Goal: Task Accomplishment & Management: Manage account settings

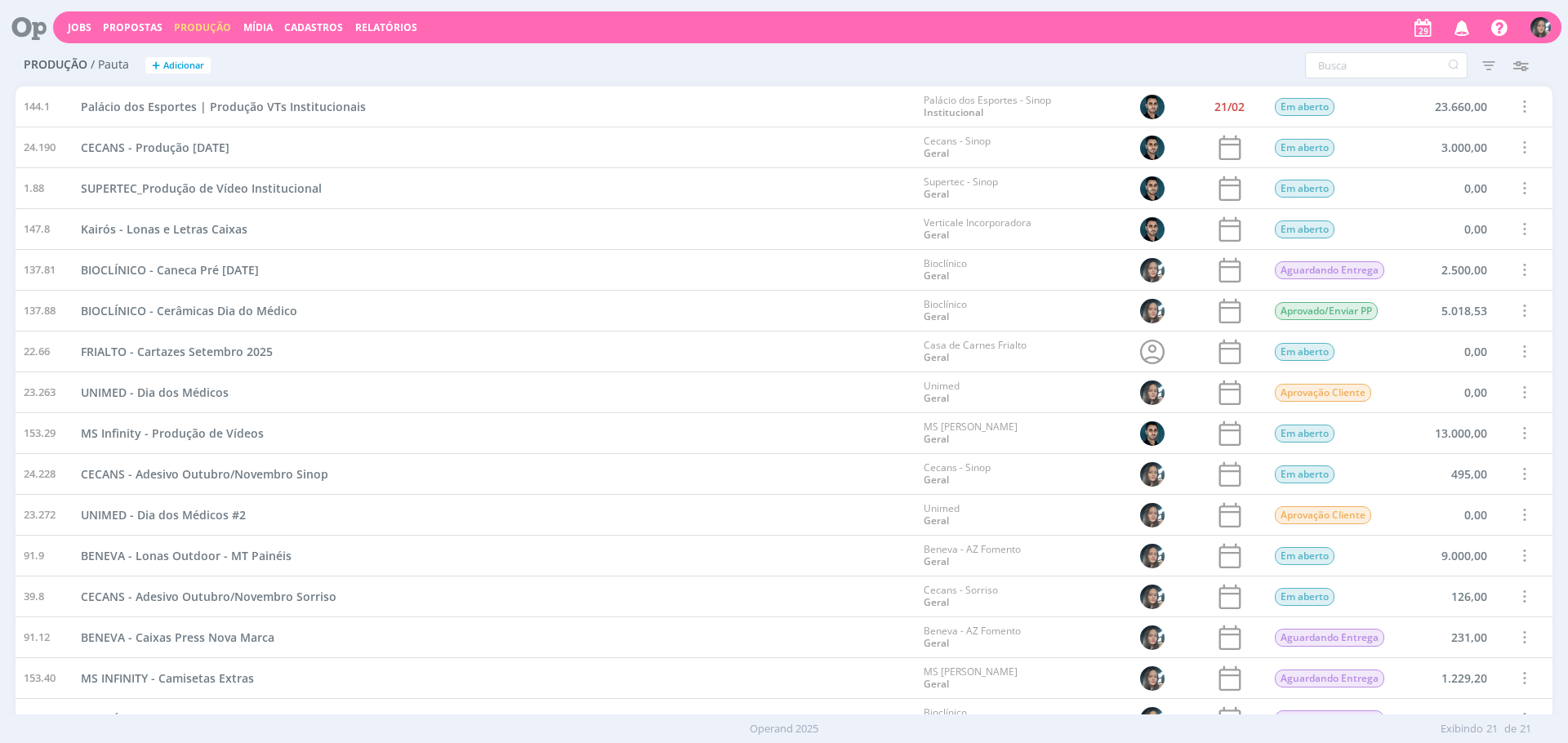
click at [634, 106] on div "Palácio dos Esportes | Produção VTs Institucionais" at bounding box center [494, 106] width 843 height 40
click at [81, 28] on link "Jobs" at bounding box center [80, 27] width 23 height 14
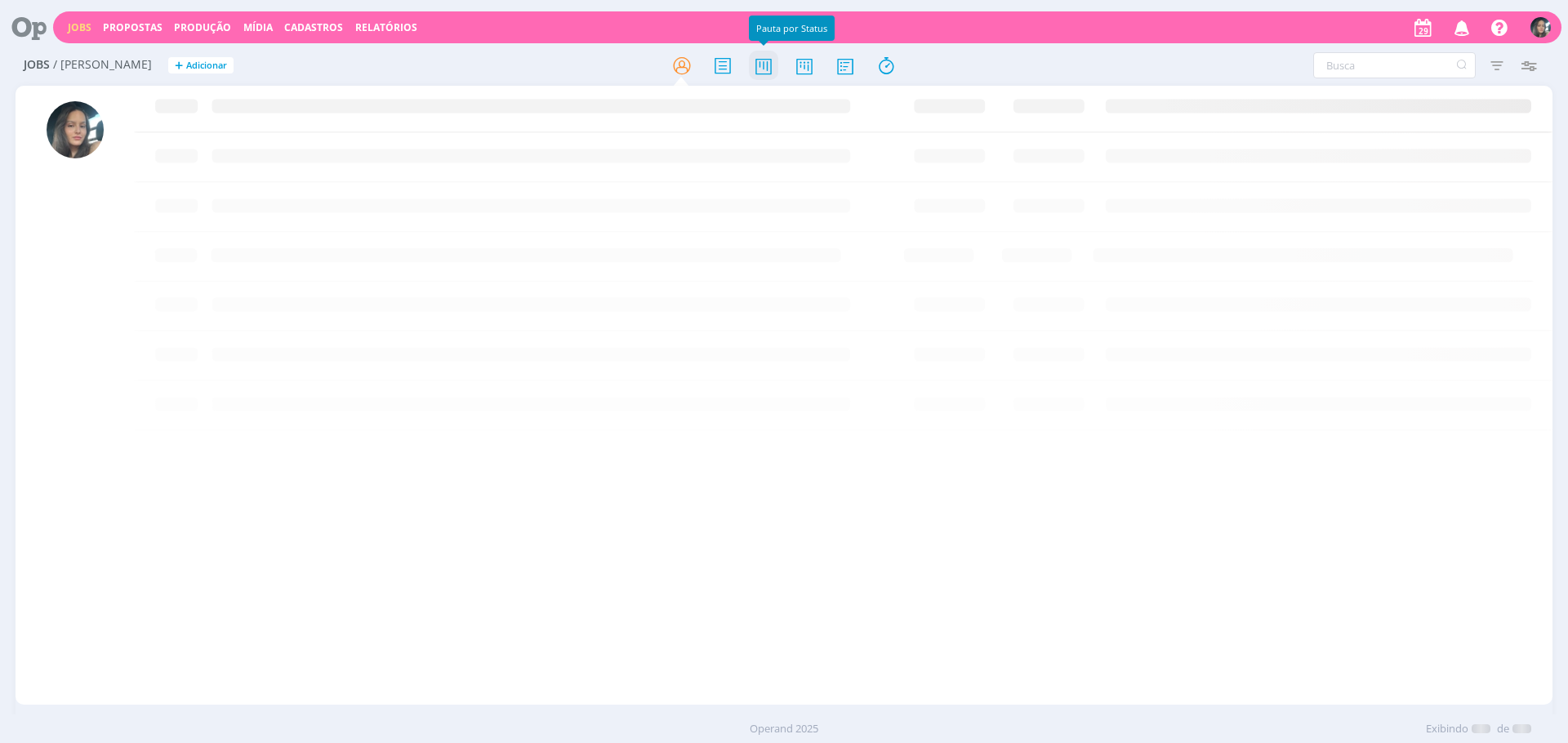
click at [773, 75] on icon at bounding box center [763, 65] width 29 height 32
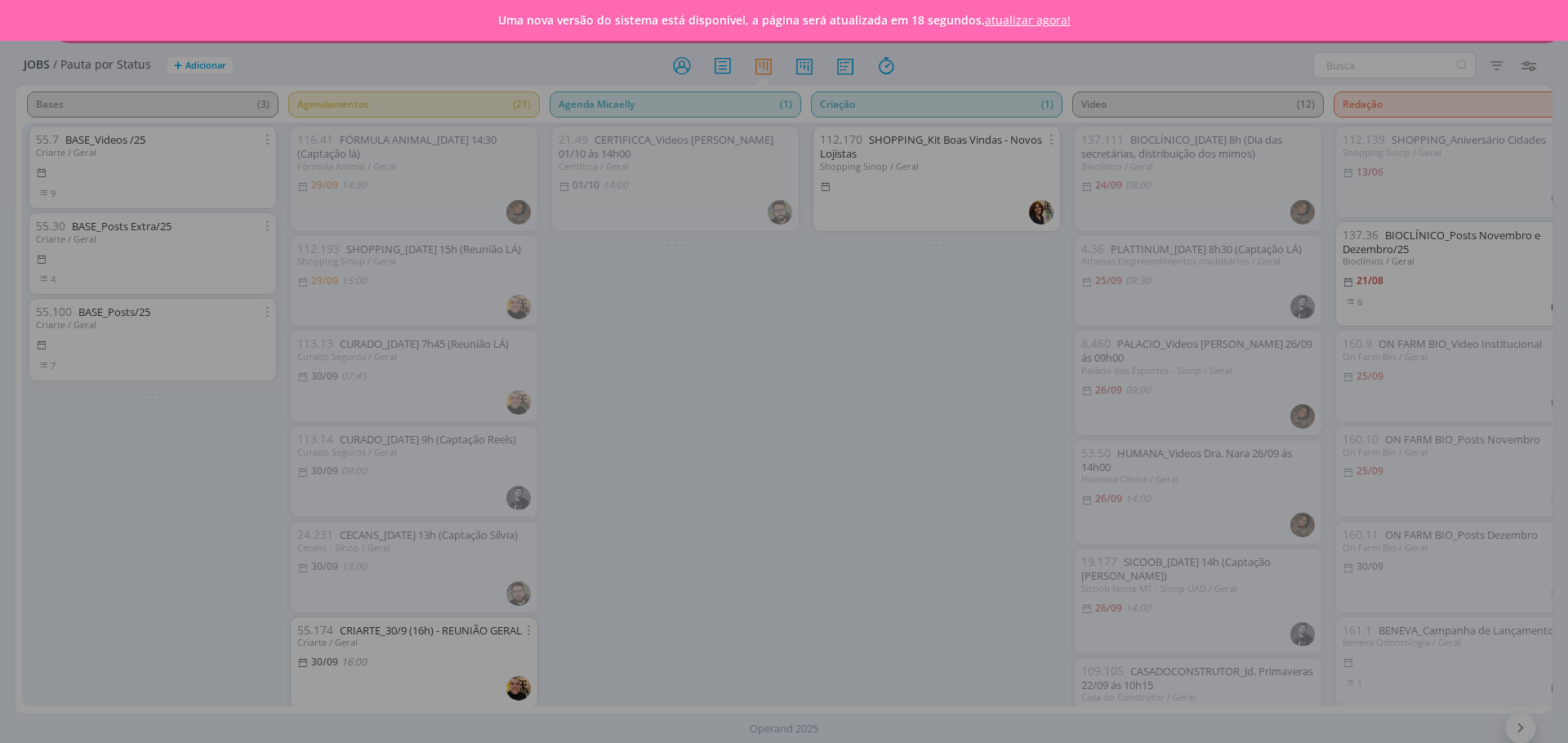
click at [1028, 38] on div "Uma nova versão do sistema está disponível, a página será atualizada em 18 segu…" at bounding box center [784, 20] width 1568 height 41
click at [1037, 15] on link "atualizar agora!" at bounding box center [1027, 20] width 85 height 16
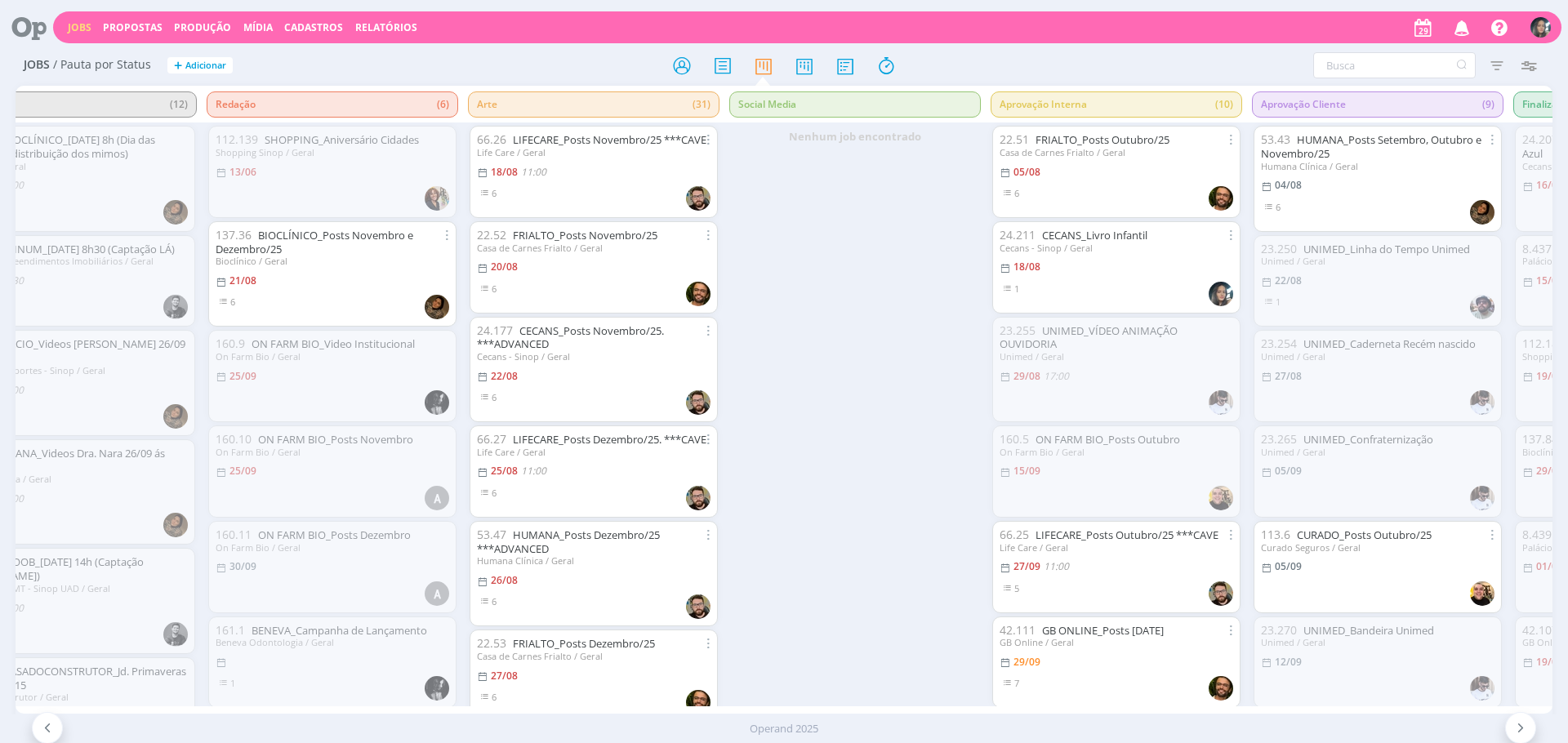
scroll to position [0, 1061]
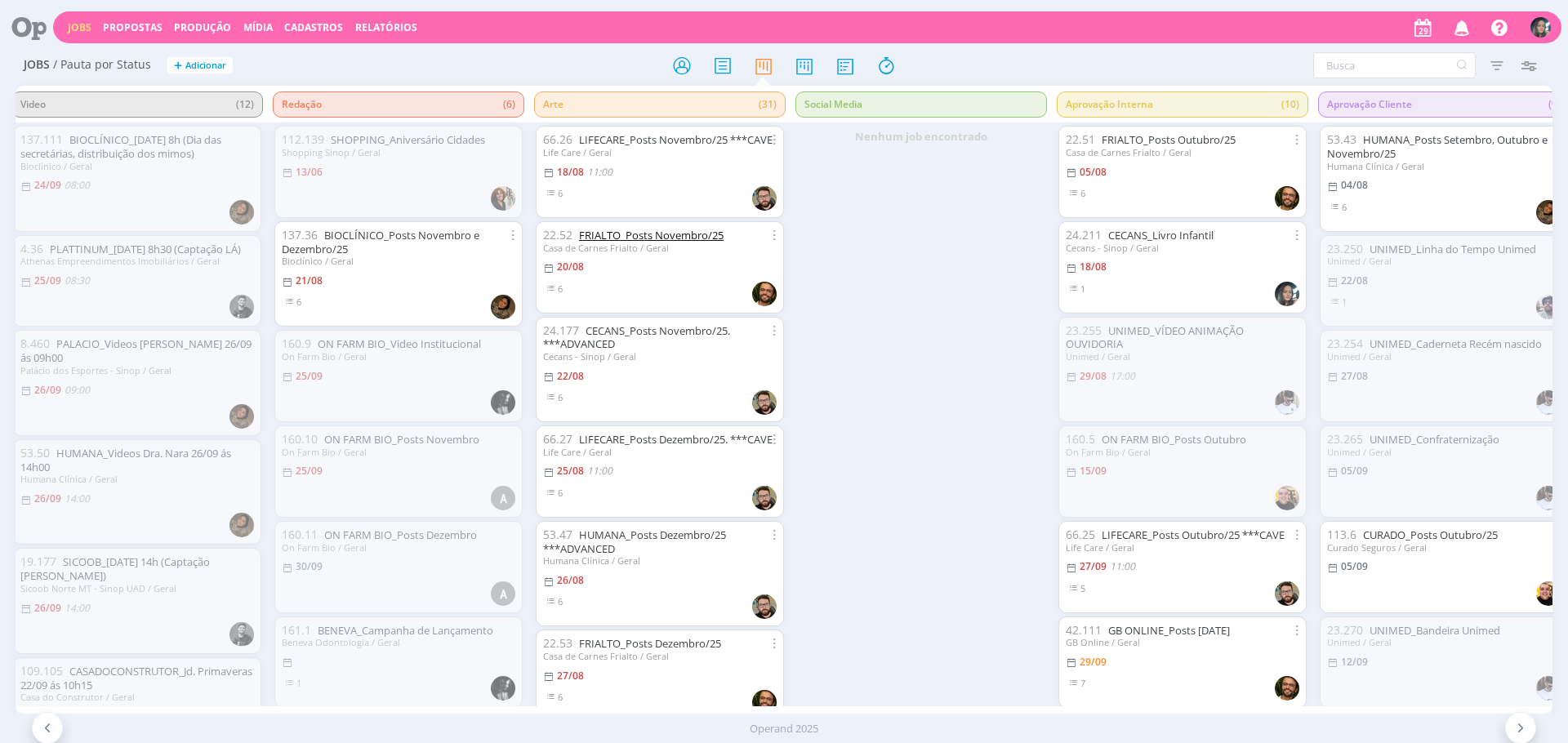
click at [662, 242] on link "FRIALTO_Posts Novembro/25" at bounding box center [651, 235] width 144 height 15
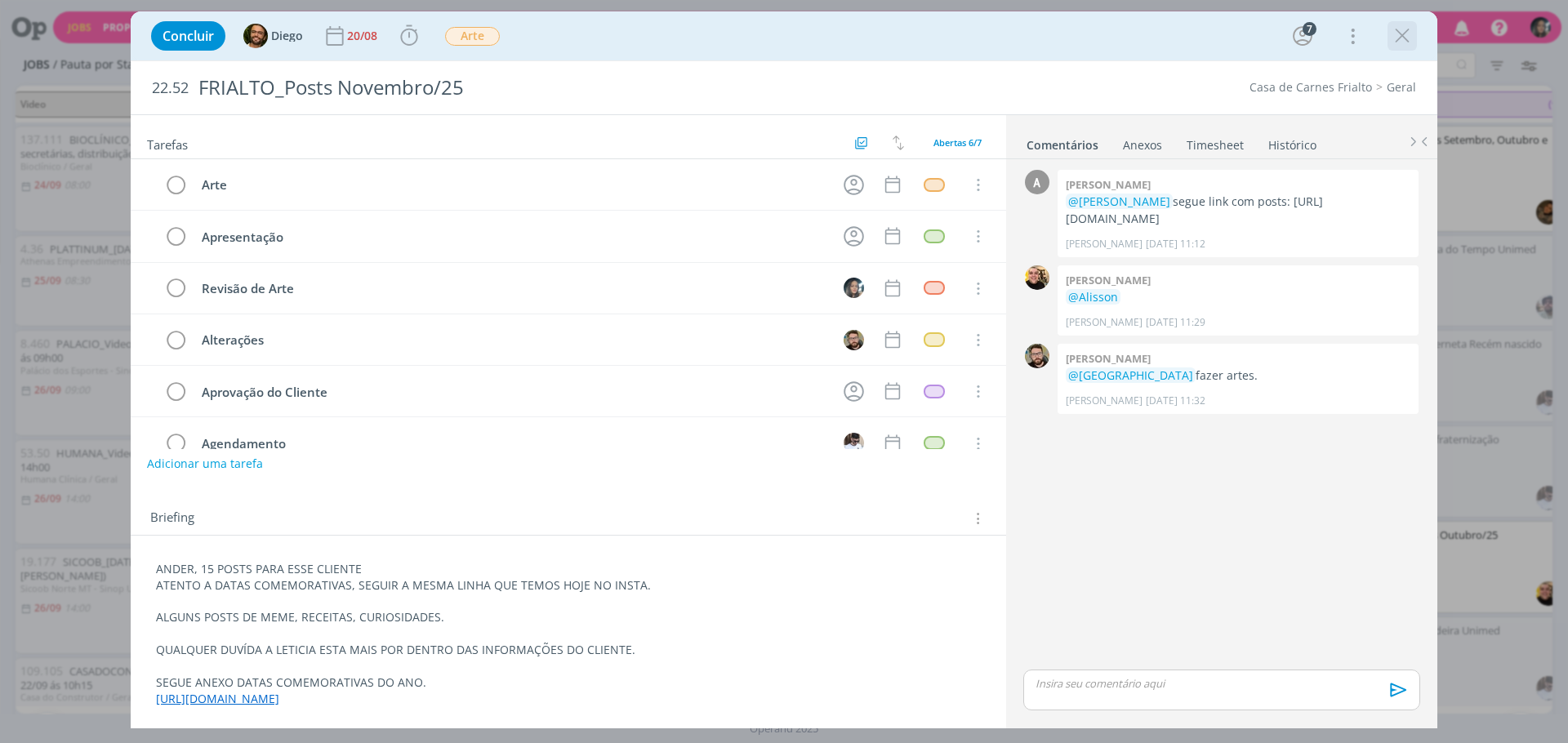
click at [1401, 41] on icon "dialog" at bounding box center [1402, 35] width 24 height 24
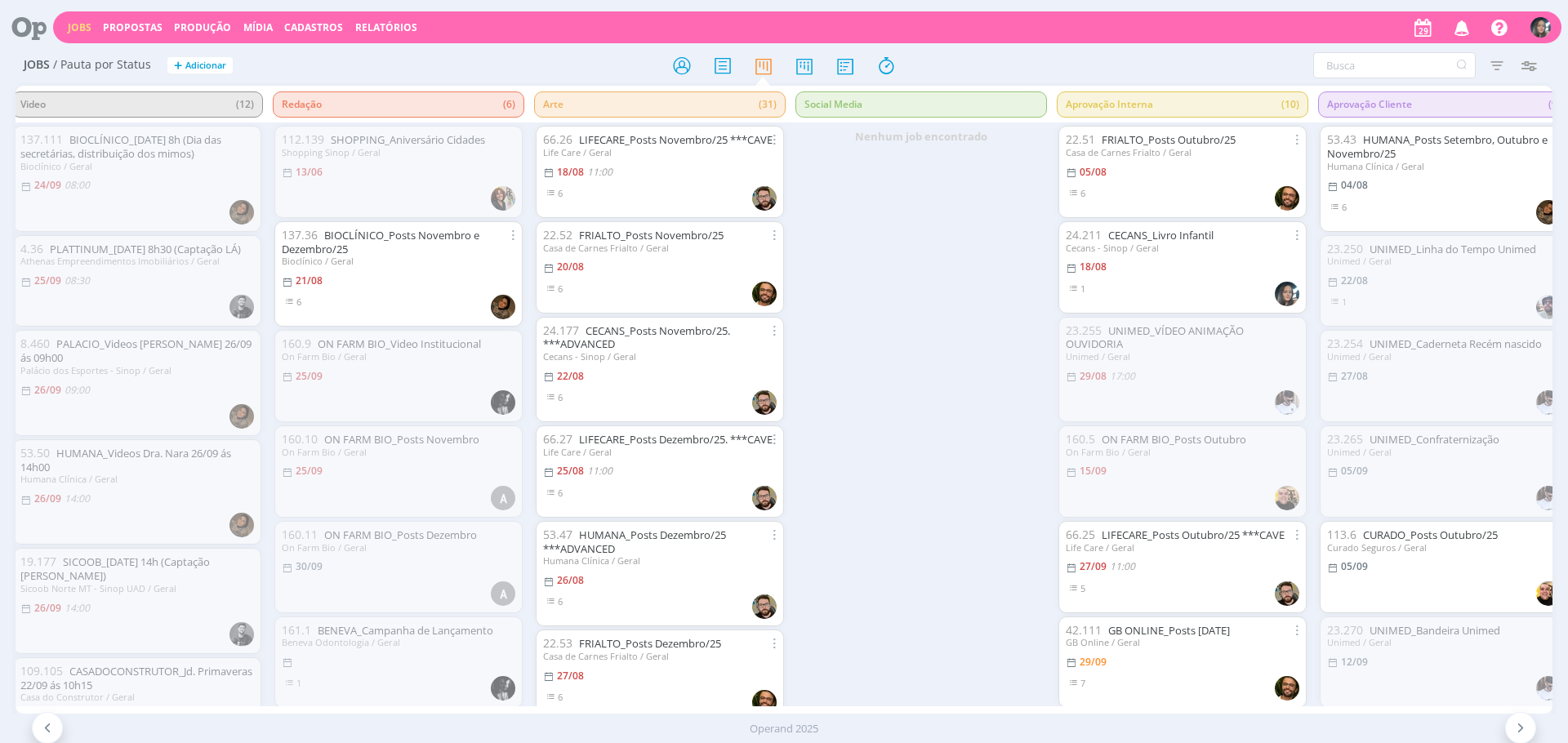
click at [1458, 28] on icon "button" at bounding box center [1462, 27] width 28 height 28
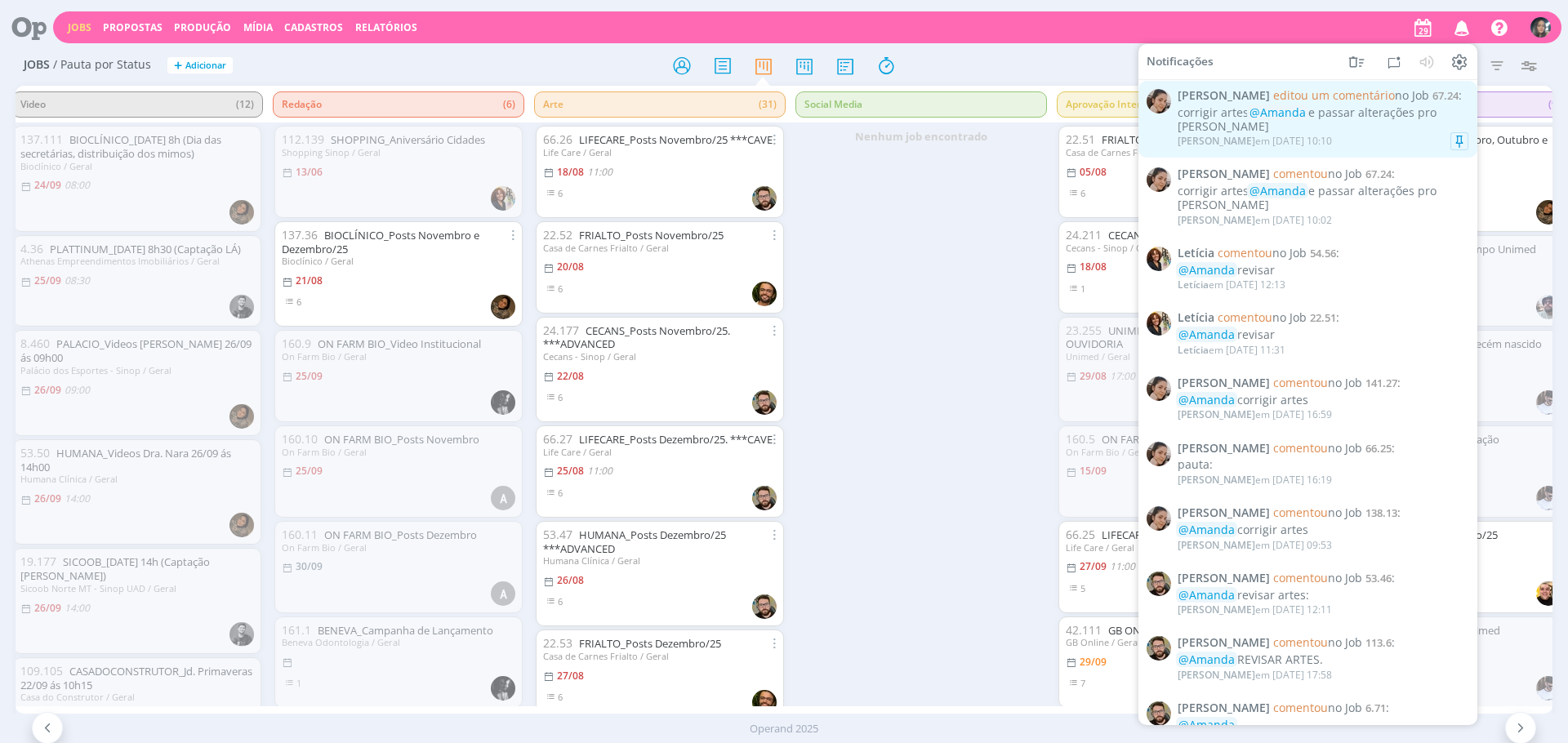
click at [1303, 142] on div "Gabriela em 29/09 às 10:10" at bounding box center [1322, 141] width 291 height 16
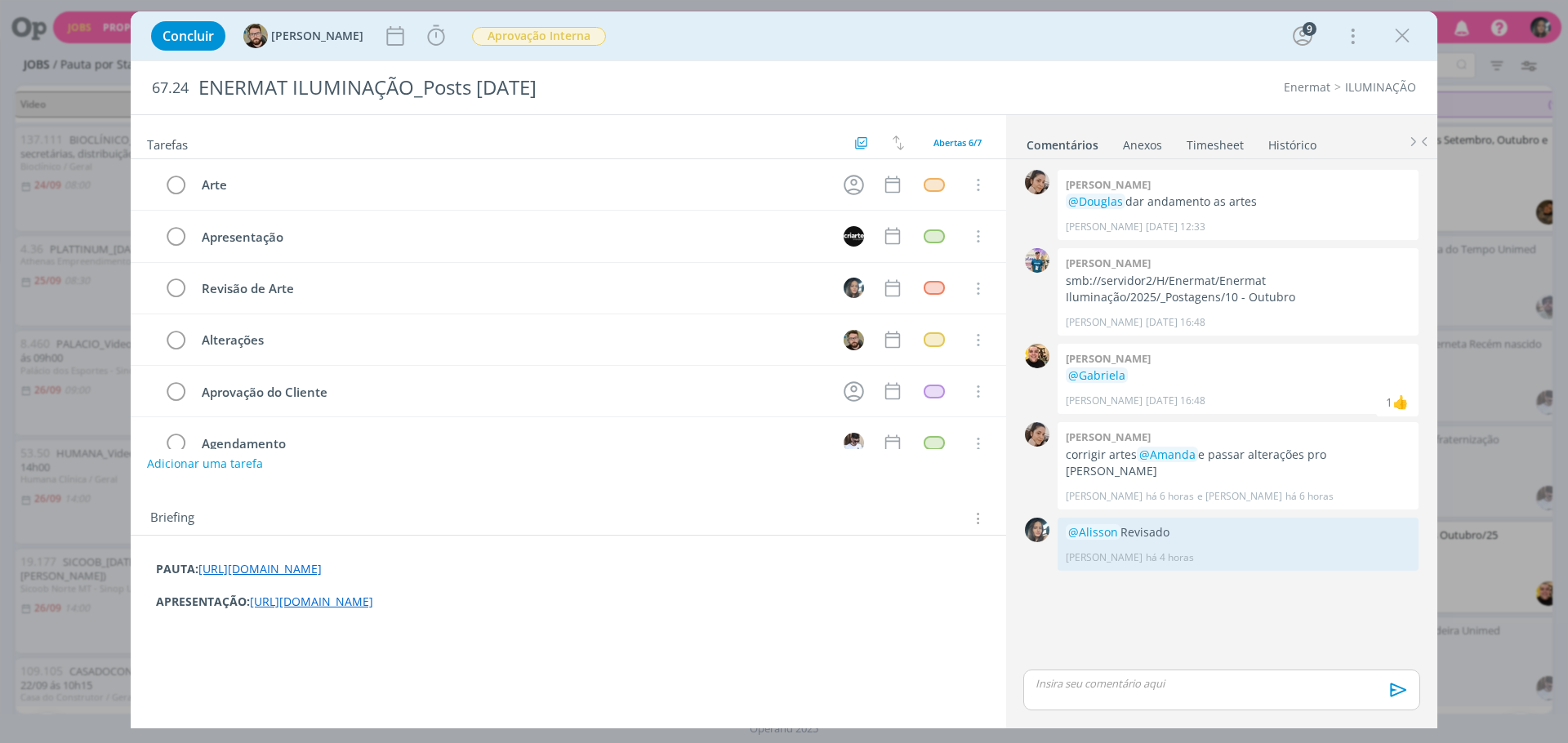
click at [1484, 539] on div "Concluir Alisson Iniciar Apontar Data * 29/09/2025 Horas * 00:00 Tarefa Selecio…" at bounding box center [784, 371] width 1568 height 743
drag, startPoint x: 1395, startPoint y: 43, endPoint x: 1414, endPoint y: 39, distance: 19.4
click at [1395, 42] on icon "dialog" at bounding box center [1402, 35] width 24 height 24
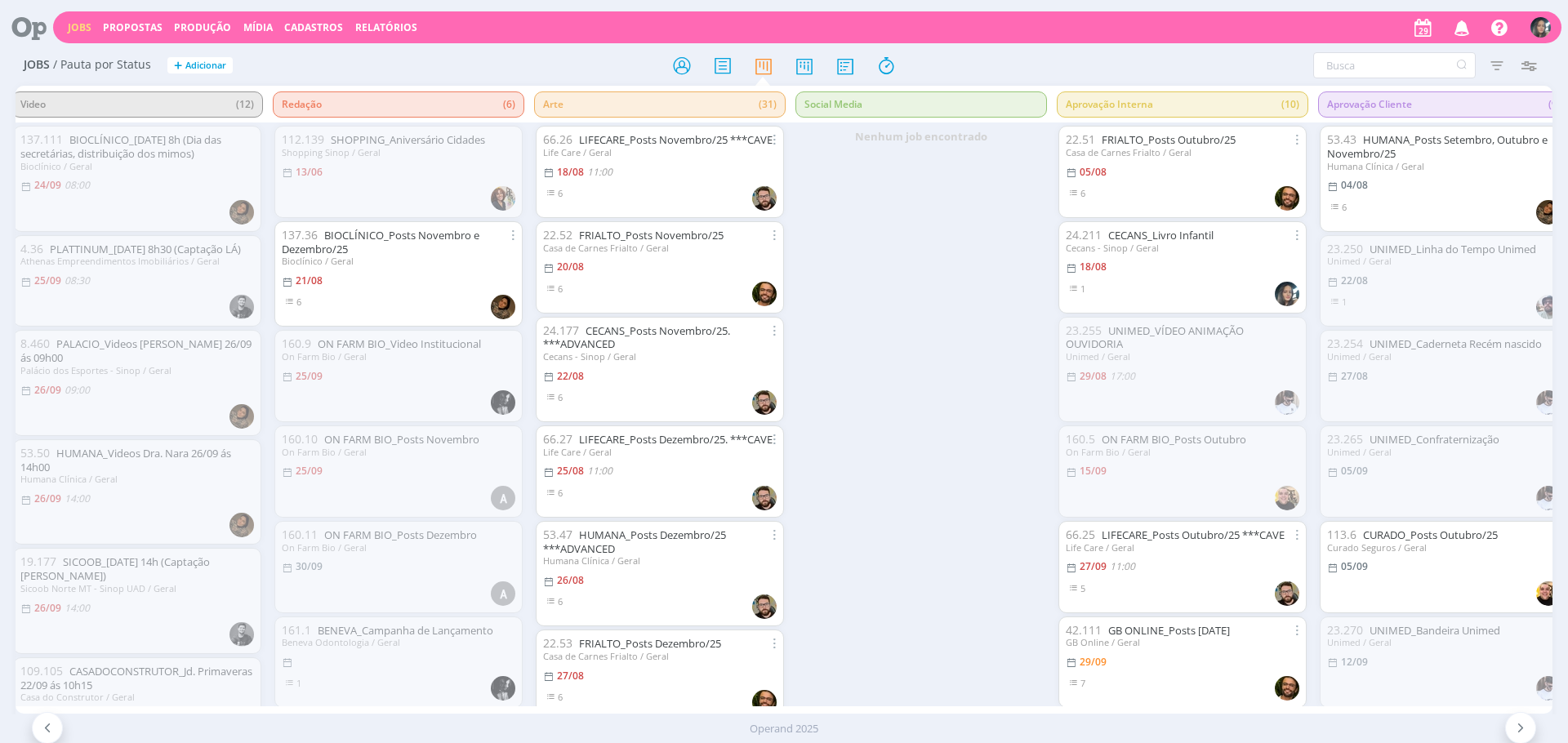
click at [1467, 24] on icon "button" at bounding box center [1462, 27] width 28 height 28
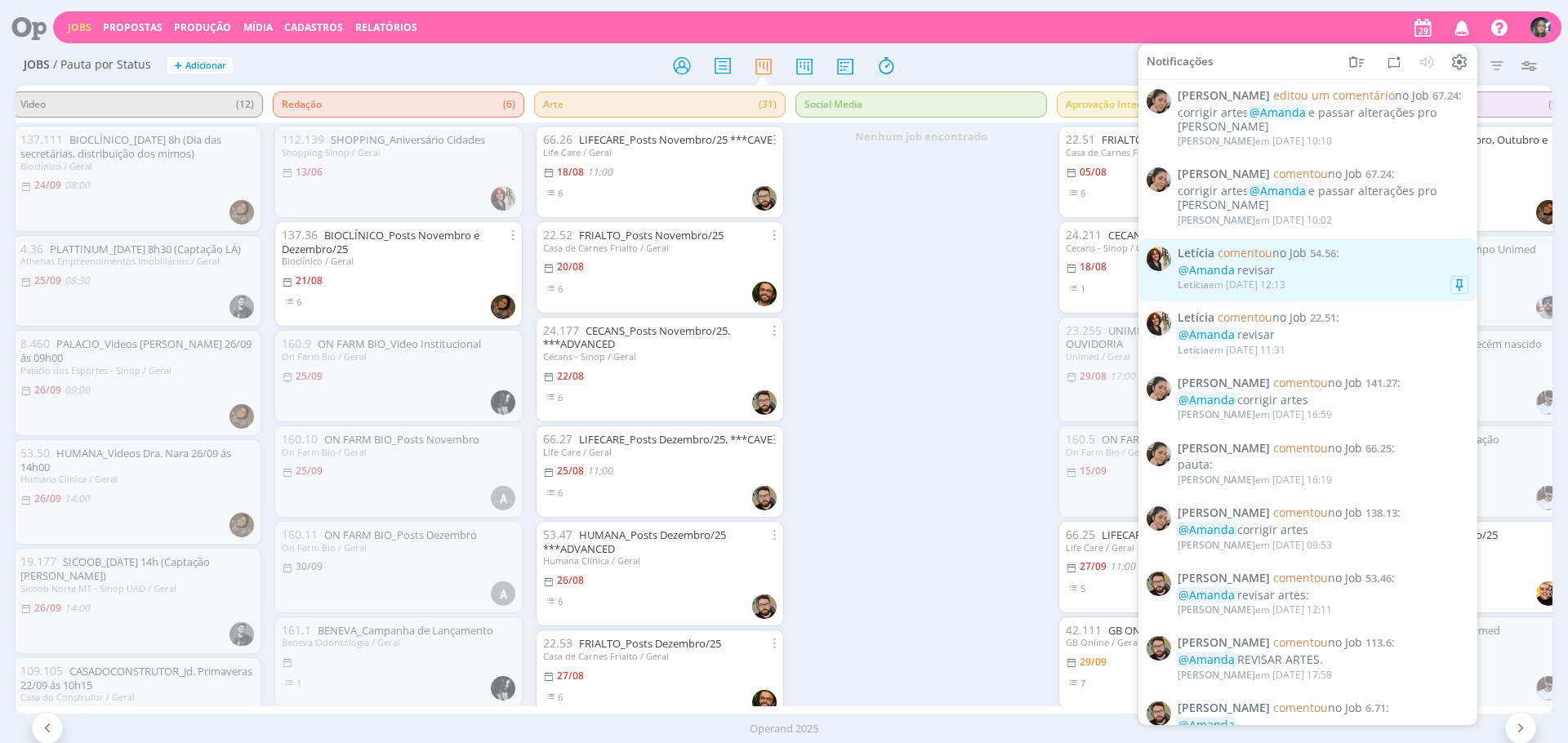
click at [1326, 267] on div "@Amanda revisar" at bounding box center [1322, 270] width 291 height 14
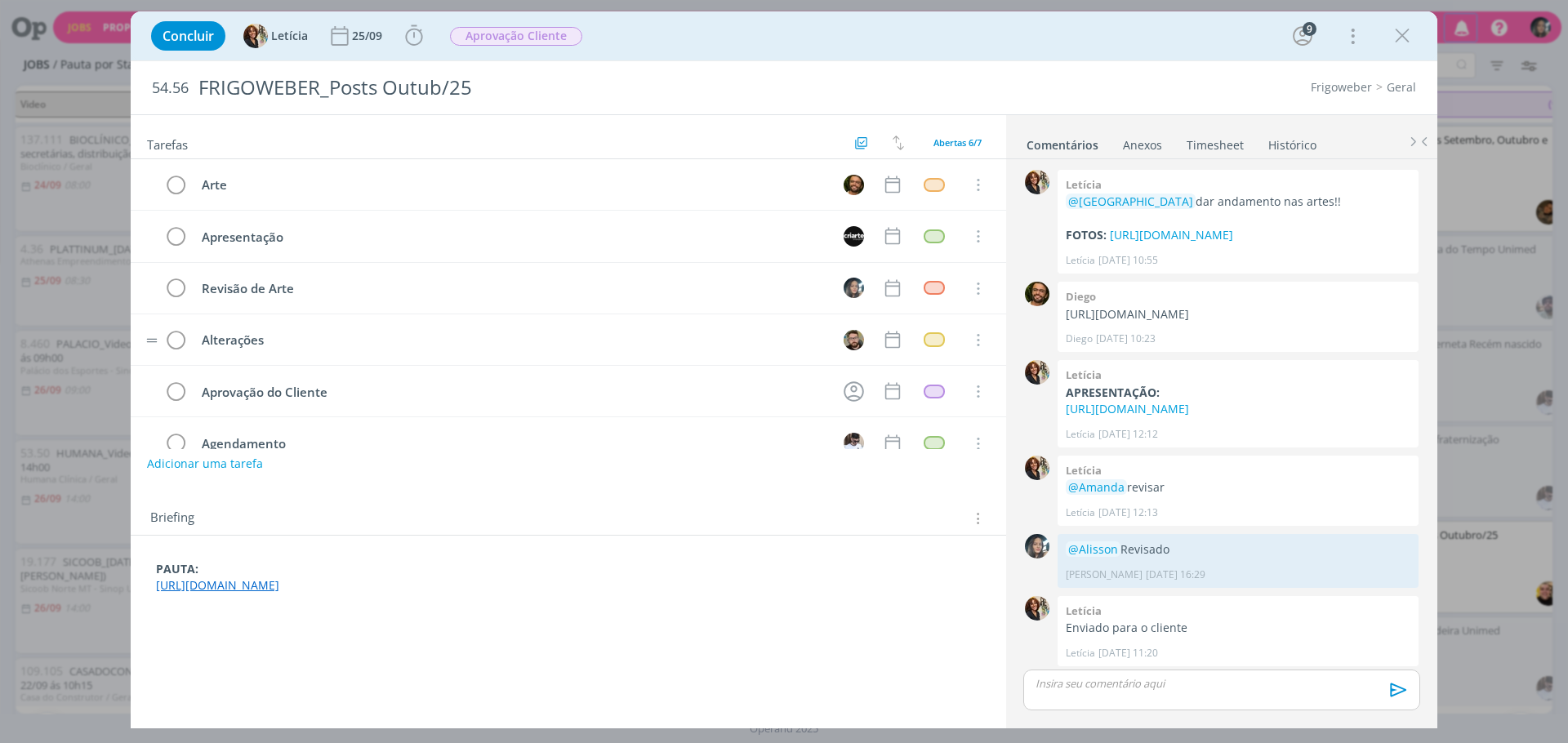
scroll to position [104, 0]
click at [1405, 25] on icon "dialog" at bounding box center [1402, 35] width 24 height 24
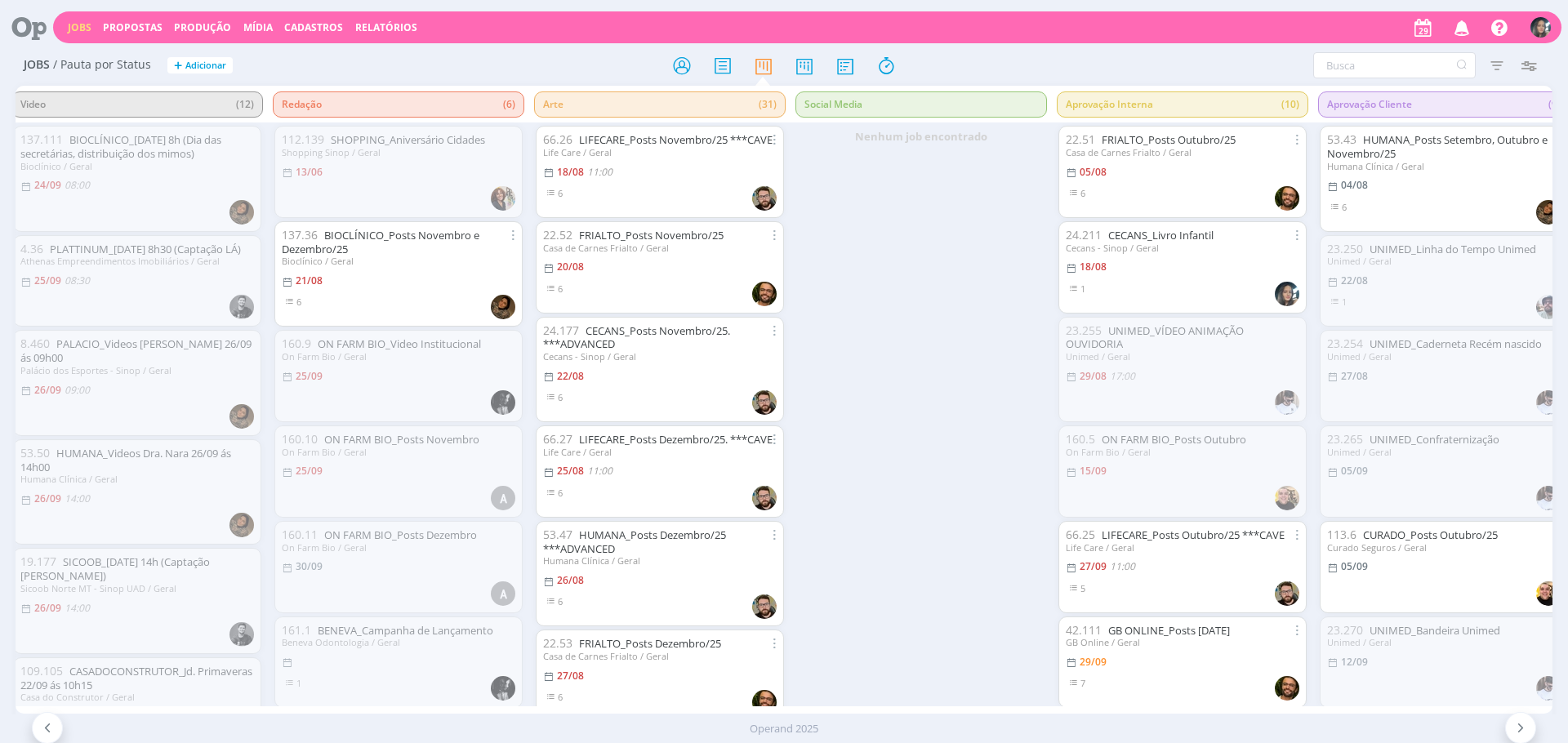
click at [1469, 34] on icon "button" at bounding box center [1462, 27] width 28 height 28
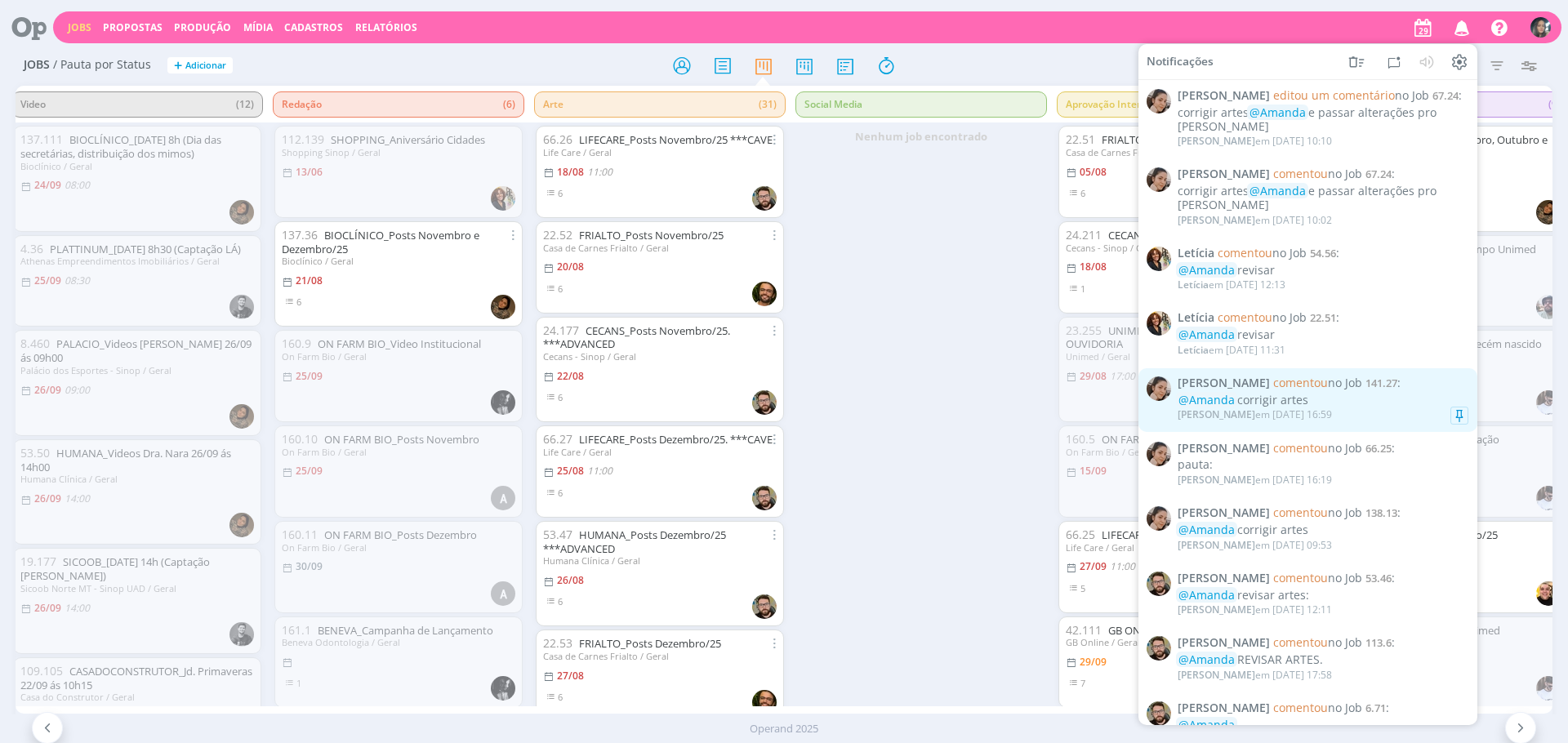
click at [1366, 405] on div "@Amanda corrigir artes" at bounding box center [1322, 400] width 291 height 14
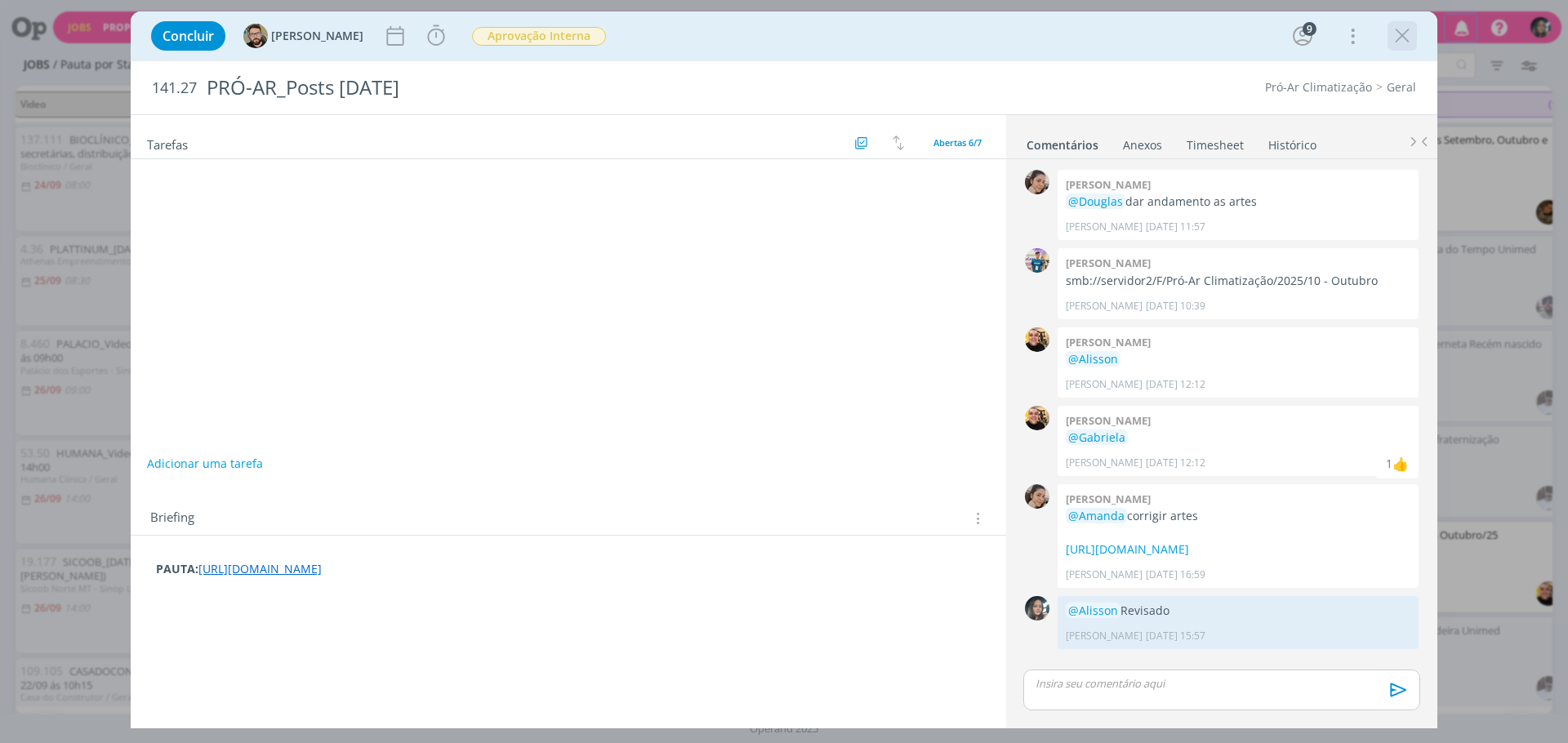
scroll to position [38, 0]
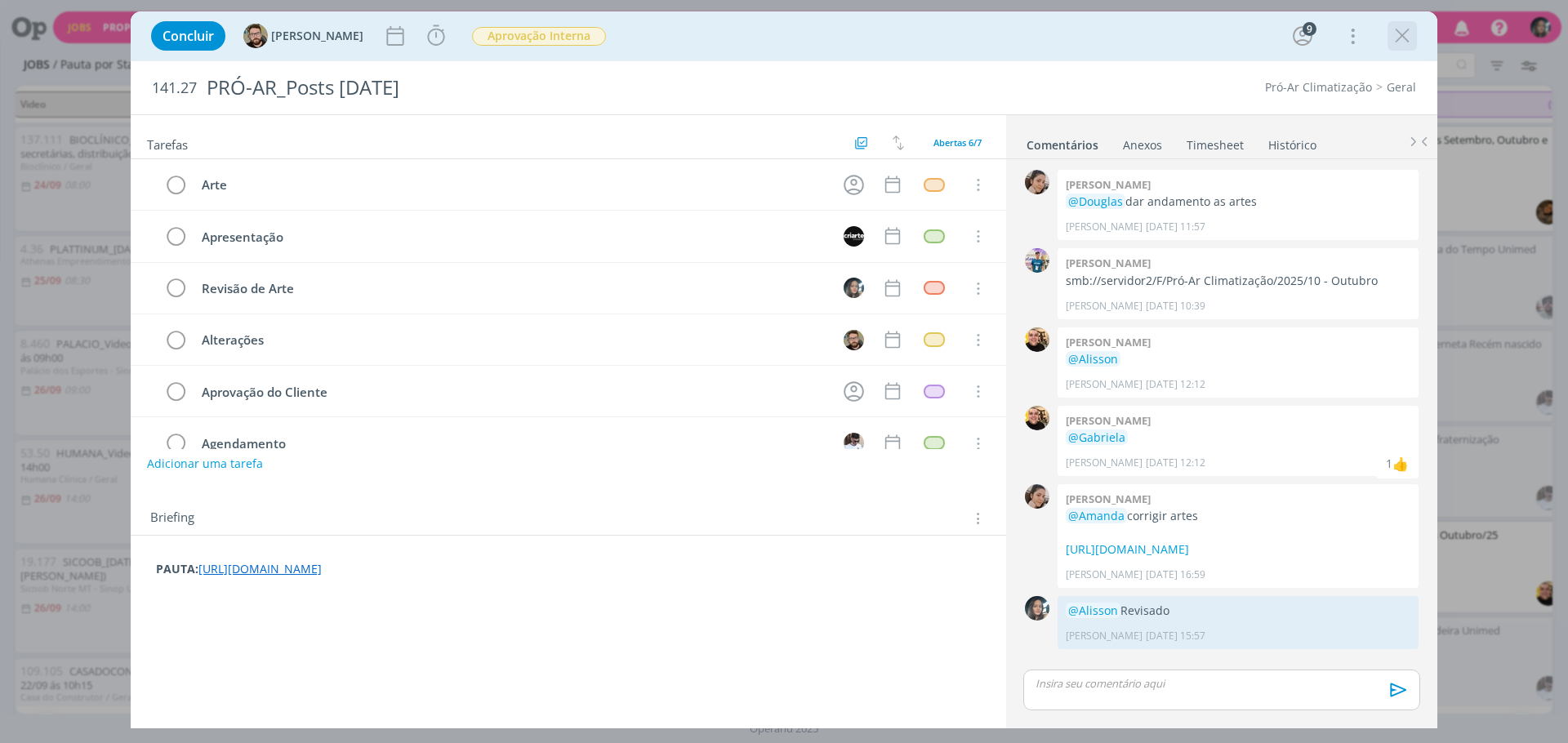
click at [1409, 39] on icon "dialog" at bounding box center [1402, 35] width 24 height 24
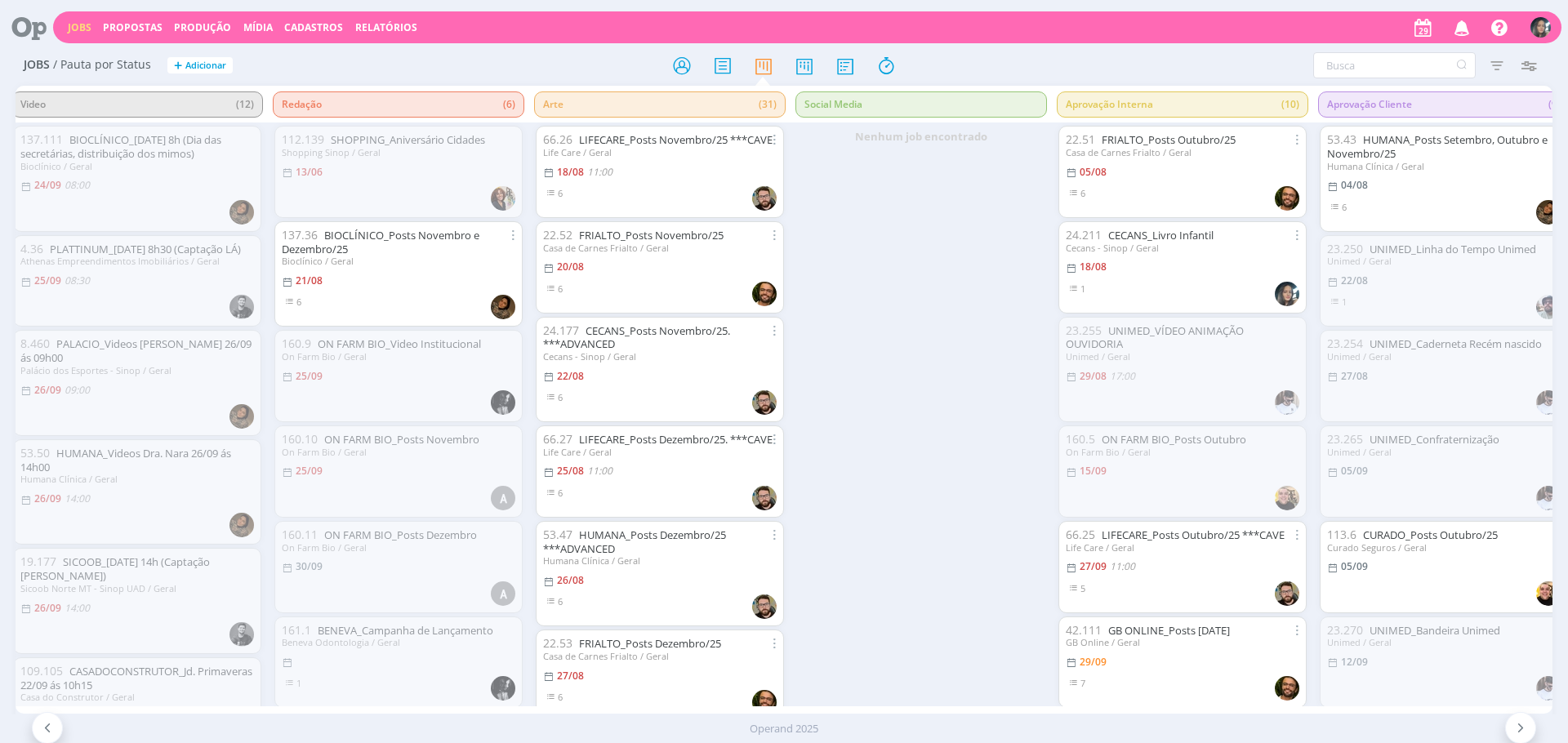
click at [1450, 39] on icon "button" at bounding box center [1462, 27] width 28 height 28
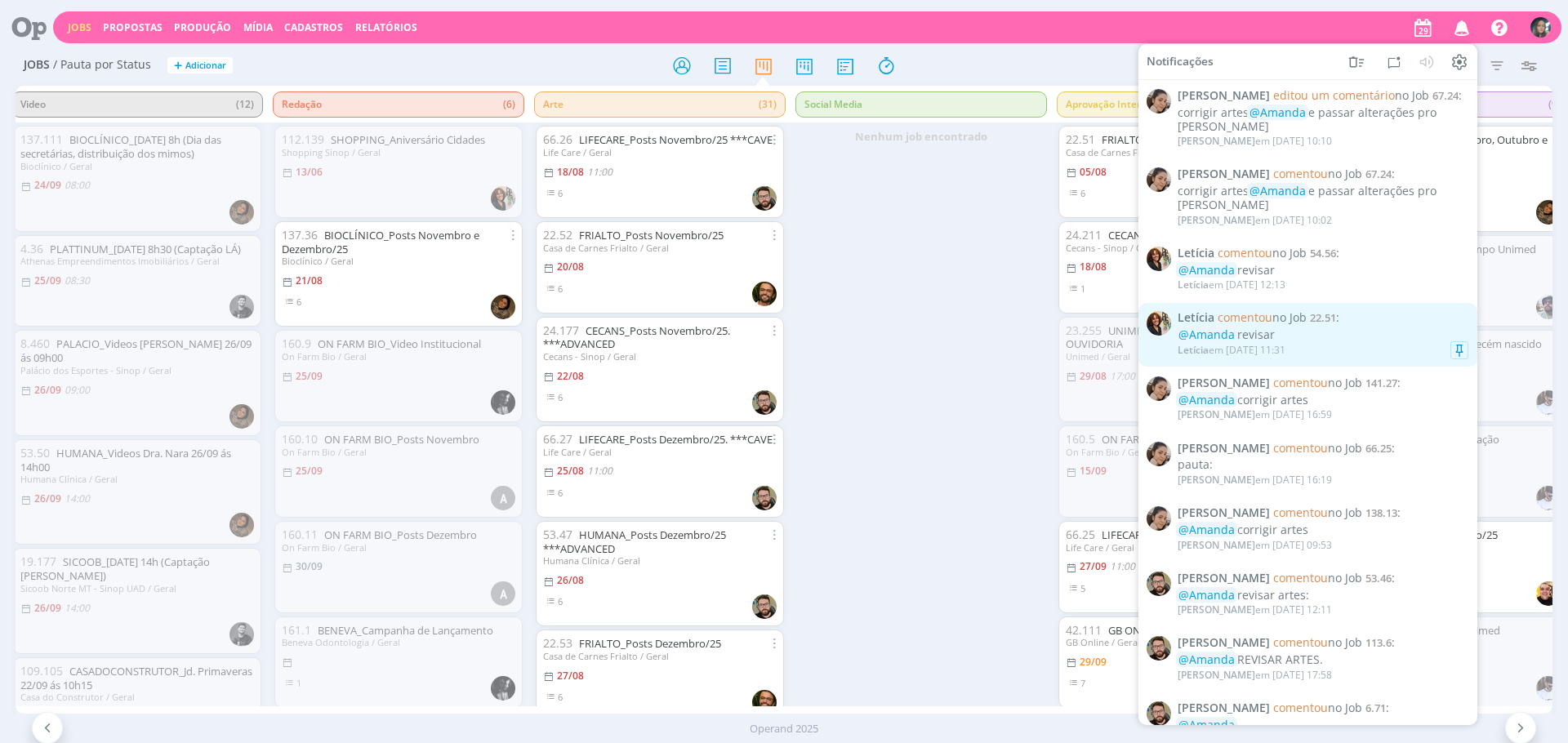
click at [1280, 309] on link "Letícia comentou no Job 22.51 : @Amanda revisar Letícia em 26/09 às 11:31" at bounding box center [1307, 335] width 339 height 64
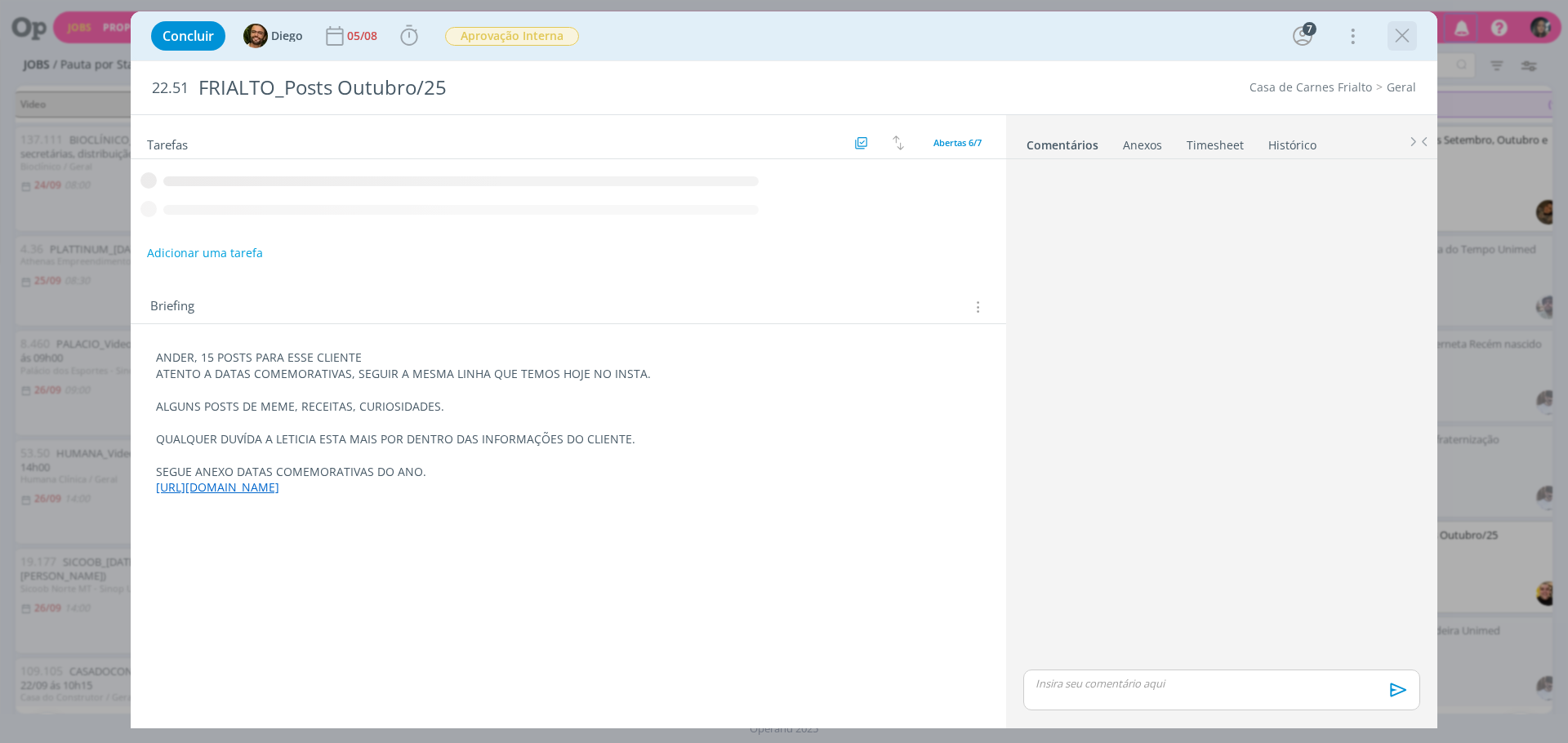
scroll to position [435, 0]
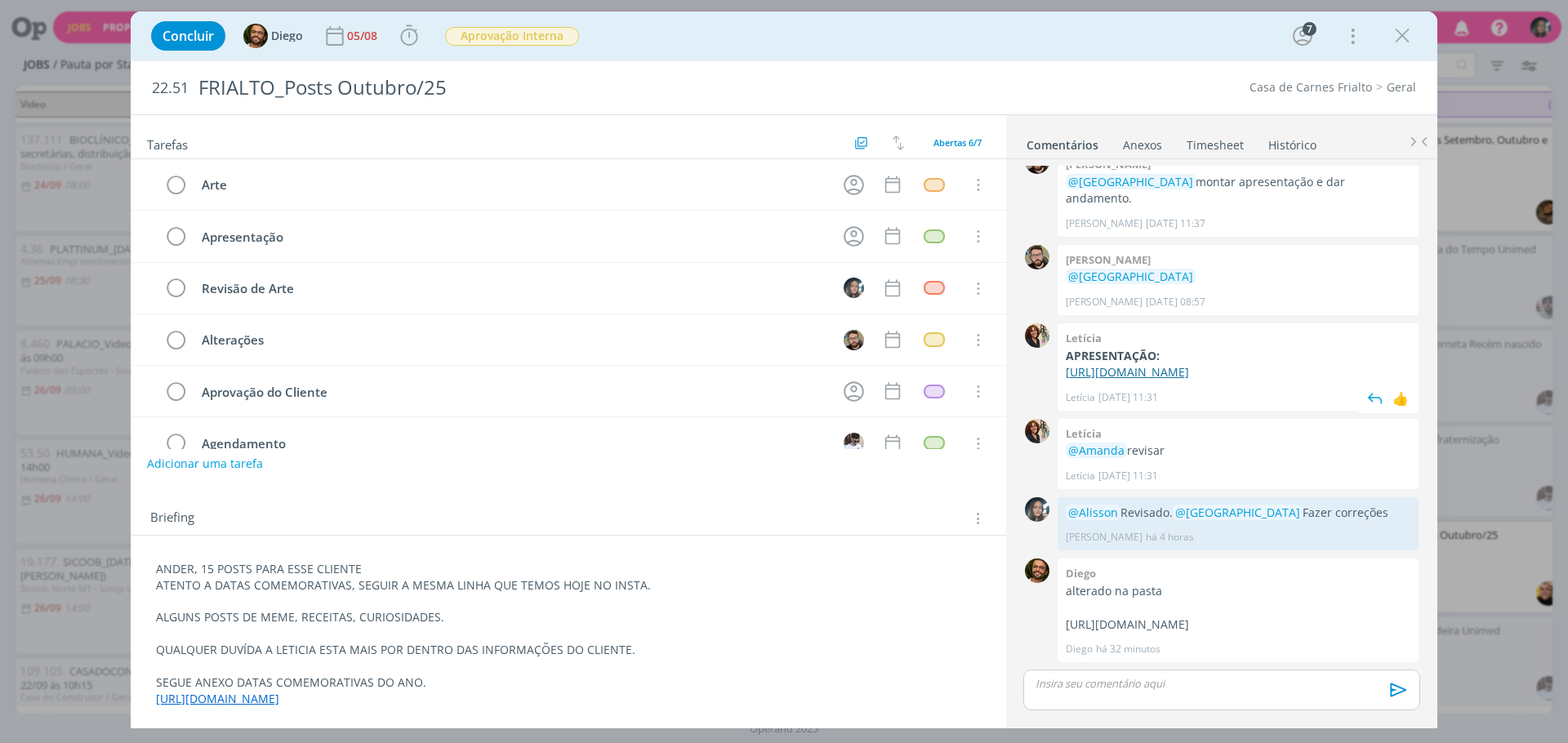
click at [1176, 364] on link "https://docs.google.com/presentation/d/1iU7mT6jgoHltD-S5eZPUqKNEdUBoOYzr/edit?u…" at bounding box center [1127, 372] width 123 height 16
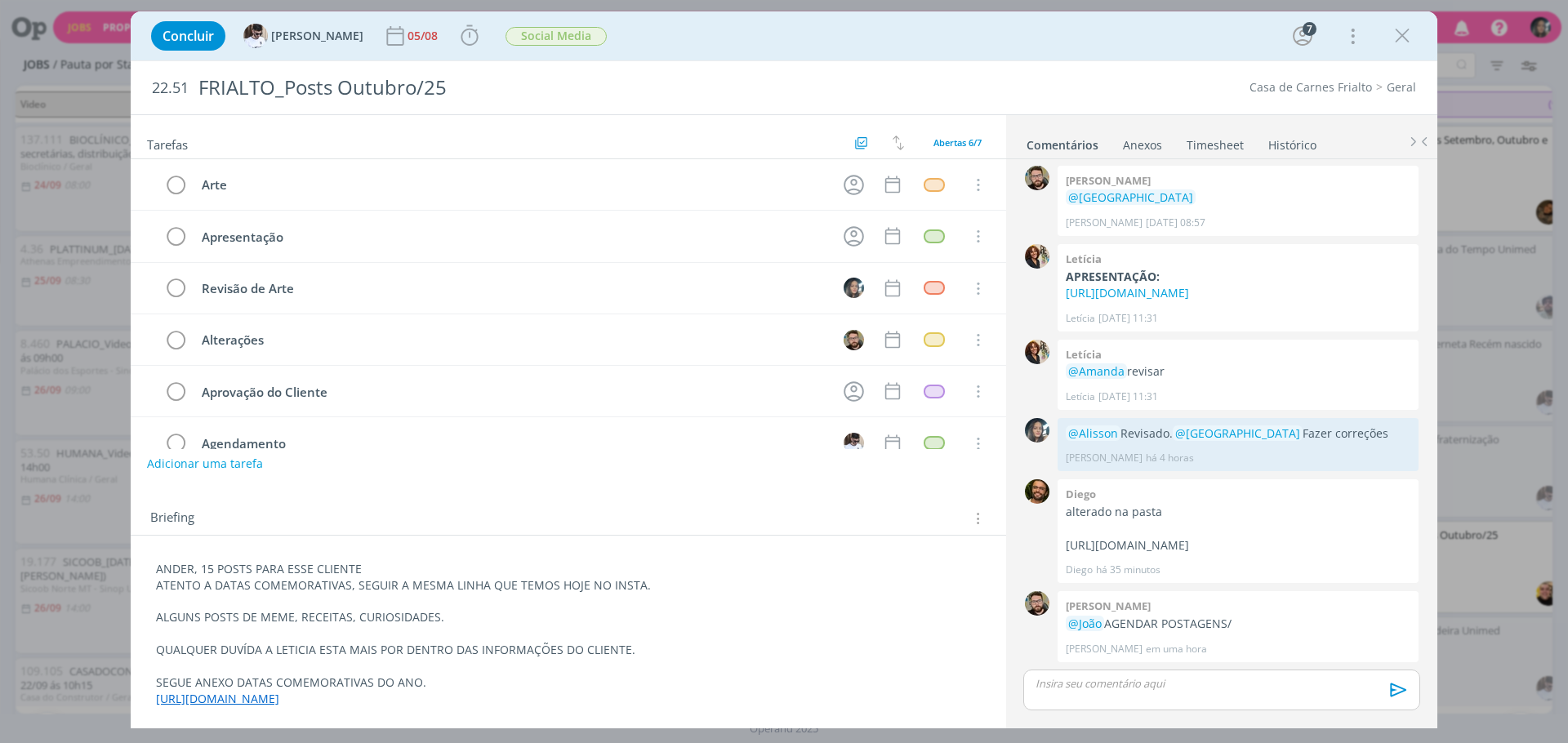
scroll to position [513, 0]
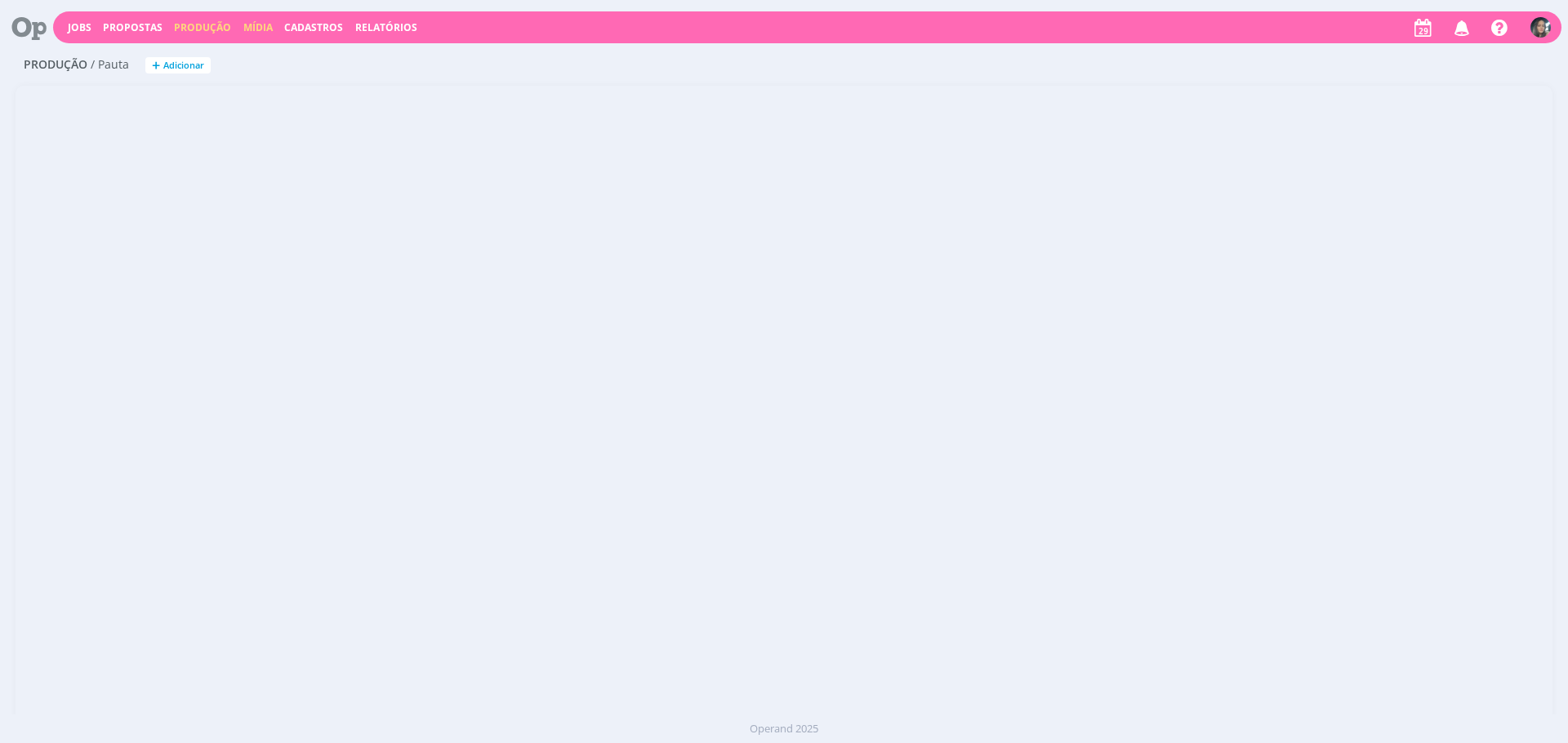
click at [246, 28] on link "Mídia" at bounding box center [257, 27] width 29 height 14
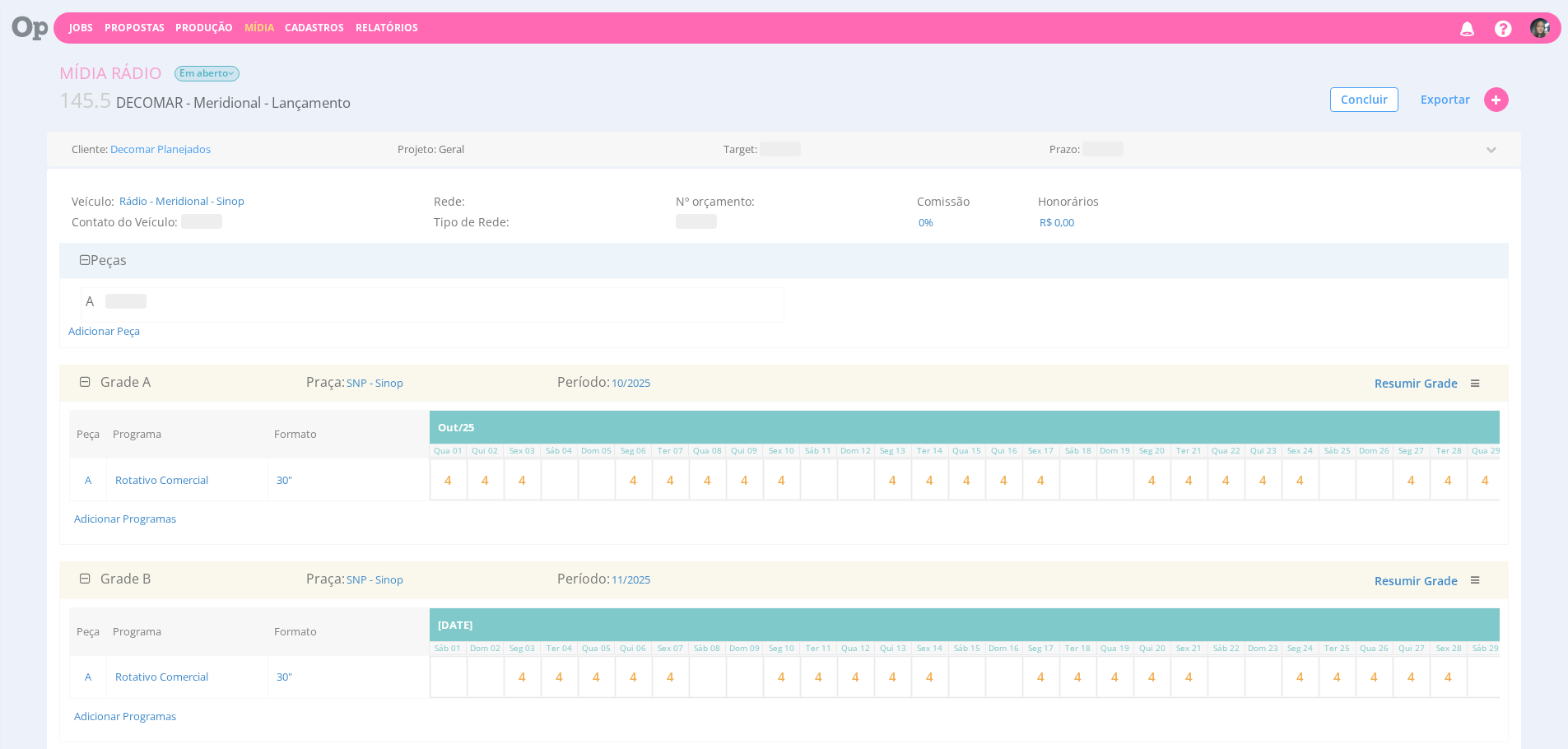
click at [786, 480] on input "4" at bounding box center [781, 480] width 36 height 41
click at [783, 480] on input "4" at bounding box center [781, 480] width 36 height 41
type input "4"
click at [753, 480] on input "4" at bounding box center [744, 480] width 36 height 41
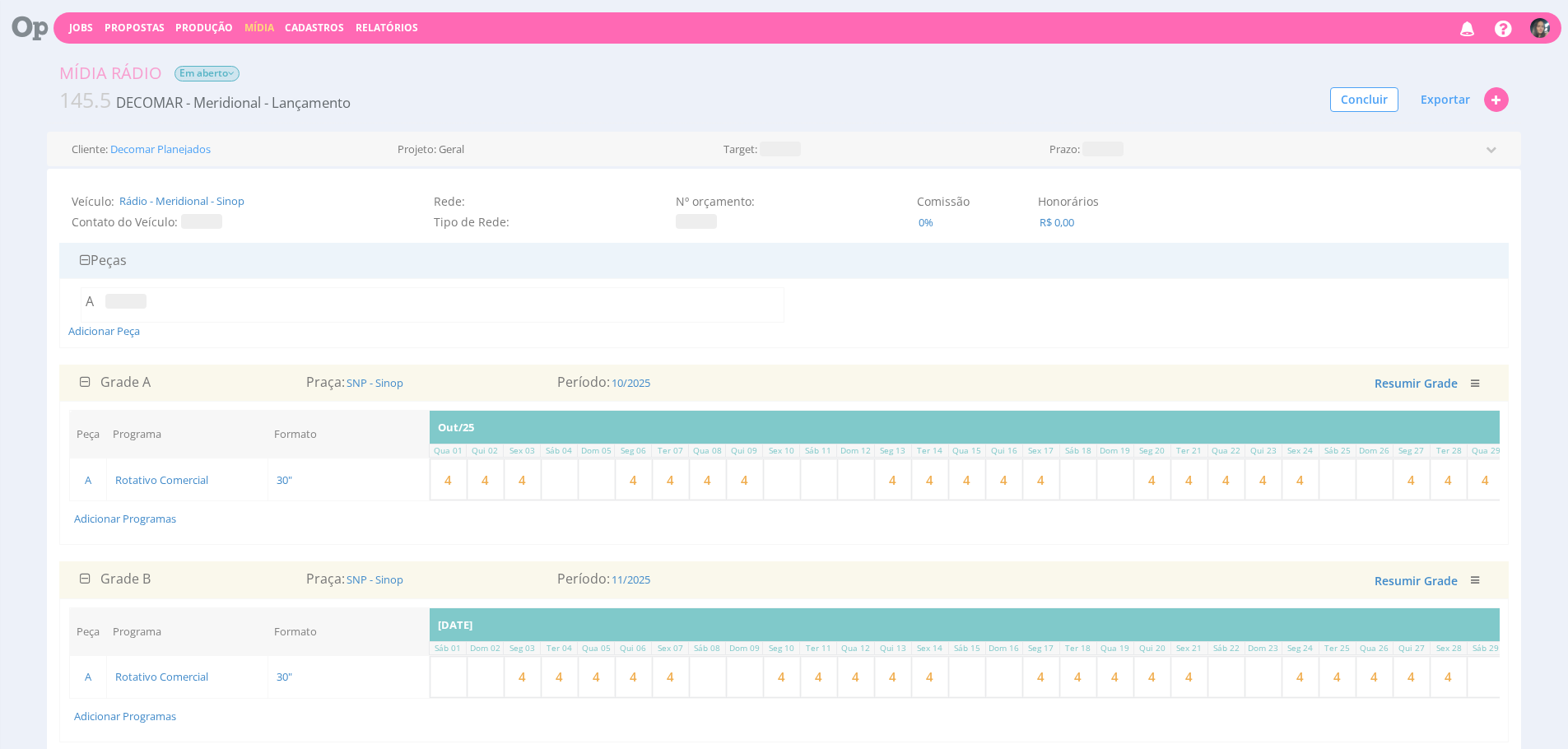
click at [753, 480] on input "4" at bounding box center [744, 480] width 36 height 41
type input "4"
drag, startPoint x: 732, startPoint y: 486, endPoint x: 723, endPoint y: 486, distance: 9.0
click at [723, 486] on input "4" at bounding box center [708, 480] width 36 height 41
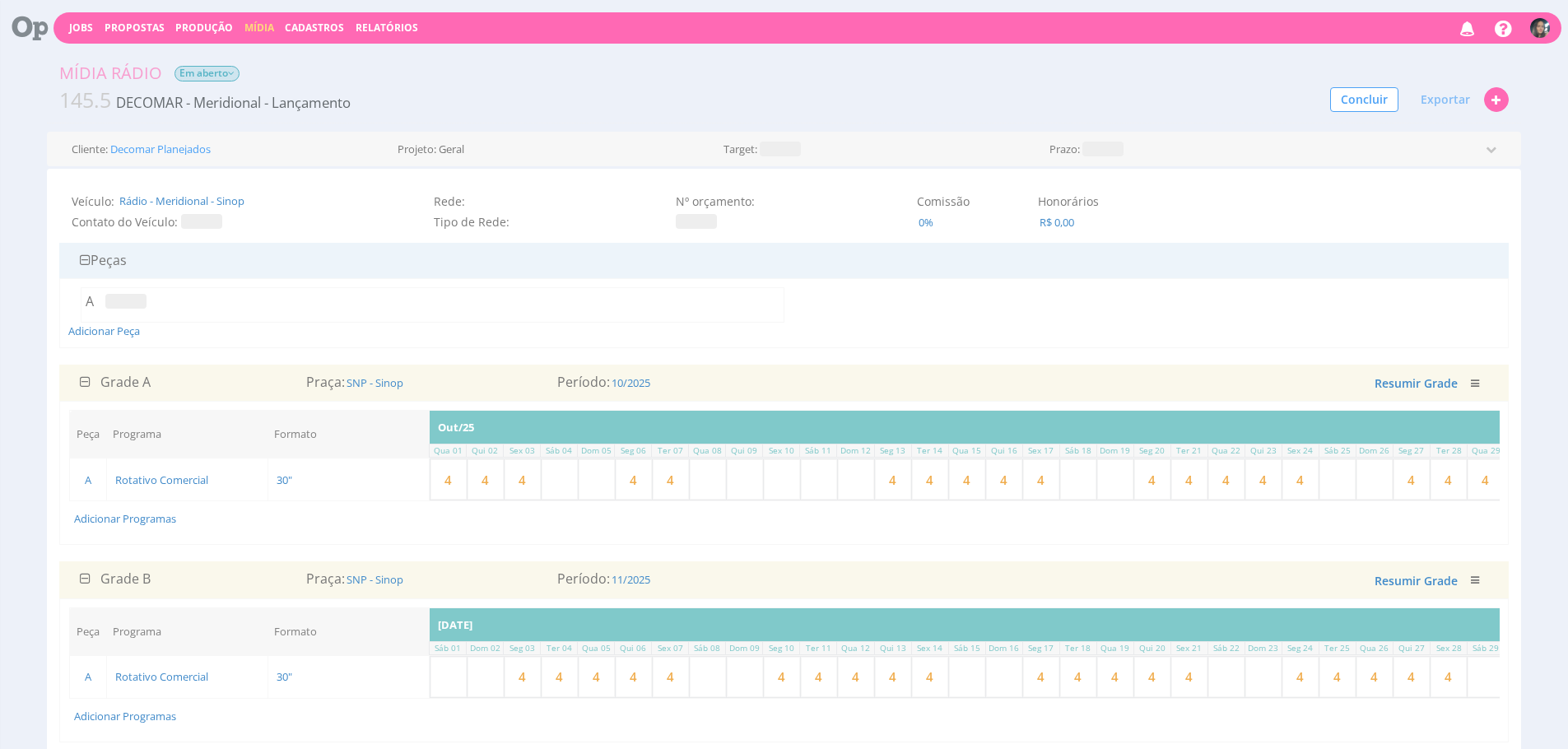
type input "4"
click at [675, 479] on input "4" at bounding box center [671, 480] width 36 height 41
click at [647, 484] on input "4" at bounding box center [634, 480] width 36 height 41
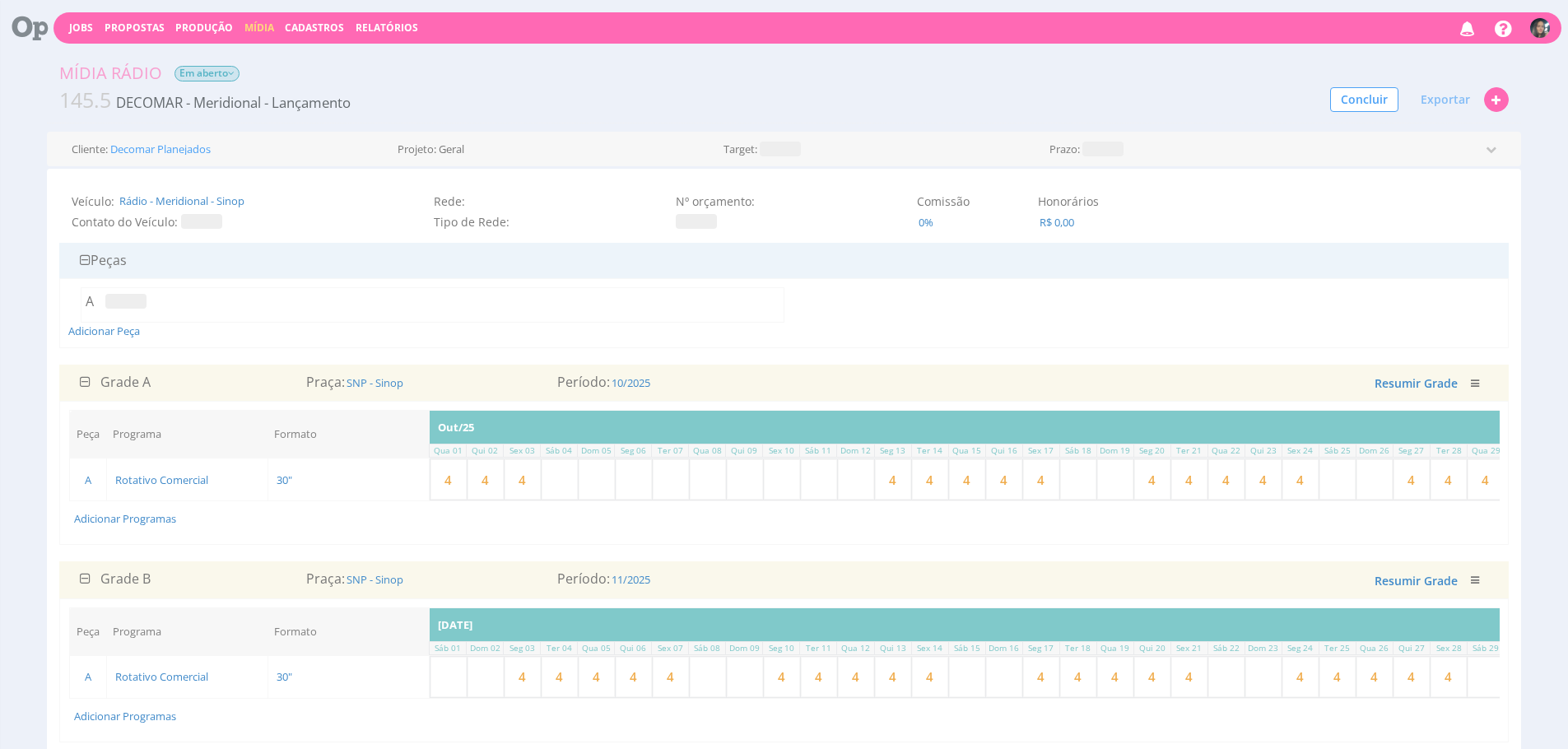
type input "4"
click at [468, 481] on input "4" at bounding box center [486, 480] width 36 height 41
type input "4"
click at [459, 479] on input "4" at bounding box center [449, 480] width 36 height 41
drag, startPoint x: 459, startPoint y: 479, endPoint x: 472, endPoint y: 484, distance: 13.9
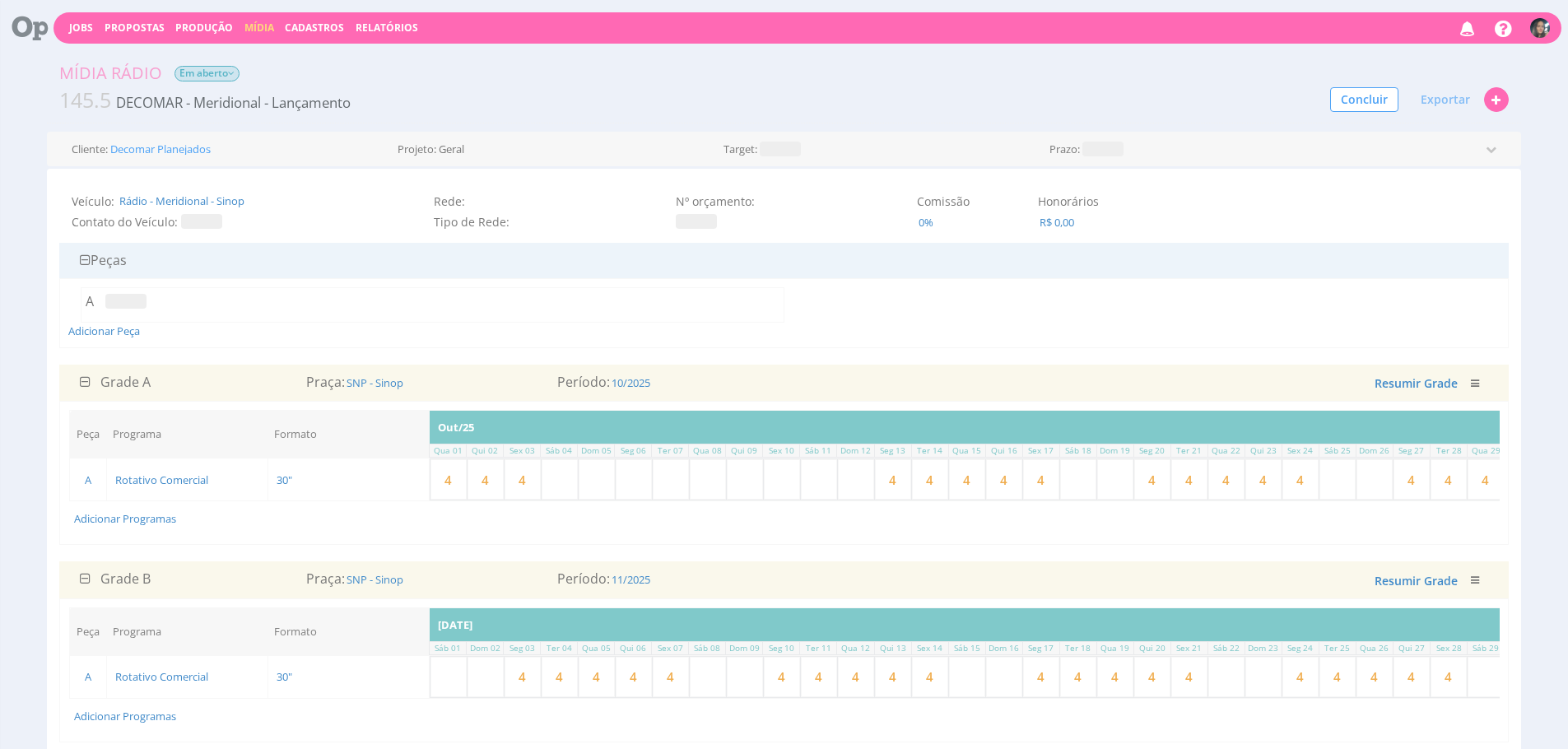
click at [459, 480] on input "4" at bounding box center [449, 480] width 36 height 41
click at [492, 490] on input "4" at bounding box center [486, 480] width 36 height 41
drag, startPoint x: 487, startPoint y: 490, endPoint x: 511, endPoint y: 481, distance: 25.6
click at [493, 490] on input "4" at bounding box center [486, 480] width 36 height 41
click at [527, 483] on input "4" at bounding box center [522, 480] width 36 height 41
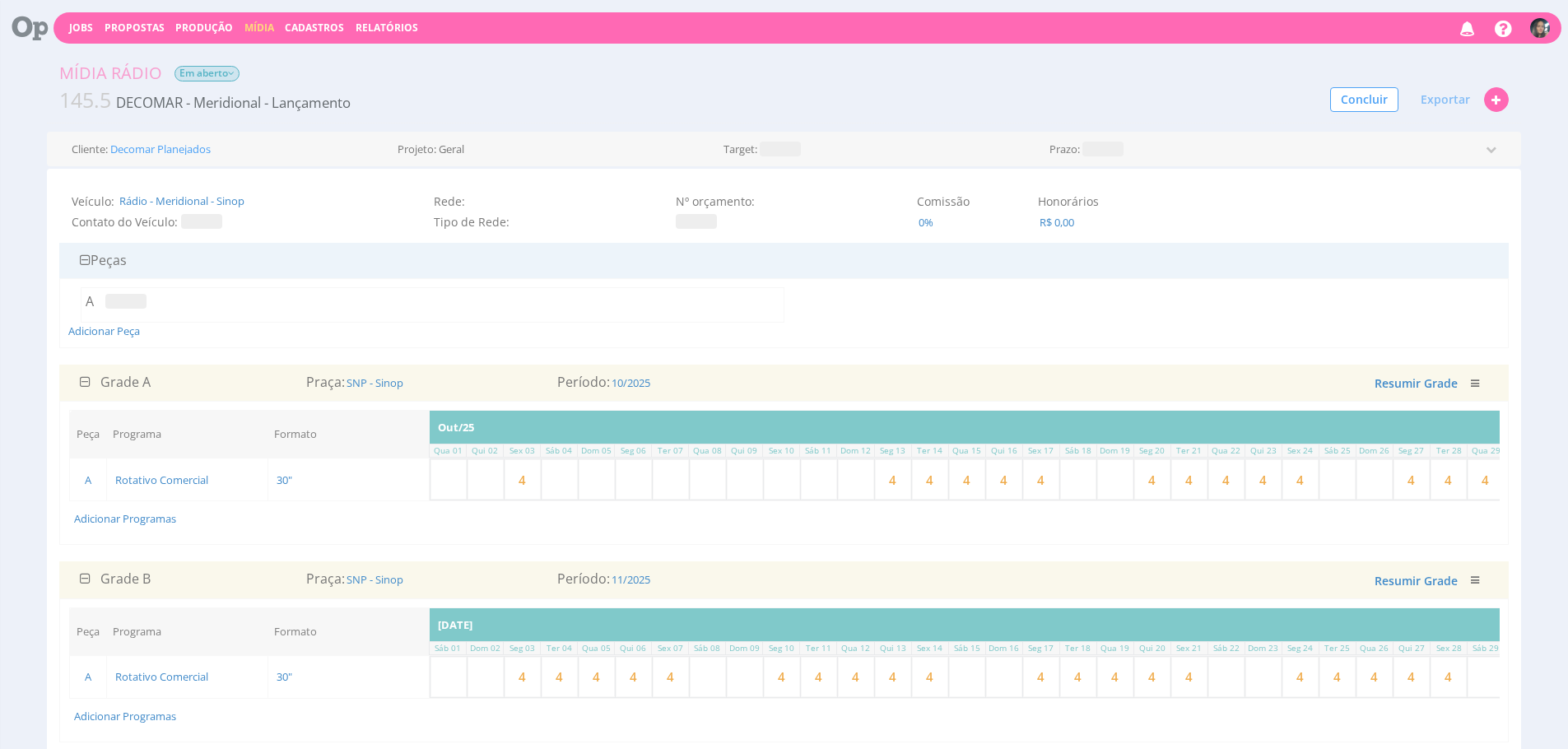
click at [527, 483] on input "4" at bounding box center [522, 480] width 36 height 41
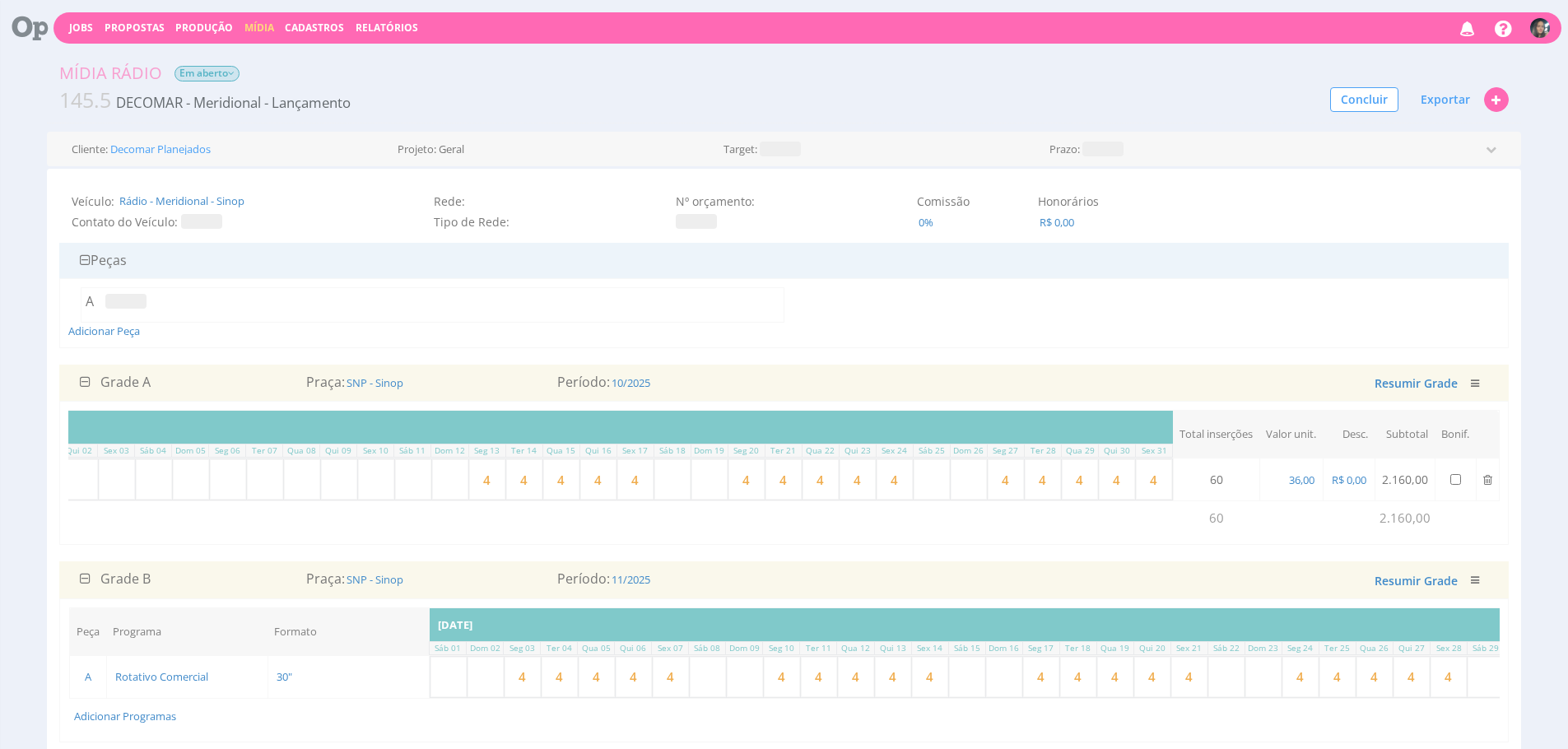
click at [473, 480] on input "4" at bounding box center [487, 480] width 36 height 41
type input "5"
click at [520, 481] on input "4" at bounding box center [524, 480] width 36 height 41
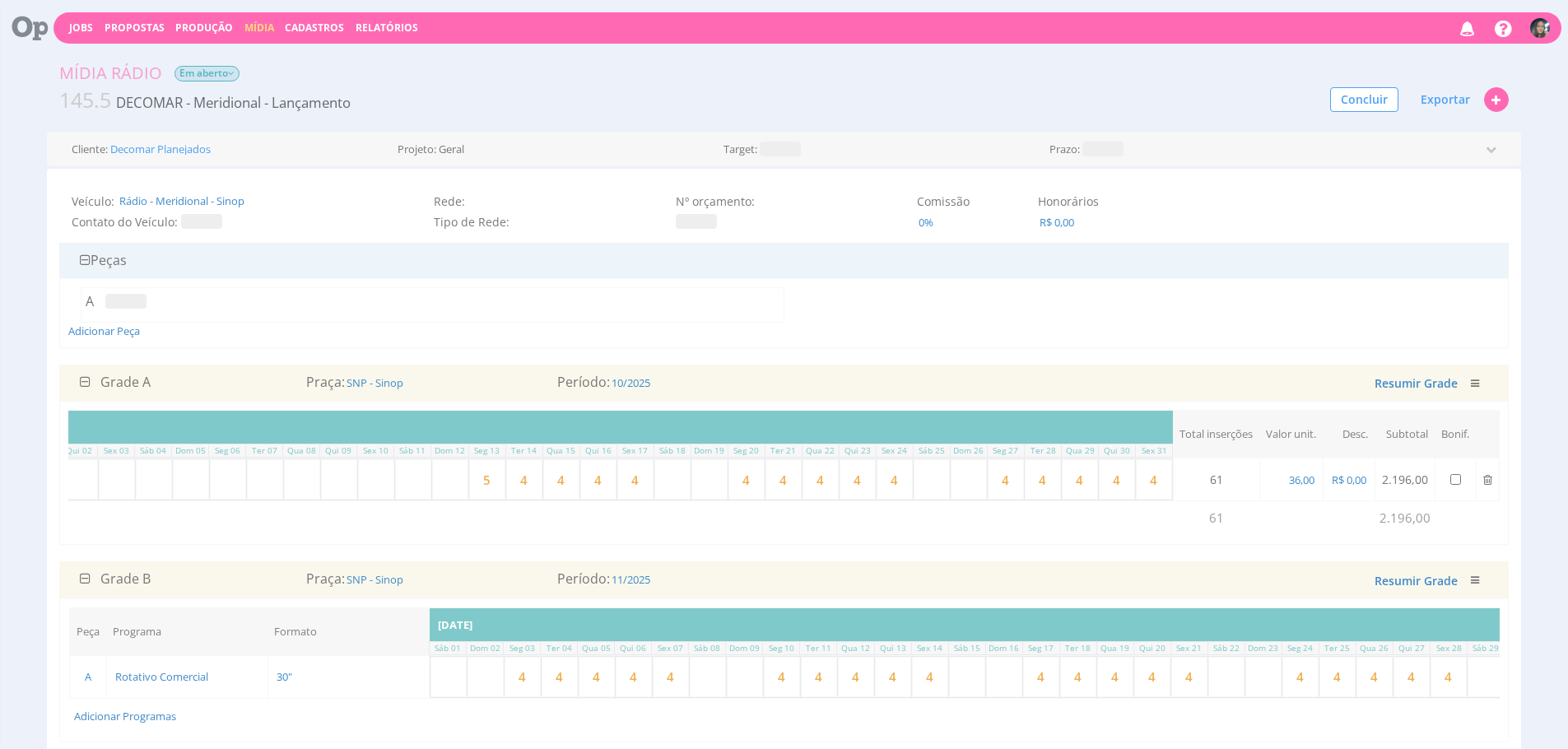
type input "5"
click at [557, 480] on input "4" at bounding box center [561, 480] width 36 height 41
drag, startPoint x: 557, startPoint y: 480, endPoint x: 682, endPoint y: 482, distance: 125.0
click at [557, 480] on input "4" at bounding box center [561, 480] width 36 height 41
type input "5"
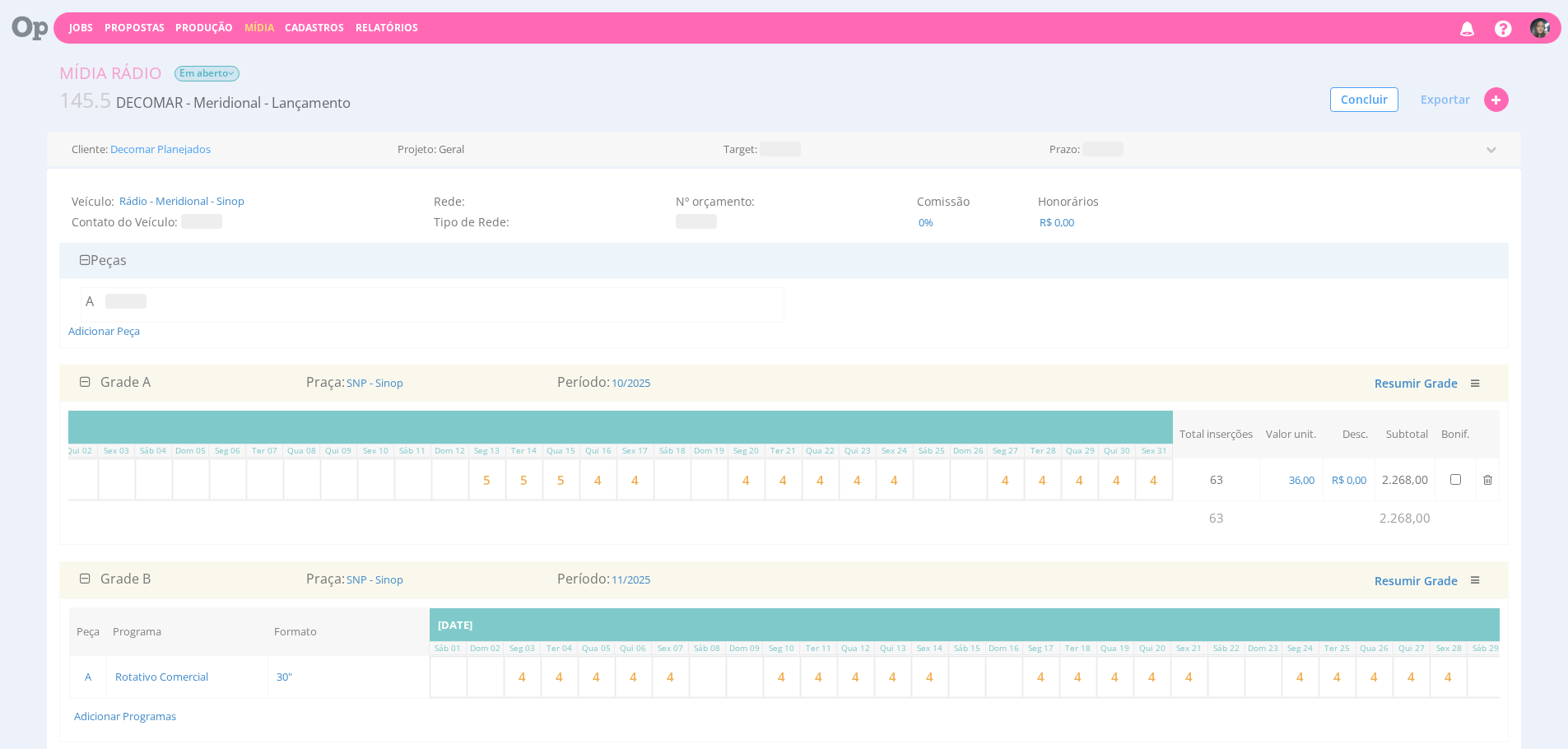
click at [602, 486] on input "4" at bounding box center [598, 480] width 36 height 41
click at [602, 486] on input "4" at bounding box center [598, 480] width 36 height 41
type input "5"
click at [618, 485] on input "4" at bounding box center [635, 480] width 36 height 41
click at [618, 485] on input "4" at bounding box center [635, 480] width 36 height 41
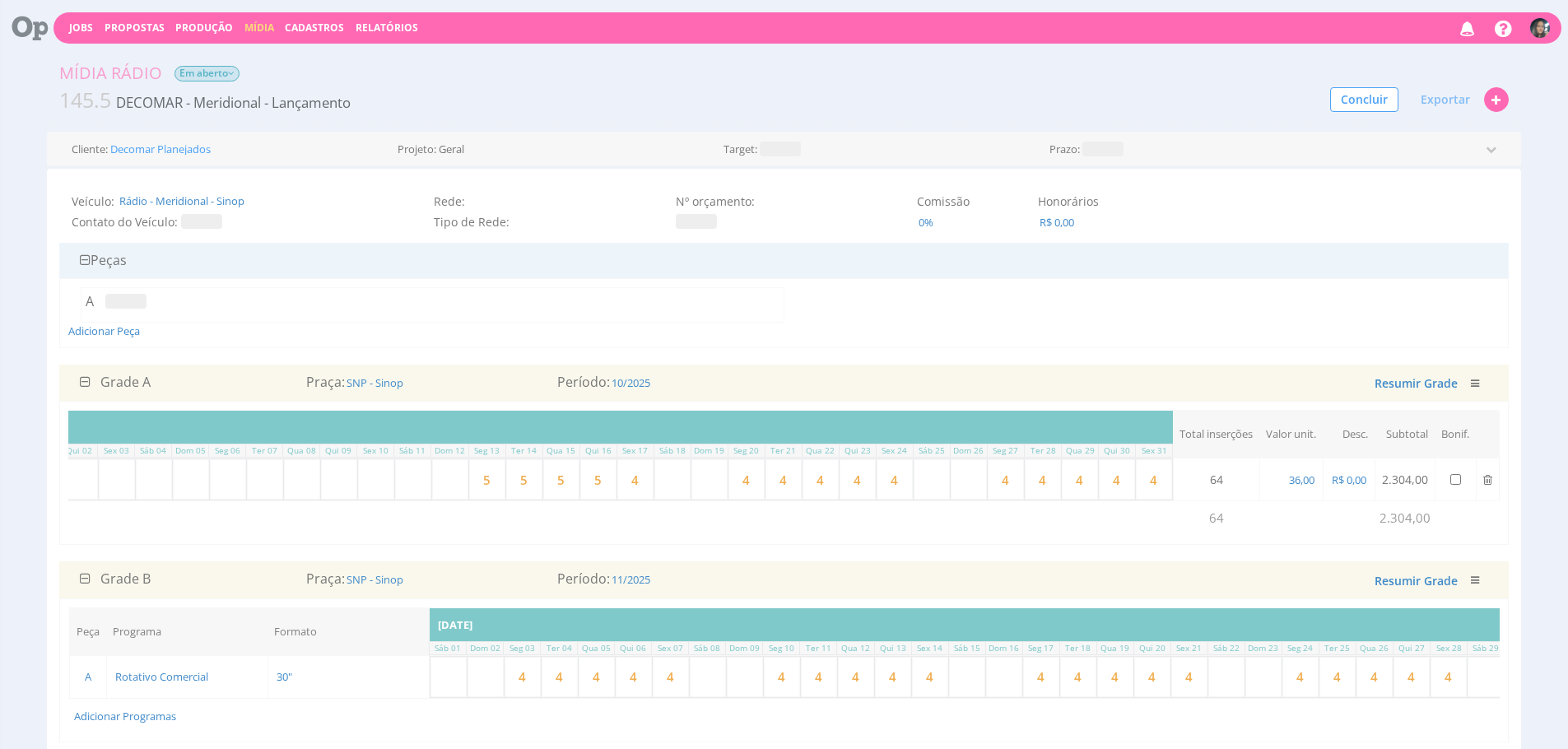
type input "5"
click at [747, 485] on input "4" at bounding box center [746, 480] width 36 height 41
type input "5"
click at [774, 484] on input "4" at bounding box center [783, 480] width 36 height 41
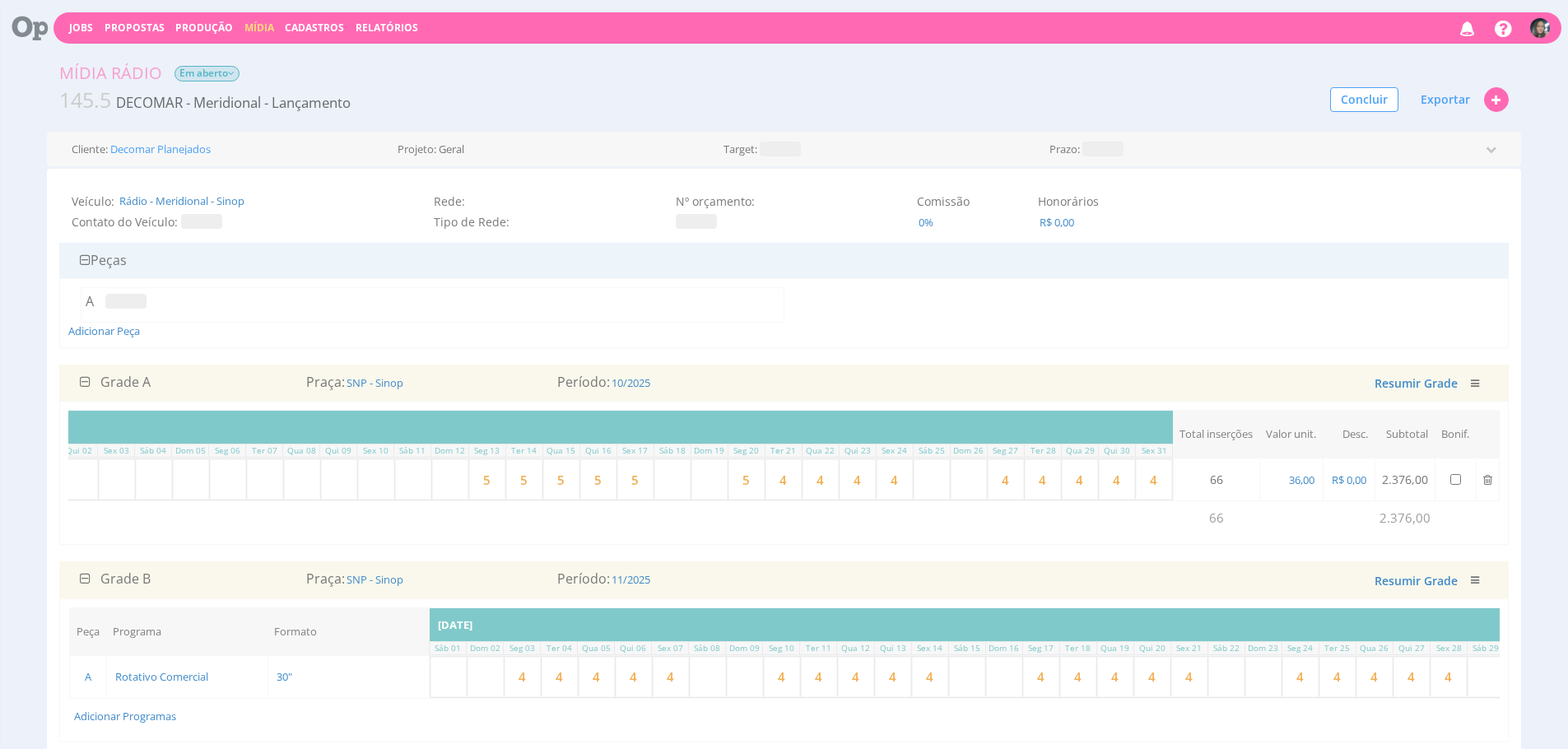
click at [774, 484] on input "4" at bounding box center [783, 480] width 36 height 41
type input "5"
click at [813, 488] on input "4" at bounding box center [820, 480] width 36 height 41
type input "5"
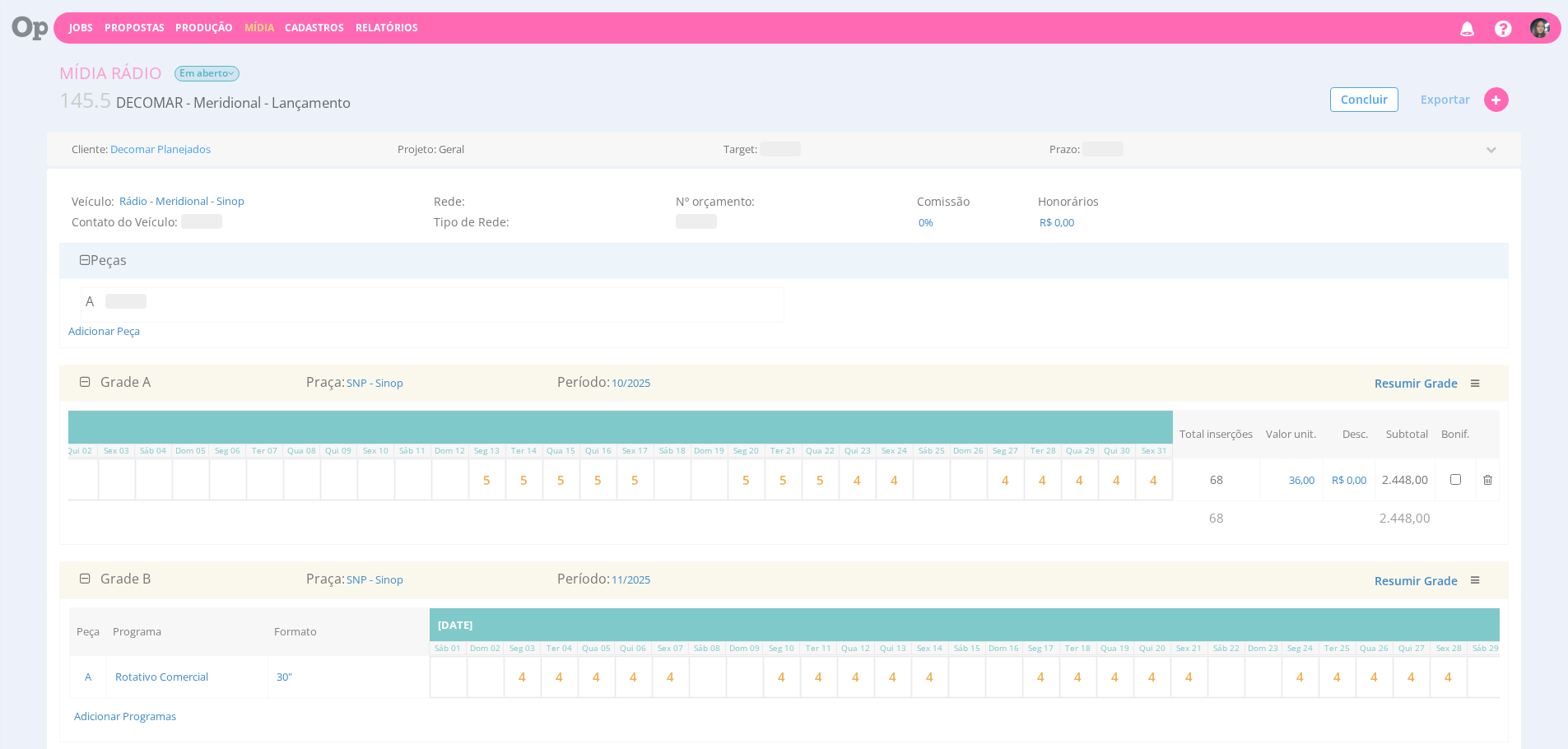
click at [860, 482] on input "4" at bounding box center [858, 480] width 36 height 41
click at [859, 482] on input "4" at bounding box center [858, 480] width 36 height 41
type input "5"
click at [880, 484] on input "4" at bounding box center [895, 480] width 36 height 41
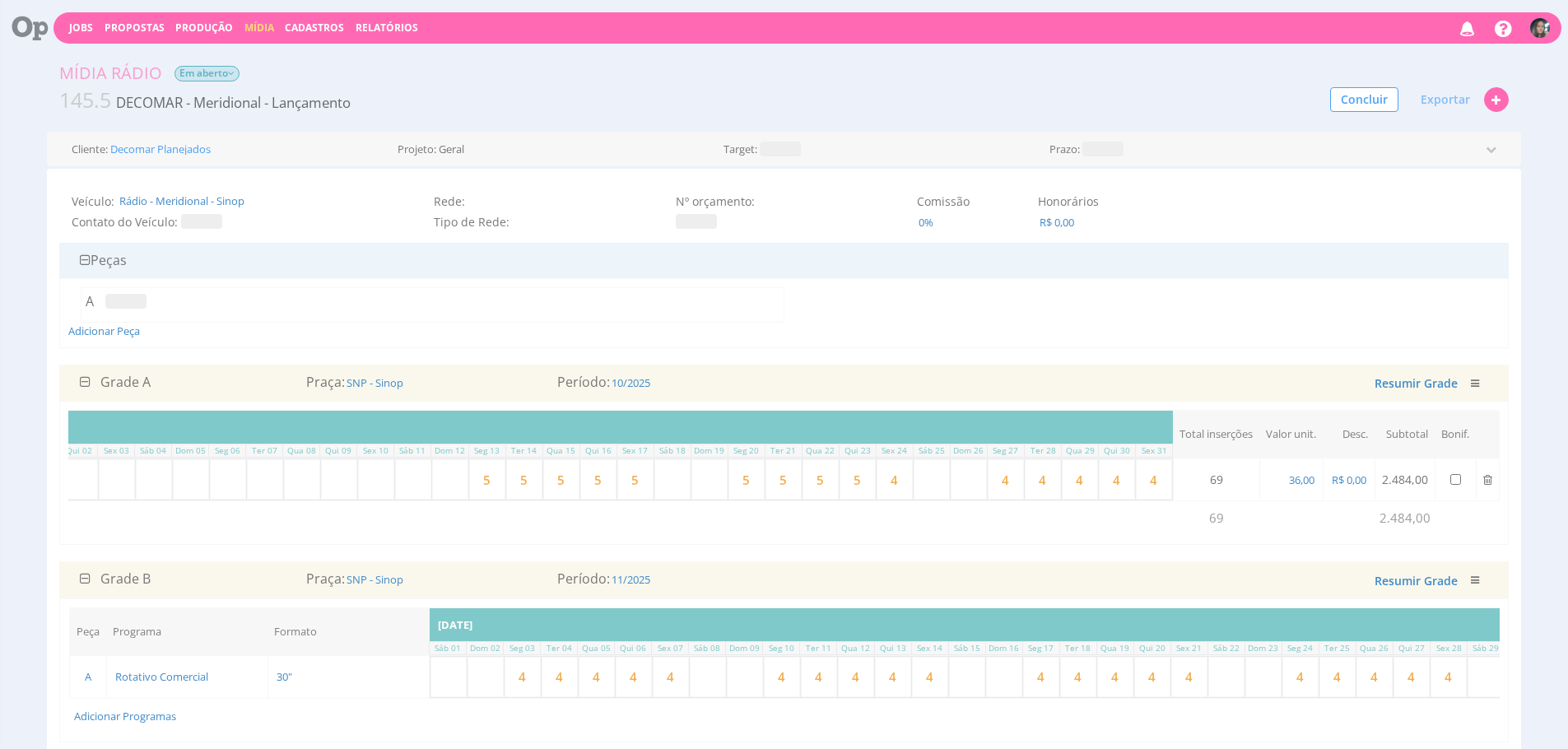
type input "5"
click at [998, 479] on input "4" at bounding box center [1005, 480] width 36 height 41
click at [998, 478] on input "4" at bounding box center [1005, 480] width 36 height 41
type input "5"
click at [1032, 481] on input "4" at bounding box center [1043, 480] width 36 height 41
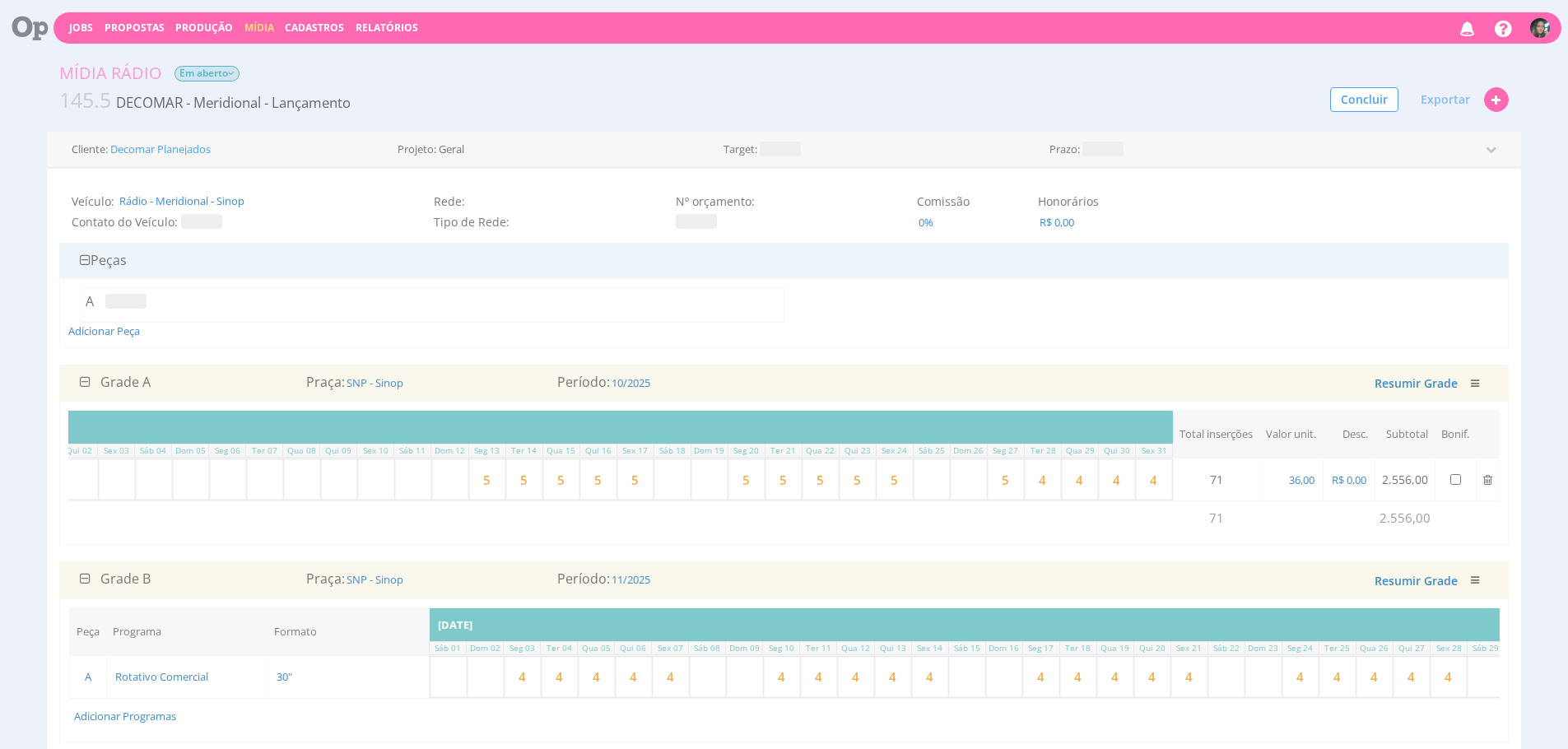
click at [1032, 481] on input "4" at bounding box center [1043, 480] width 36 height 41
type input "5"
click at [1116, 477] on input "4" at bounding box center [1117, 480] width 36 height 41
type input "5"
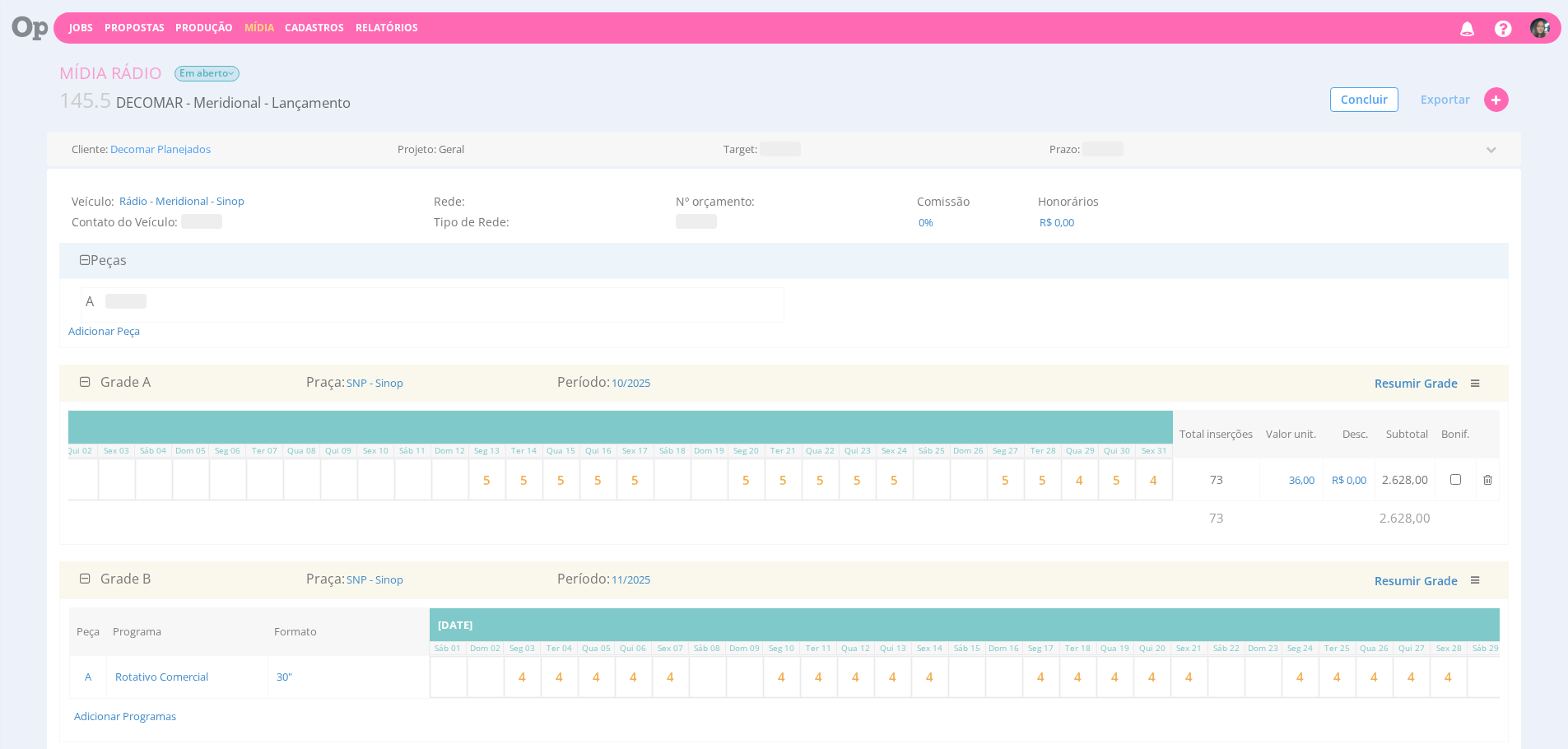
click at [1137, 475] on input "4" at bounding box center [1154, 480] width 36 height 41
type input "5"
click at [1069, 486] on input "4" at bounding box center [1080, 480] width 36 height 41
drag, startPoint x: 1069, startPoint y: 486, endPoint x: 795, endPoint y: 220, distance: 381.9
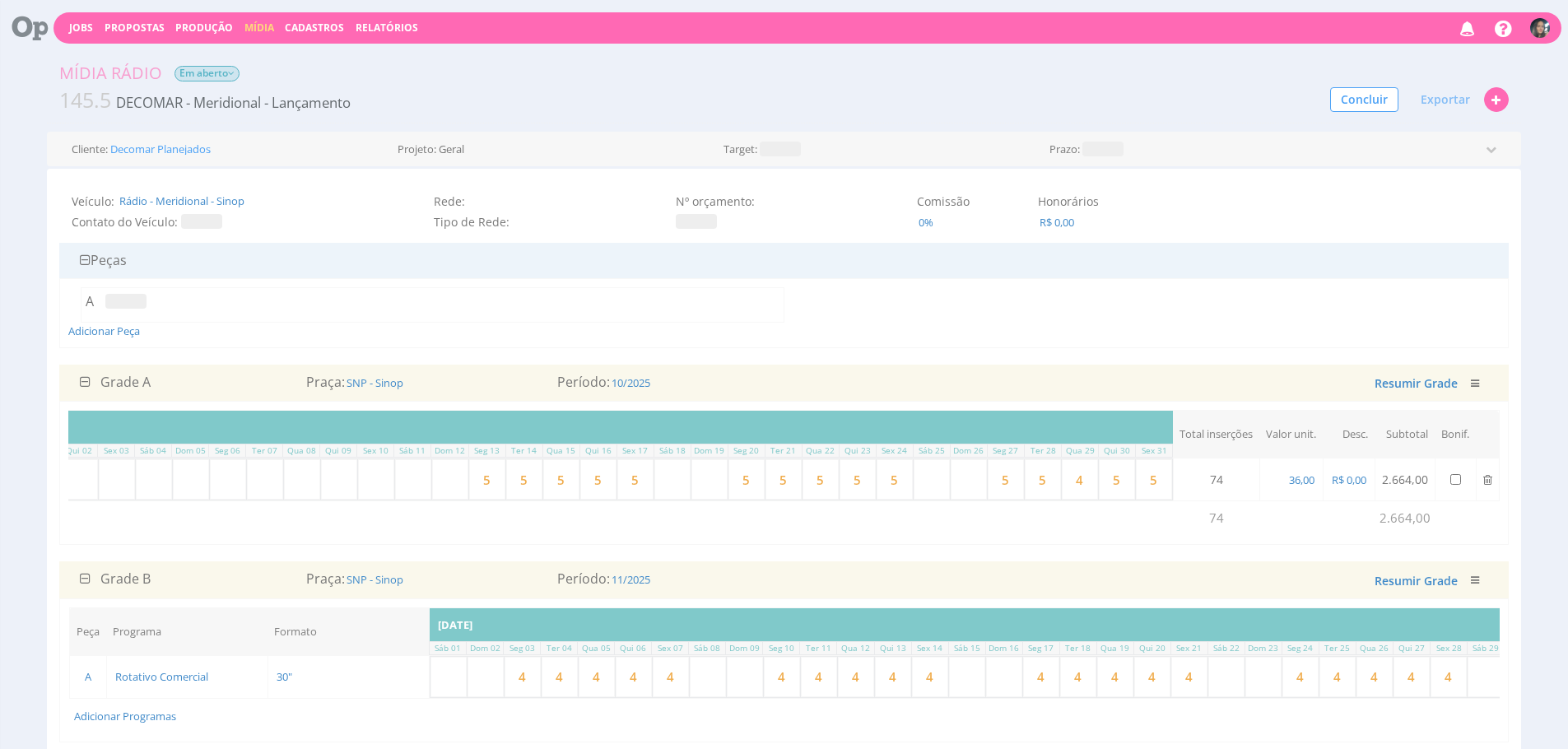
click at [1069, 486] on input "4" at bounding box center [1080, 480] width 36 height 41
type input "5"
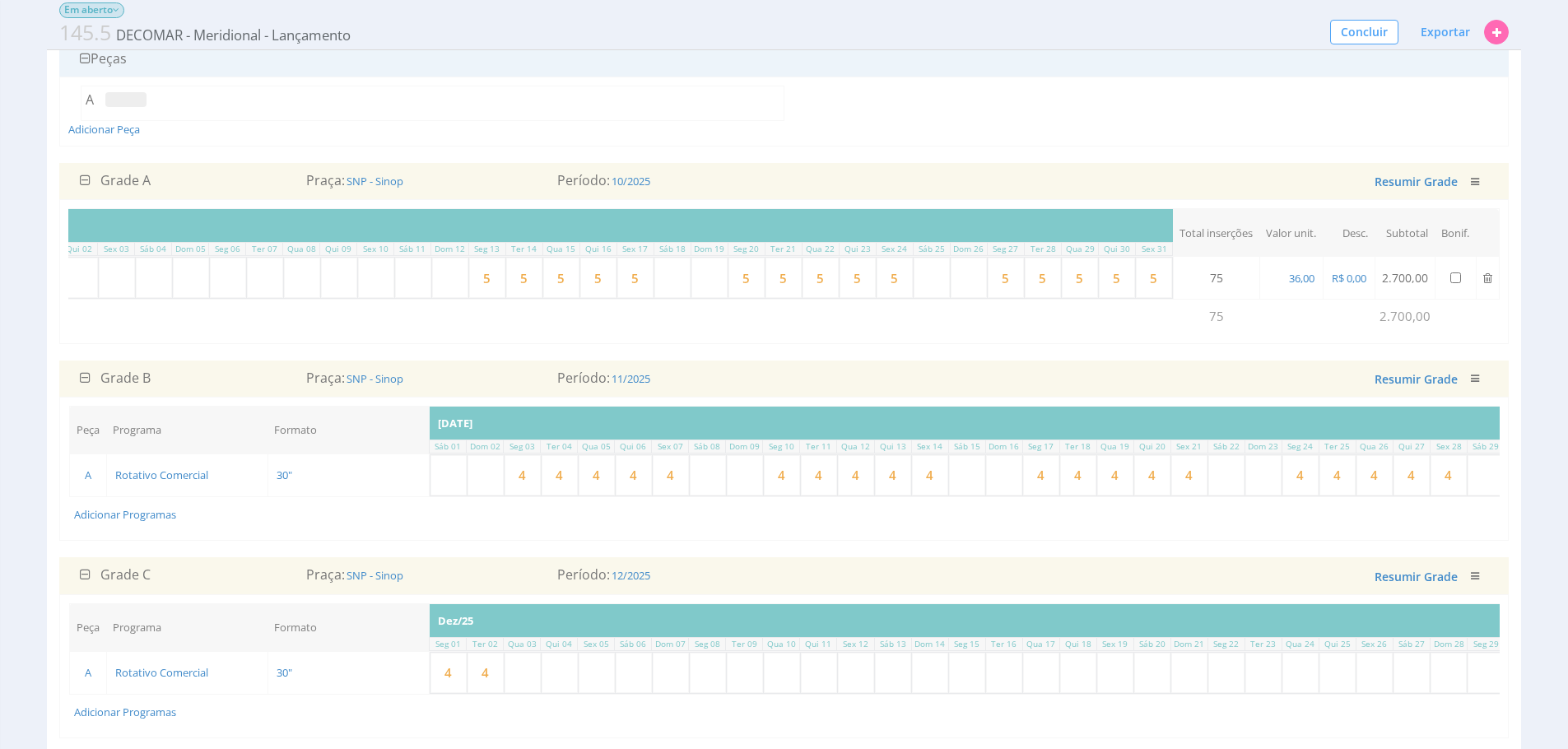
scroll to position [0, 373]
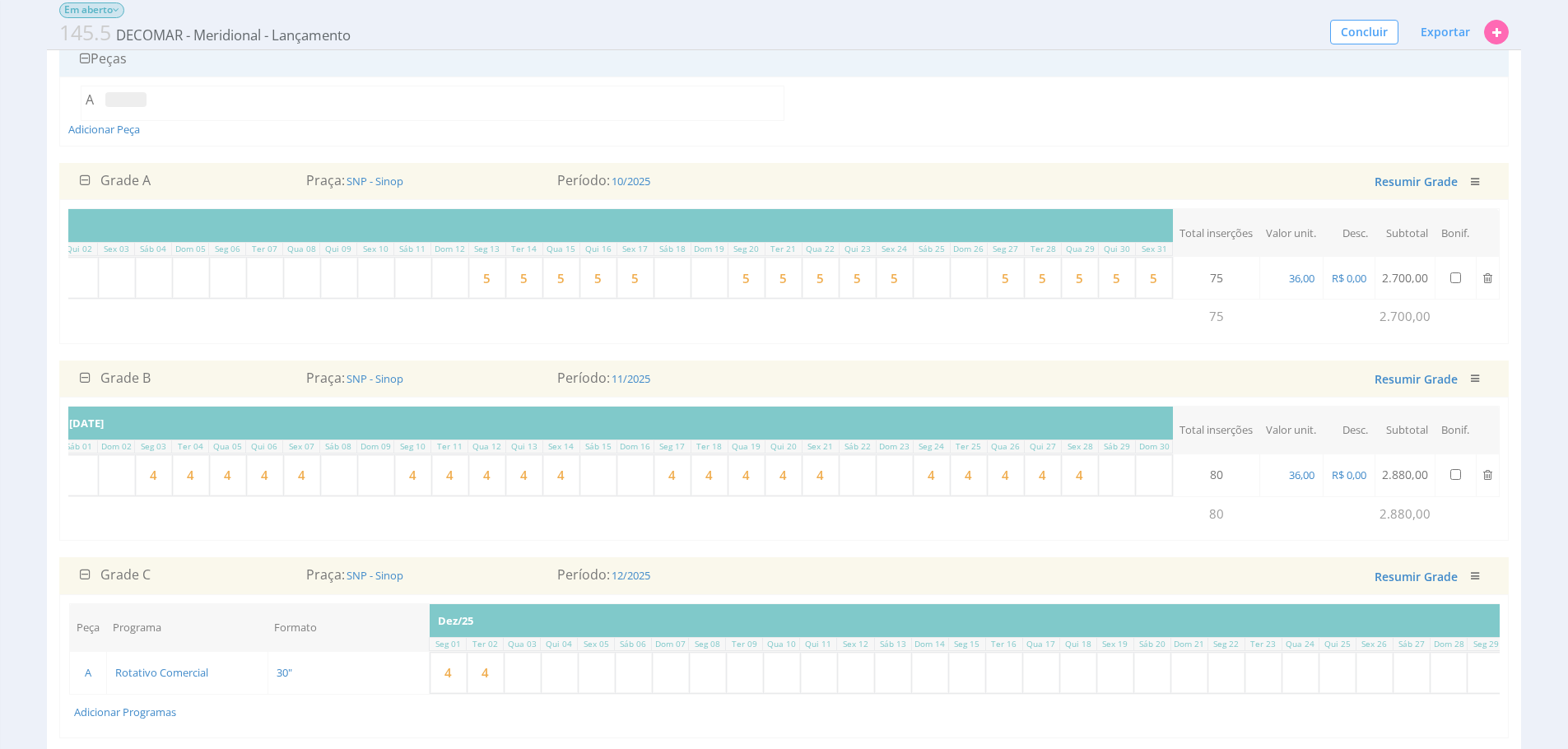
type input "5"
click at [486, 283] on input "5" at bounding box center [487, 278] width 36 height 41
type input "6"
click at [517, 274] on input "5" at bounding box center [524, 278] width 36 height 41
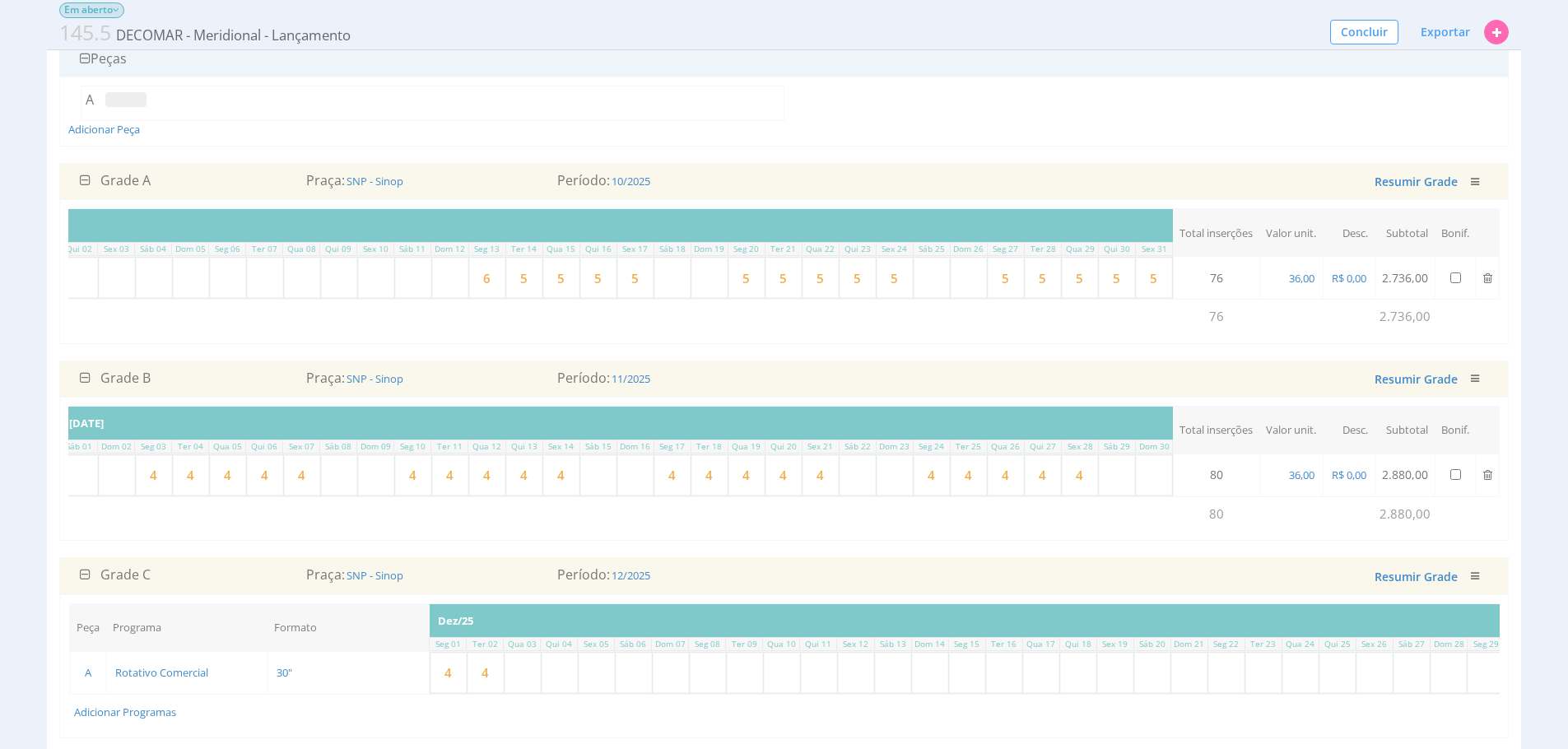
click at [517, 274] on input "5" at bounding box center [524, 278] width 36 height 41
type input "6"
click at [560, 275] on input "5" at bounding box center [561, 278] width 36 height 41
type input "6"
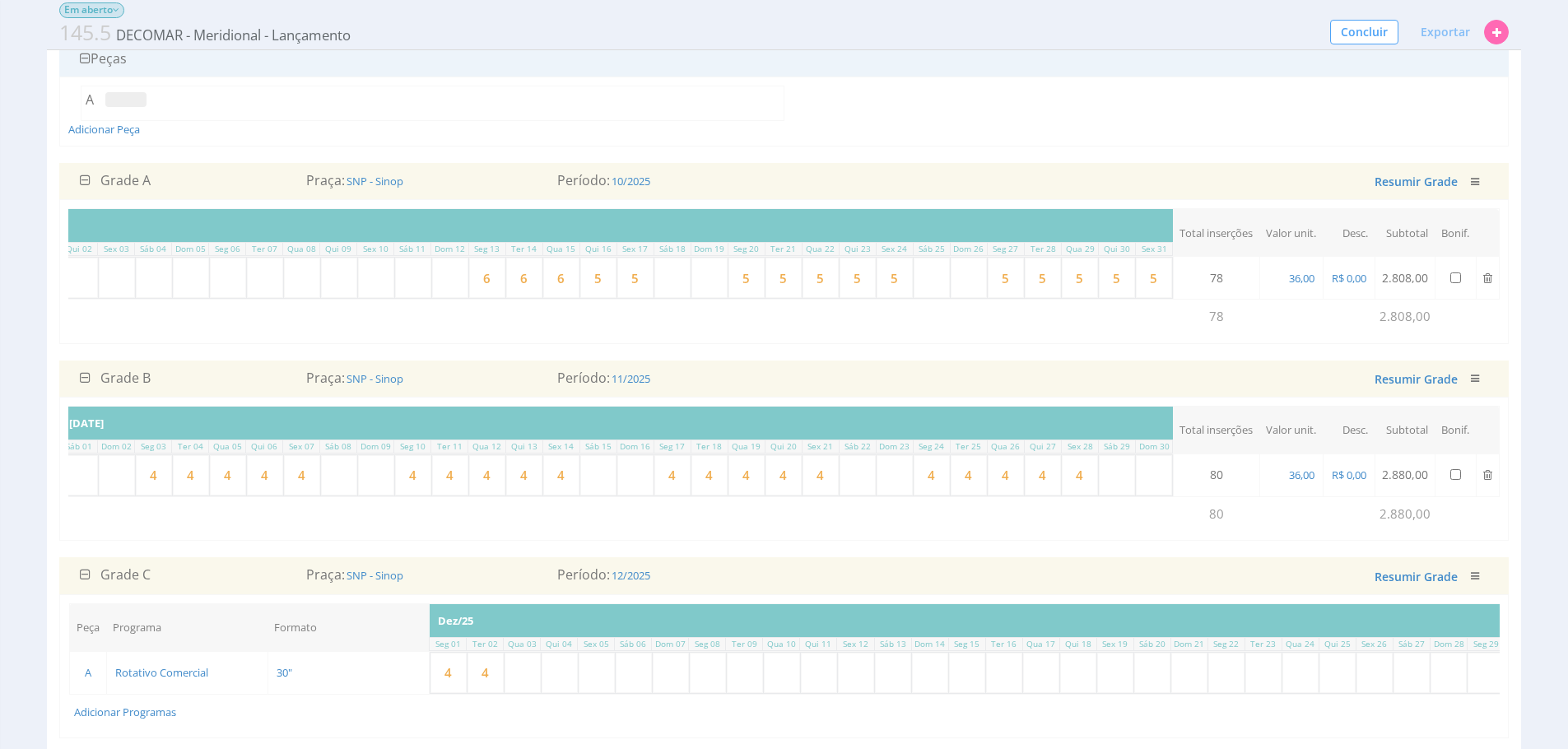
click at [595, 280] on input "5" at bounding box center [598, 278] width 36 height 41
click at [595, 280] on input "5" at bounding box center [598, 278] width 36 height 41
type input "6"
click at [629, 281] on input "5" at bounding box center [635, 278] width 36 height 41
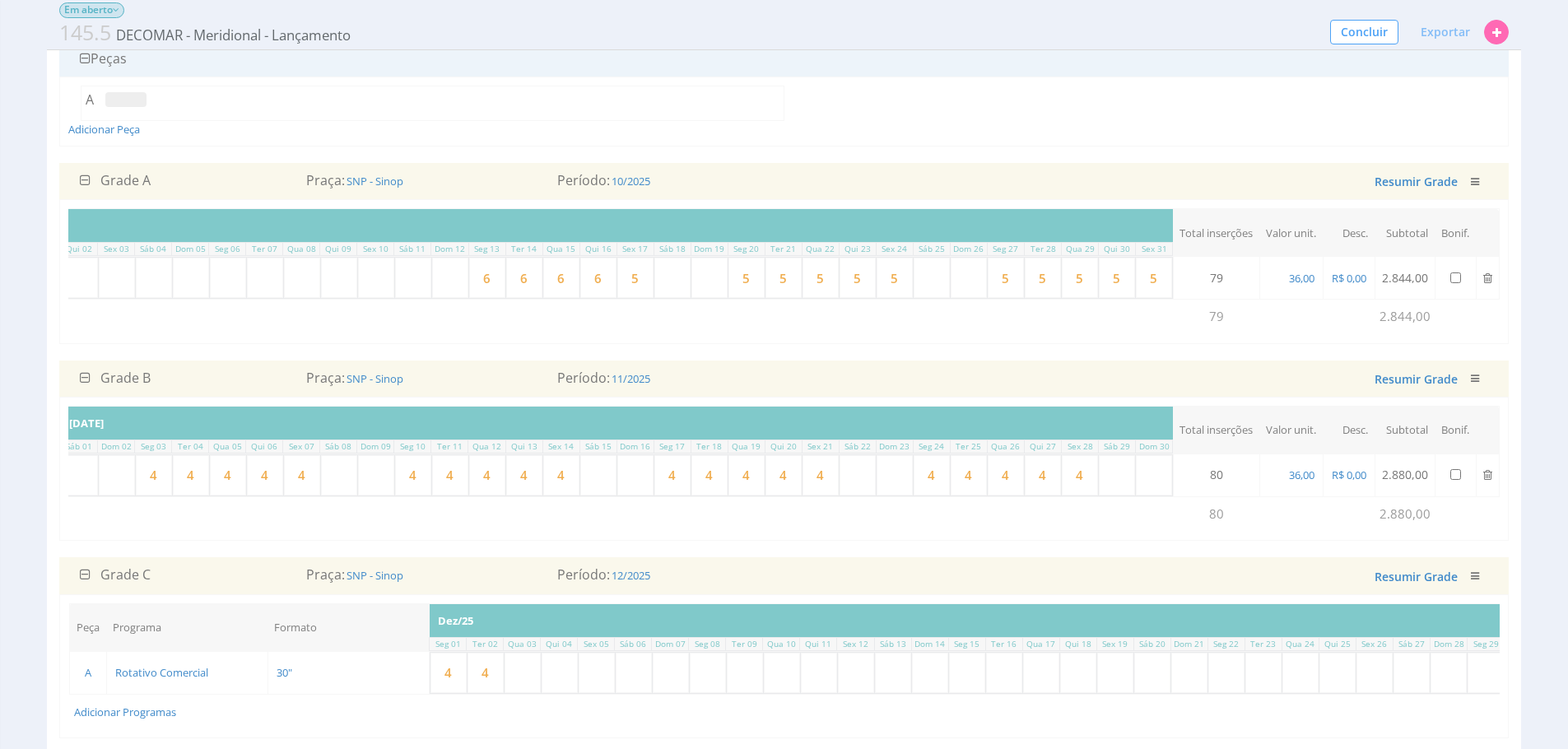
type input "6"
click at [738, 280] on input "5" at bounding box center [746, 278] width 36 height 41
type input "6"
click at [783, 276] on input "5" at bounding box center [783, 278] width 36 height 41
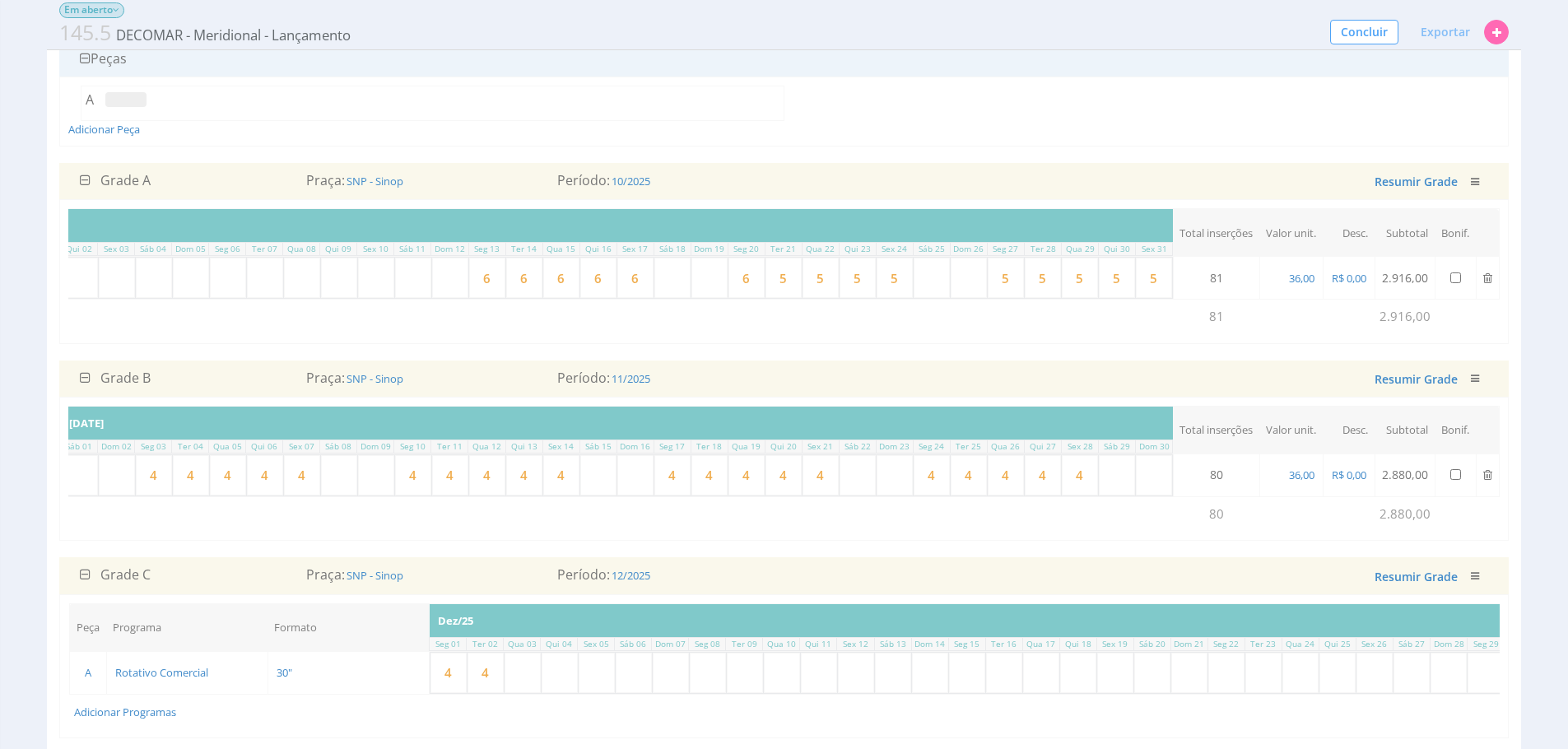
click at [783, 276] on input "5" at bounding box center [783, 278] width 36 height 41
type input "6"
click at [809, 279] on input "5" at bounding box center [820, 278] width 36 height 41
drag, startPoint x: 785, startPoint y: 276, endPoint x: 809, endPoint y: 280, distance: 24.3
click at [809, 279] on input "5" at bounding box center [820, 278] width 36 height 41
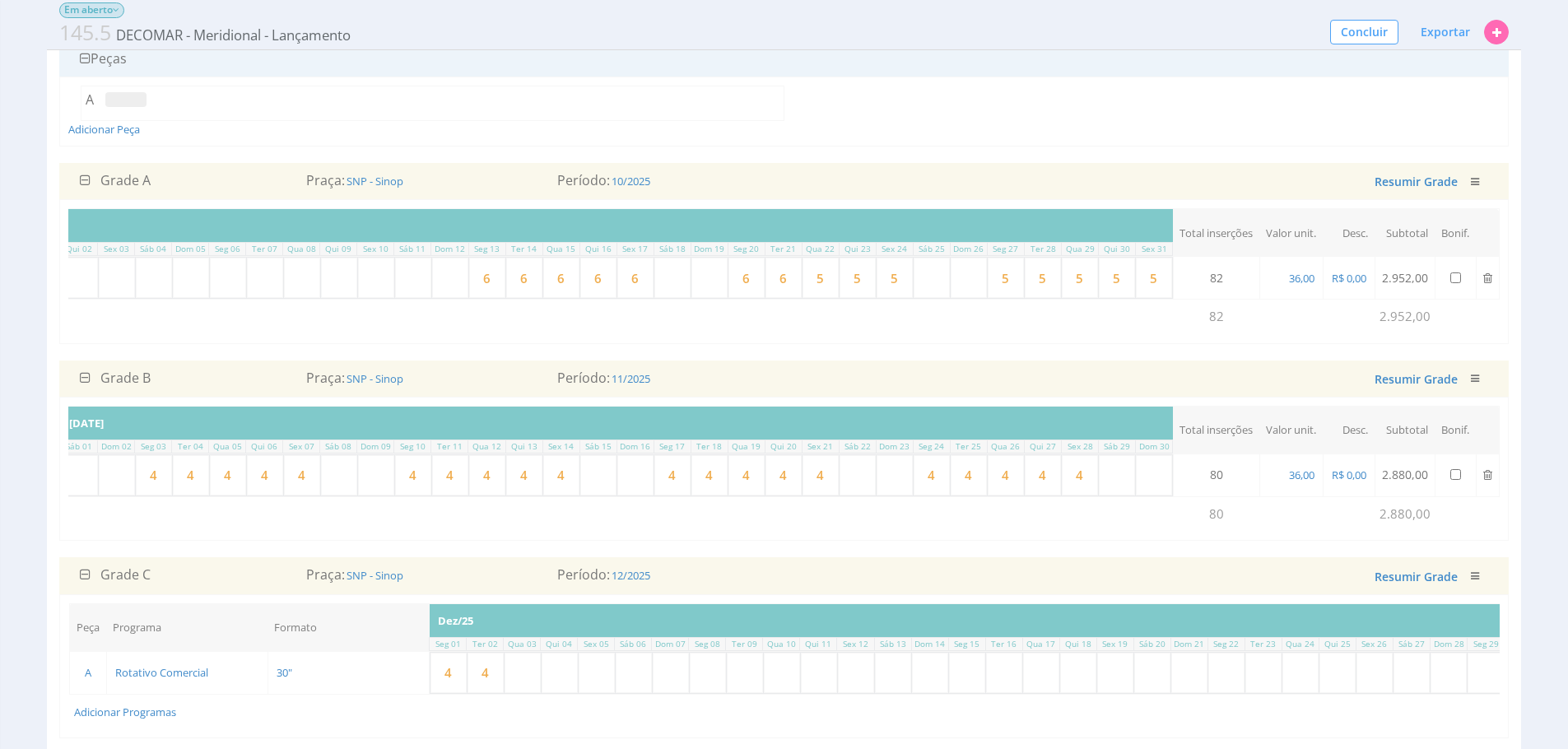
type input "6"
click at [853, 278] on input "5" at bounding box center [858, 278] width 36 height 41
drag, startPoint x: 853, startPoint y: 278, endPoint x: 866, endPoint y: 276, distance: 13.2
click at [853, 278] on input "5" at bounding box center [858, 278] width 36 height 41
type input "6"
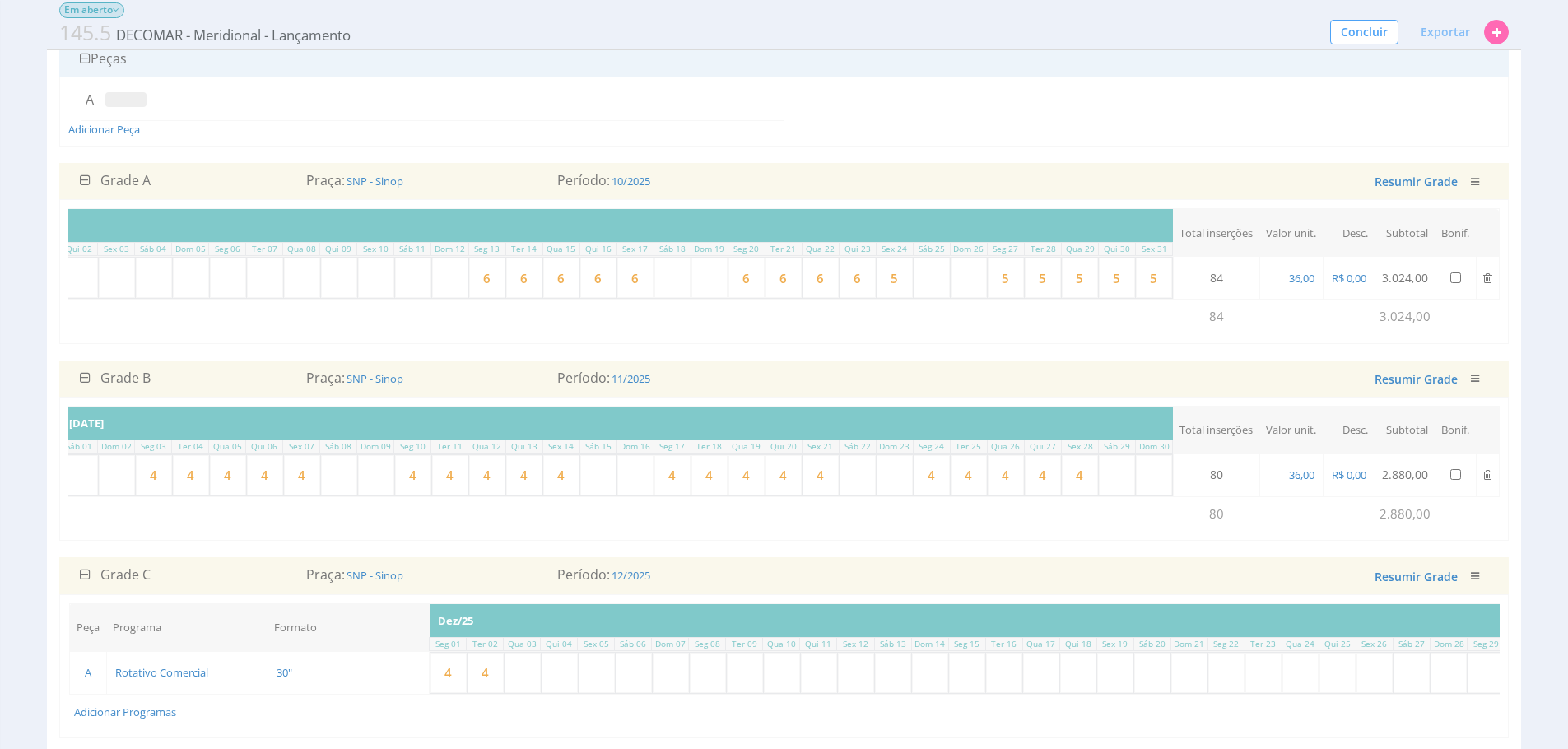
click at [898, 285] on input "5" at bounding box center [895, 278] width 36 height 41
type input "6"
click at [994, 282] on input "5" at bounding box center [1005, 278] width 36 height 41
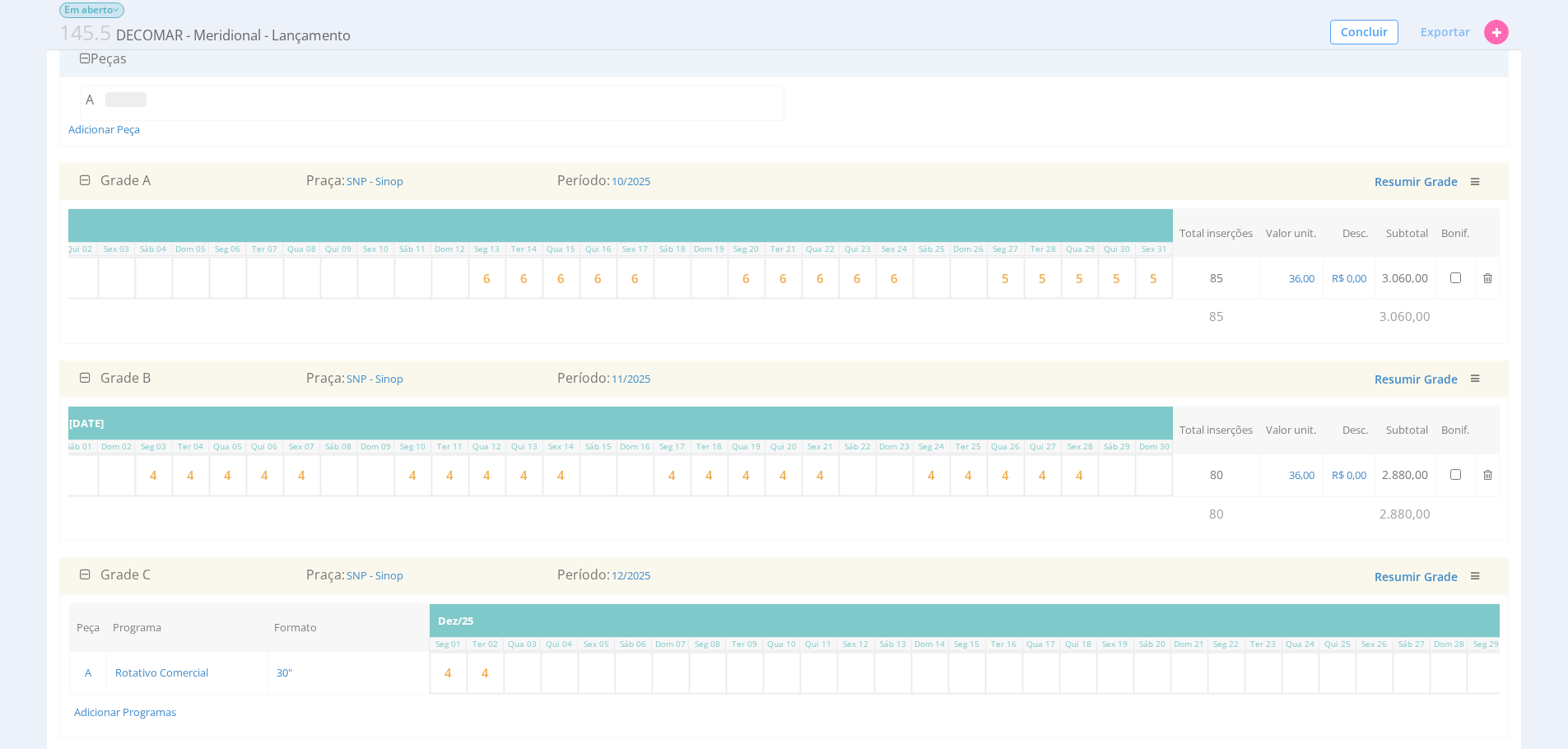
type input "6"
click at [1034, 279] on input "5" at bounding box center [1043, 278] width 36 height 41
type input "6"
click at [1068, 284] on input "5" at bounding box center [1080, 278] width 36 height 41
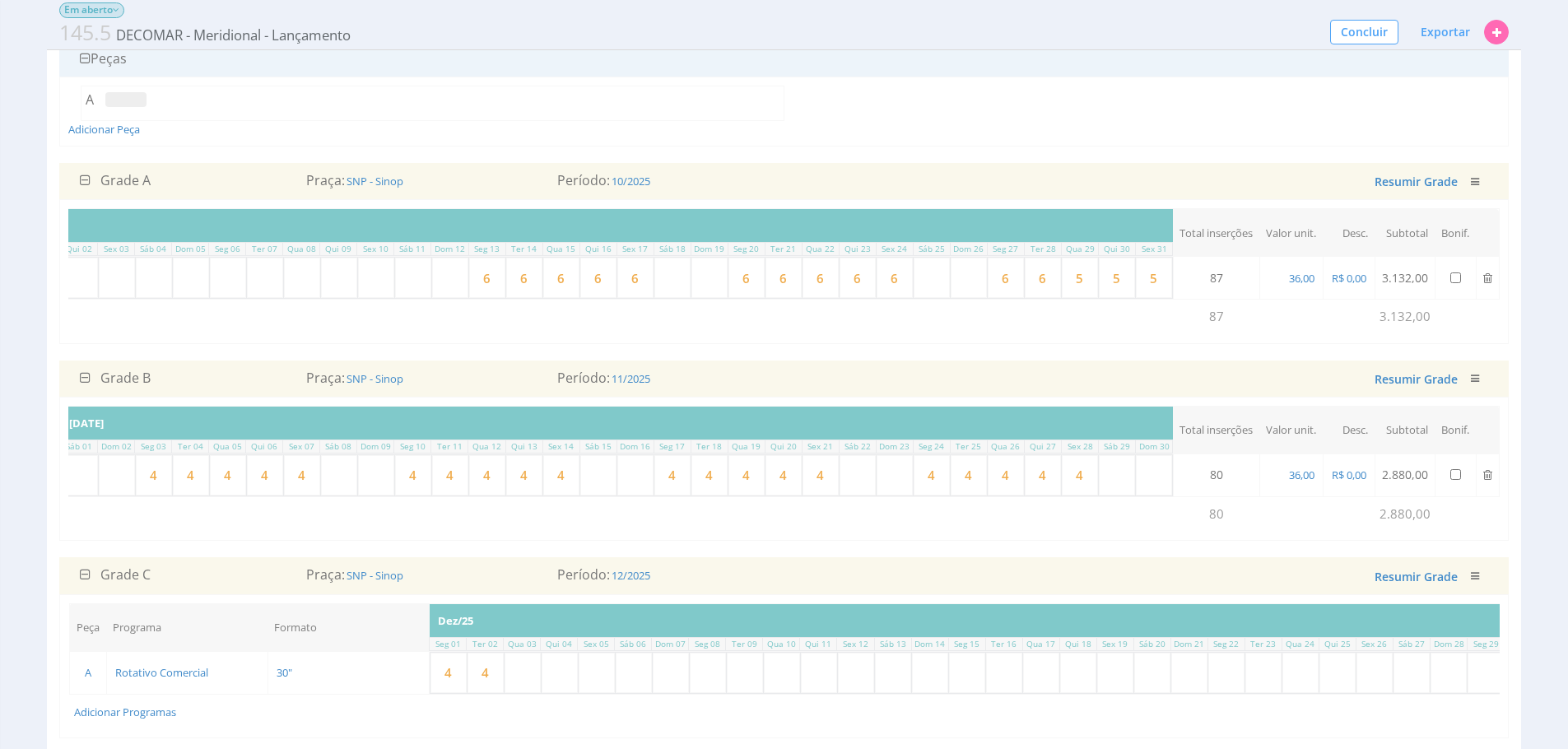
click at [1068, 284] on input "5" at bounding box center [1080, 278] width 36 height 41
type input "6"
click at [1108, 285] on input "5" at bounding box center [1117, 278] width 36 height 41
type input "6"
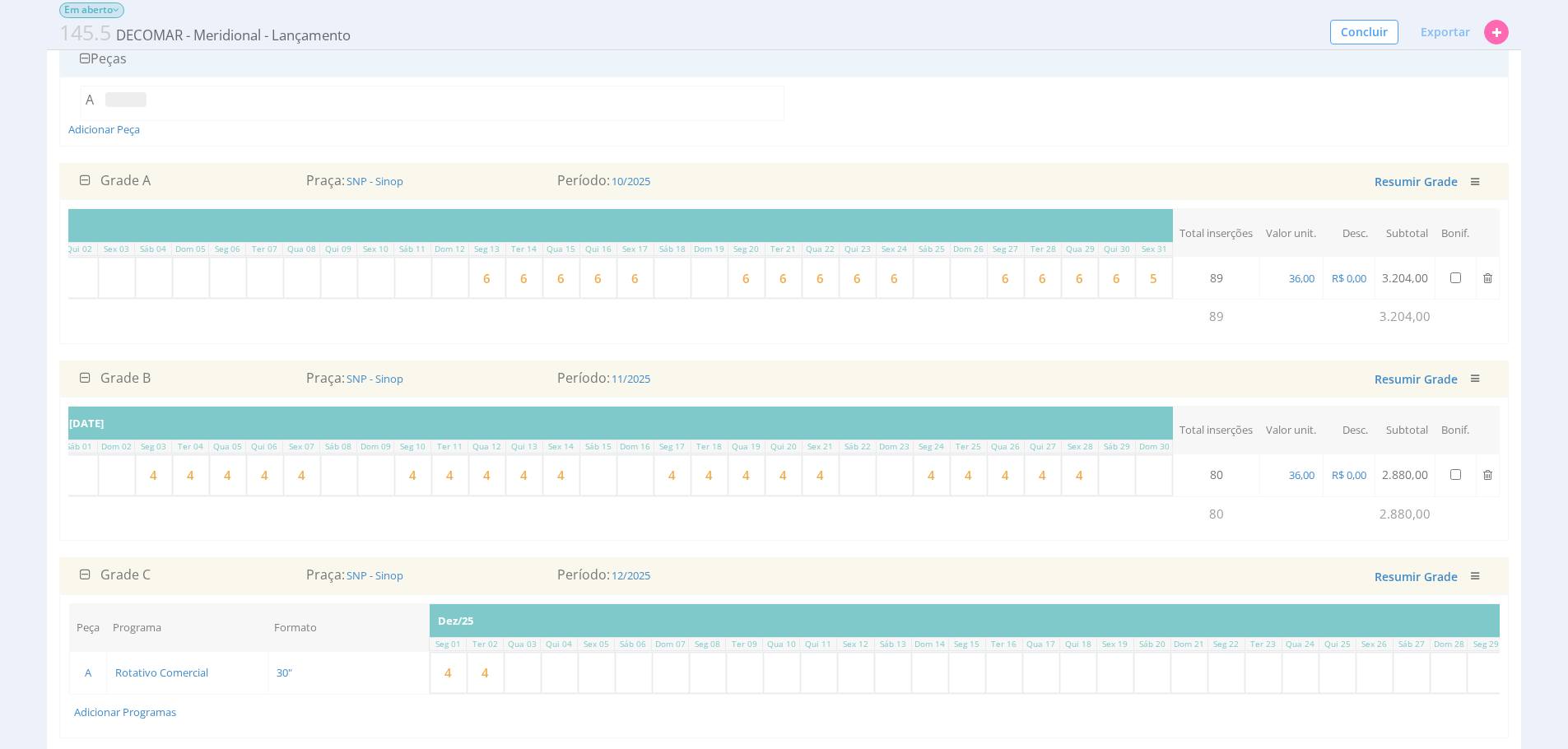
click at [1144, 288] on input "5" at bounding box center [1154, 278] width 36 height 41
type input "6"
click at [512, 280] on input "6" at bounding box center [524, 278] width 36 height 41
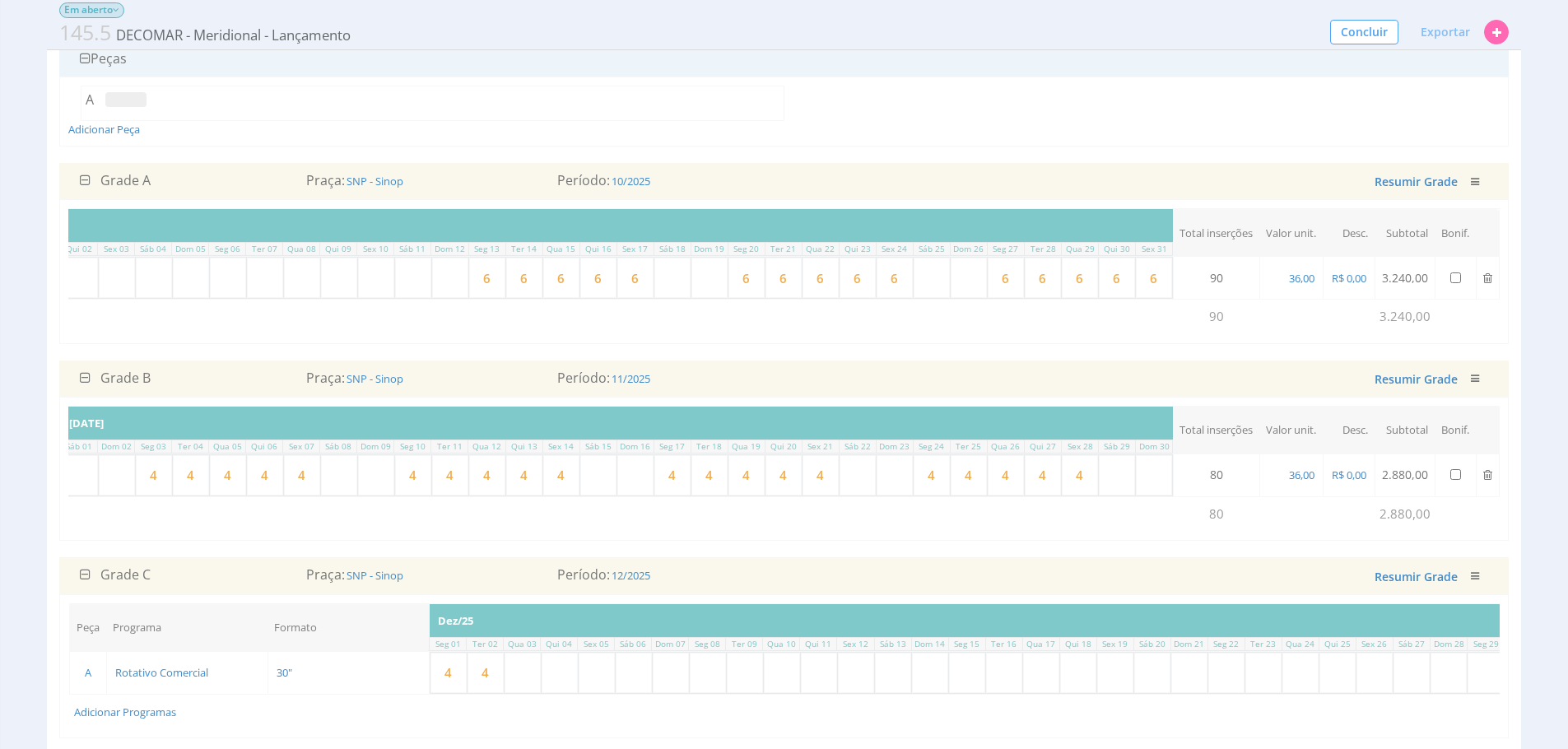
type input "7"
click at [887, 285] on input "6" at bounding box center [895, 278] width 36 height 41
type input "7"
click at [862, 282] on input "6" at bounding box center [858, 278] width 36 height 41
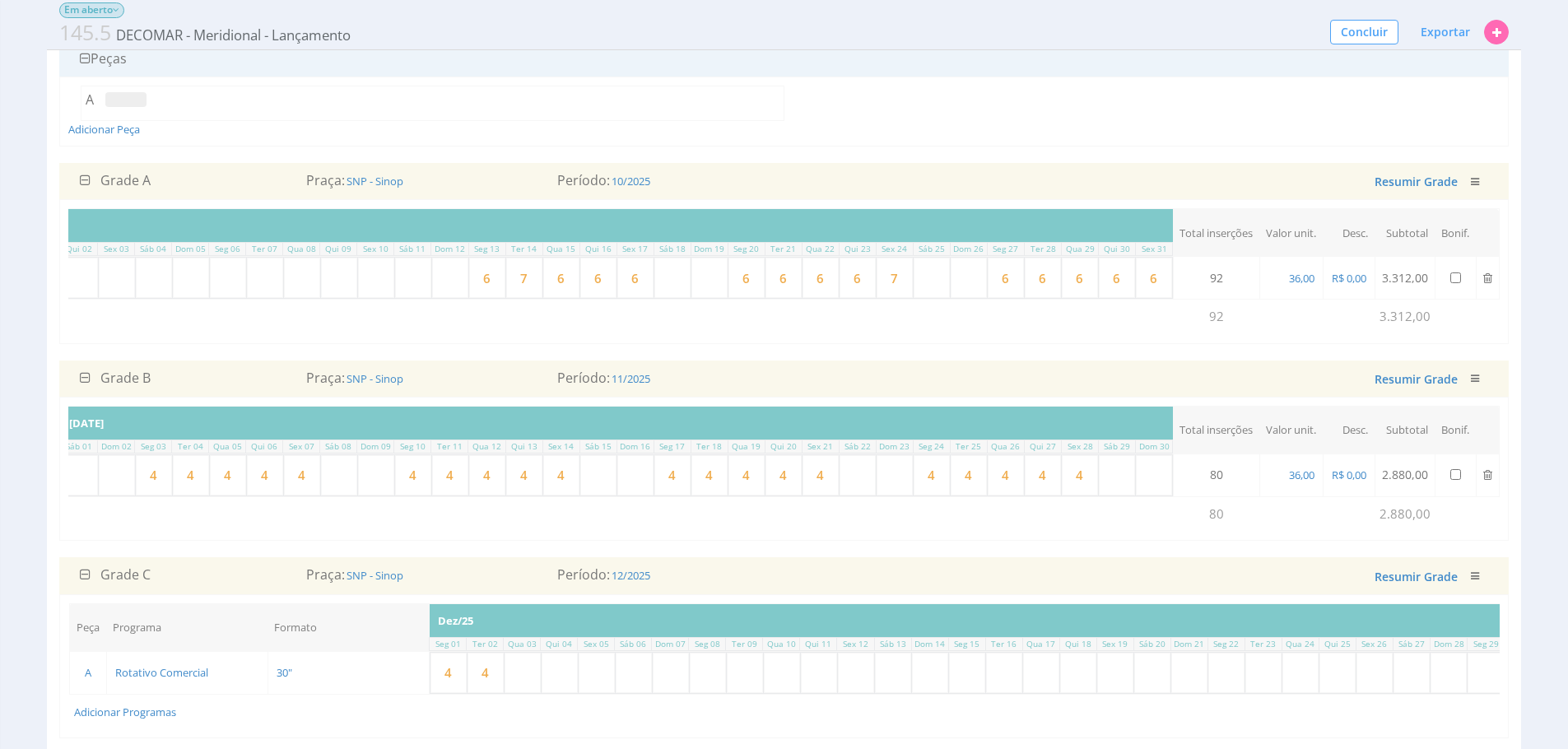
click at [862, 281] on input "6" at bounding box center [858, 278] width 36 height 41
type input "7"
type input "6"
click at [543, 282] on input "6" at bounding box center [561, 278] width 36 height 41
click at [526, 283] on input "7" at bounding box center [524, 278] width 36 height 41
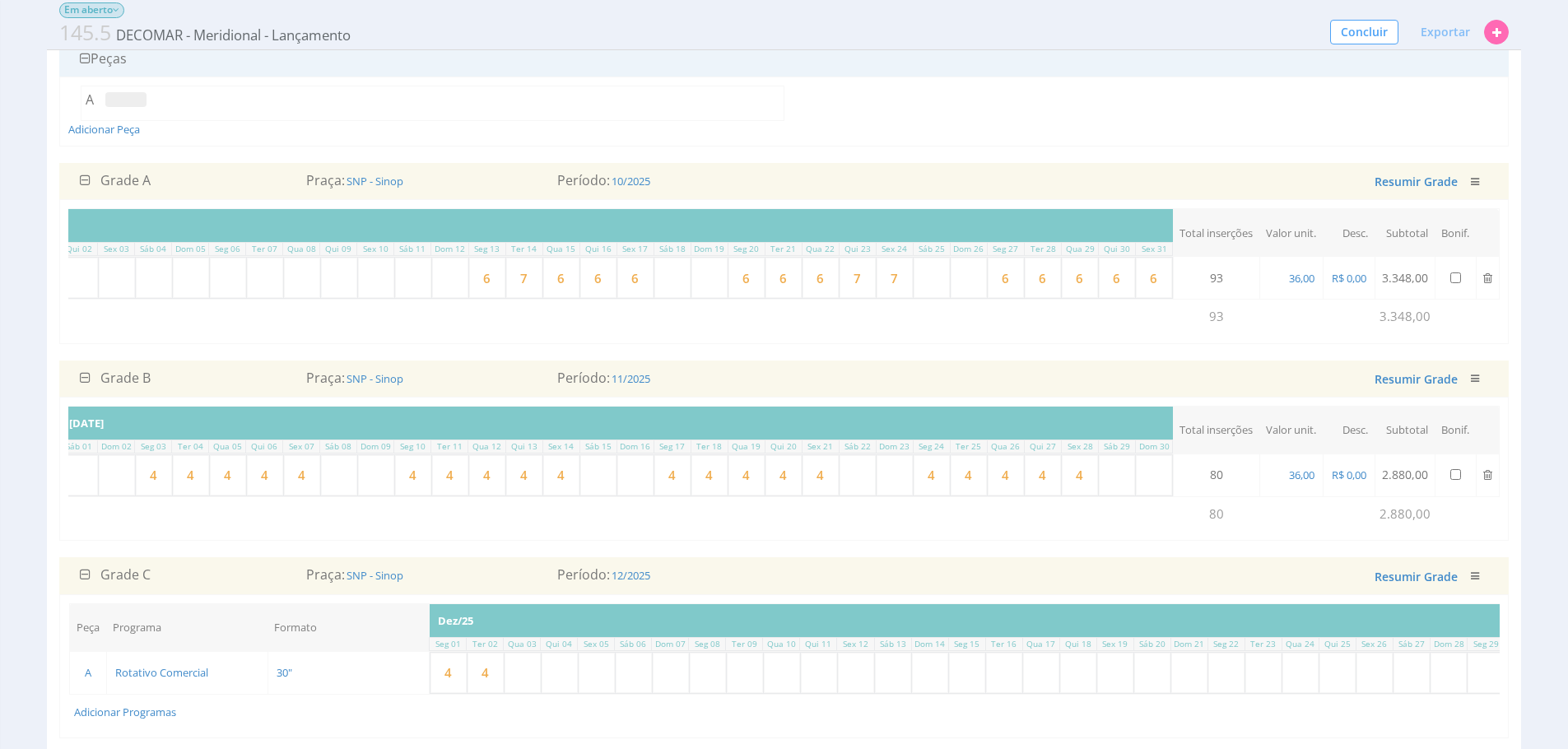
click at [526, 283] on input "7" at bounding box center [524, 278] width 36 height 41
type input "6"
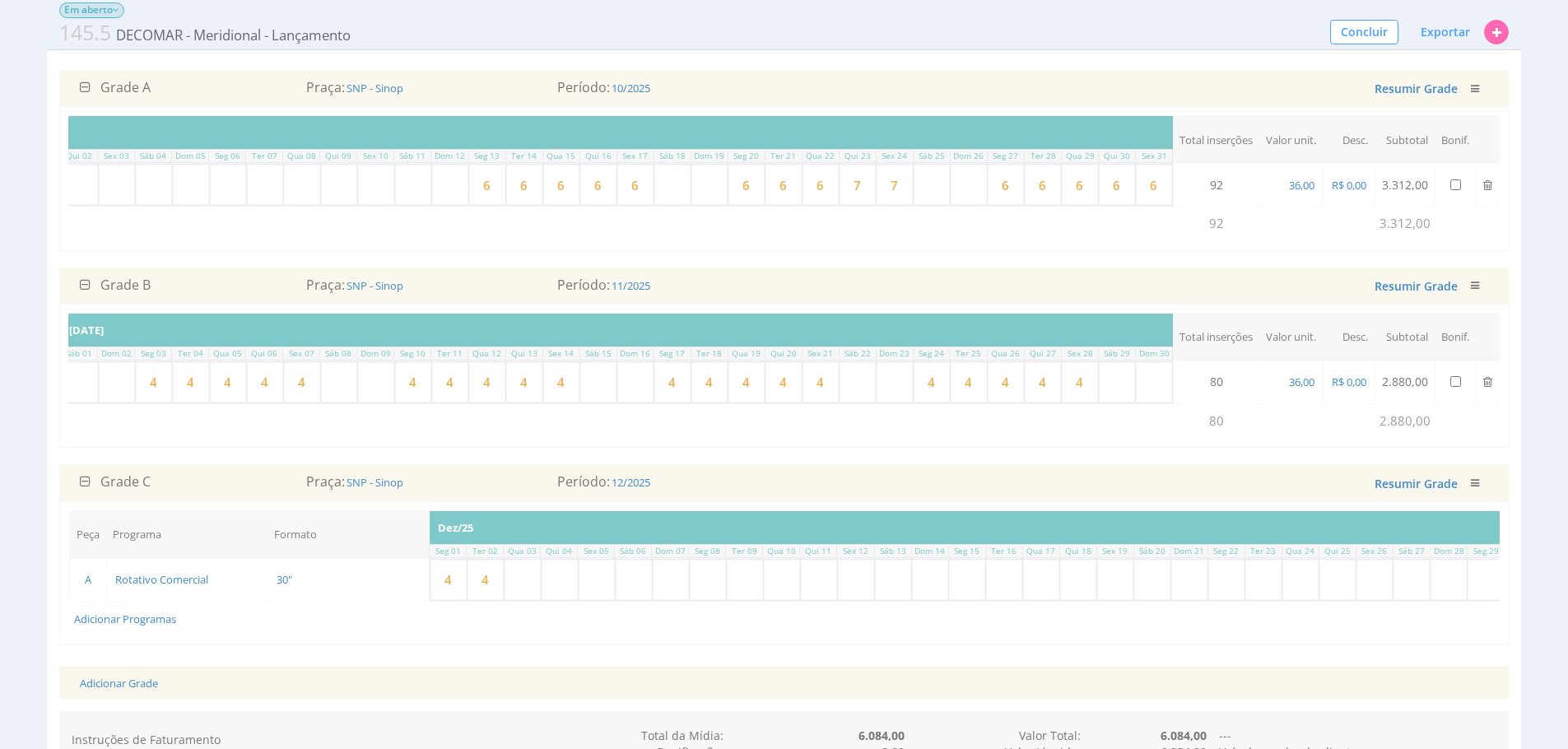
scroll to position [0, 406]
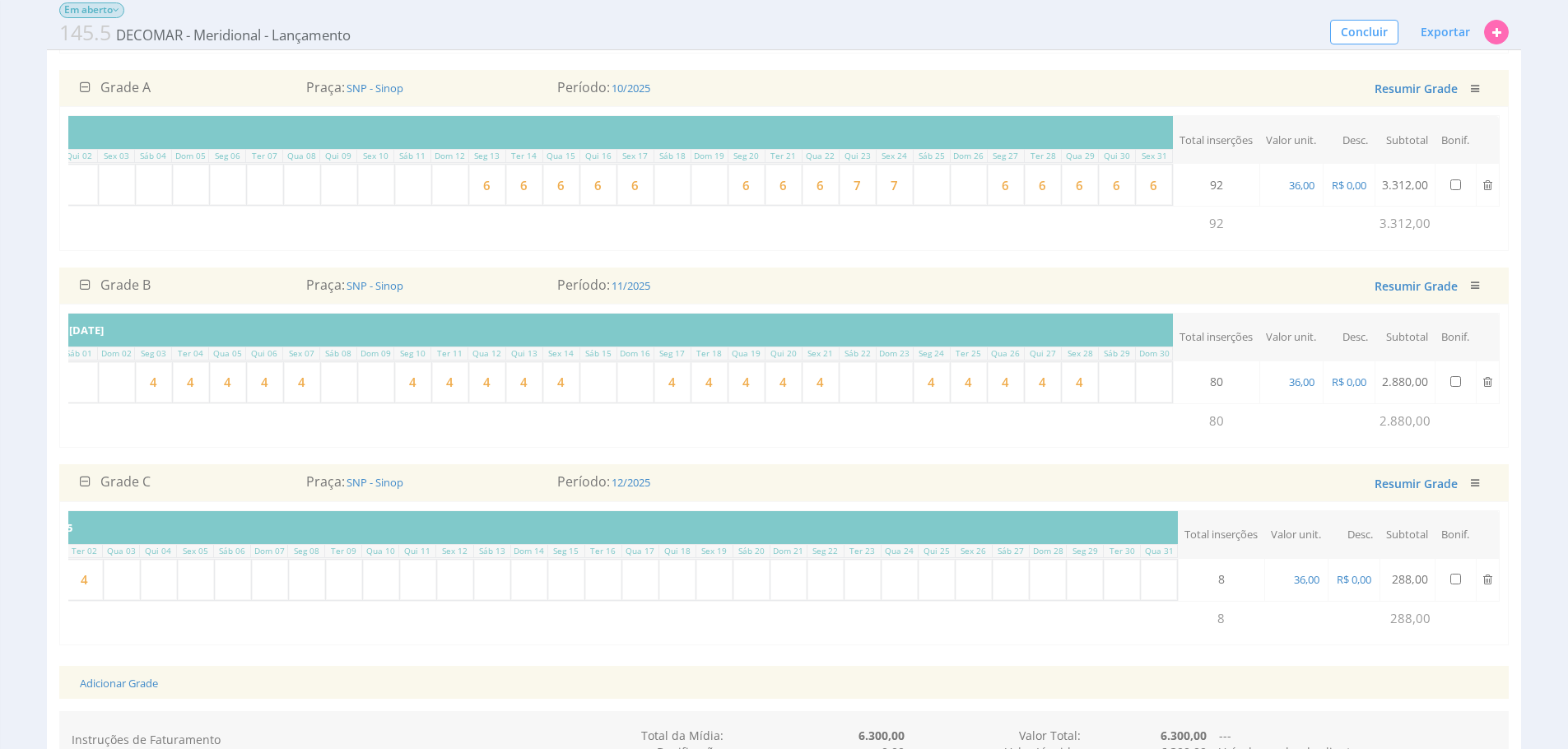
type input "6"
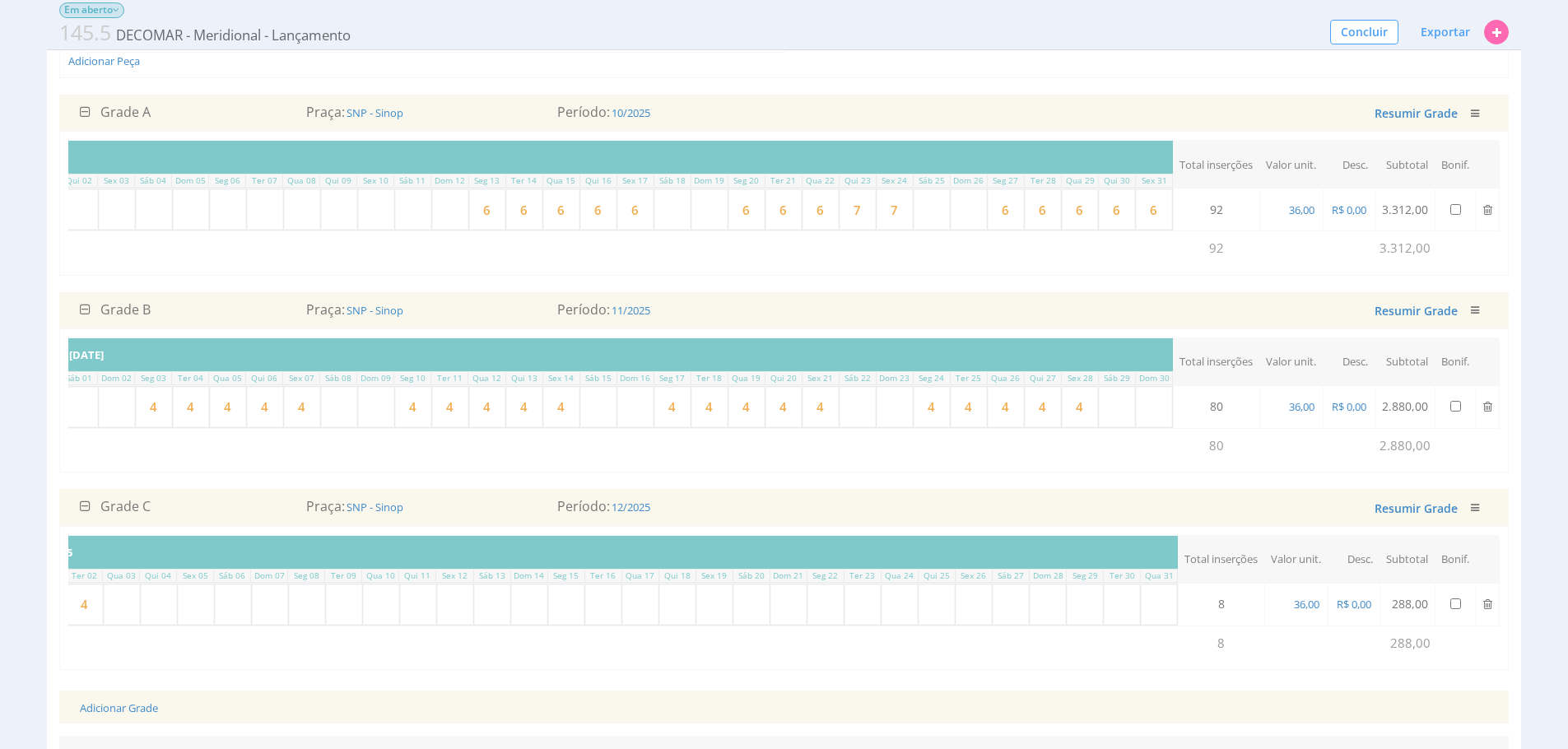
click at [494, 214] on input "6" at bounding box center [487, 209] width 36 height 41
type input "4"
click at [506, 209] on input "6" at bounding box center [524, 209] width 36 height 41
click at [506, 209] on input "6" at bounding box center [524, 209] width 36 height 41
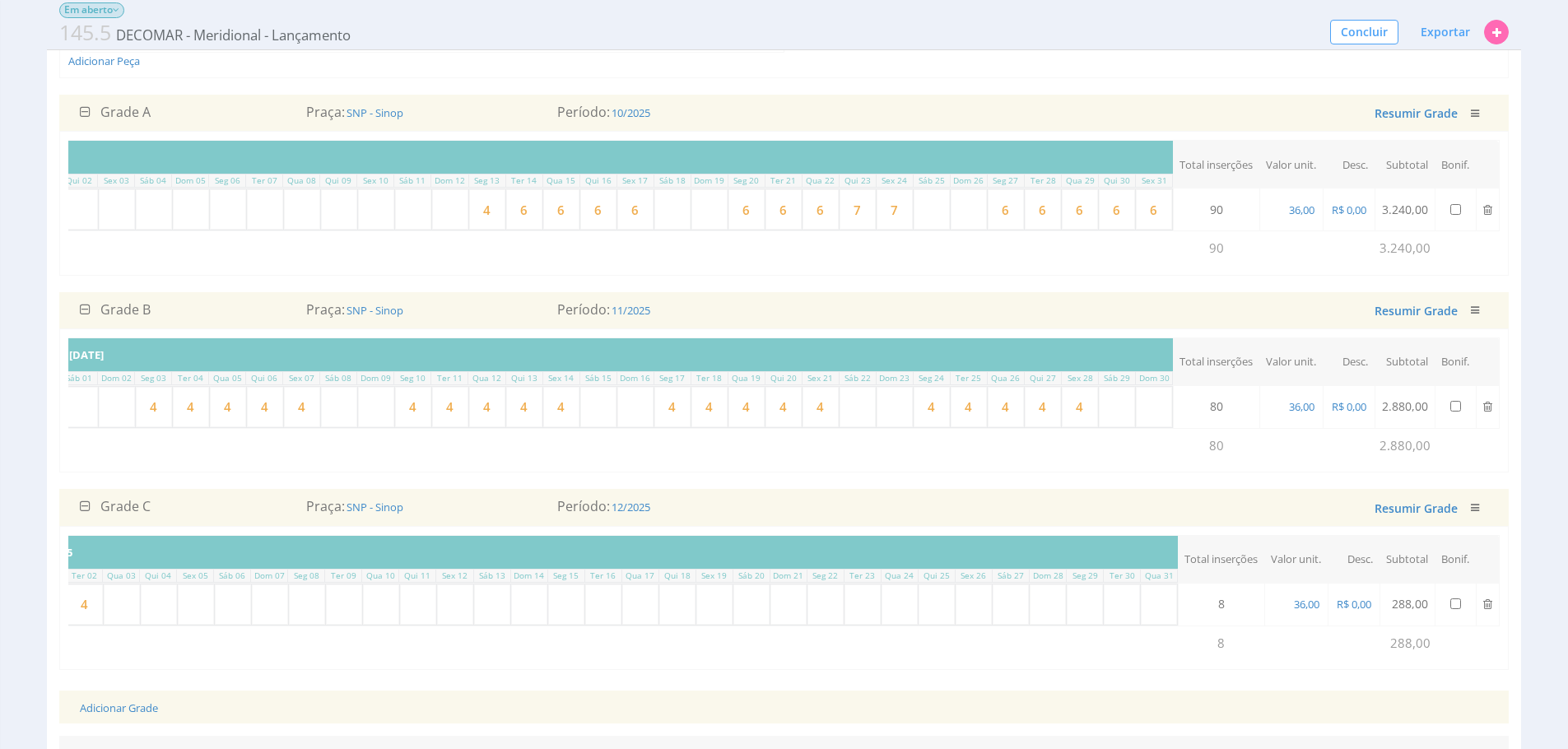
click at [506, 209] on input "6" at bounding box center [524, 209] width 36 height 41
type input "4"
click at [545, 214] on input "6" at bounding box center [561, 209] width 36 height 41
drag, startPoint x: 545, startPoint y: 214, endPoint x: 617, endPoint y: 224, distance: 72.7
click at [545, 214] on input "6" at bounding box center [561, 209] width 36 height 41
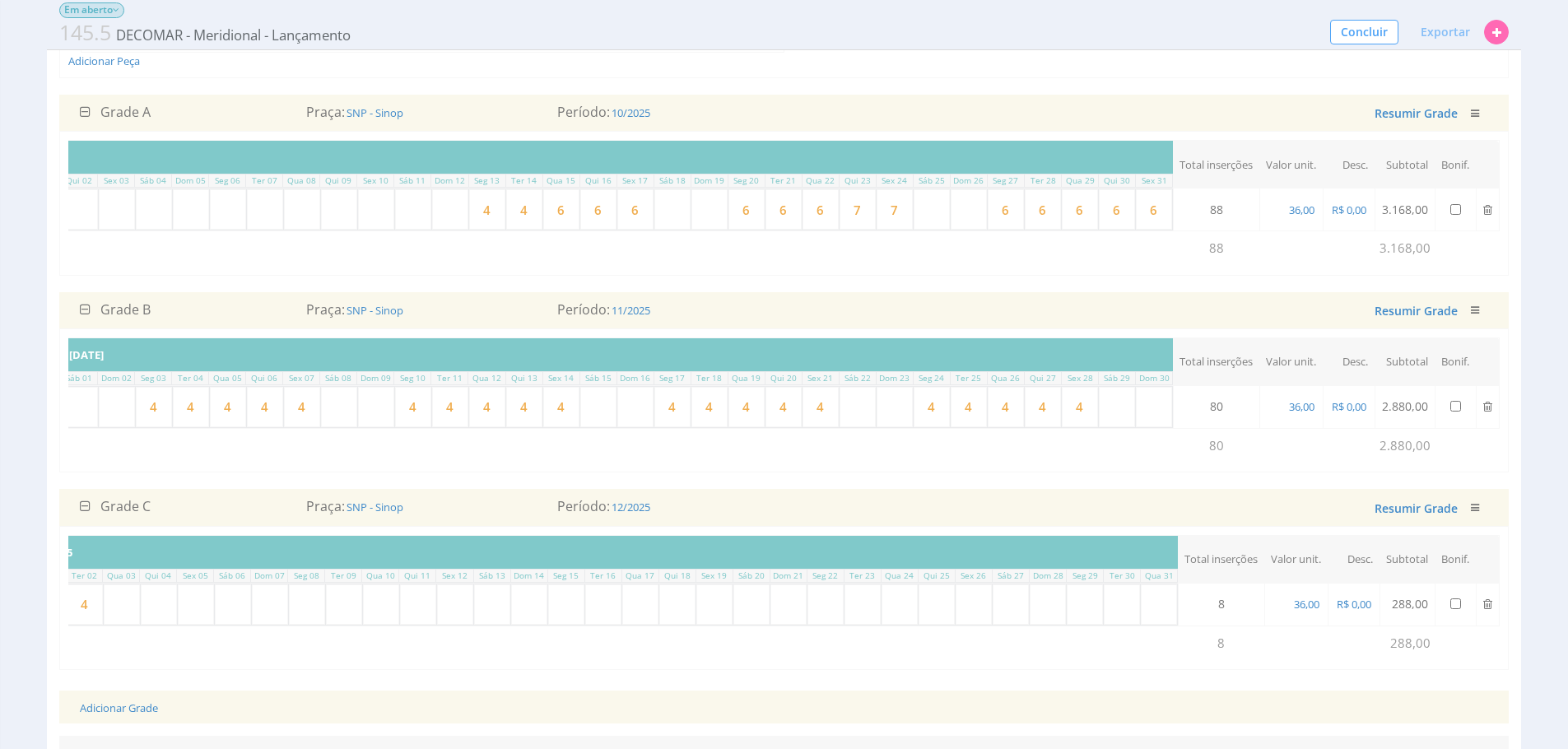
type input "4"
click at [596, 214] on input "6" at bounding box center [598, 209] width 36 height 41
click at [596, 214] on input "6" at bounding box center [598, 209] width 36 height 41
type input "4"
click at [618, 218] on input "6" at bounding box center [635, 209] width 36 height 41
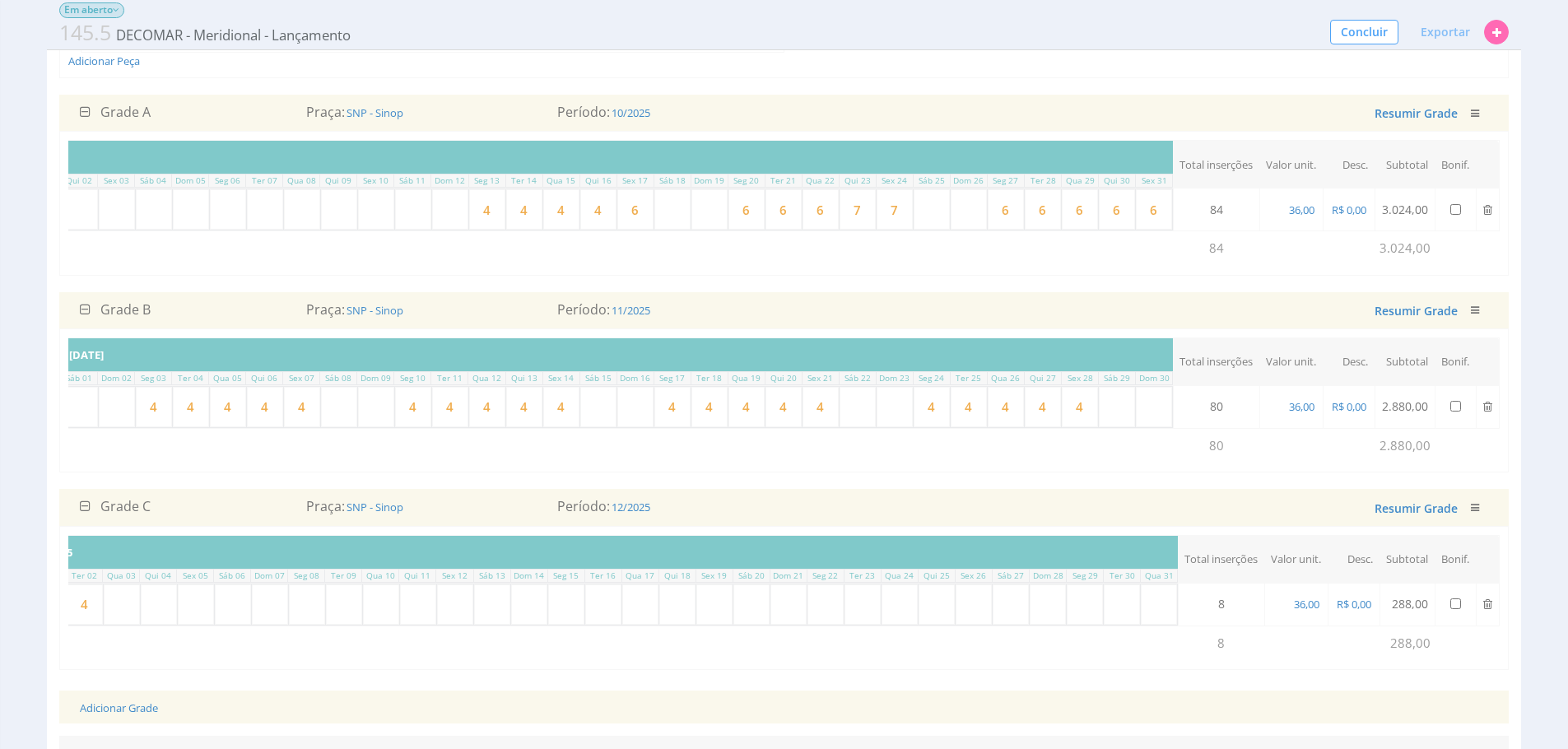
click at [618, 218] on input "6" at bounding box center [635, 209] width 36 height 41
type input "4"
click at [738, 216] on input "6" at bounding box center [746, 209] width 36 height 41
type input "4"
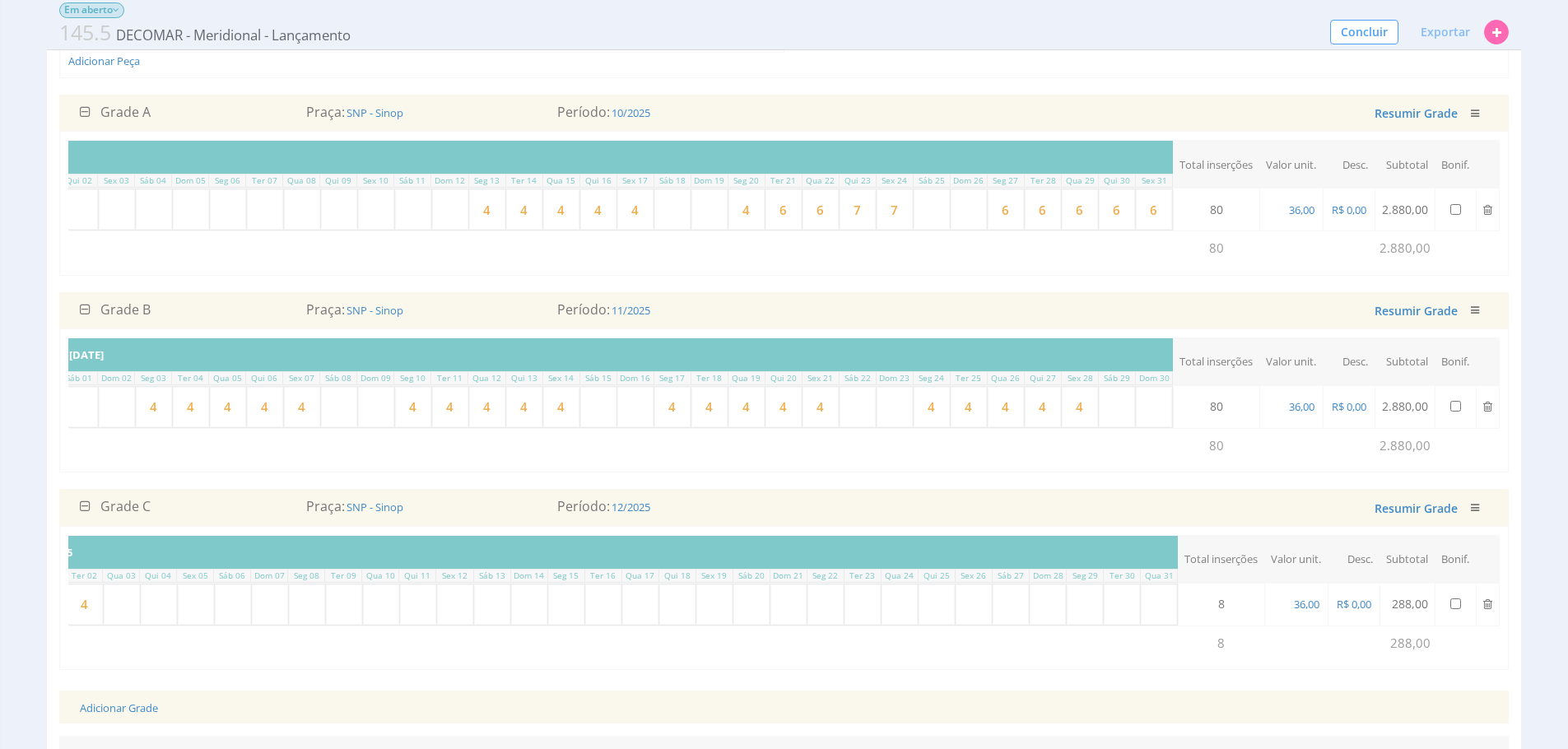
click at [775, 212] on input "6" at bounding box center [783, 209] width 36 height 41
type input "4"
click at [816, 214] on input "6" at bounding box center [820, 209] width 36 height 41
click at [816, 213] on input "6" at bounding box center [820, 209] width 36 height 41
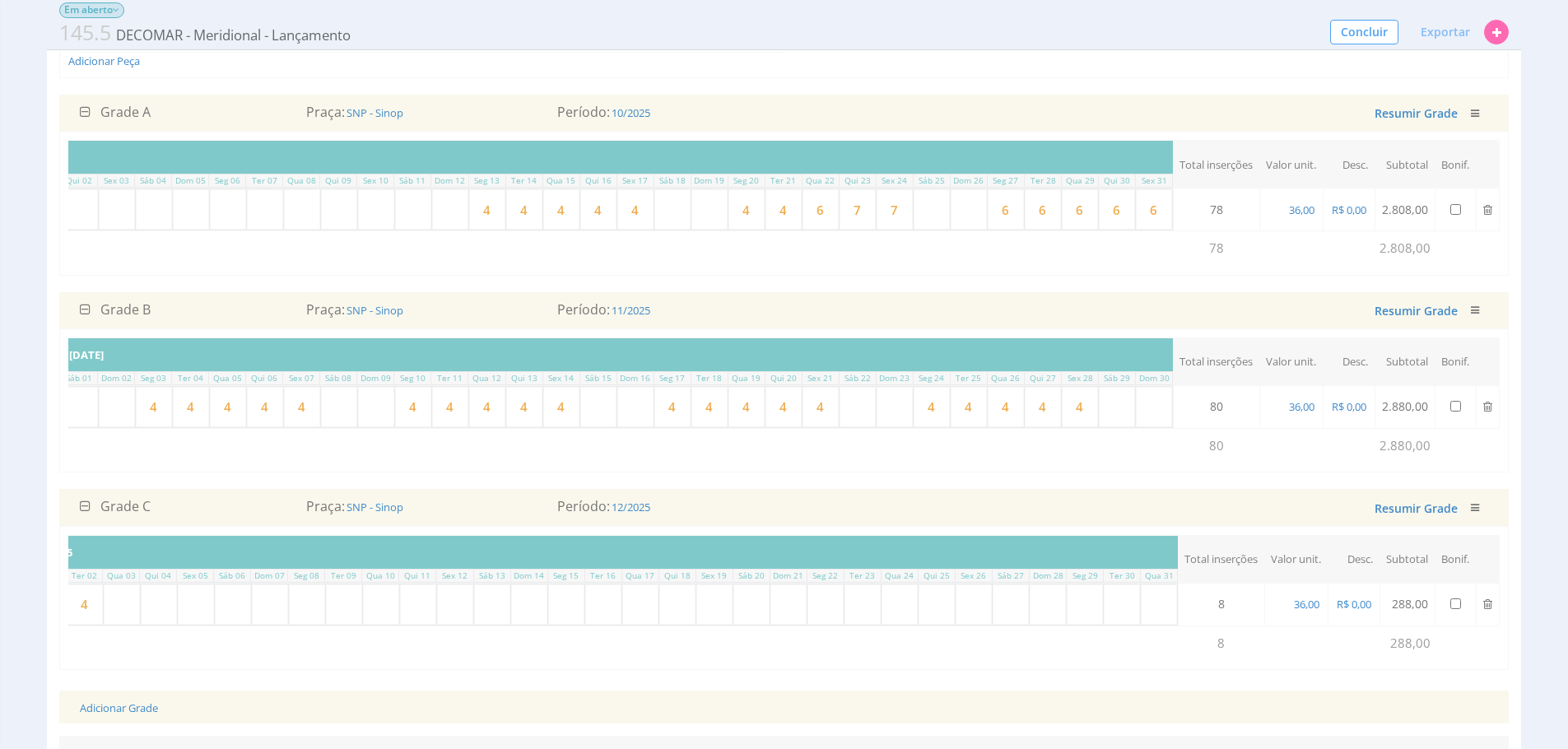
type input "4"
click at [845, 214] on input "7" at bounding box center [858, 209] width 36 height 41
drag, startPoint x: 845, startPoint y: 214, endPoint x: 855, endPoint y: 212, distance: 10.2
click at [845, 214] on input "7" at bounding box center [858, 209] width 36 height 41
type input "4"
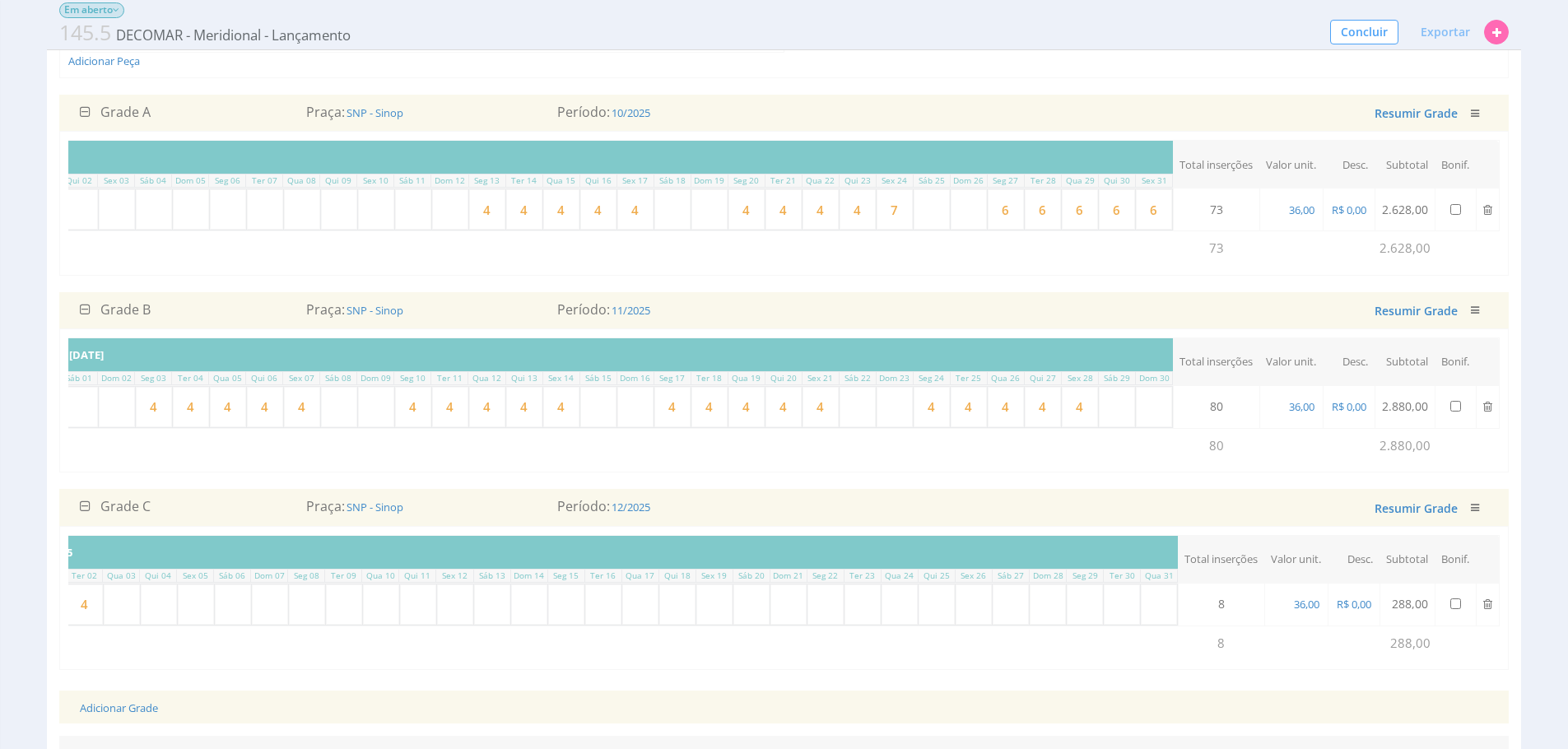
click at [900, 220] on input "7" at bounding box center [895, 209] width 36 height 41
type input "4"
click at [1000, 215] on input "6" at bounding box center [1005, 209] width 36 height 41
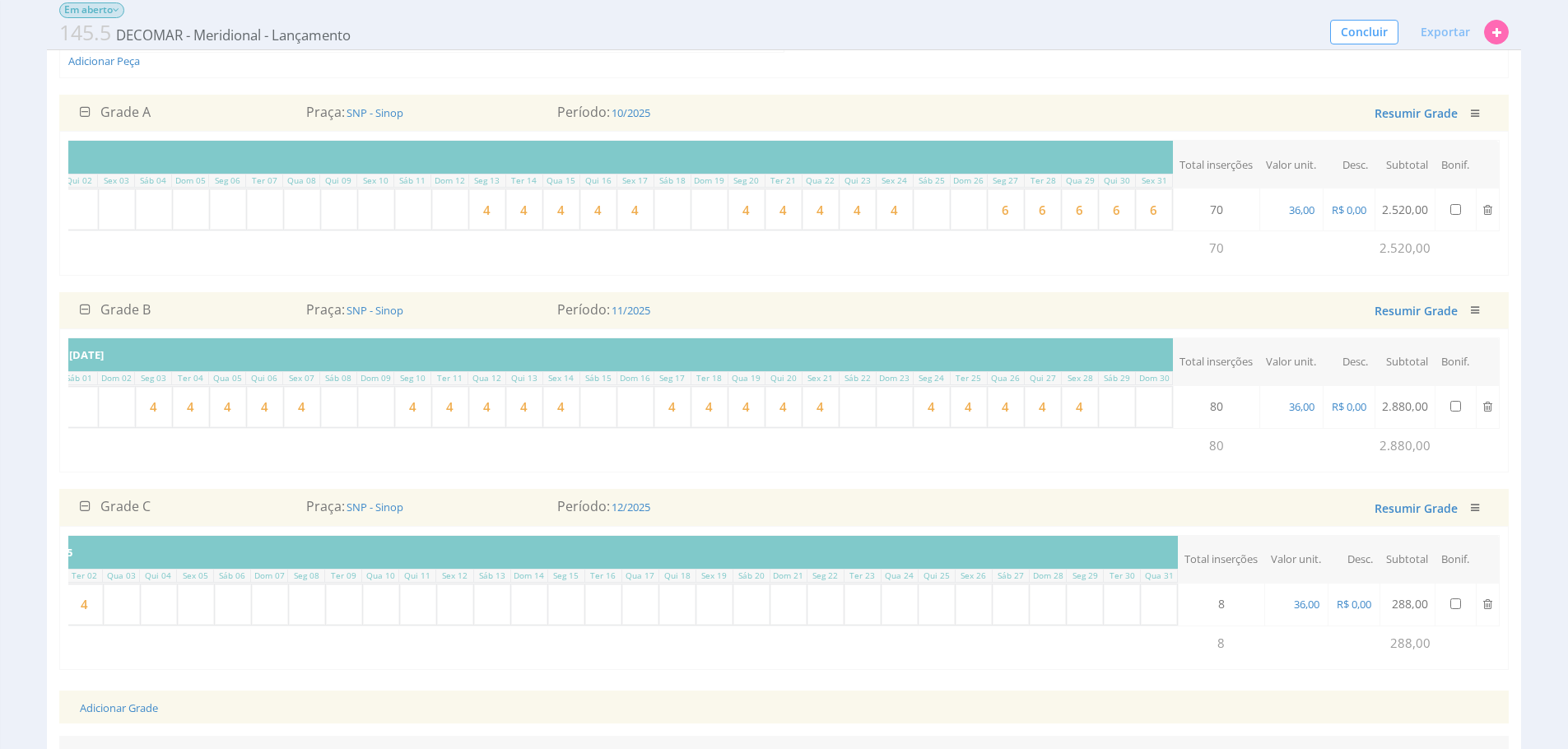
type input "4"
click at [1037, 207] on input "6" at bounding box center [1043, 209] width 36 height 41
drag, startPoint x: 1037, startPoint y: 208, endPoint x: 1076, endPoint y: 213, distance: 39.3
click at [1039, 207] on input "6" at bounding box center [1043, 209] width 36 height 41
type input "4"
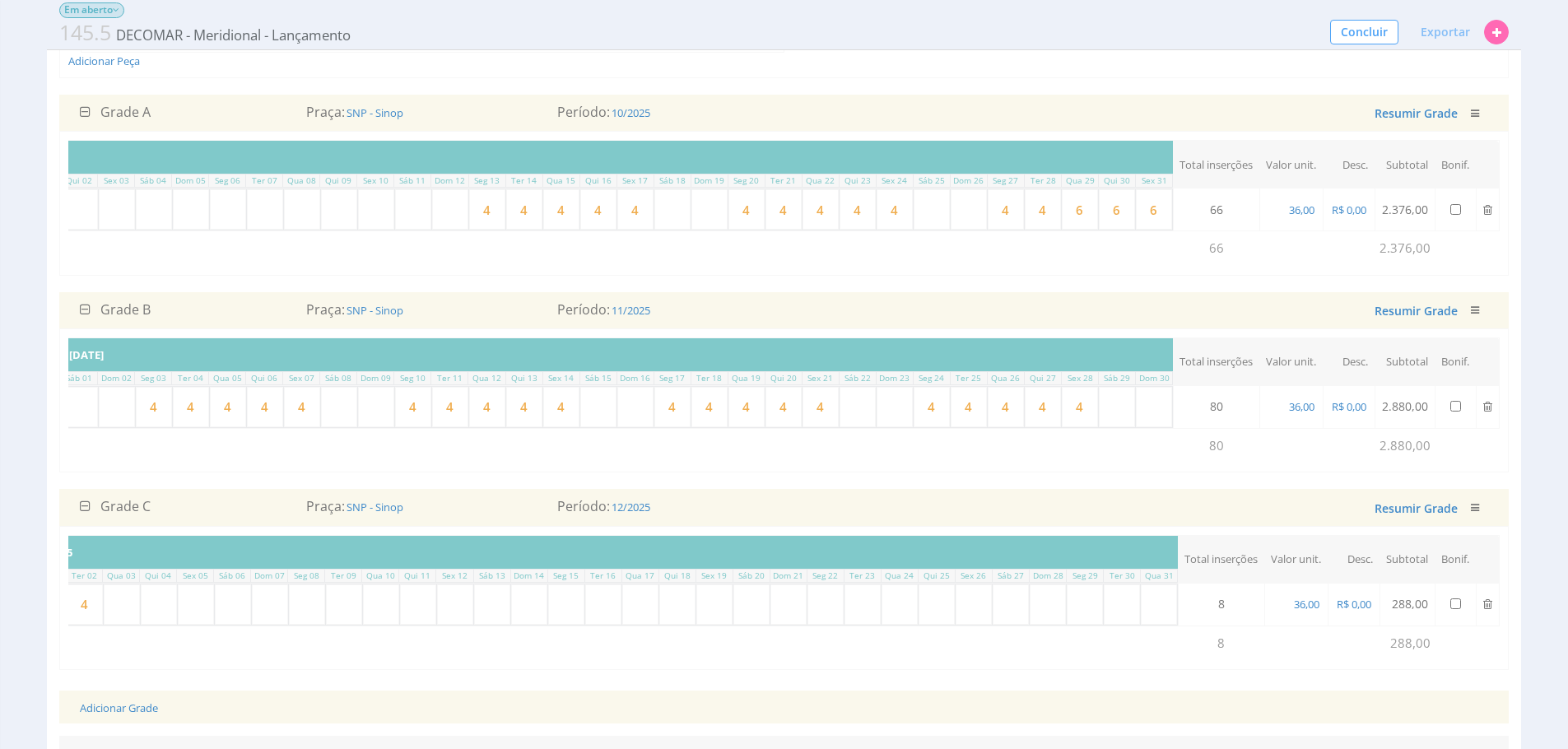
click at [1081, 217] on input "6" at bounding box center [1080, 209] width 36 height 41
type input "4"
click at [1105, 214] on input "6" at bounding box center [1117, 209] width 36 height 41
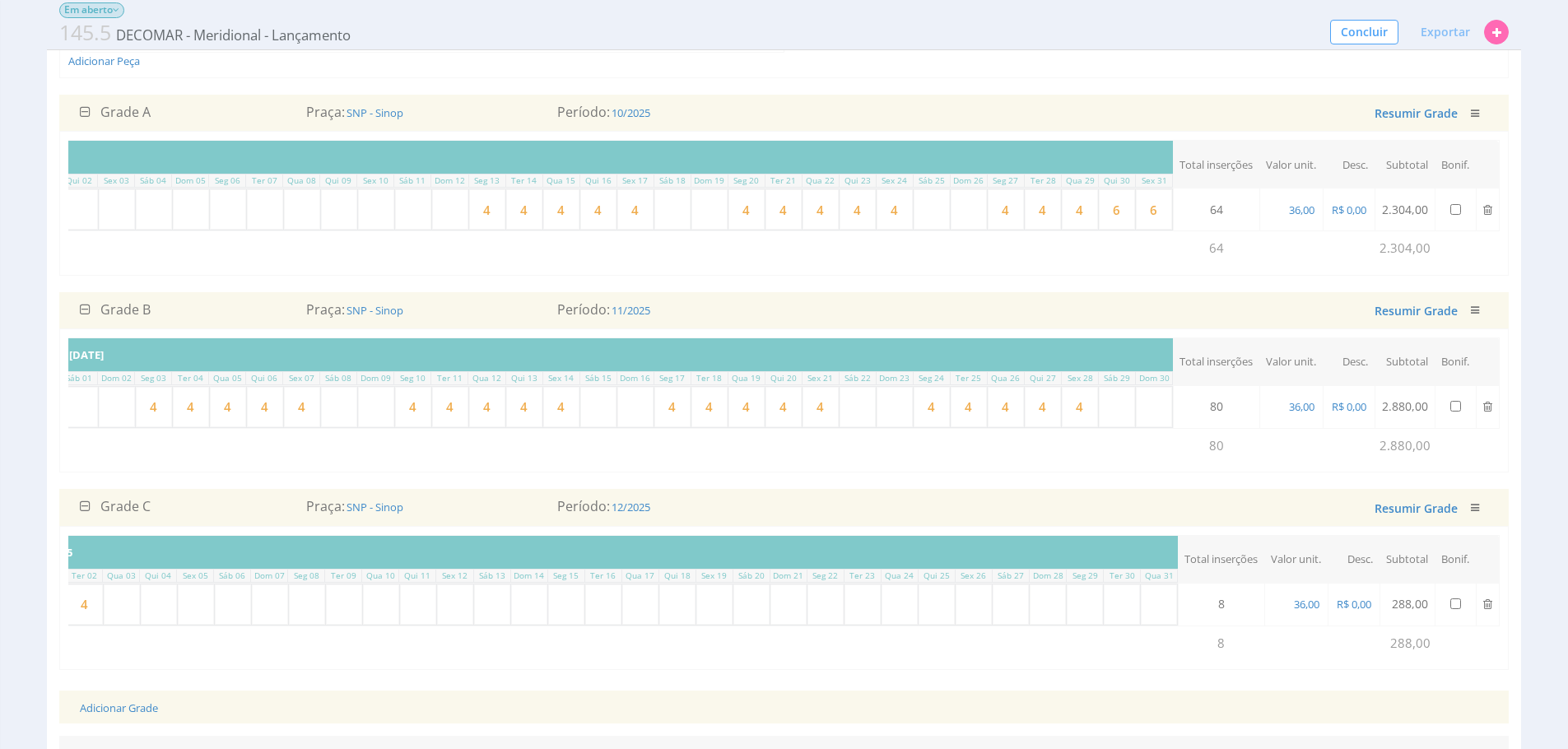
type input "4"
drag, startPoint x: 1120, startPoint y: 217, endPoint x: 1150, endPoint y: 222, distance: 30.4
click at [1150, 222] on input "6" at bounding box center [1154, 209] width 36 height 41
type input "4"
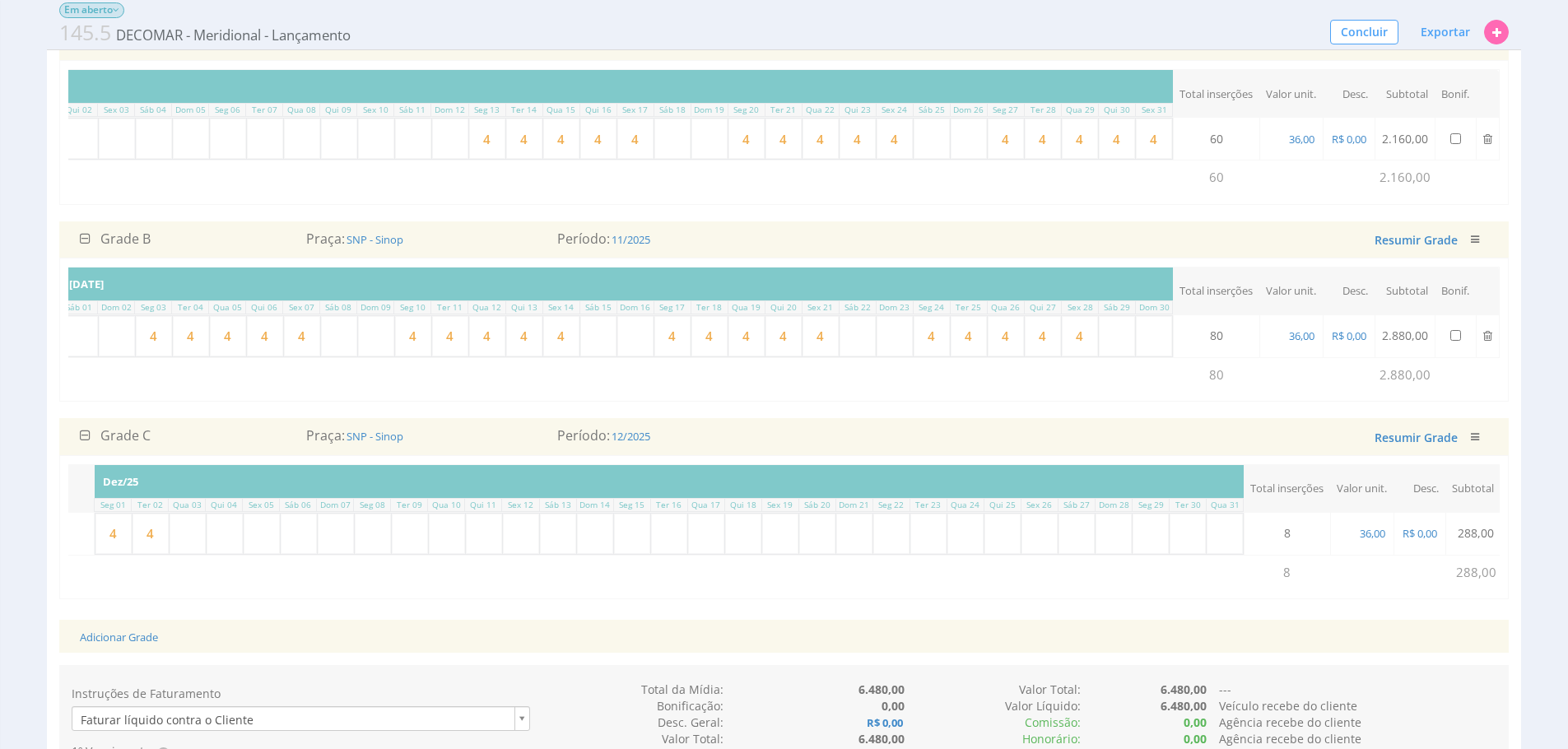
scroll to position [0, 325]
type input "4"
click at [203, 554] on input "text" at bounding box center [197, 534] width 36 height 41
drag, startPoint x: 243, startPoint y: 560, endPoint x: 257, endPoint y: 564, distance: 14.6
click at [243, 554] on input "text" at bounding box center [234, 534] width 36 height 41
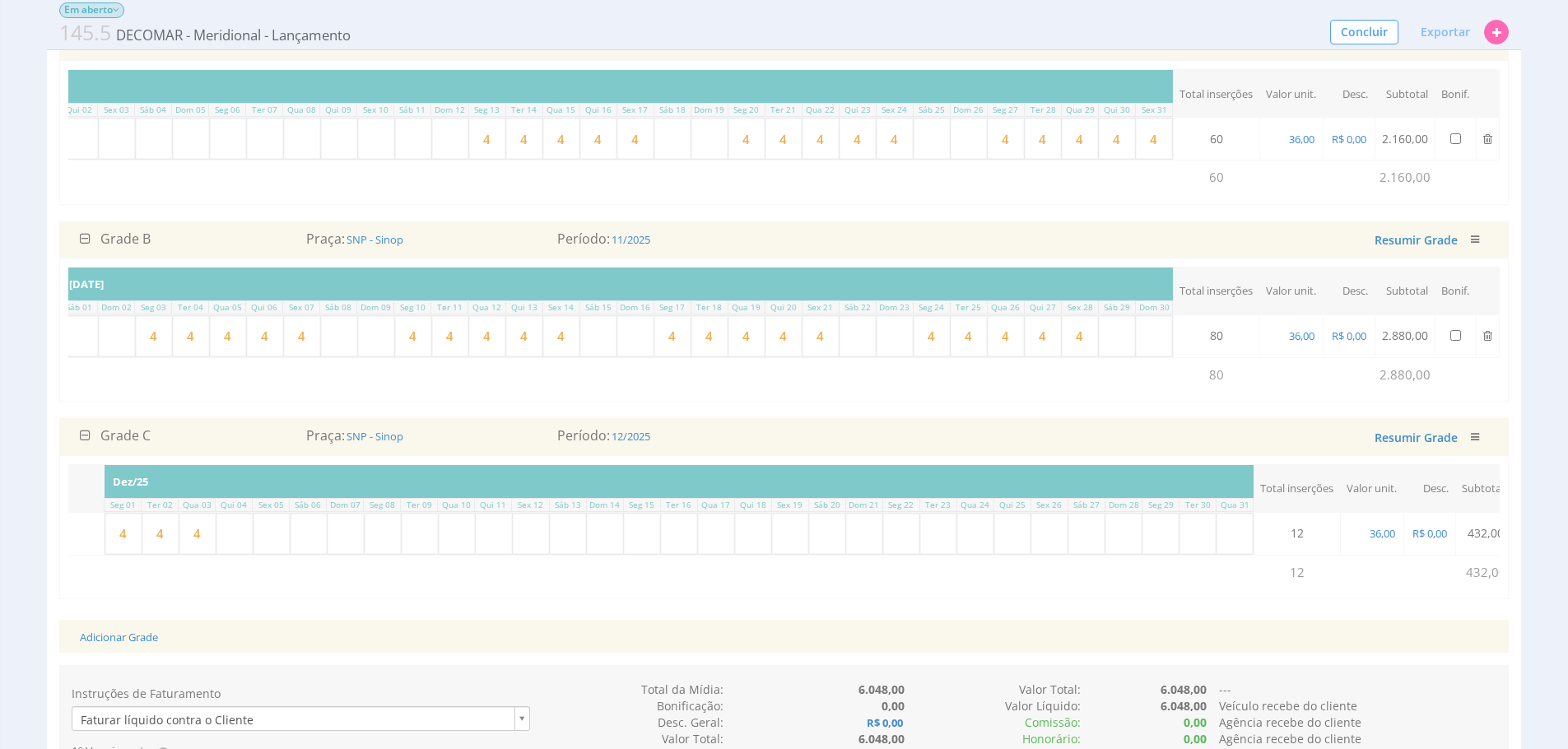
type input "4"
click at [274, 554] on input "text" at bounding box center [271, 534] width 36 height 41
type input "4"
click at [378, 554] on input "text" at bounding box center [383, 534] width 36 height 41
type input "4"
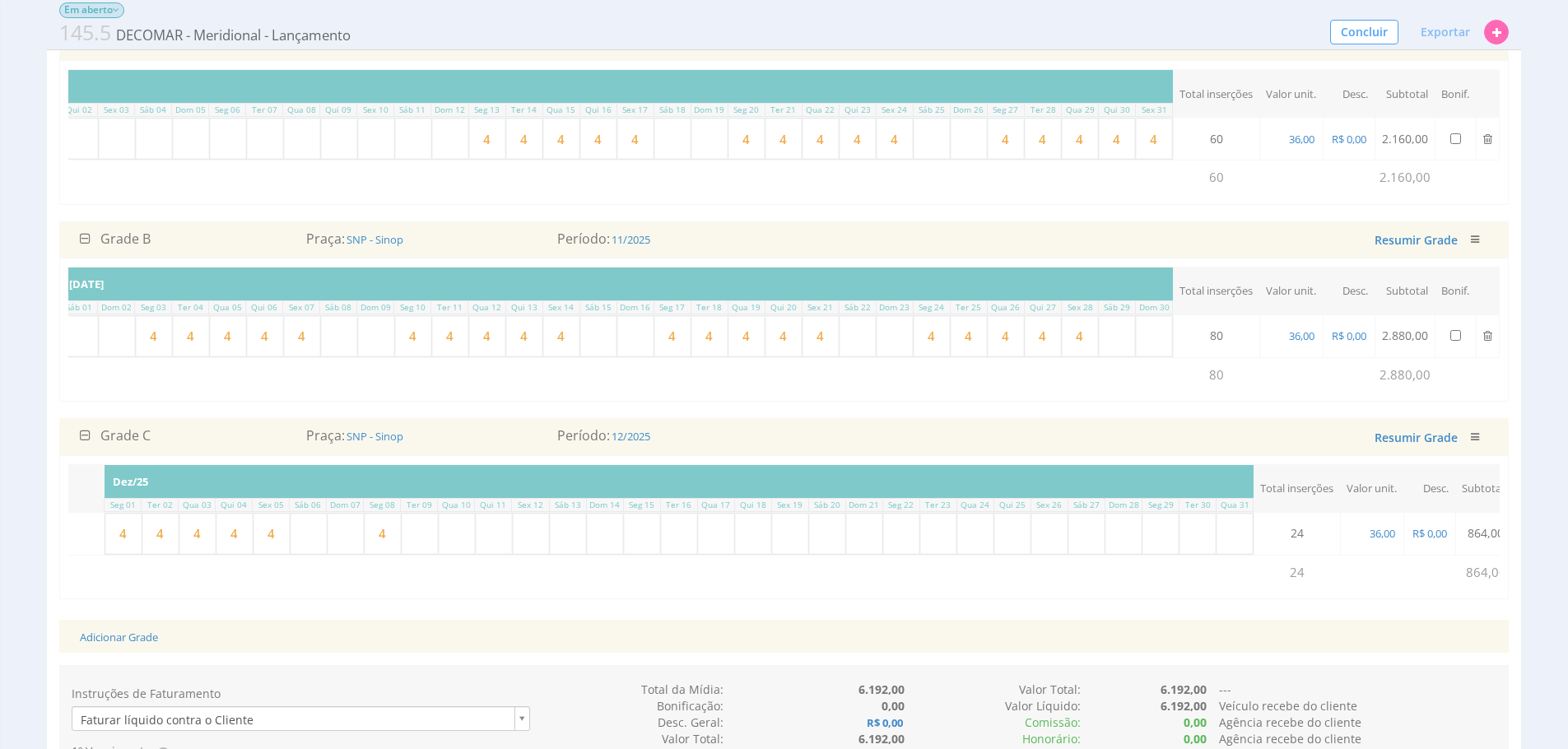
click at [427, 554] on input "text" at bounding box center [420, 534] width 36 height 41
type input "4"
click at [468, 554] on input "text" at bounding box center [456, 534] width 36 height 41
type input "4"
drag, startPoint x: 485, startPoint y: 562, endPoint x: 494, endPoint y: 564, distance: 9.2
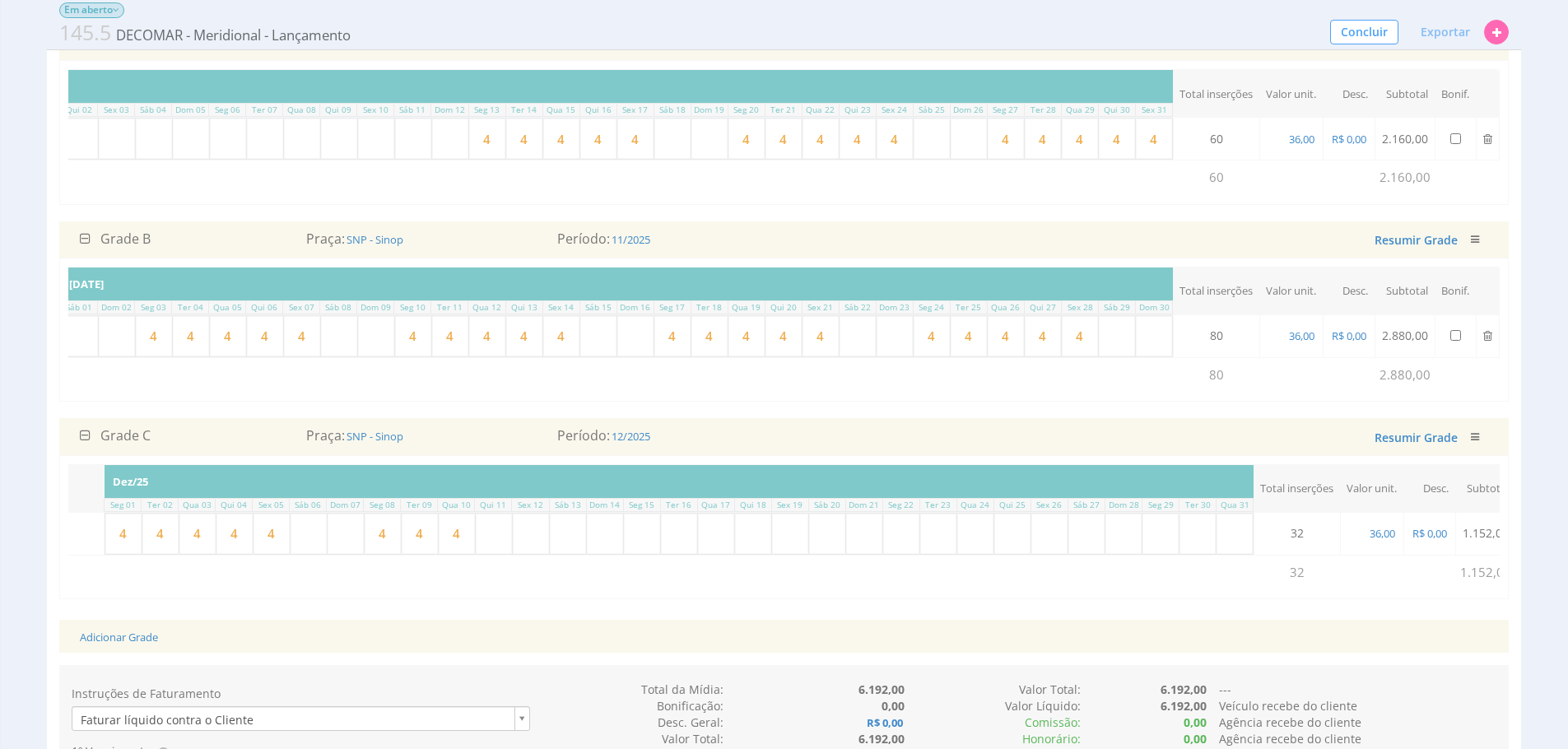
click at [494, 554] on input "text" at bounding box center [493, 534] width 36 height 41
type input "4"
click at [531, 554] on input "text" at bounding box center [531, 534] width 36 height 41
type input "4"
click at [1301, 654] on div "Adicionar Grade" at bounding box center [784, 637] width 1434 height 34
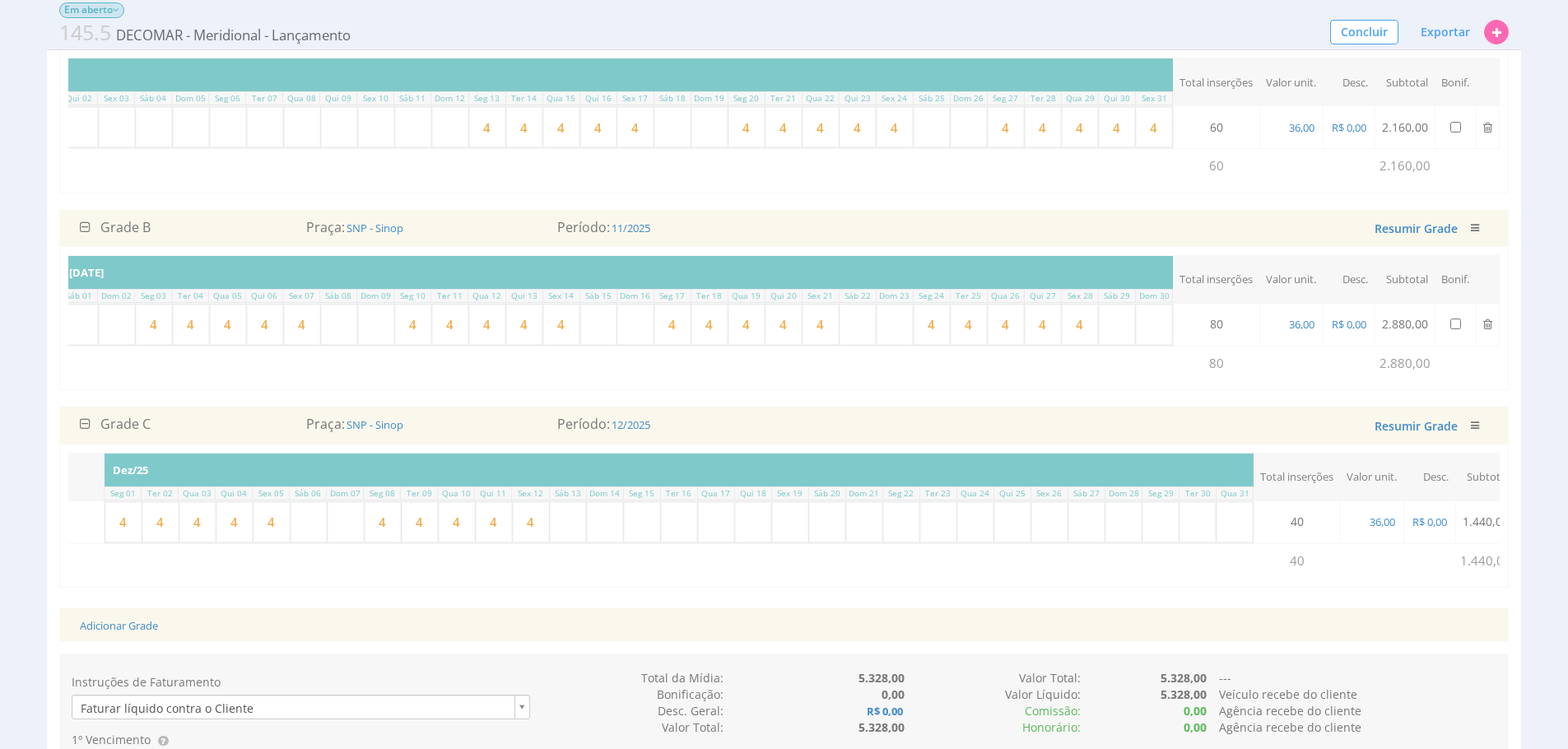
scroll to position [327, 0]
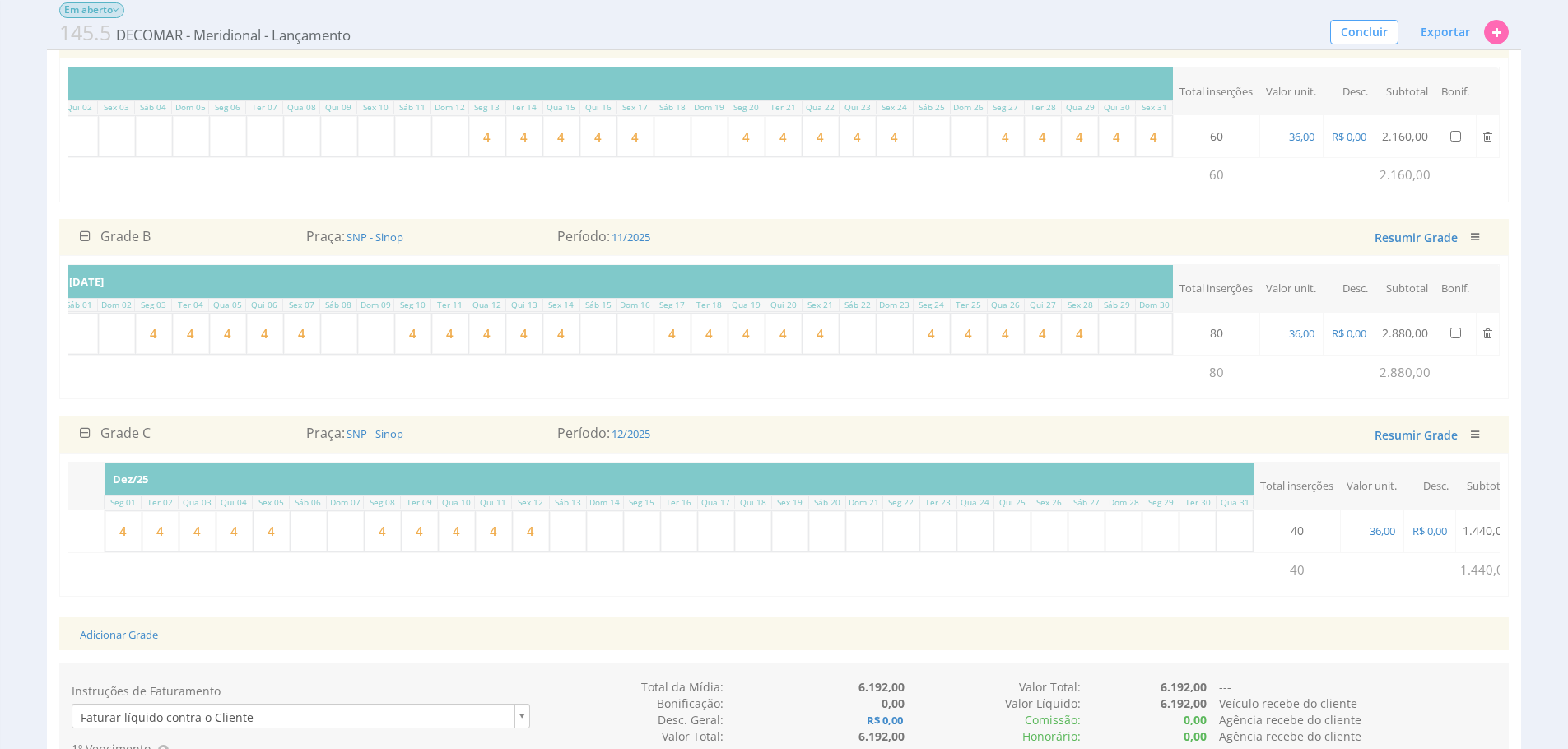
type input "4"
click at [533, 551] on input "4" at bounding box center [531, 531] width 36 height 41
click at [866, 651] on div "Adicionar Grade" at bounding box center [784, 634] width 1434 height 34
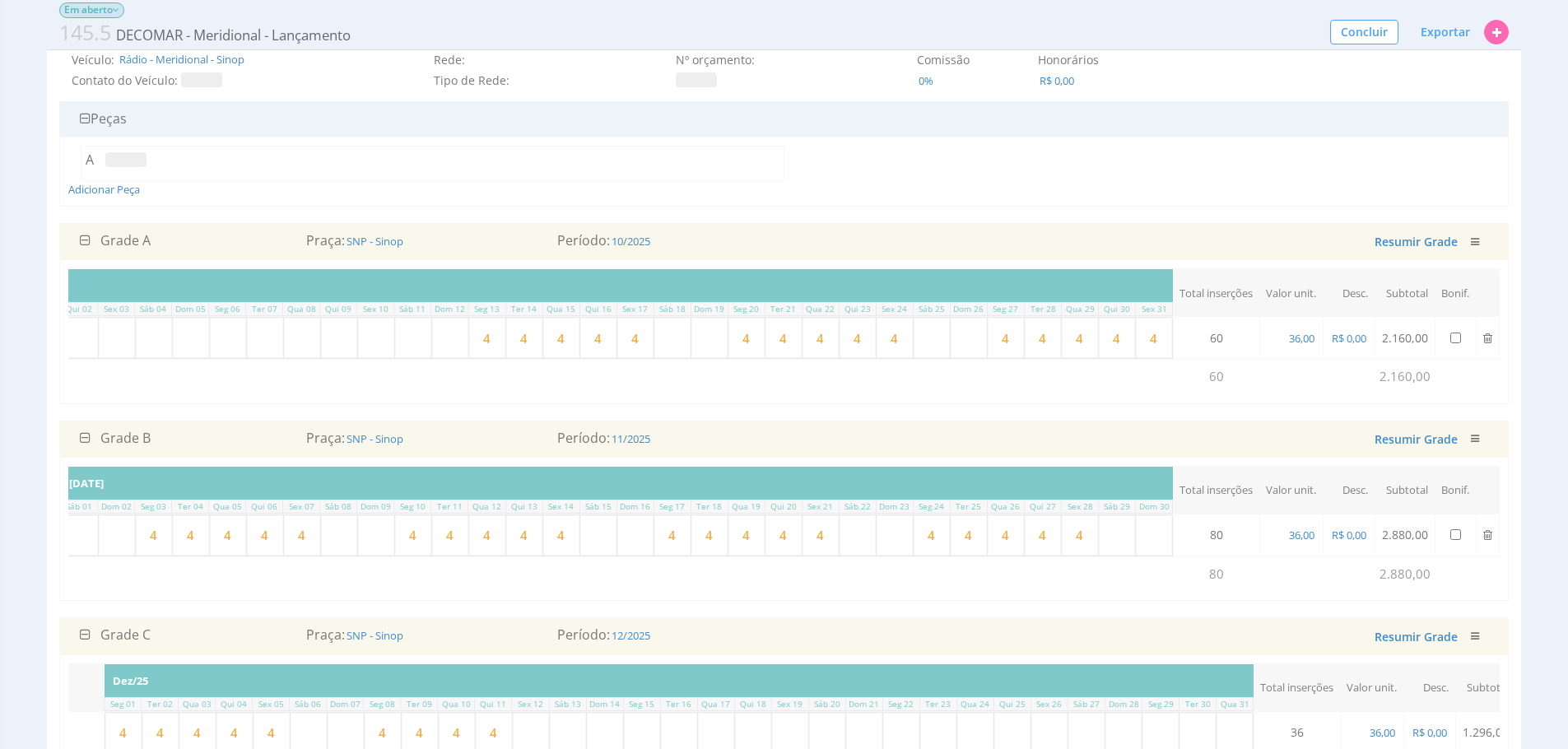
scroll to position [0, 0]
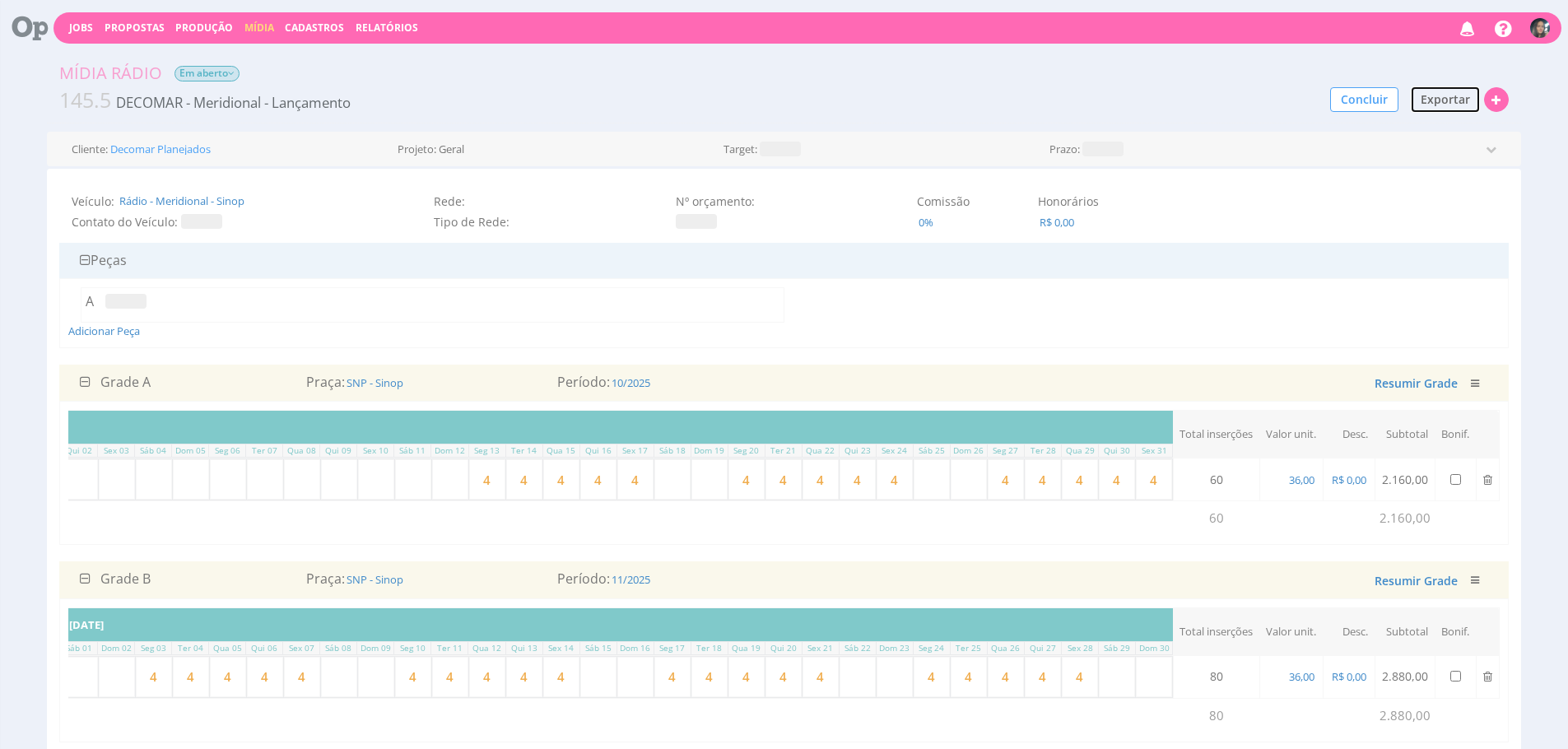
click at [1419, 95] on button "Exportar" at bounding box center [1446, 99] width 71 height 28
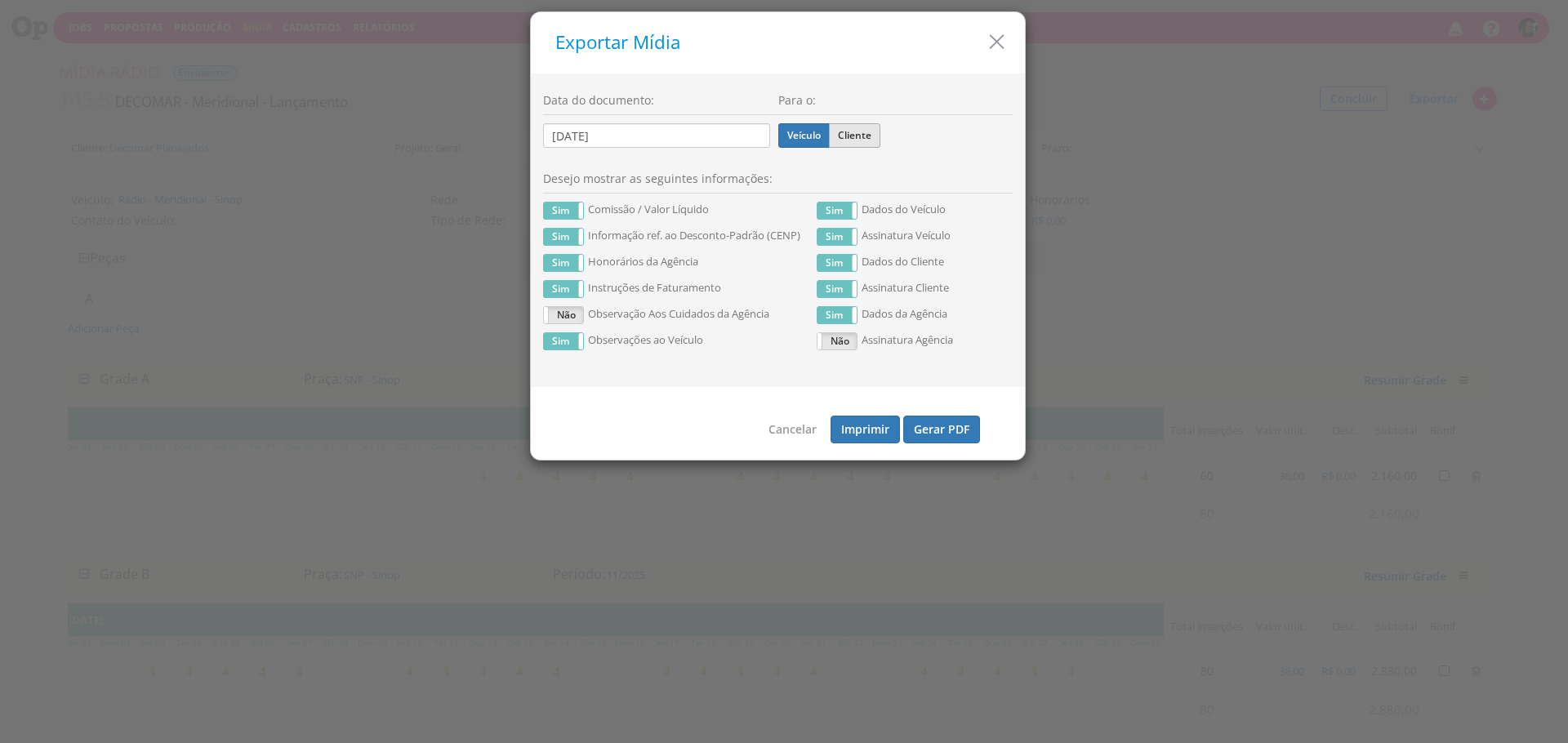
click at [859, 142] on label "Cliente" at bounding box center [854, 135] width 51 height 24
click at [0, 0] on input "Cliente" at bounding box center [0, 0] width 0 height 0
drag, startPoint x: 555, startPoint y: 211, endPoint x: 567, endPoint y: 262, distance: 52.4
click at [555, 212] on label "Sim" at bounding box center [563, 210] width 39 height 16
click at [567, 257] on label "Sim" at bounding box center [563, 262] width 39 height 16
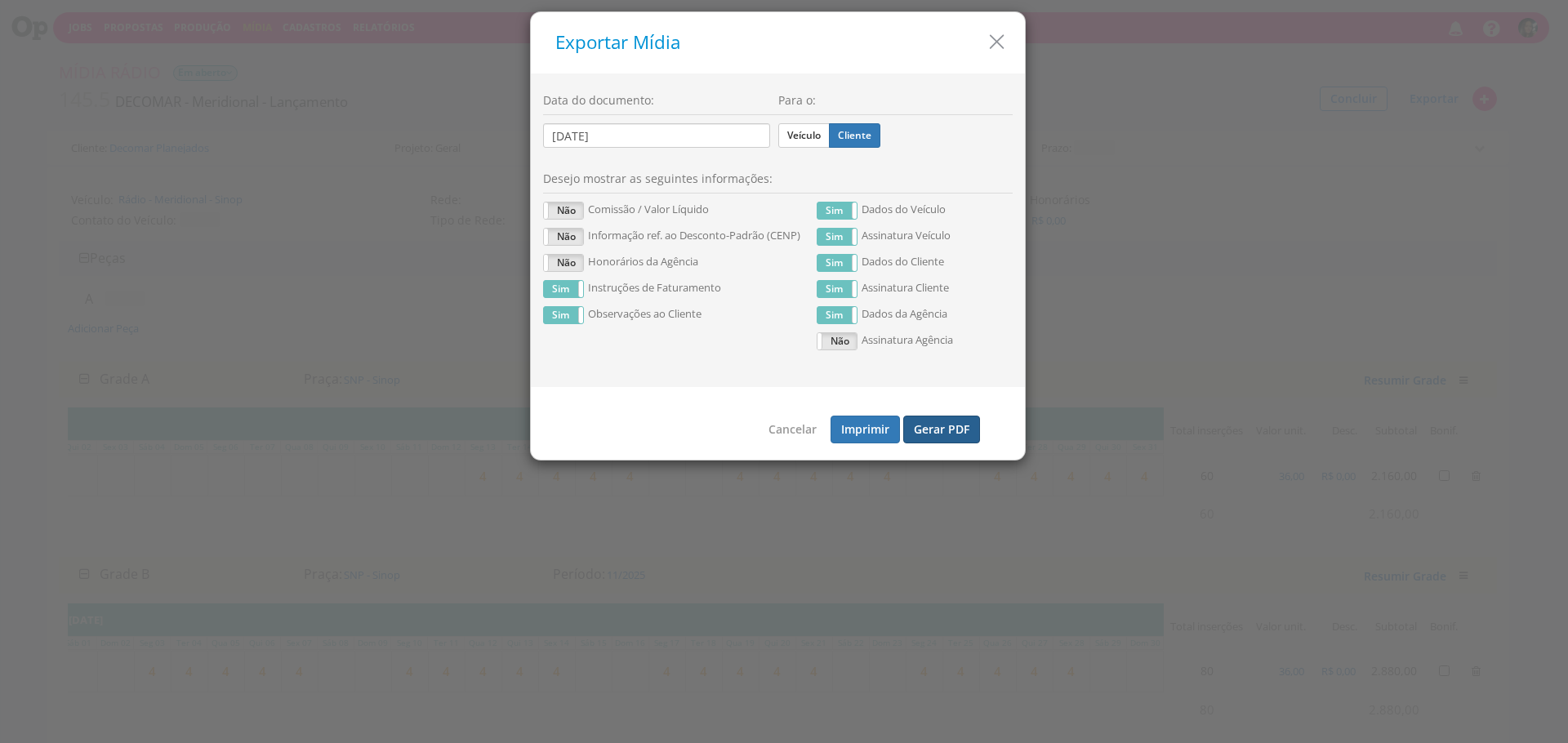
click at [945, 435] on button "Gerar PDF" at bounding box center [942, 429] width 77 height 28
click at [820, 126] on label "Veículo" at bounding box center [804, 135] width 51 height 24
click at [0, 0] on input "Veículo" at bounding box center [0, 0] width 0 height 0
click at [960, 431] on button "Gerar PDF" at bounding box center [942, 429] width 77 height 28
click at [998, 42] on icon "button" at bounding box center [996, 42] width 23 height 23
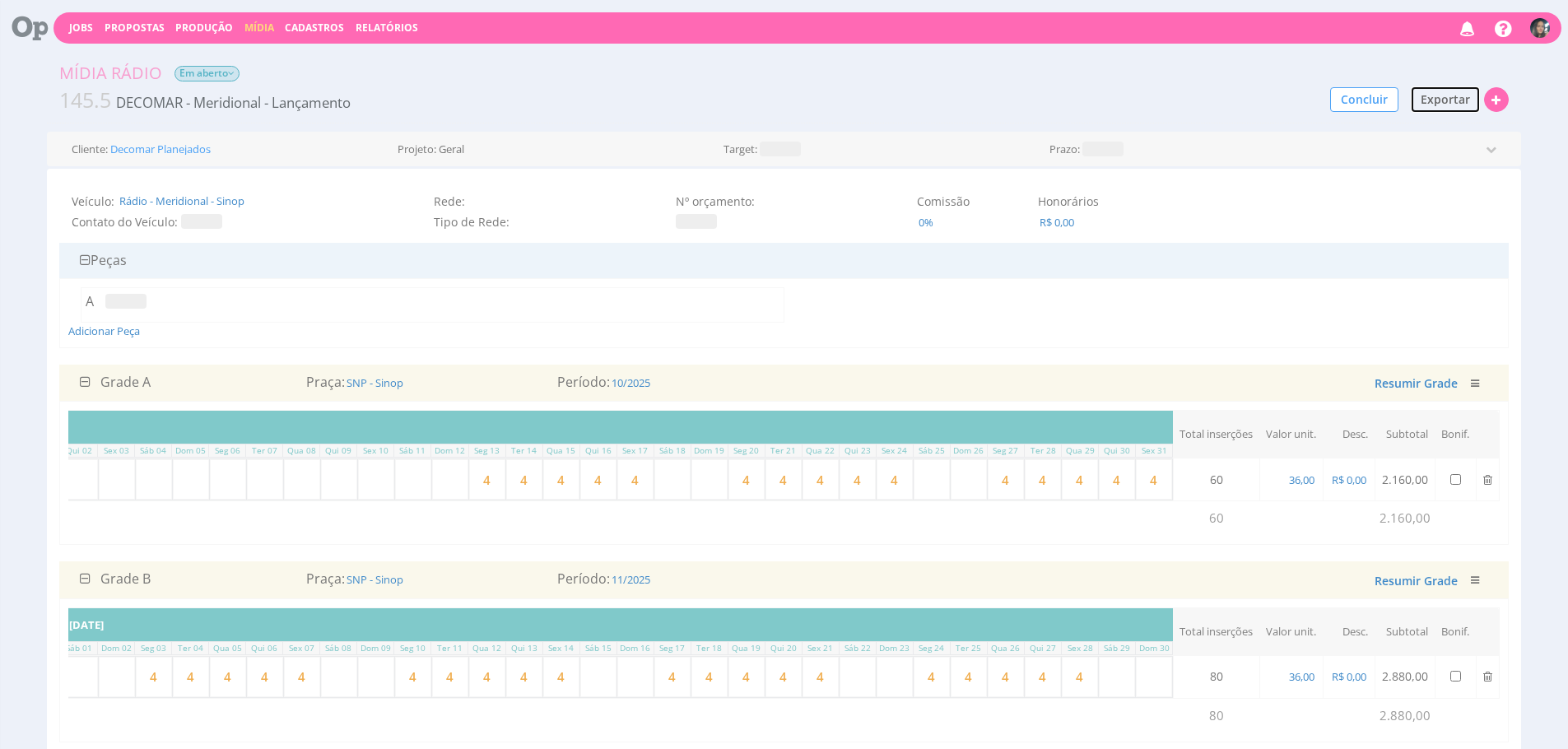
scroll to position [0, 362]
click at [259, 34] on link "Mídia" at bounding box center [259, 27] width 30 height 14
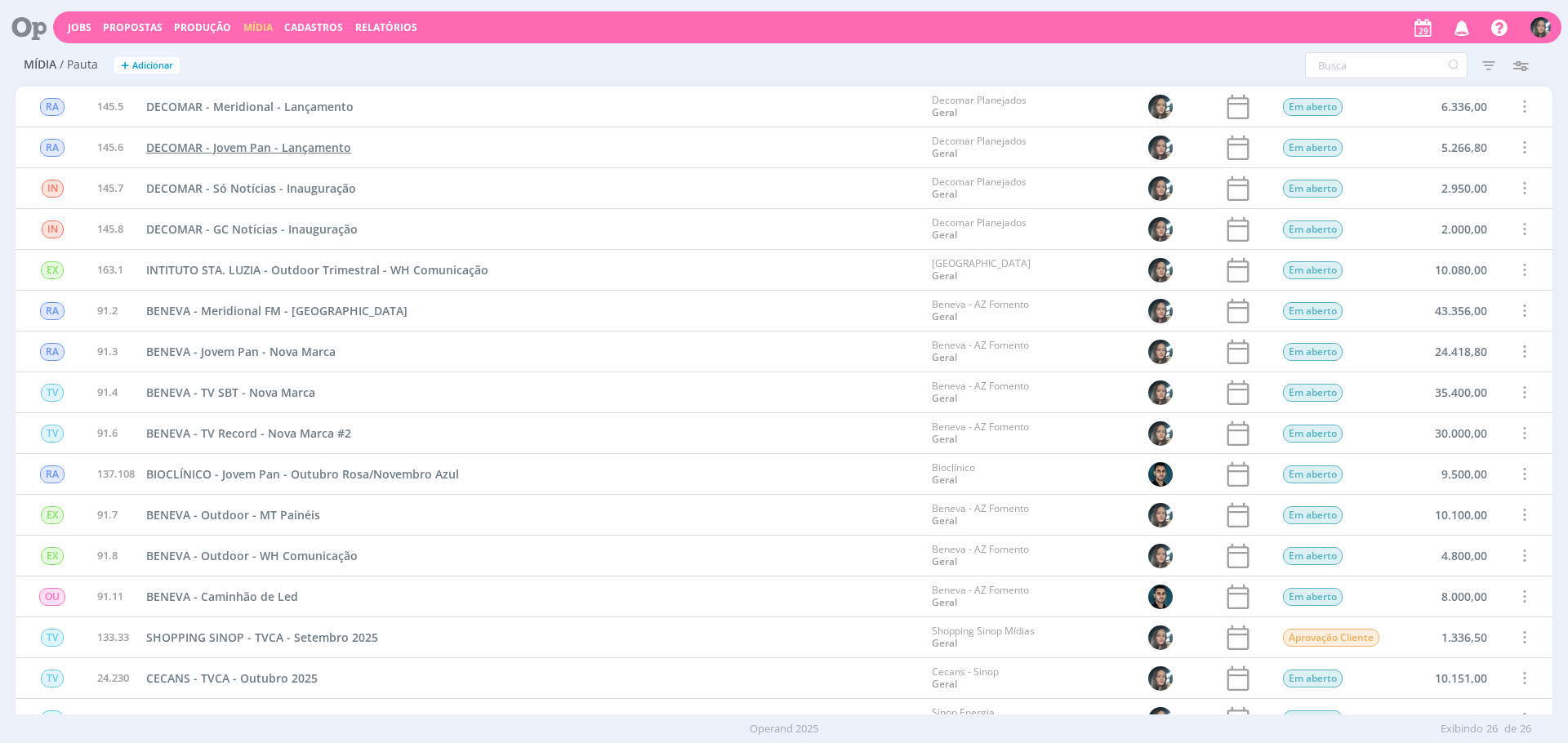
click at [293, 155] on link "DECOMAR - Jovem Pan - Lançamento" at bounding box center [248, 147] width 205 height 17
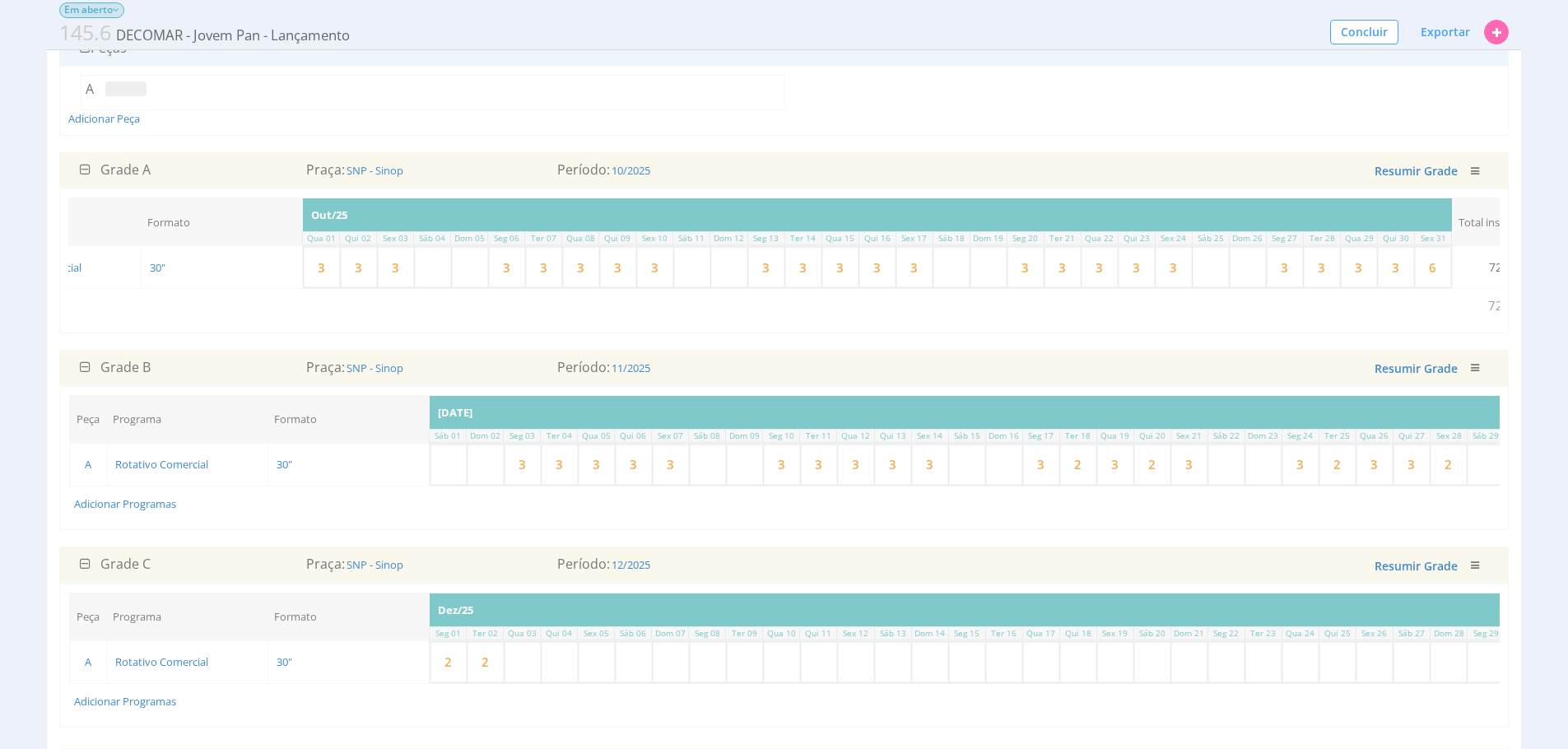
scroll to position [0, 163]
click at [623, 273] on input "3" at bounding box center [618, 267] width 36 height 41
type input "3"
click at [557, 274] on input "3" at bounding box center [545, 267] width 36 height 41
type input "3"
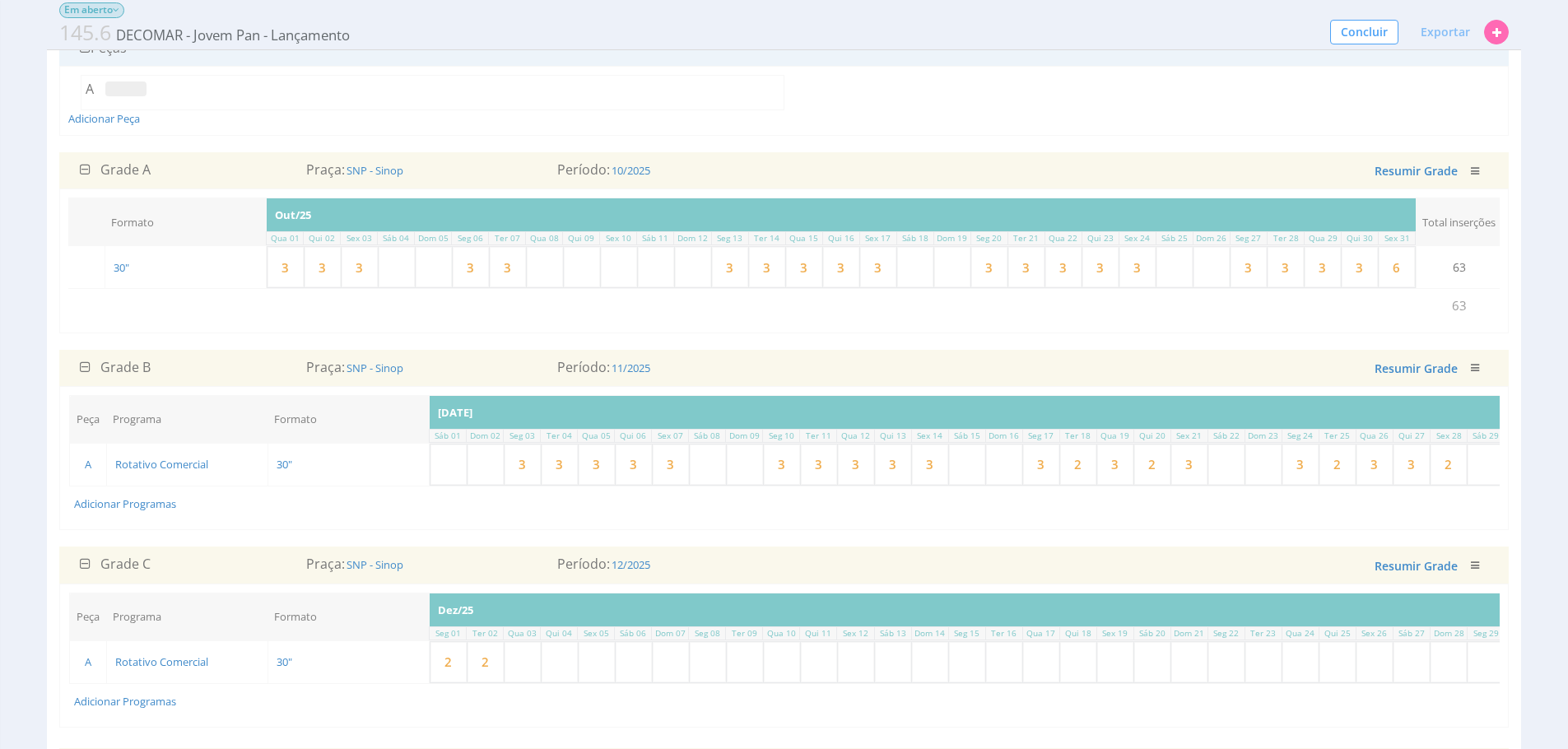
click at [513, 272] on input "3" at bounding box center [508, 267] width 36 height 41
type input "3"
click at [472, 269] on input "3" at bounding box center [471, 267] width 36 height 41
type input "3"
drag, startPoint x: 373, startPoint y: 269, endPoint x: 347, endPoint y: 272, distance: 26.2
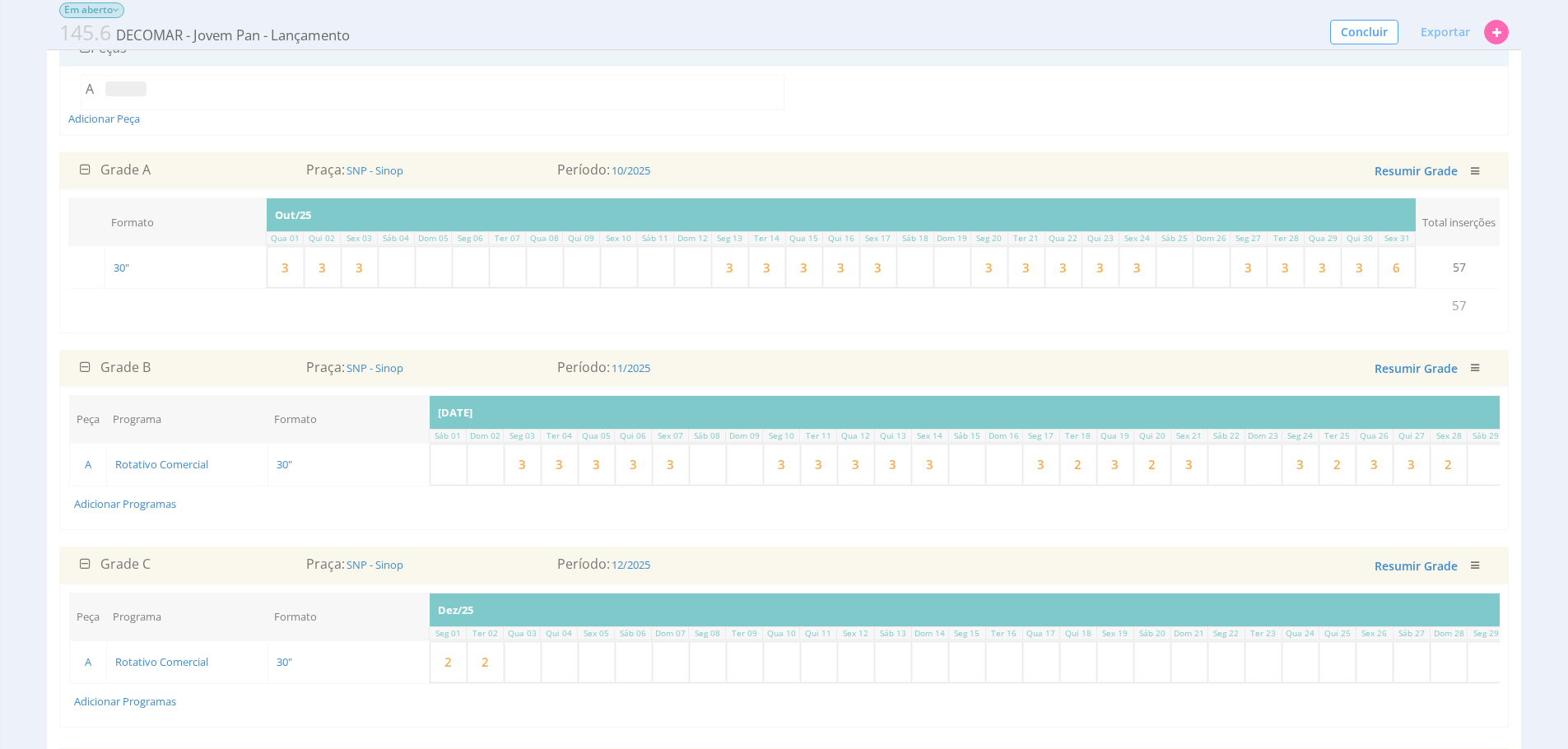
click at [373, 270] on input "3" at bounding box center [359, 267] width 36 height 41
click at [333, 271] on input "3" at bounding box center [323, 267] width 36 height 41
type input "3"
click at [296, 269] on input "3" at bounding box center [286, 267] width 36 height 41
click at [532, 682] on input "text" at bounding box center [522, 662] width 36 height 41
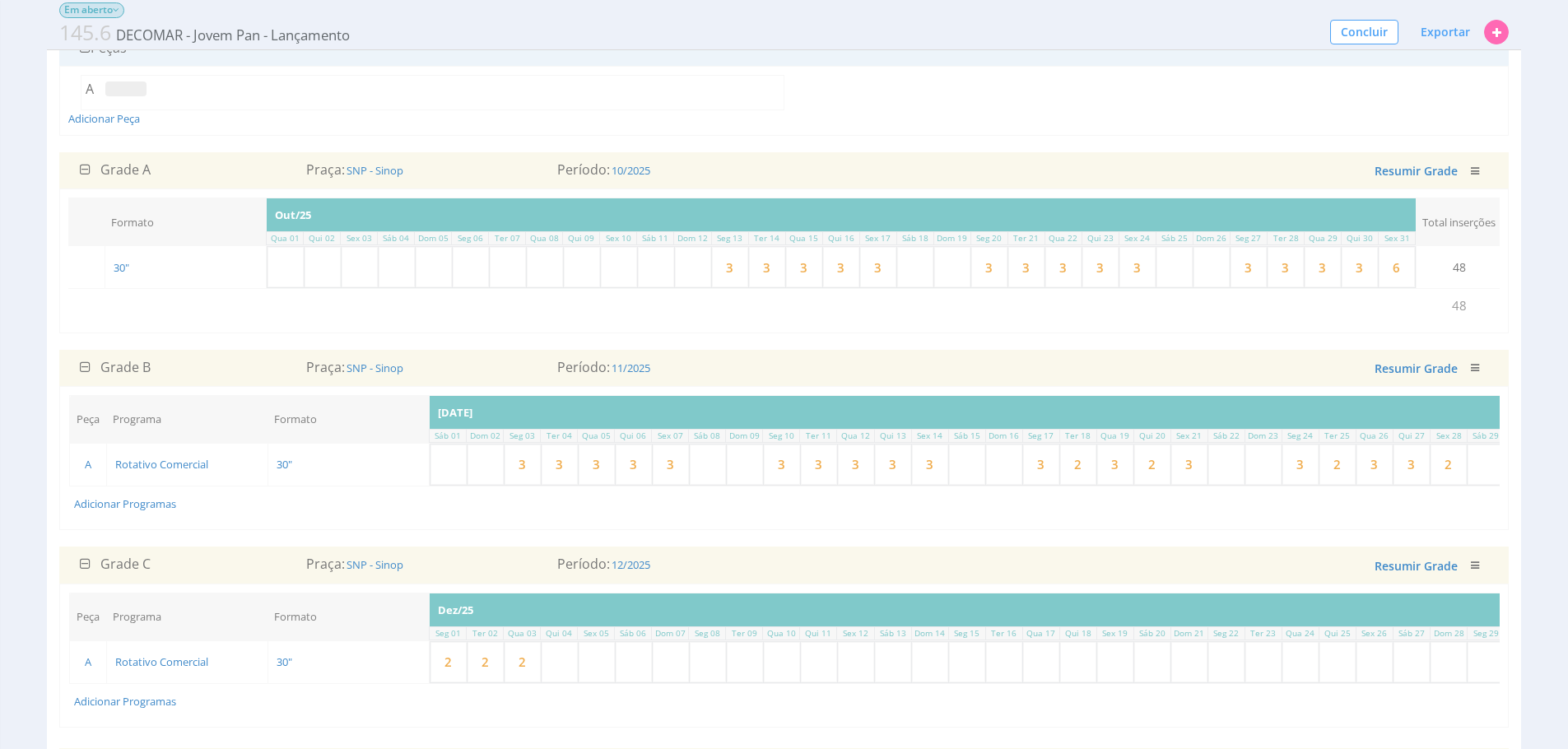
click at [564, 682] on input "text" at bounding box center [559, 662] width 36 height 41
type input "2"
click at [601, 680] on input "text" at bounding box center [596, 662] width 36 height 41
type input "2"
drag, startPoint x: 691, startPoint y: 688, endPoint x: 728, endPoint y: 697, distance: 38.1
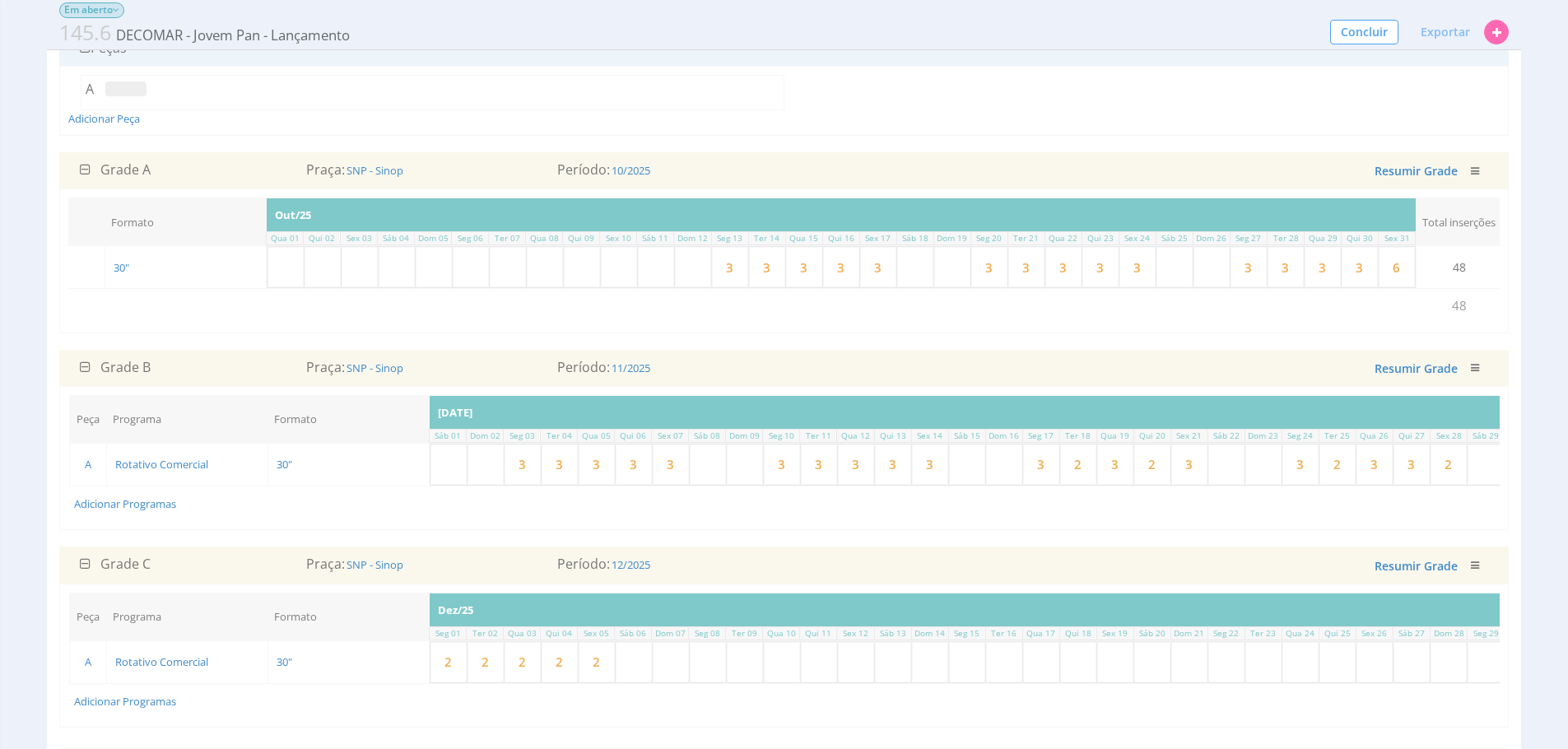
click at [691, 682] on input "text" at bounding box center [708, 662] width 36 height 41
type input "2"
click at [733, 682] on input "text" at bounding box center [744, 662] width 36 height 41
type input "2"
click at [777, 682] on input "text" at bounding box center [781, 662] width 36 height 41
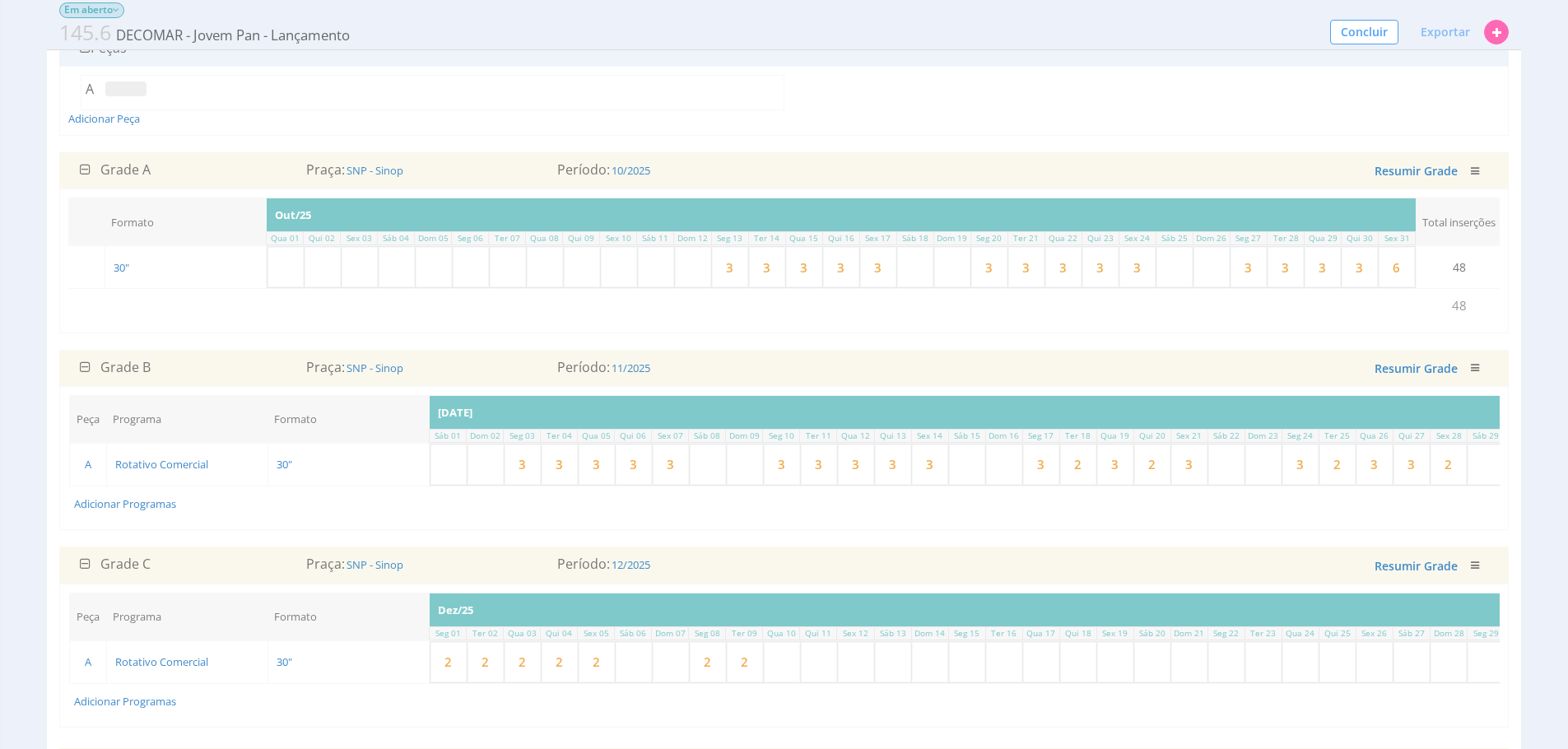
type input "2"
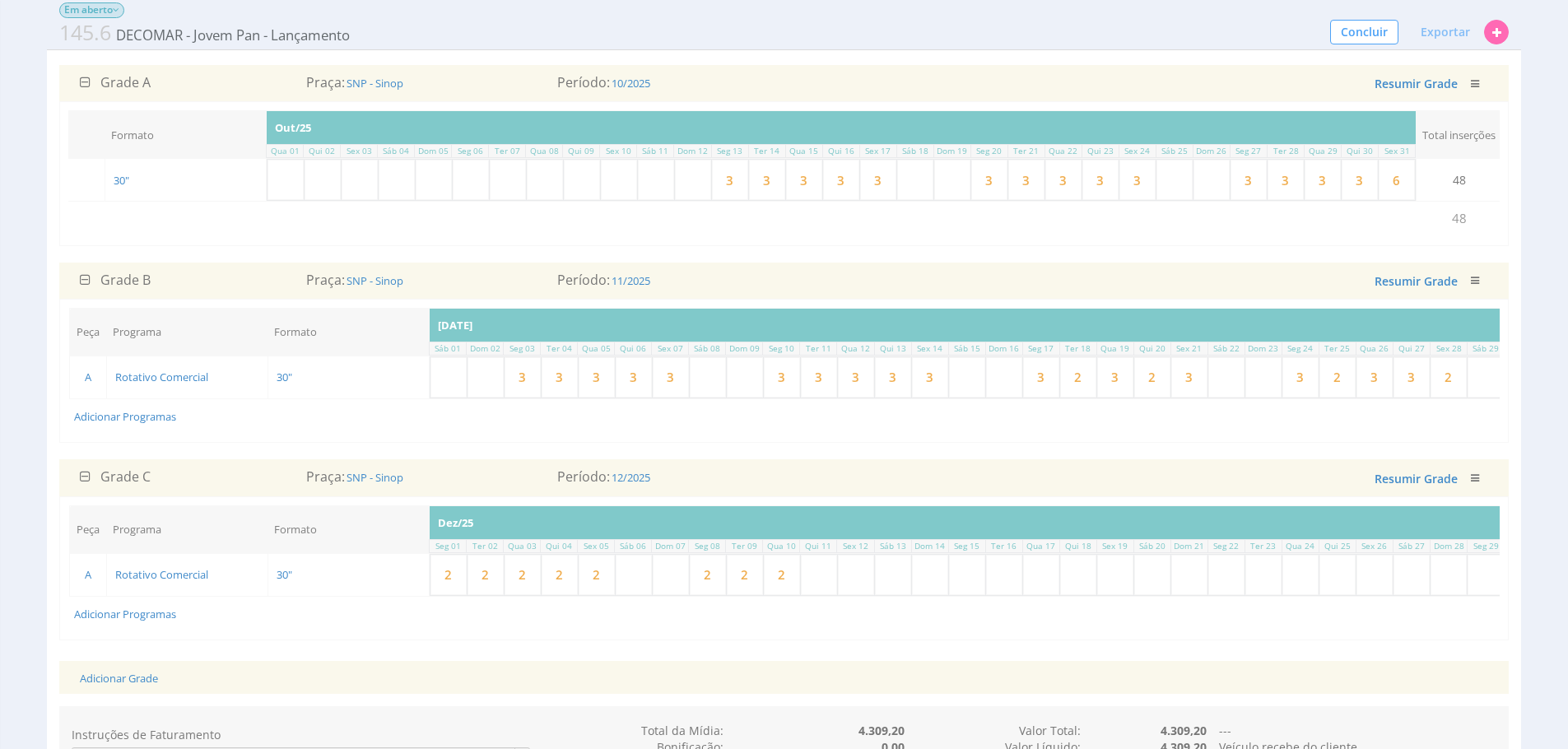
scroll to position [287, 0]
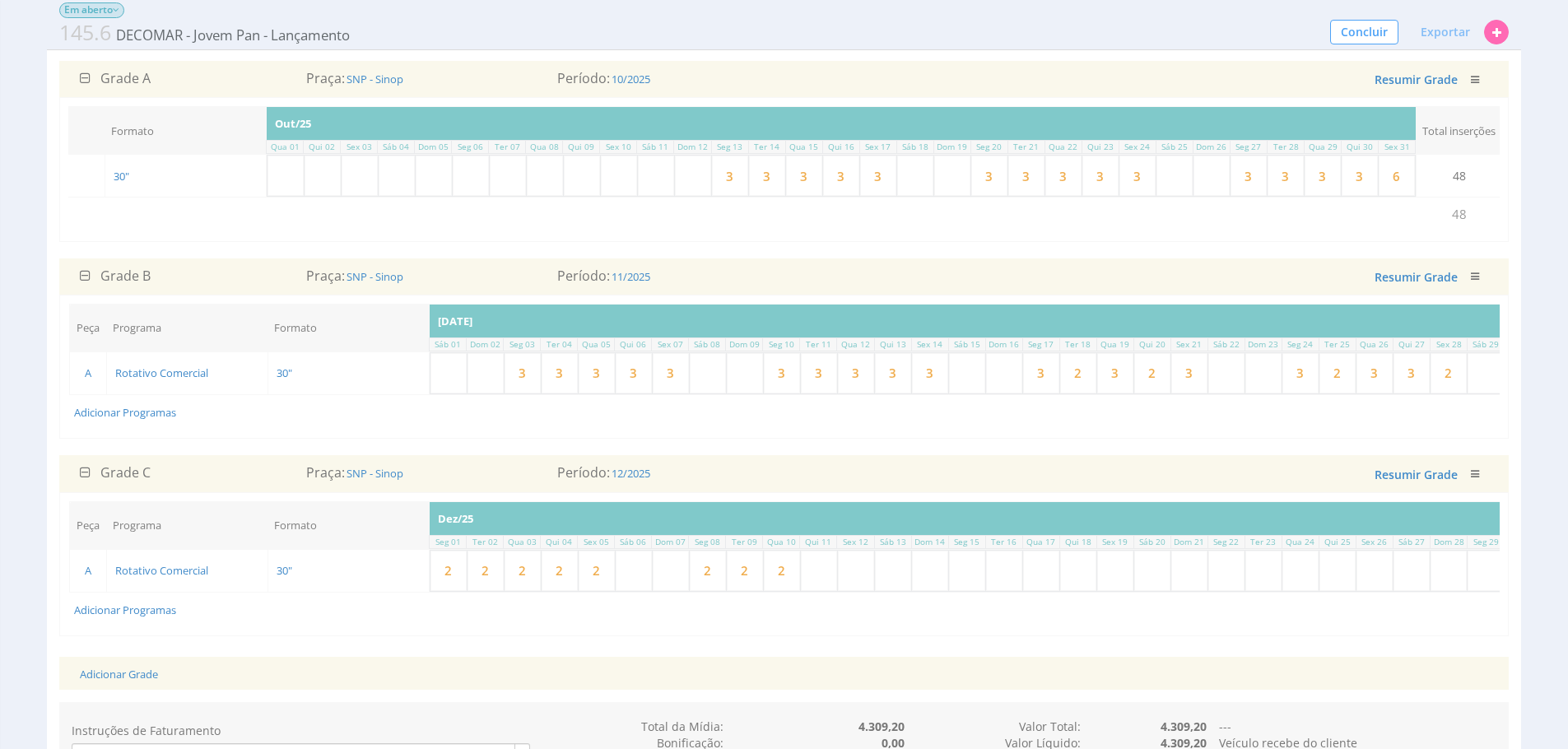
click at [824, 583] on input "text" at bounding box center [819, 571] width 36 height 41
type input "2"
click at [518, 591] on input "2" at bounding box center [522, 571] width 36 height 41
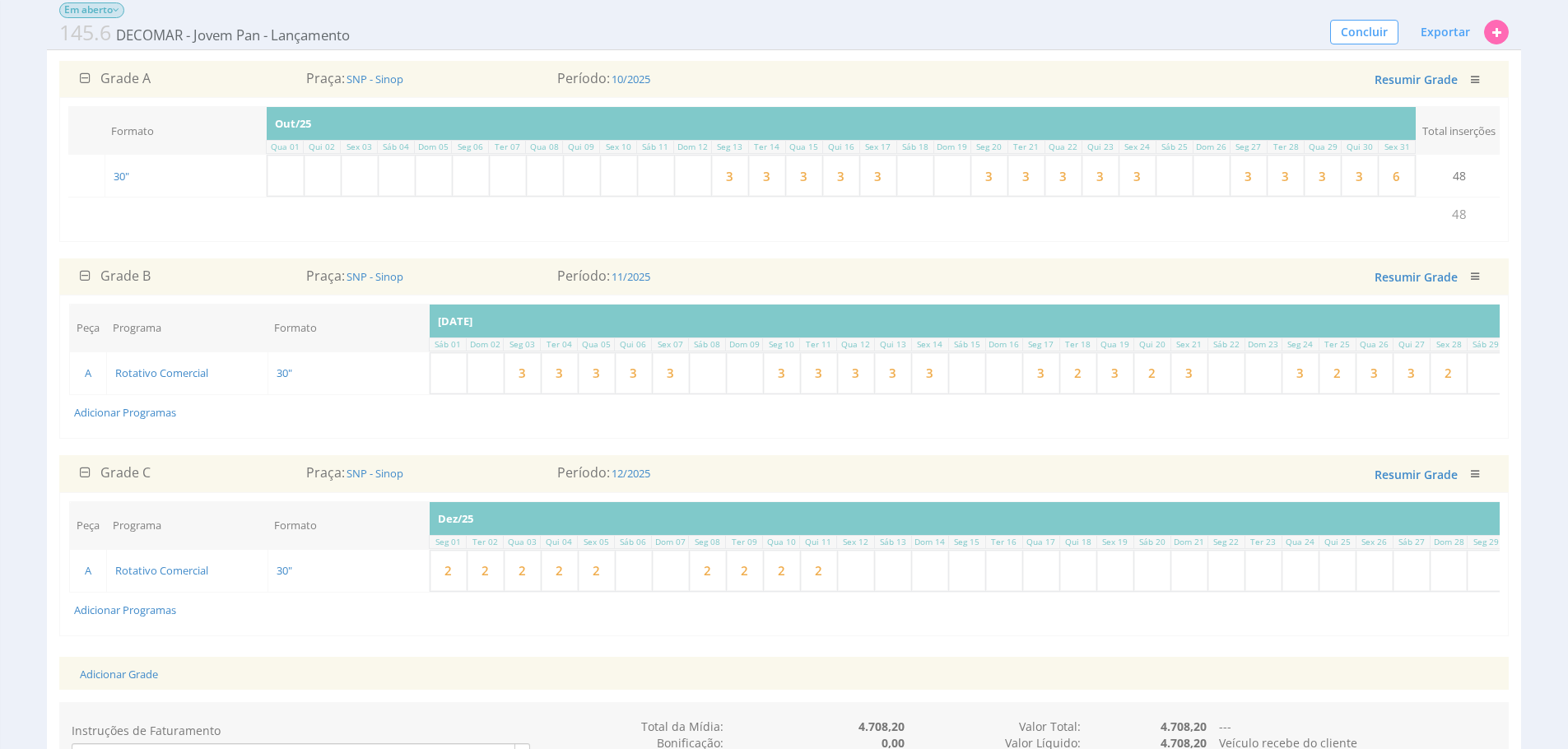
click at [442, 591] on input "2" at bounding box center [449, 571] width 36 height 41
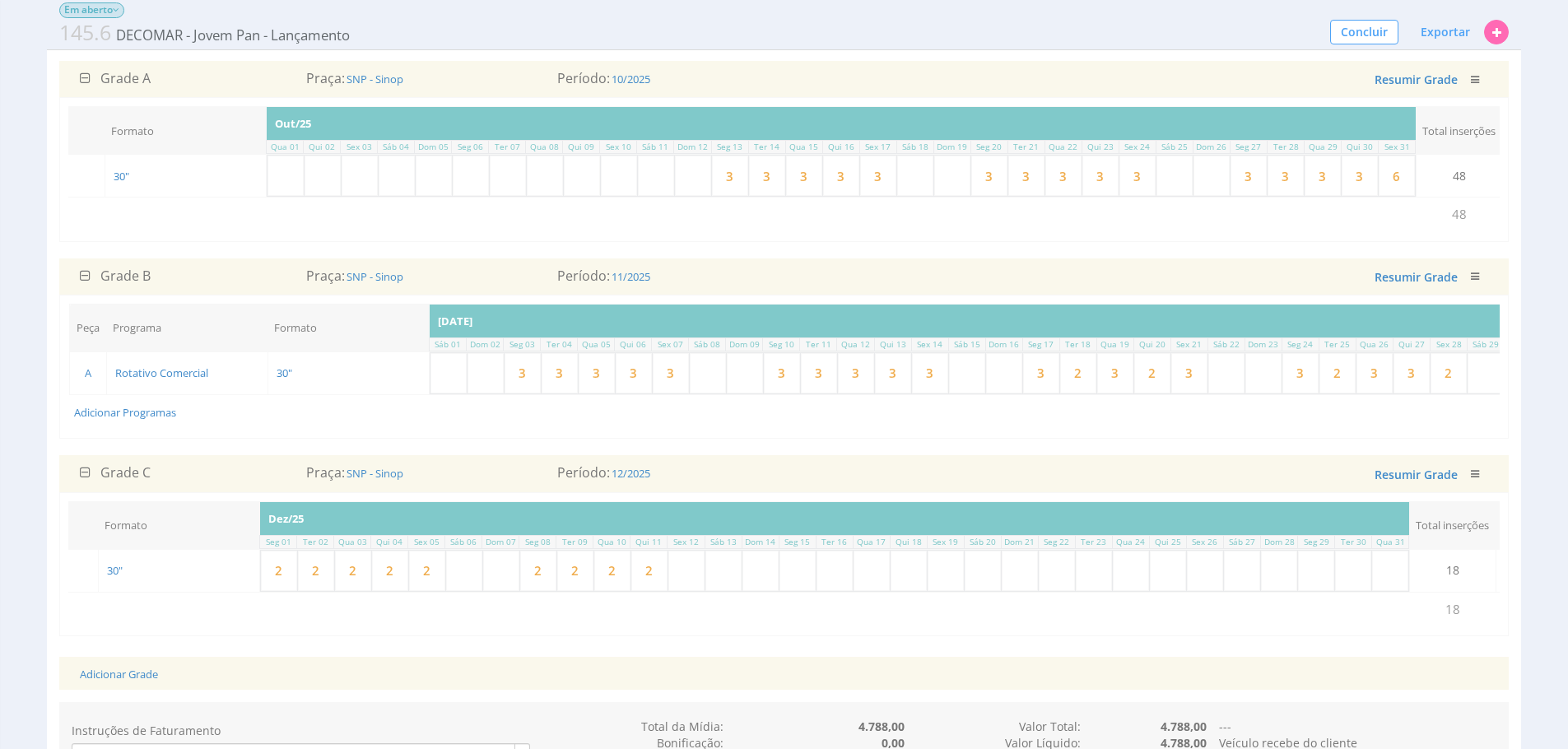
scroll to position [0, 0]
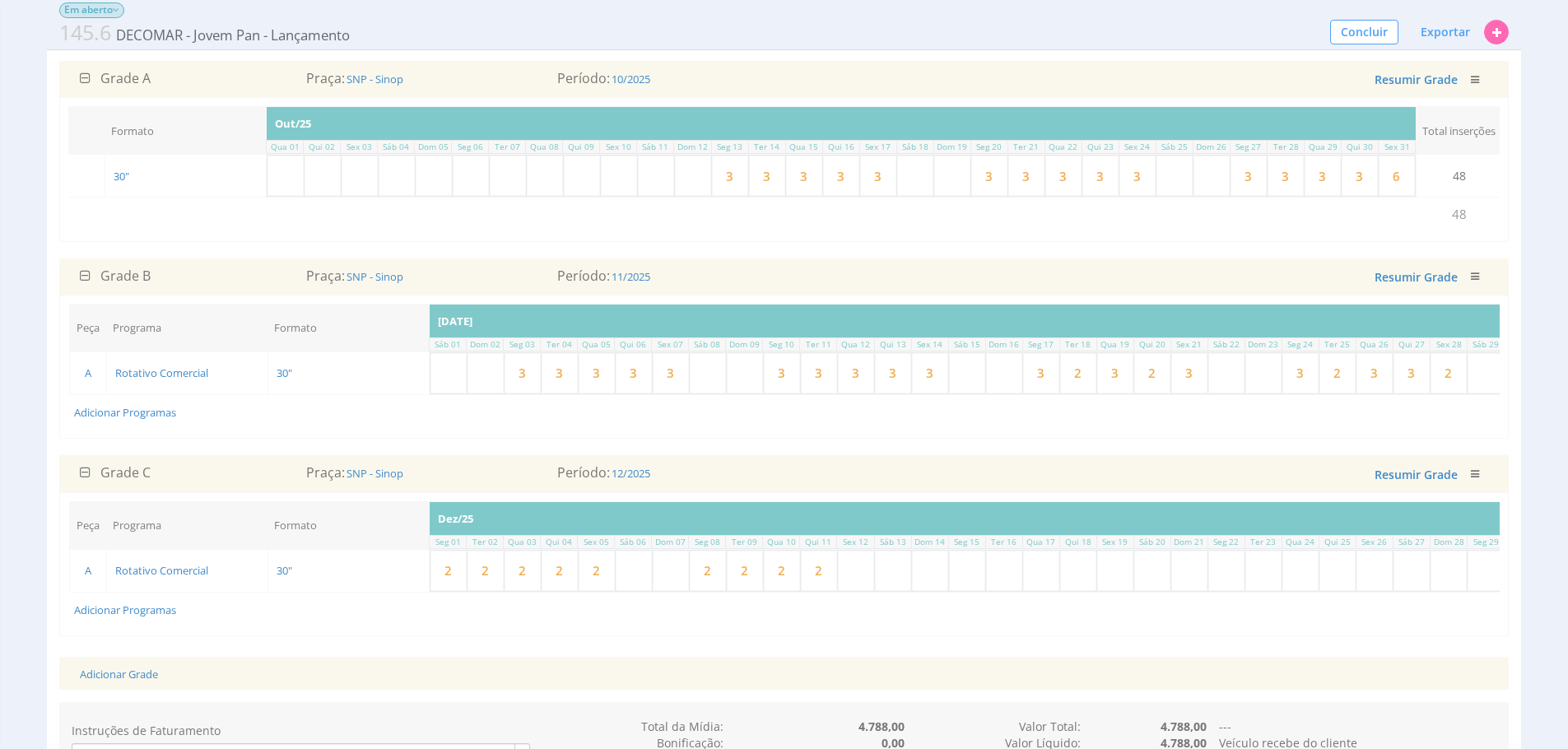
type input "3"
drag, startPoint x: 531, startPoint y: 620, endPoint x: 473, endPoint y: 590, distance: 65.3
click at [473, 590] on input "2" at bounding box center [486, 571] width 36 height 41
click at [474, 590] on input "2" at bounding box center [486, 571] width 36 height 41
type input "3"
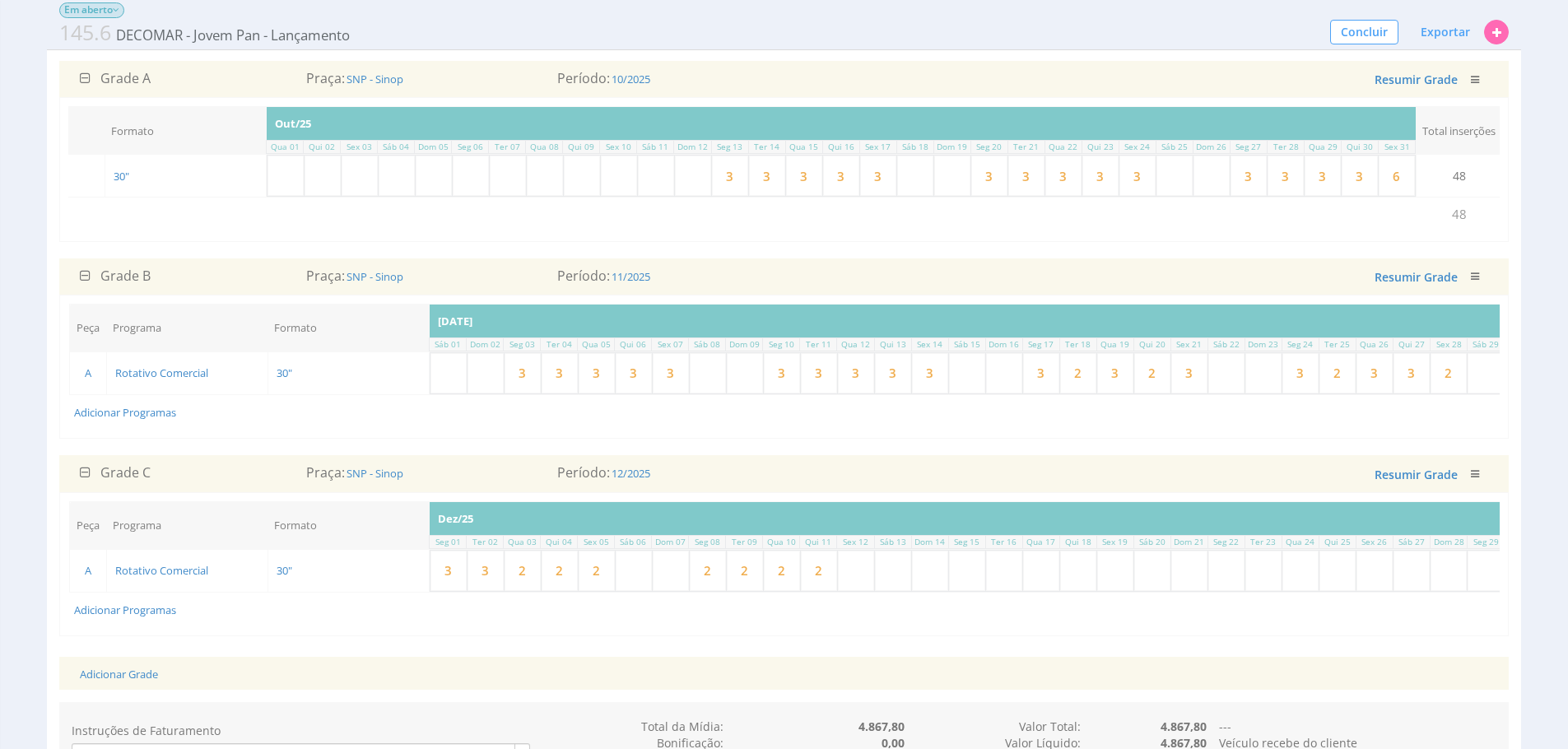
click at [518, 591] on input "2" at bounding box center [522, 571] width 36 height 41
type input "3"
click at [558, 591] on input "2" at bounding box center [559, 571] width 36 height 41
drag, startPoint x: 555, startPoint y: 604, endPoint x: 573, endPoint y: 605, distance: 18.0
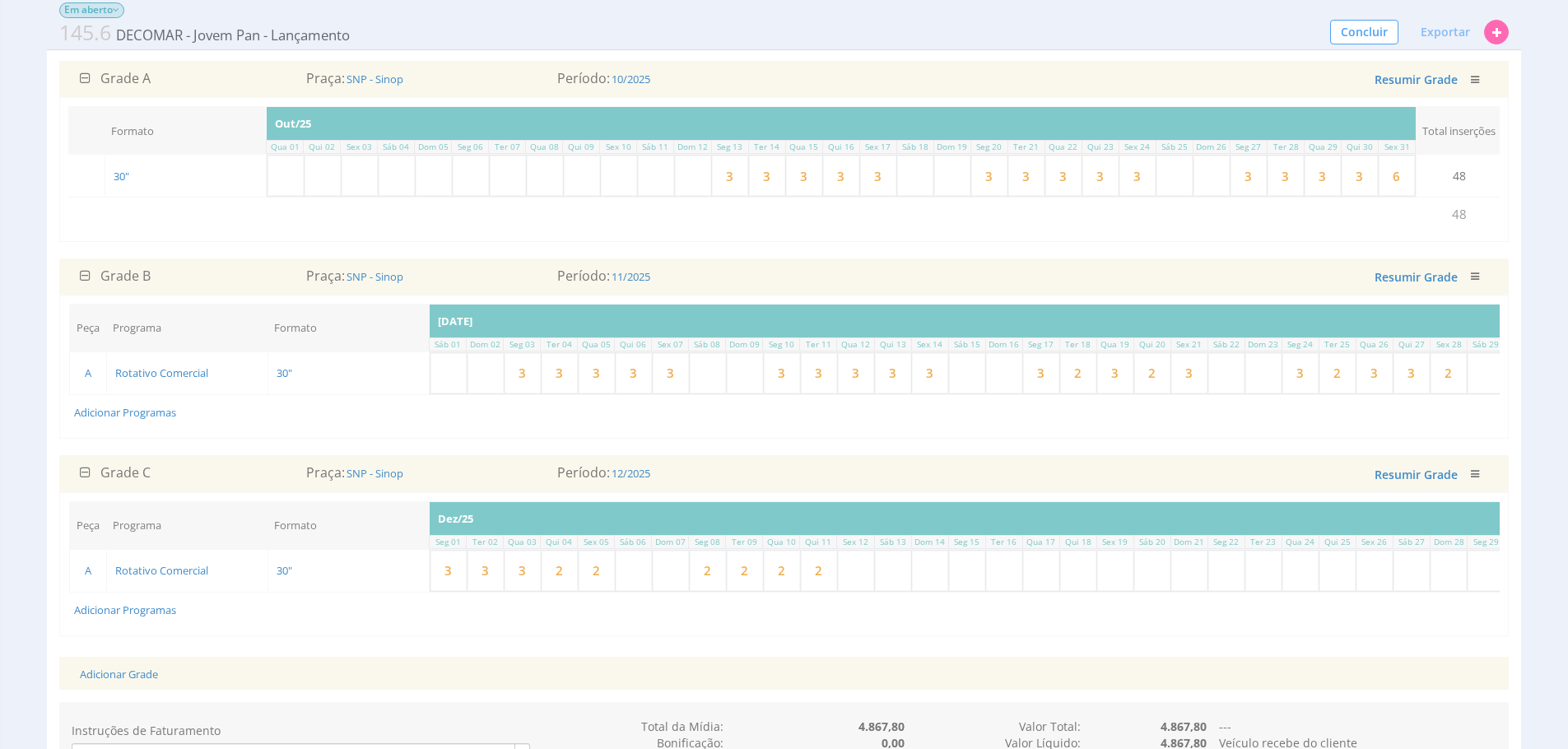
click at [558, 591] on input "2" at bounding box center [559, 571] width 36 height 41
type input "3"
click at [597, 591] on input "2" at bounding box center [596, 571] width 36 height 41
type input "3"
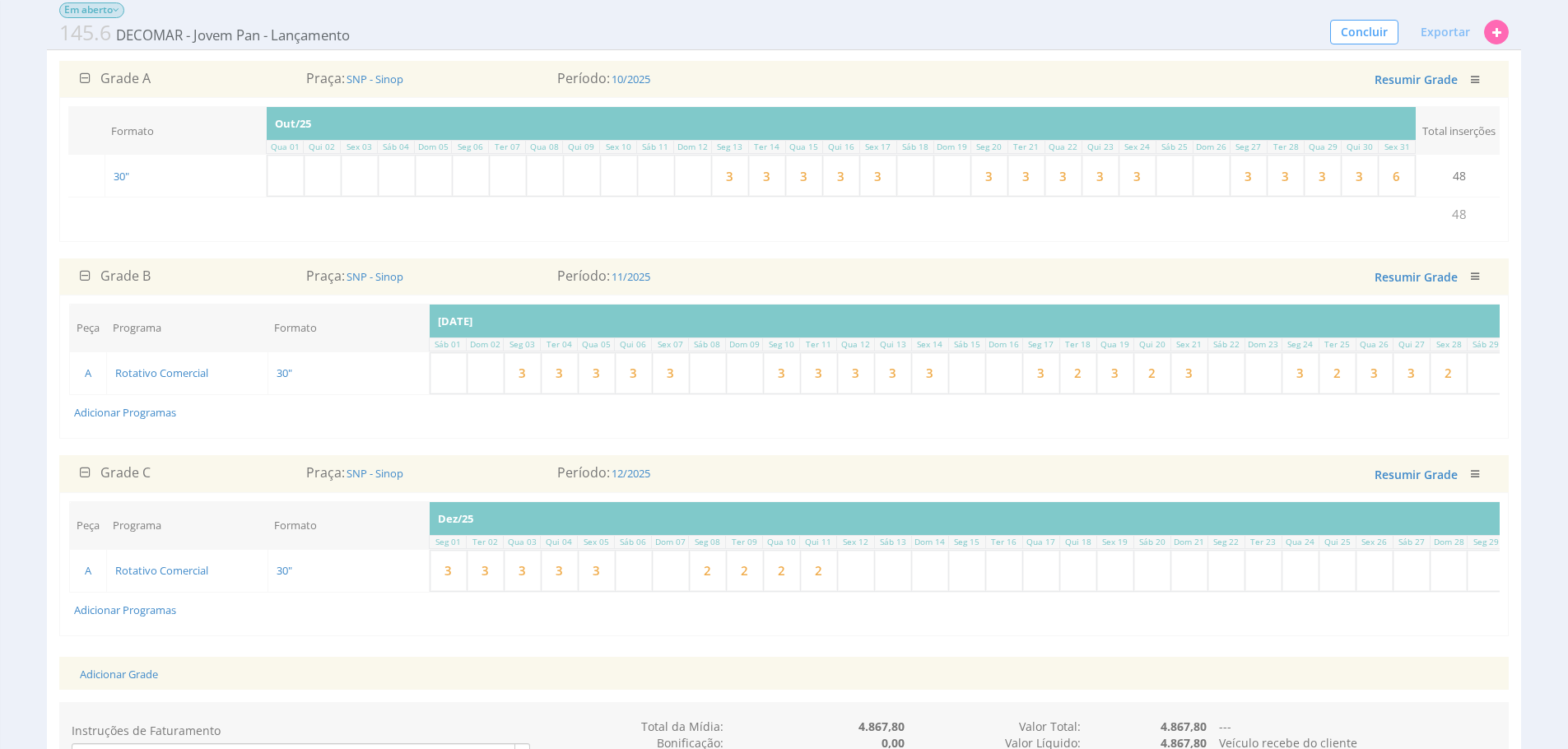
click at [697, 591] on input "2" at bounding box center [708, 571] width 36 height 41
type input "3"
click at [742, 591] on input "2" at bounding box center [744, 571] width 36 height 41
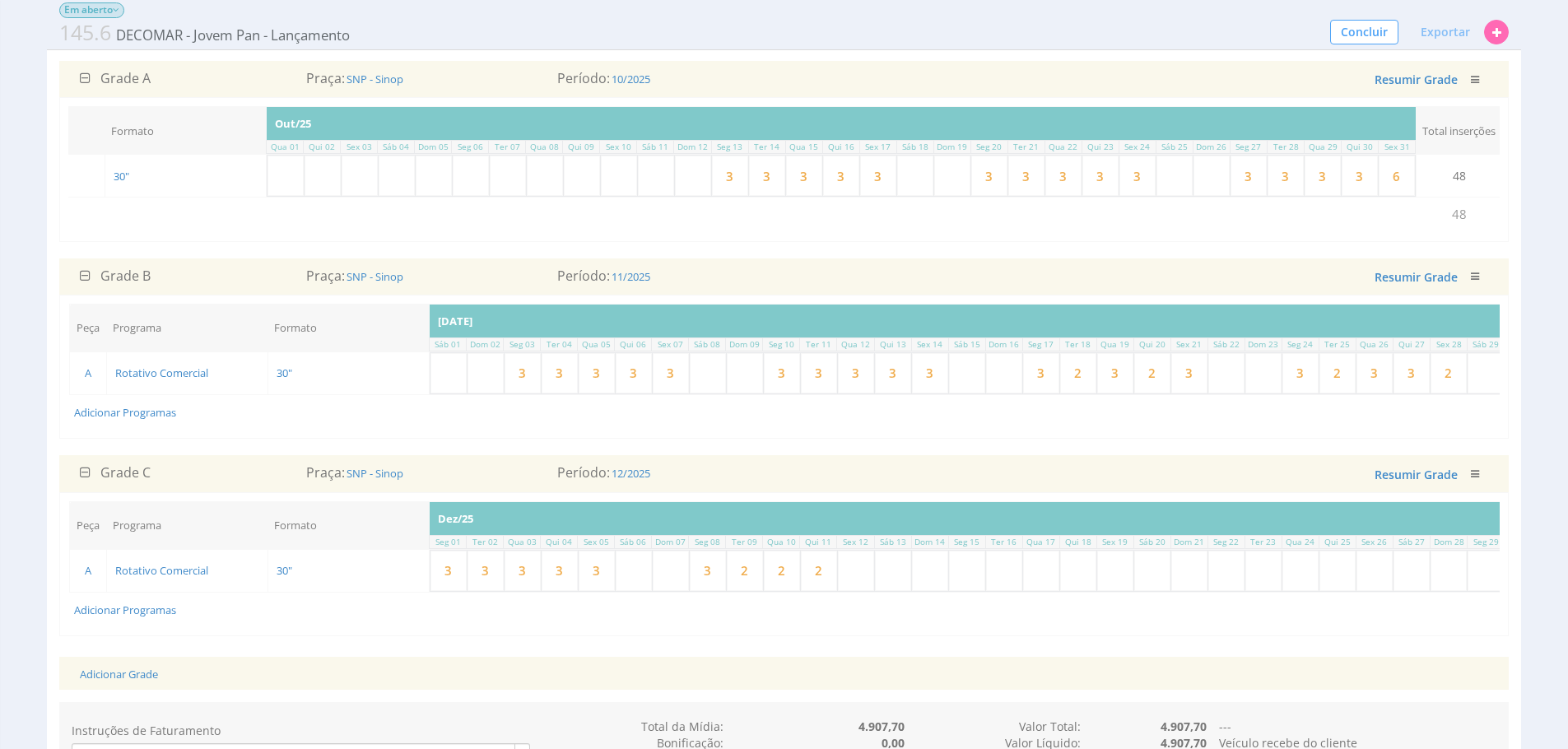
type input "3"
click at [795, 591] on input "2" at bounding box center [781, 571] width 36 height 41
type input "3"
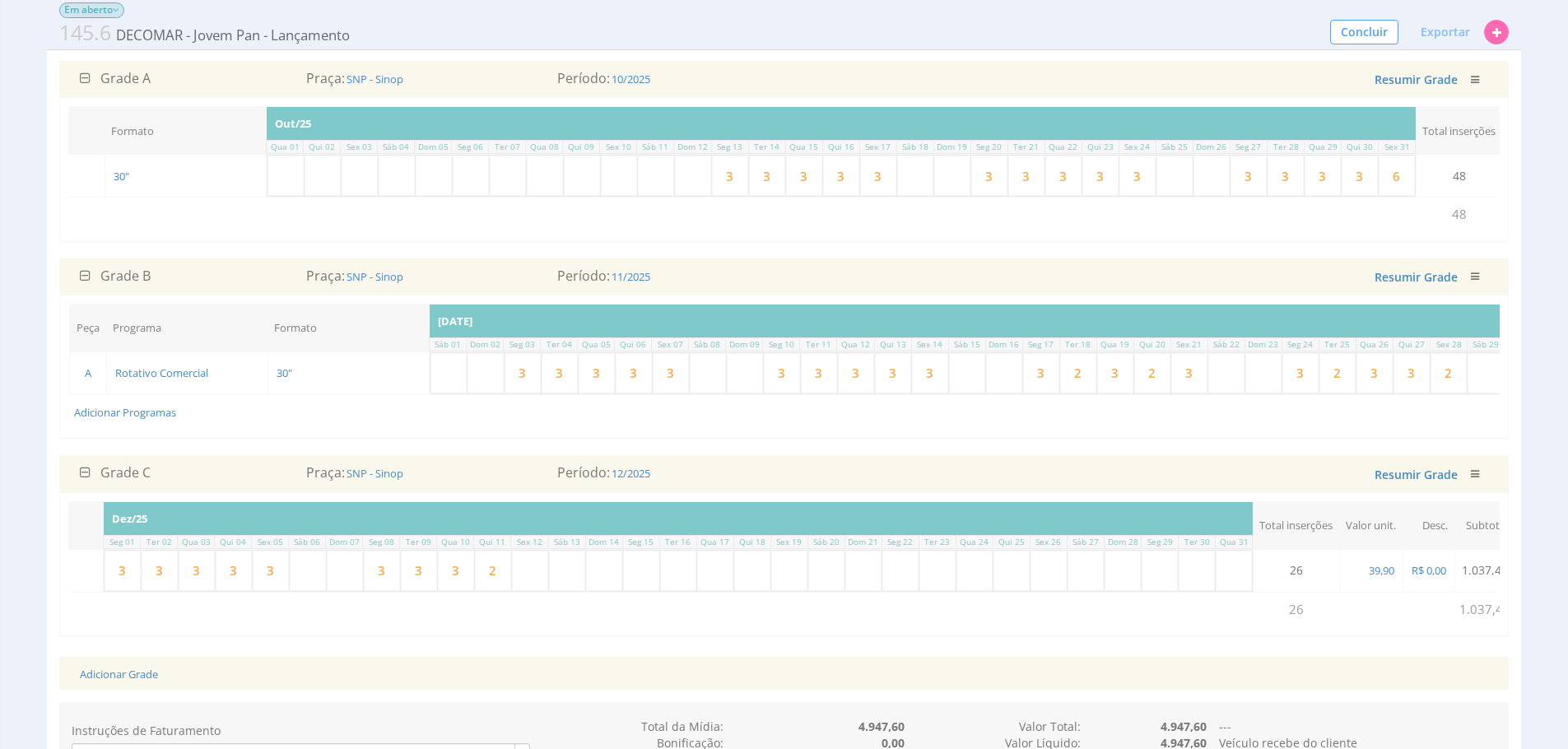
scroll to position [0, 345]
type input "2"
click at [484, 591] on input "2" at bounding box center [474, 571] width 36 height 41
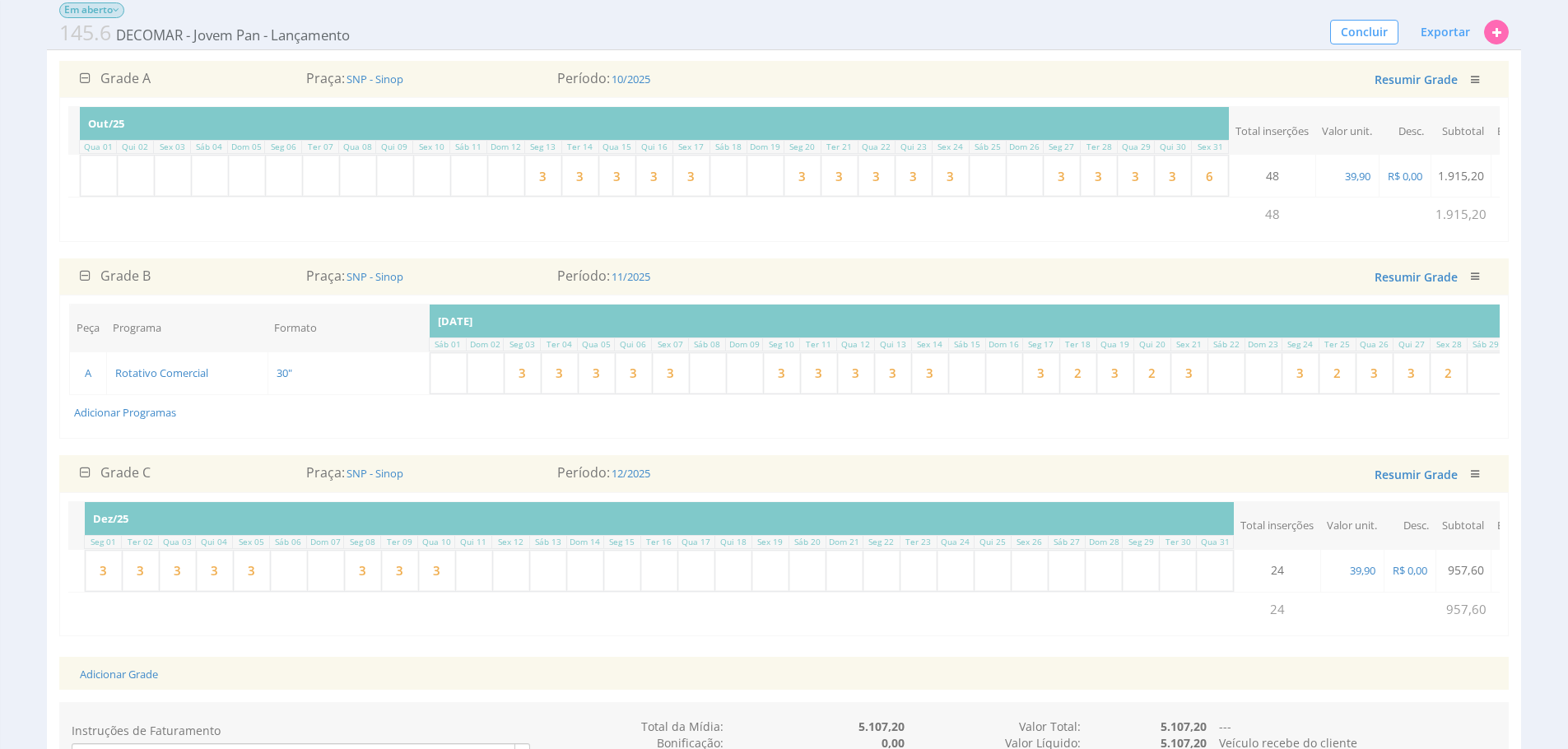
scroll to position [0, 373]
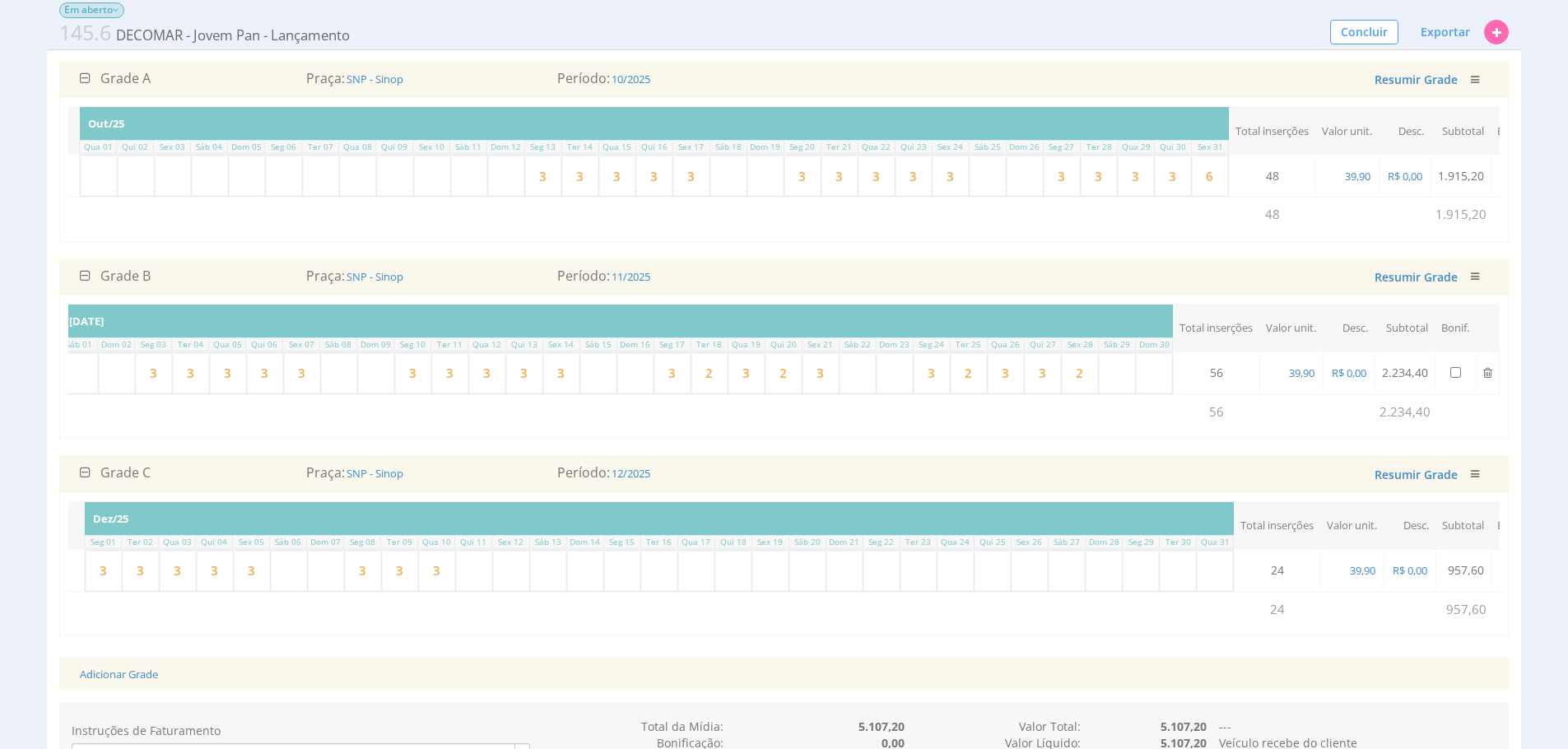
click at [523, 591] on input "text" at bounding box center [511, 571] width 36 height 41
click at [482, 591] on input "text" at bounding box center [474, 571] width 36 height 41
type input "3"
click at [535, 591] on input "text" at bounding box center [548, 571] width 36 height 41
click at [506, 591] on input "text" at bounding box center [511, 571] width 36 height 41
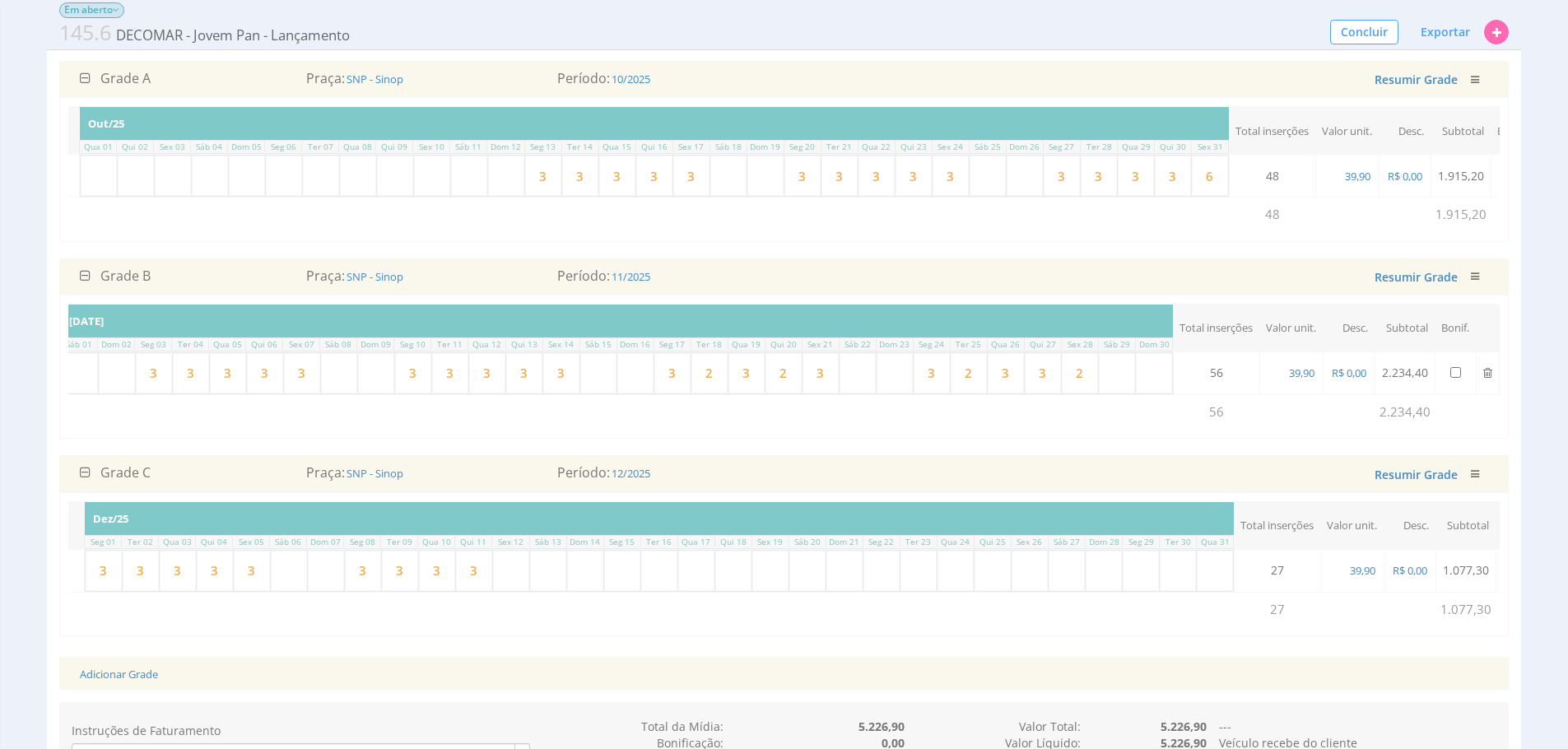
type input "2"
click at [511, 591] on input "2" at bounding box center [511, 571] width 36 height 41
click at [489, 591] on input "3" at bounding box center [474, 571] width 36 height 41
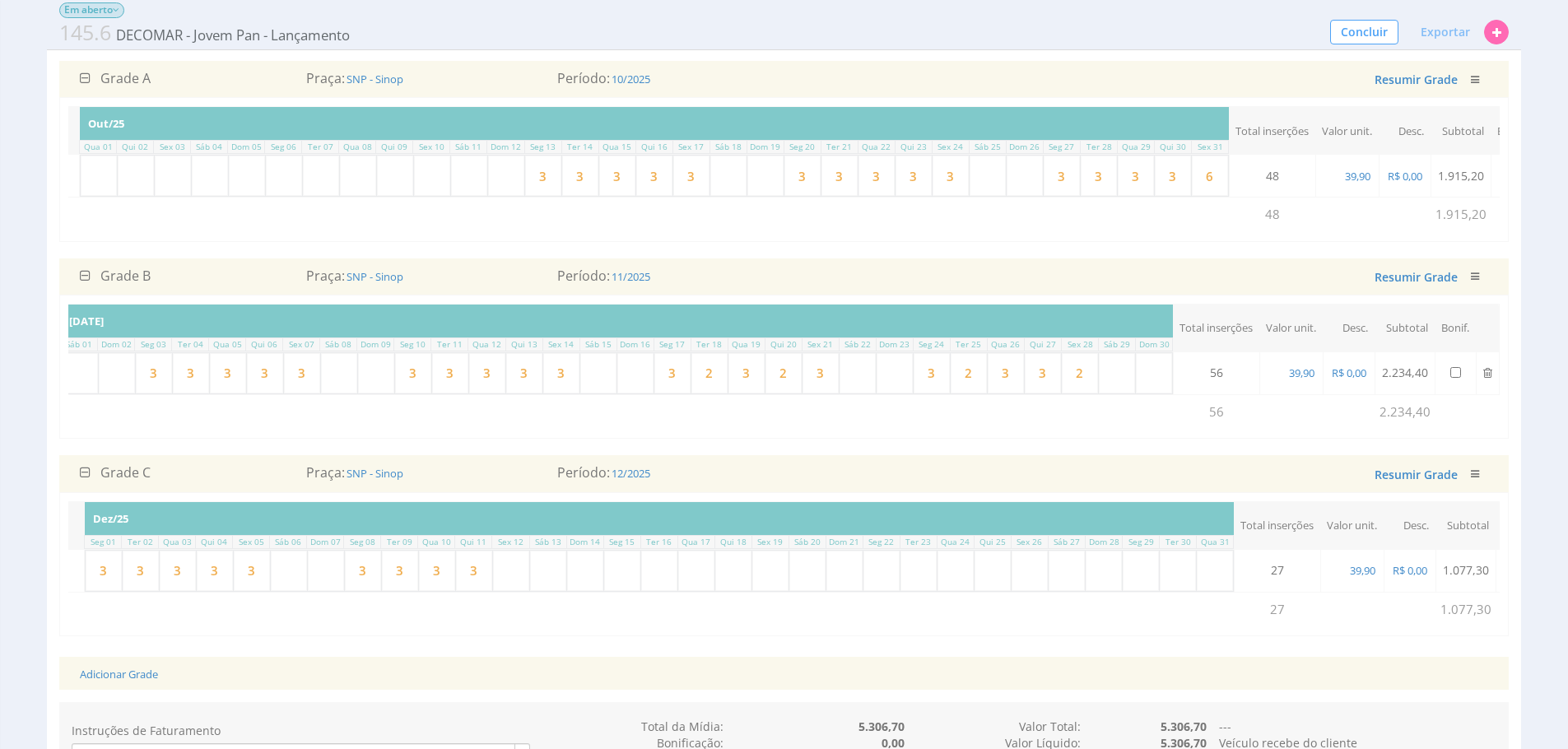
type input "2"
click at [1116, 653] on div "Grade A Praça: SNP - [GEOGRAPHIC_DATA] Período: 10/2025 Salvando ... Resumir Gr…" at bounding box center [784, 356] width 1450 height 592
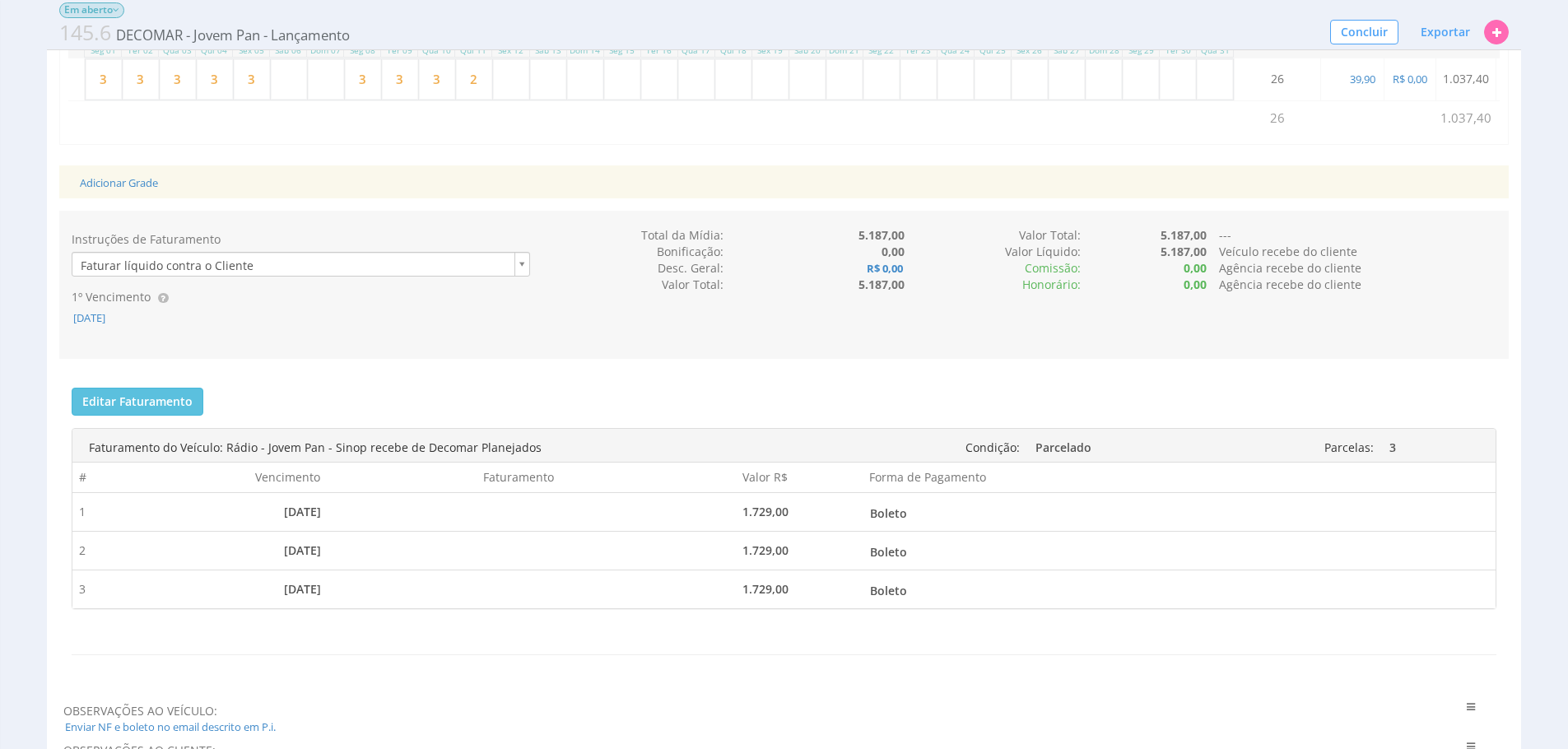
scroll to position [763, 0]
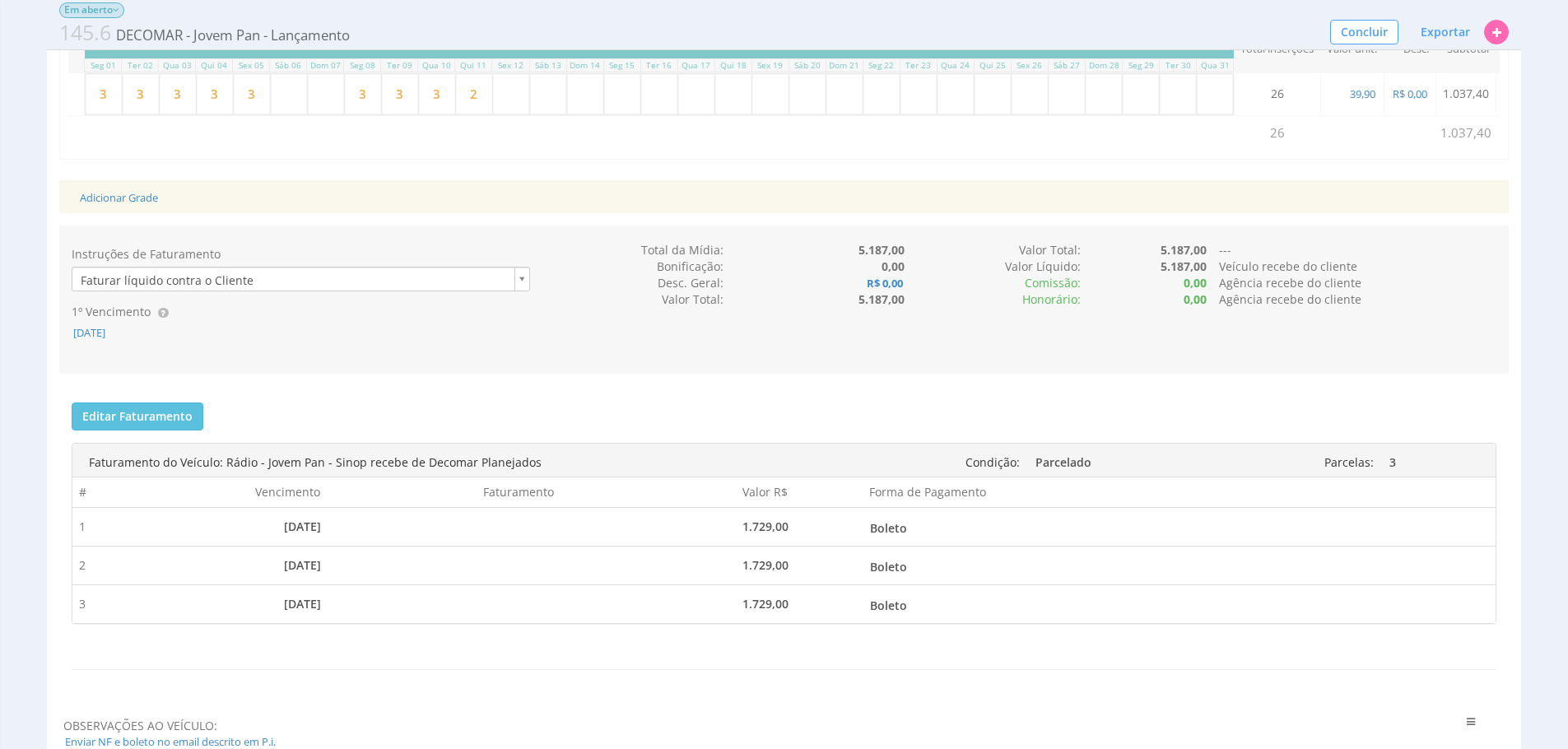
click at [476, 114] on input "2" at bounding box center [474, 95] width 36 height 41
type input "3"
click at [521, 114] on input "text" at bounding box center [511, 95] width 36 height 41
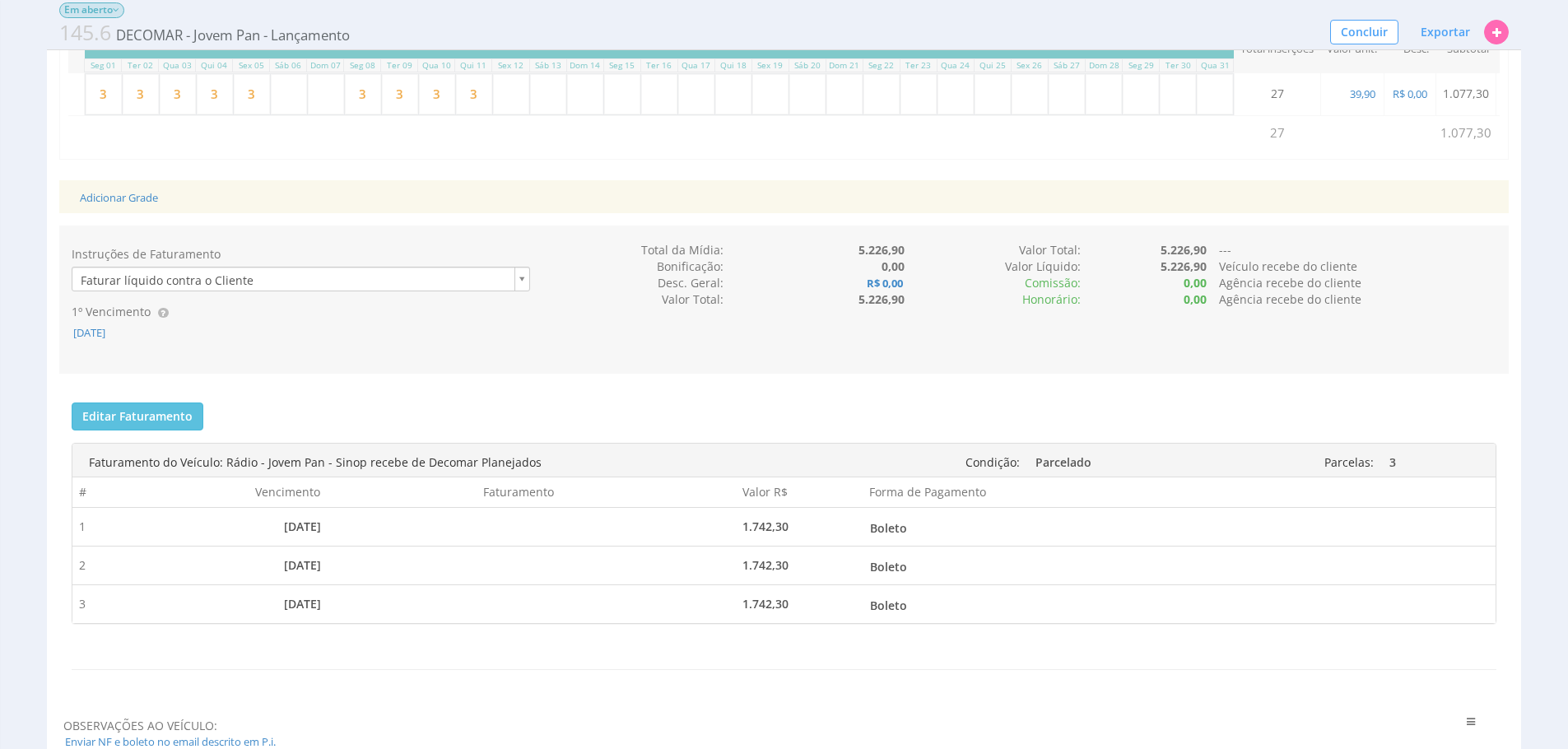
type input "3"
click at [527, 114] on input "3" at bounding box center [511, 95] width 36 height 41
type input "2"
click at [511, 114] on input "2" at bounding box center [511, 95] width 36 height 41
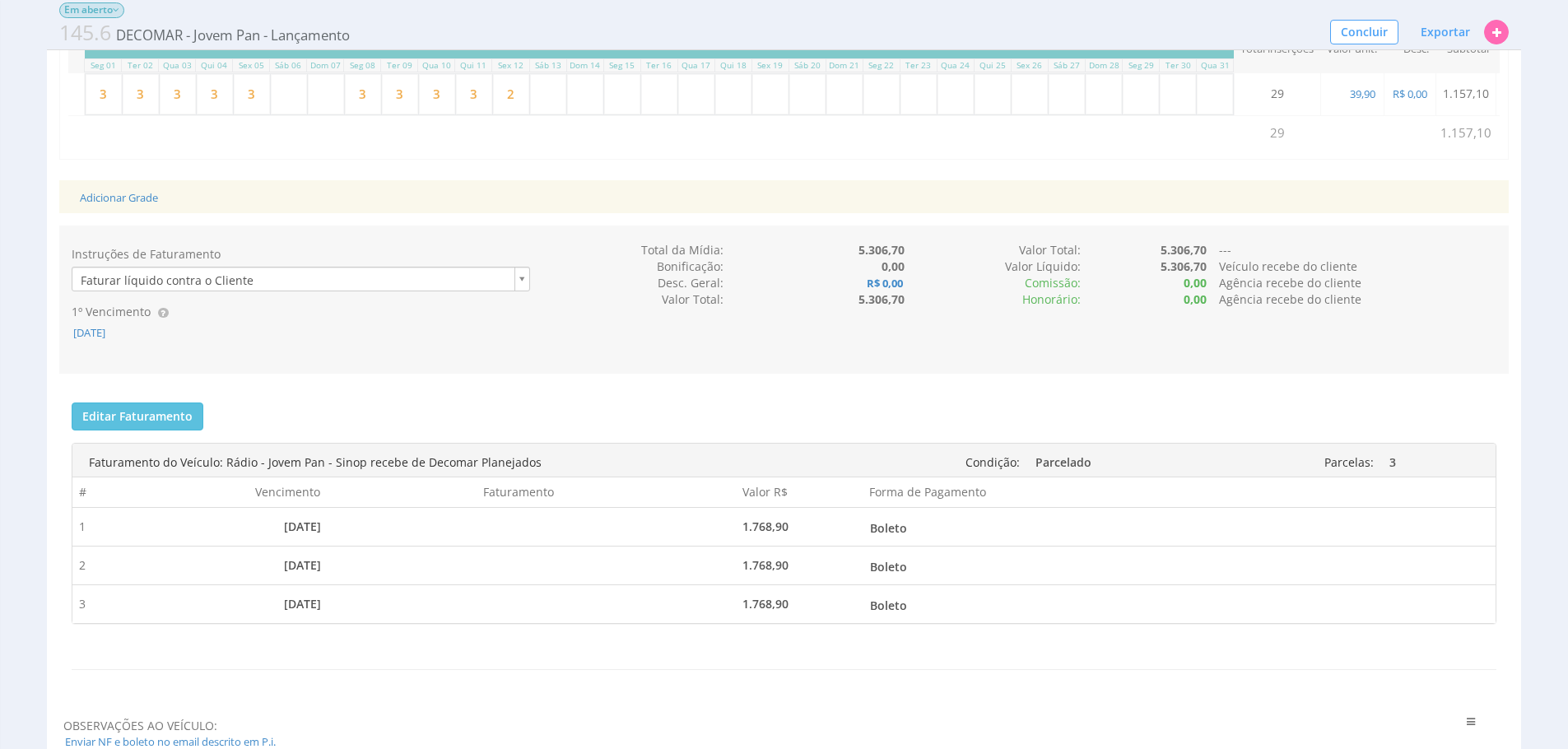
click at [511, 114] on input "2" at bounding box center [511, 95] width 36 height 41
type input "1"
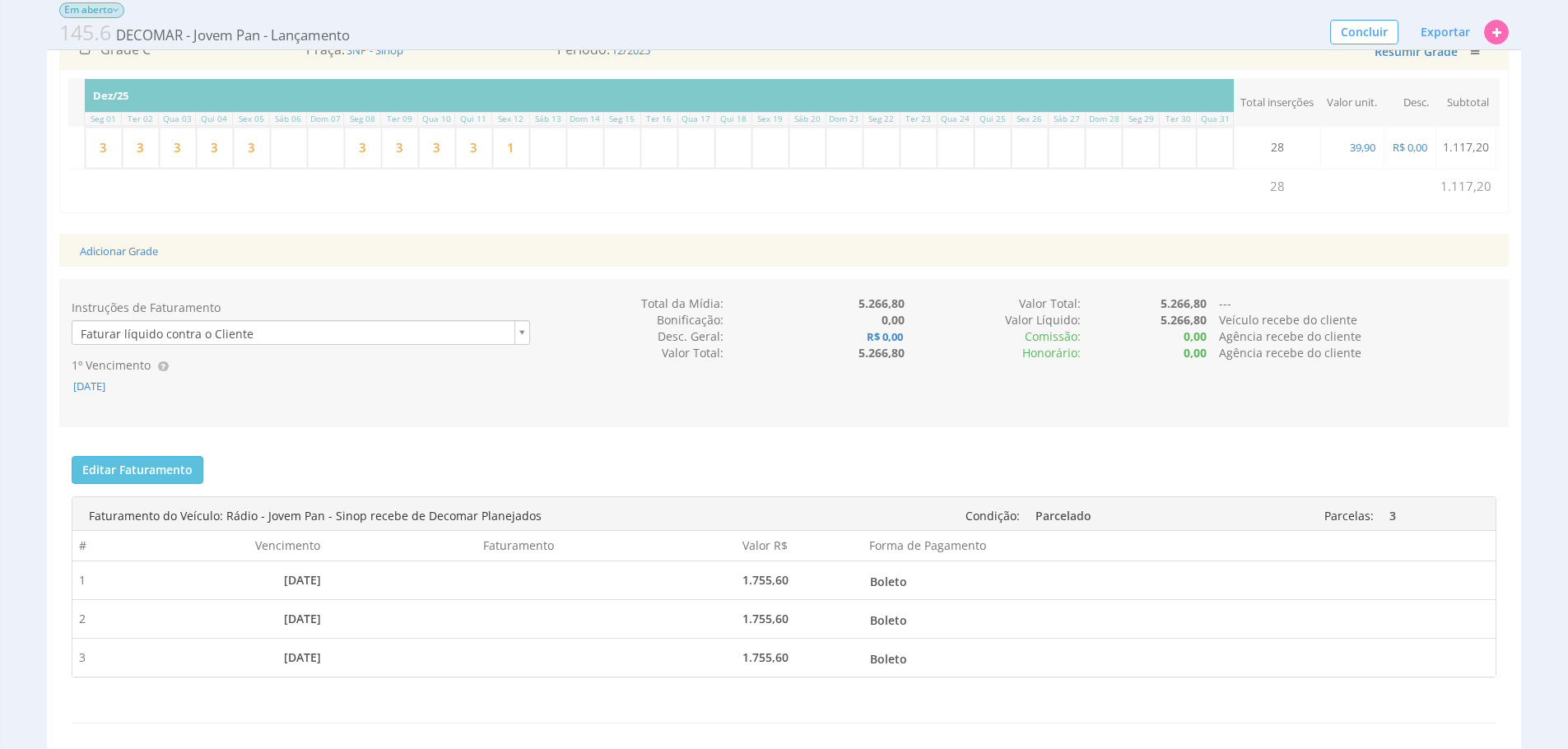
scroll to position [682, 0]
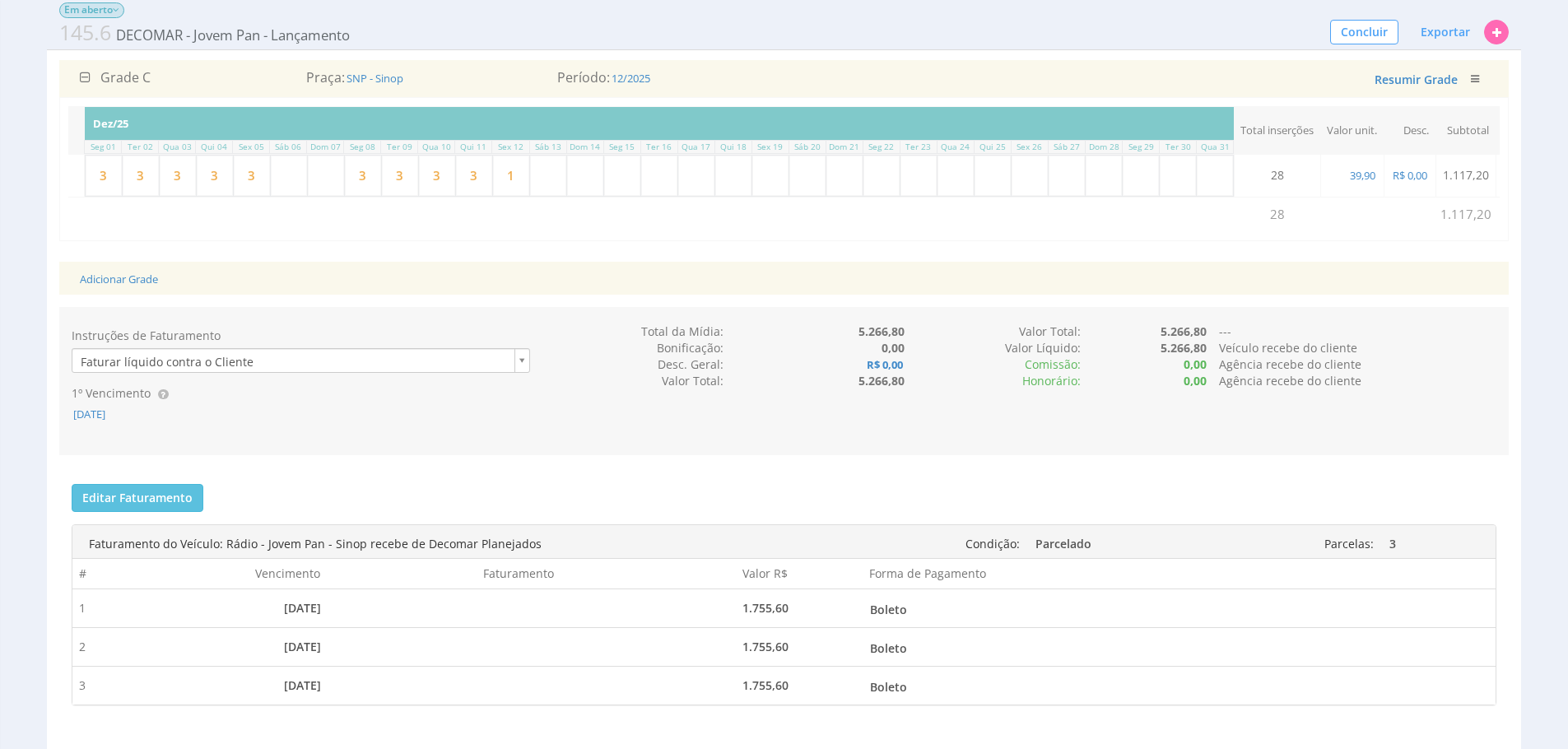
type input "1"
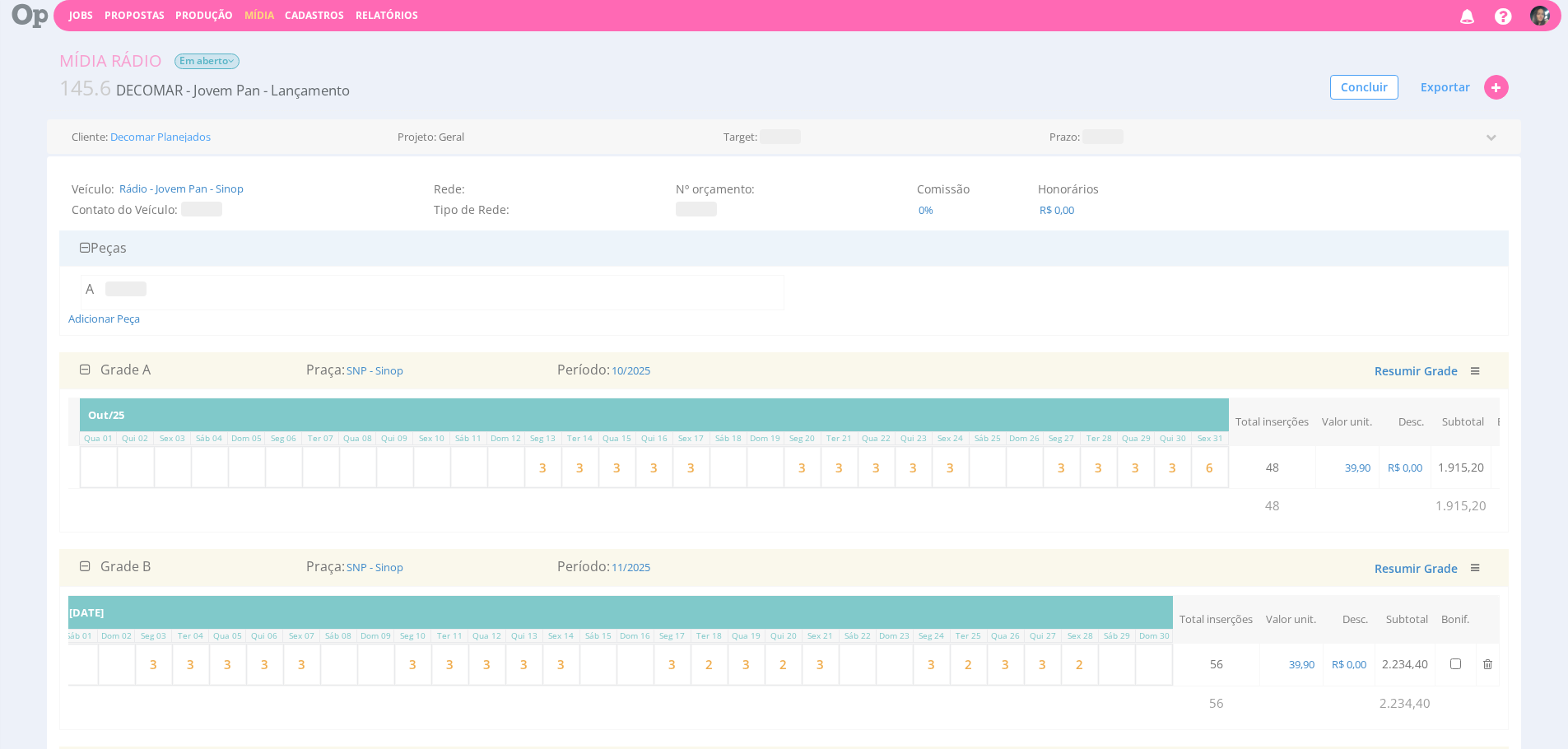
scroll to position [9, 0]
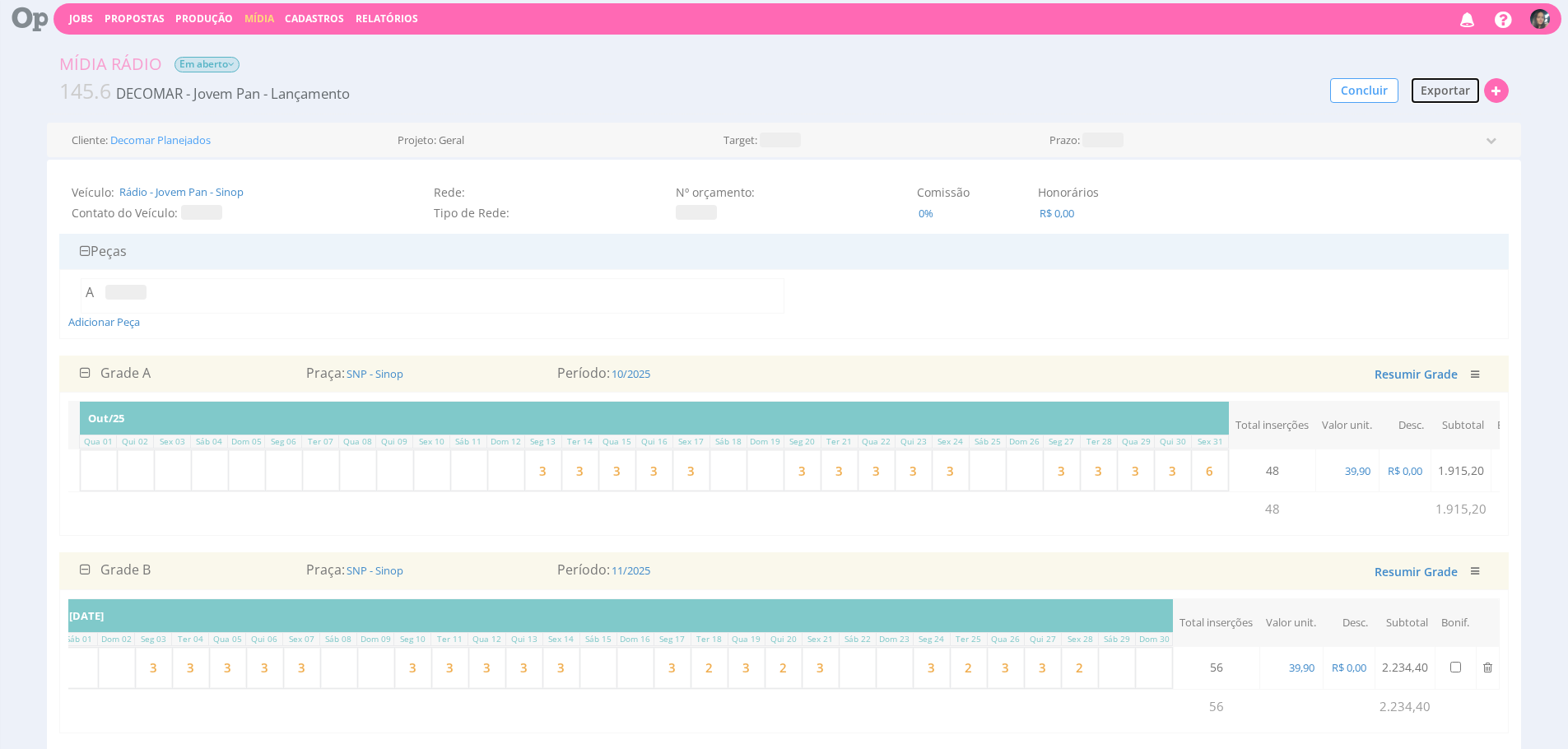
click at [1435, 90] on span "Exportar" at bounding box center [1446, 90] width 49 height 16
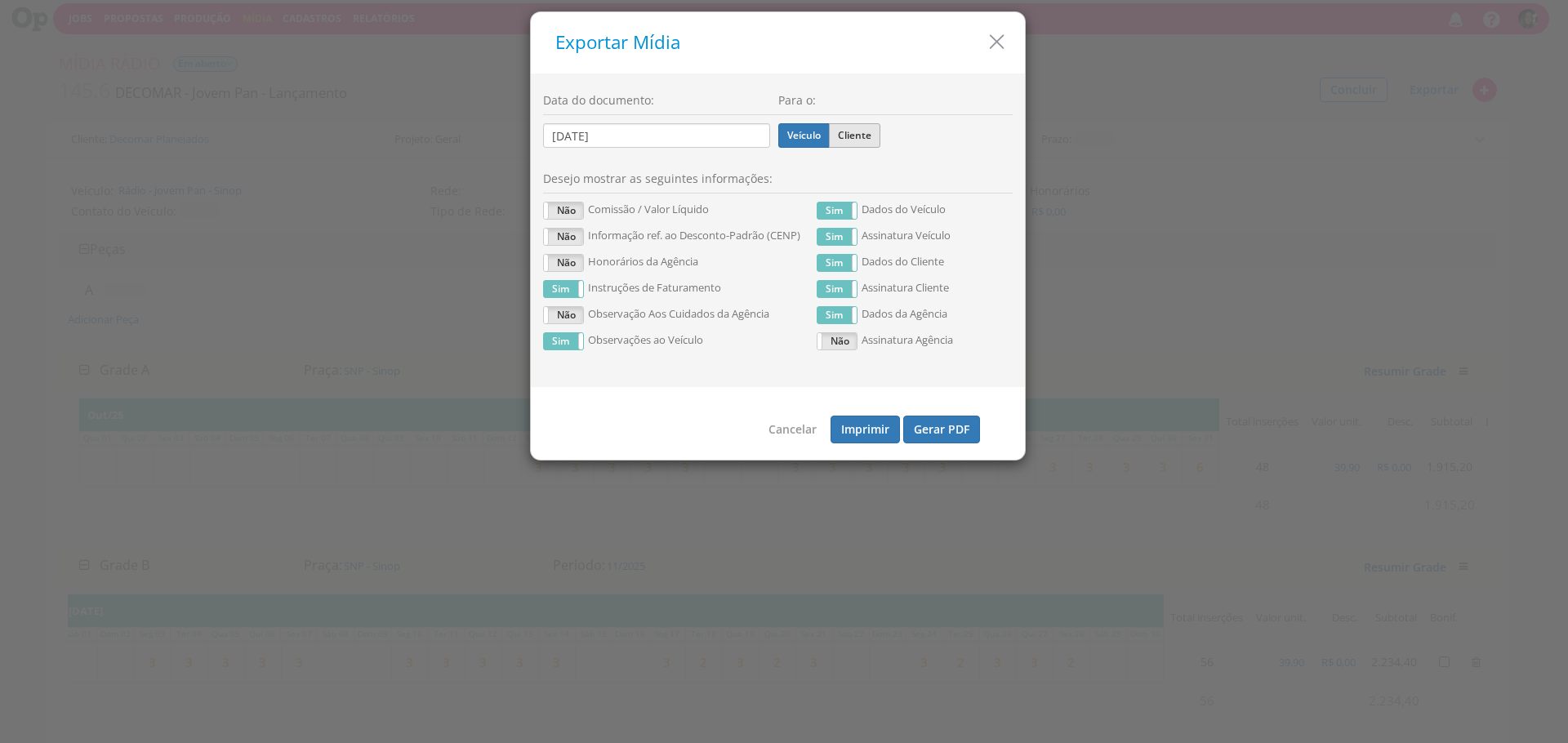
click at [856, 132] on label "Cliente" at bounding box center [854, 135] width 51 height 24
click at [0, 0] on input "Cliente" at bounding box center [0, 0] width 0 height 0
click at [955, 429] on button "Gerar PDF" at bounding box center [942, 429] width 77 height 28
click at [784, 137] on label "Veículo" at bounding box center [804, 135] width 51 height 24
click at [0, 0] on input "Veículo" at bounding box center [0, 0] width 0 height 0
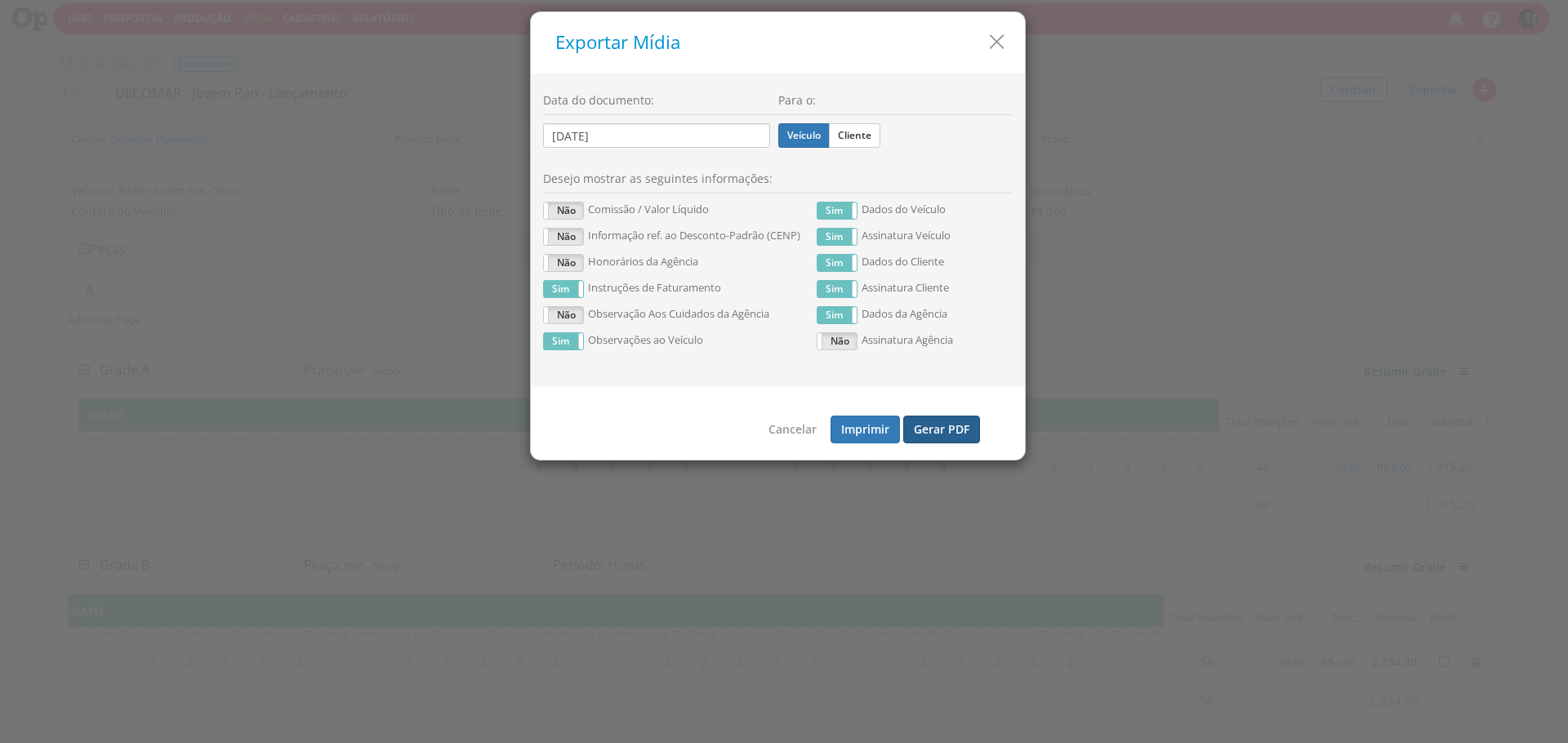
click at [944, 430] on button "Gerar PDF" at bounding box center [942, 429] width 77 height 28
click at [1008, 49] on icon "button" at bounding box center [996, 42] width 23 height 23
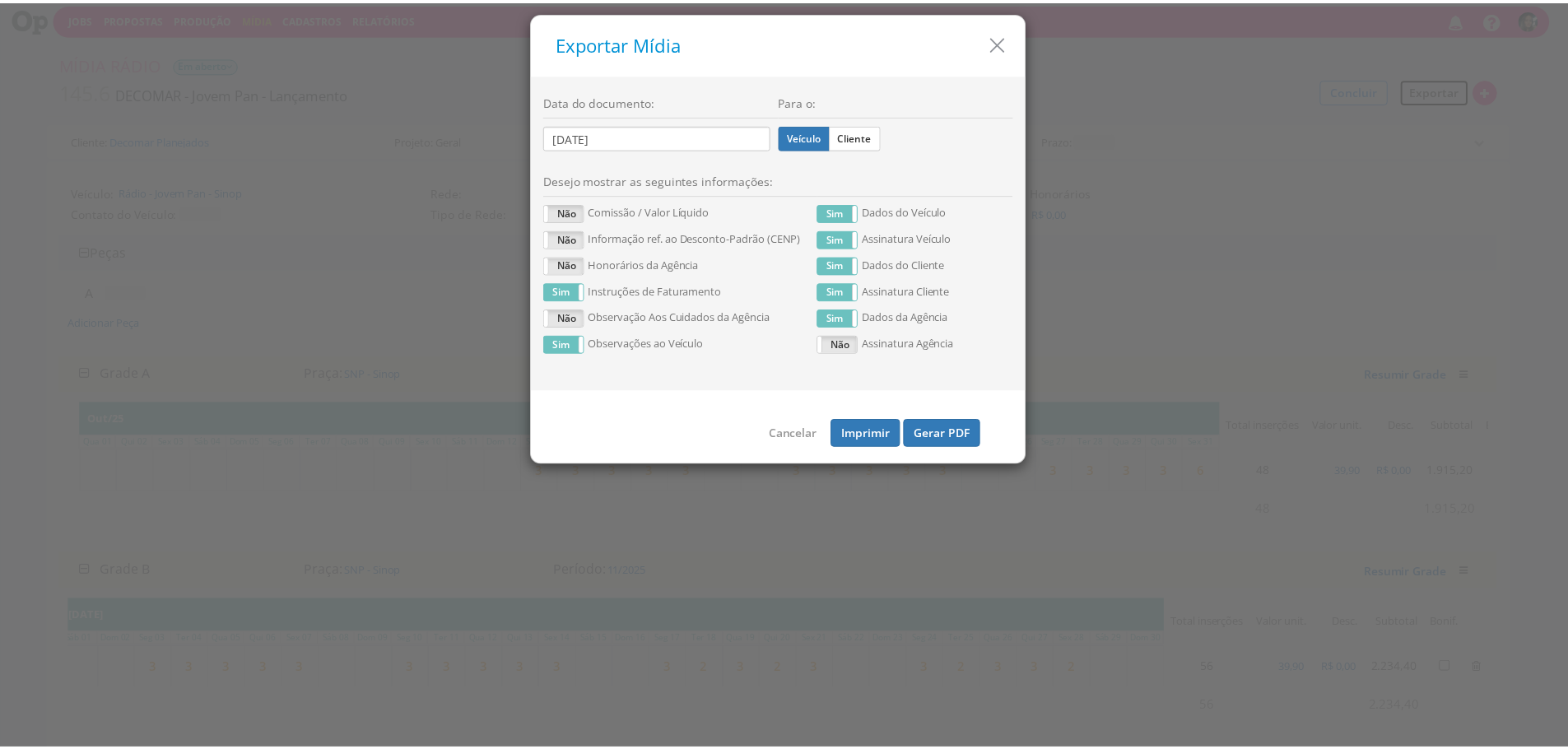
scroll to position [0, 362]
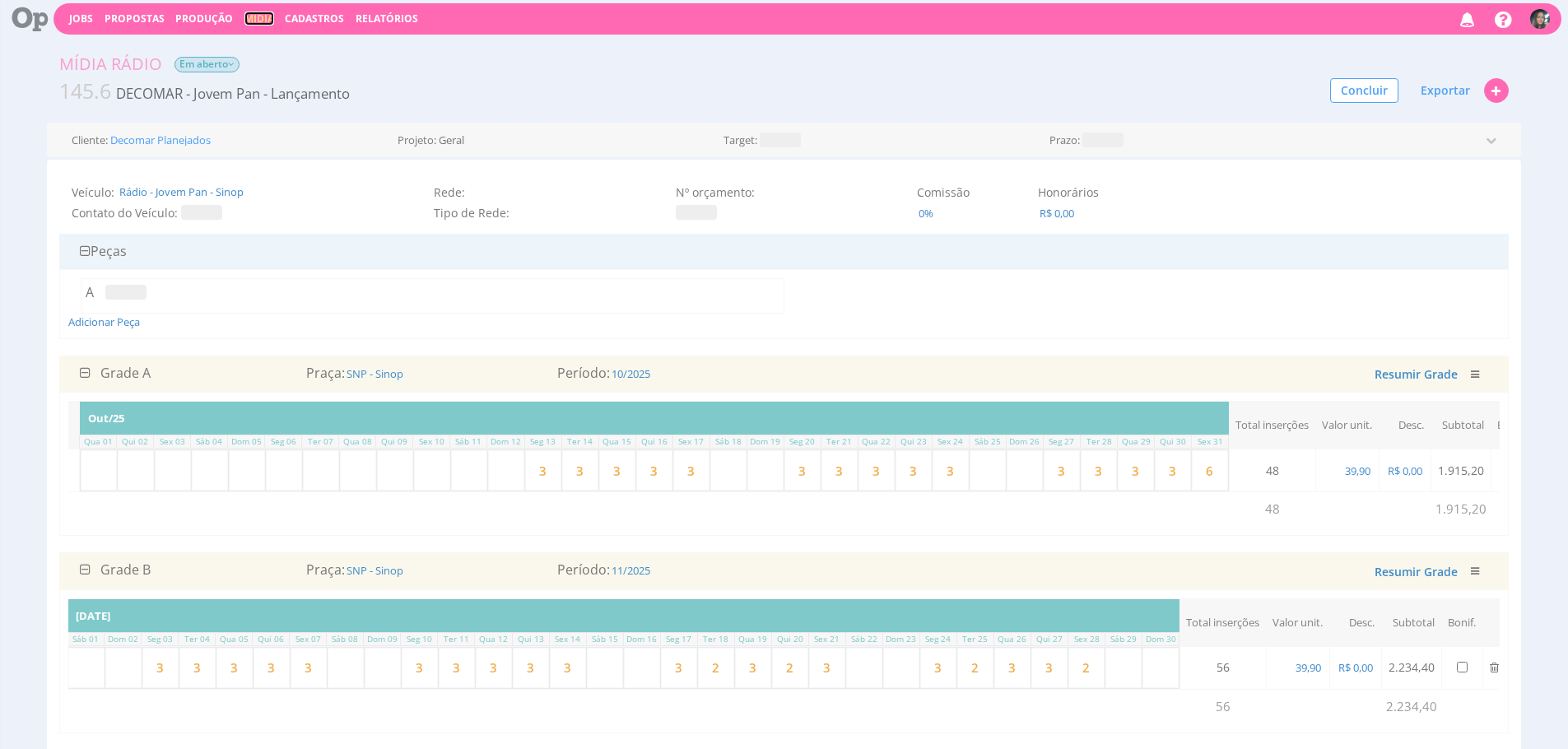
click at [253, 21] on link "Mídia" at bounding box center [259, 19] width 30 height 14
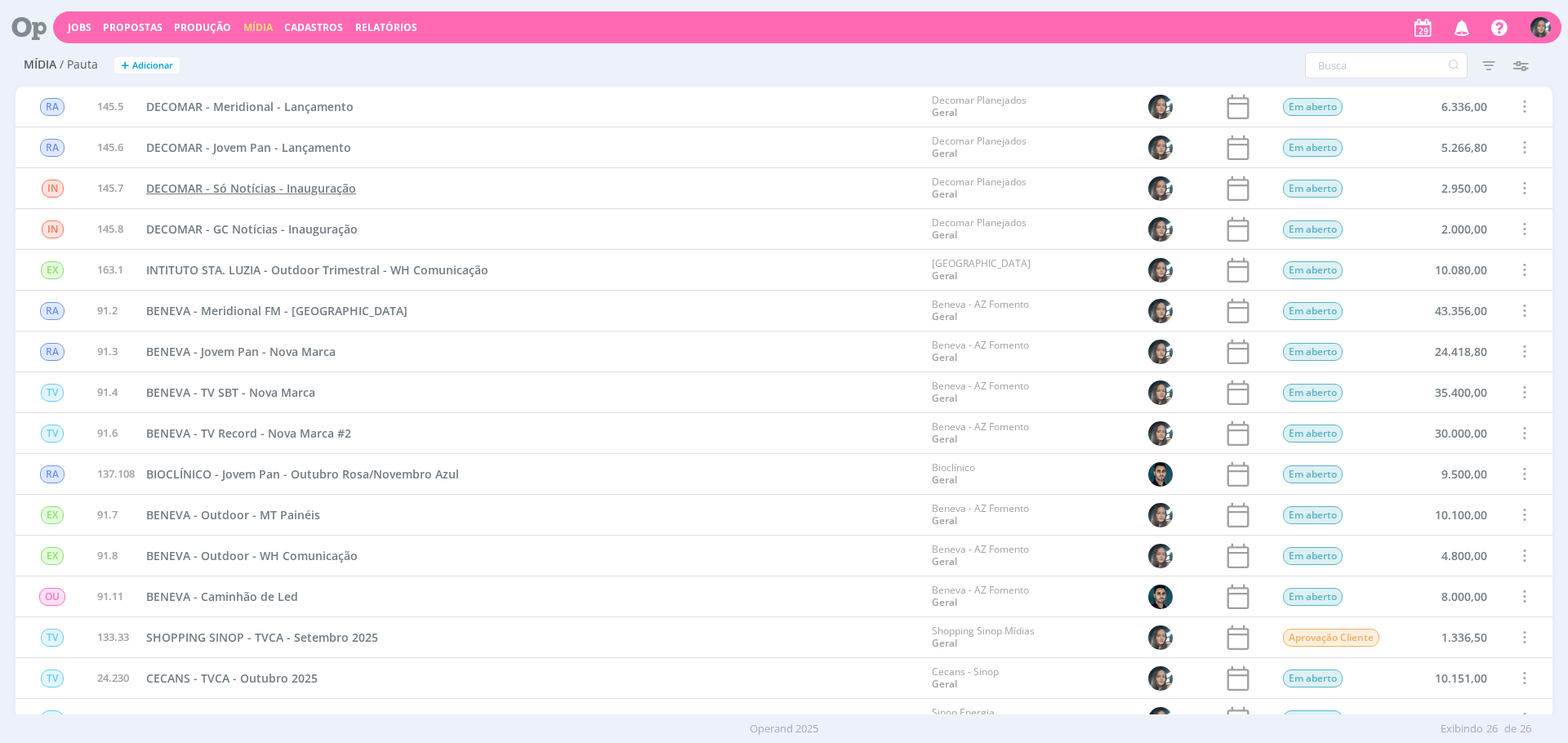
click at [294, 191] on span "DECOMAR - Só Notícias - Inauguração" at bounding box center [251, 188] width 210 height 16
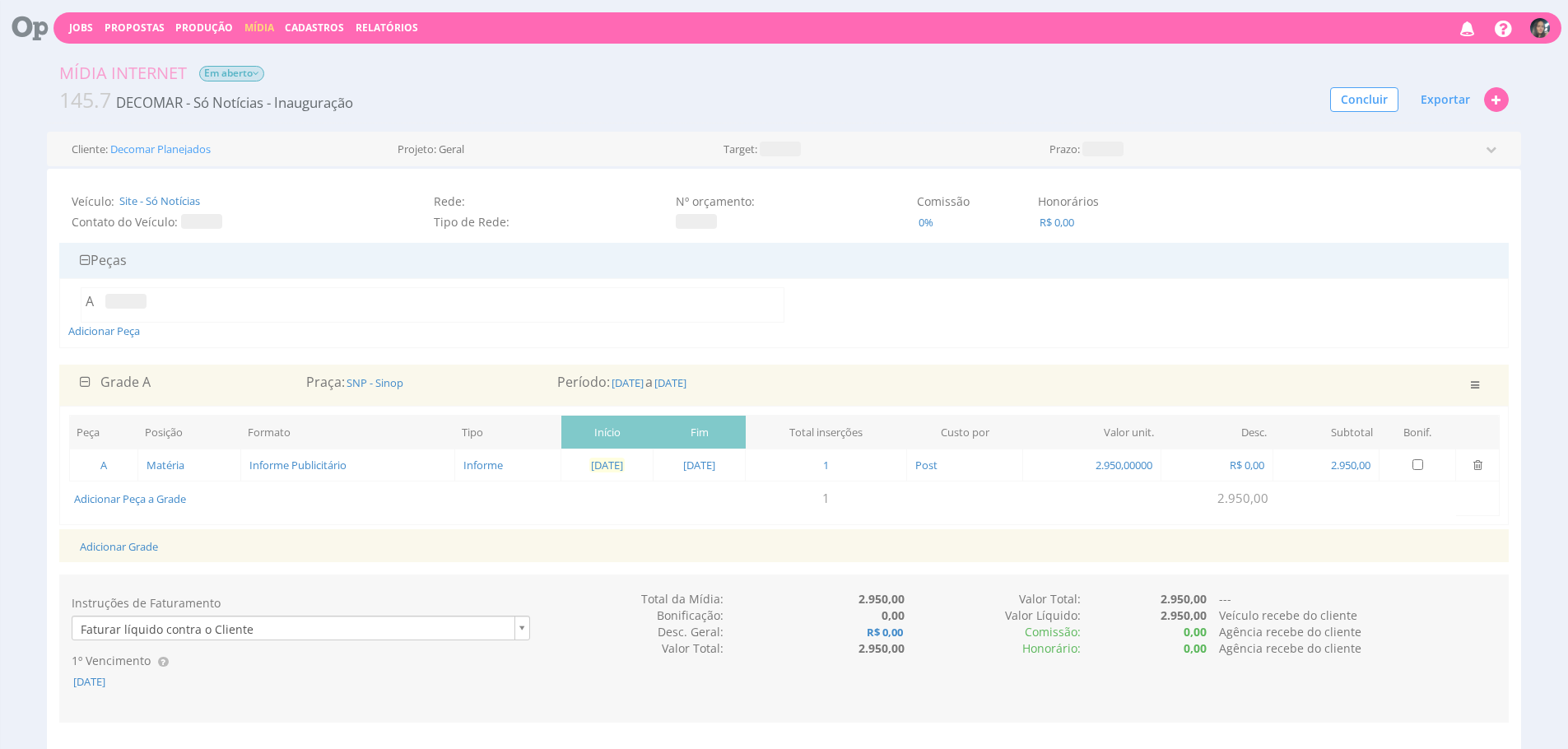
click at [610, 466] on span "[DATE]" at bounding box center [607, 465] width 35 height 15
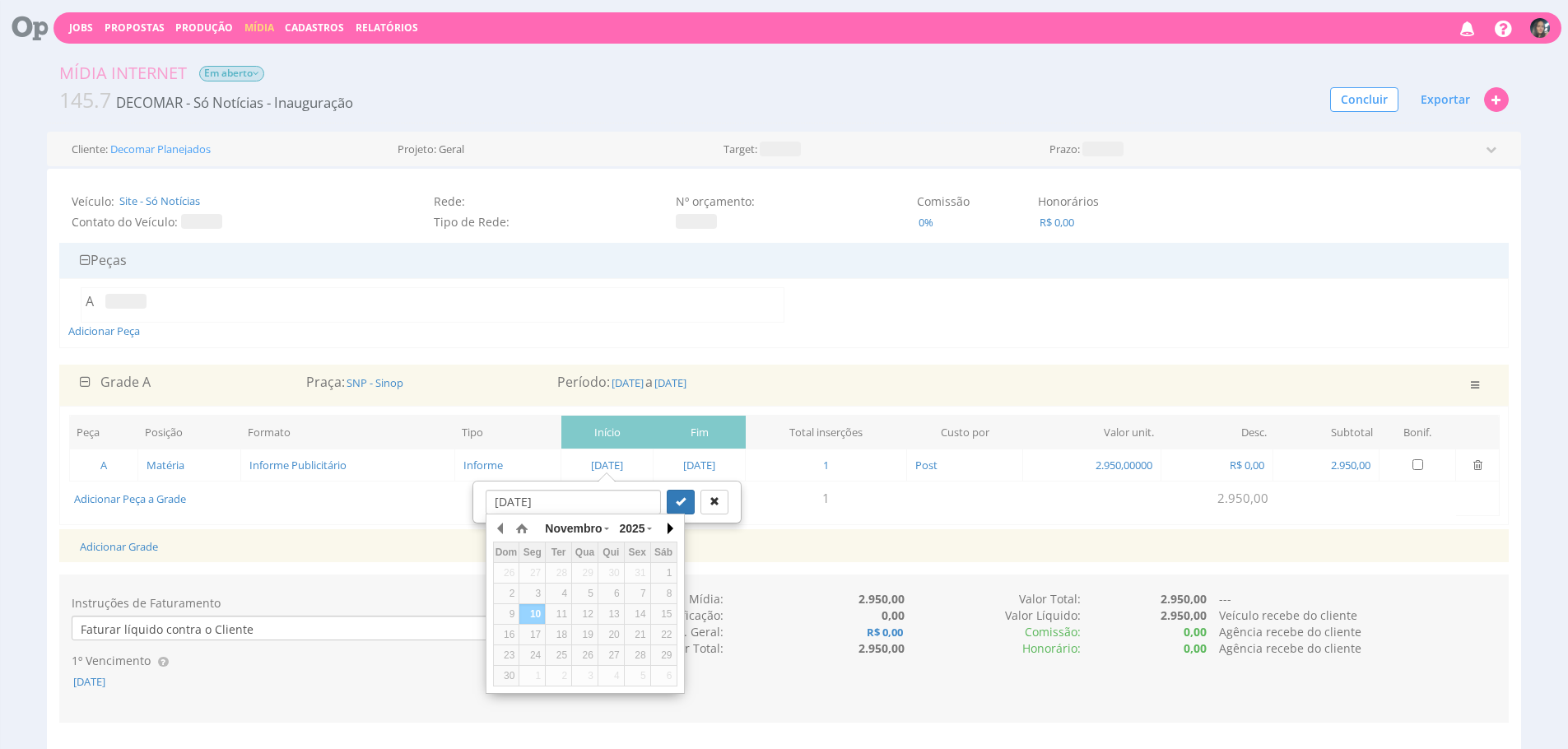
click at [670, 533] on button "button" at bounding box center [669, 528] width 16 height 24
click at [689, 383] on span "10/10/2025" at bounding box center [671, 383] width 35 height 15
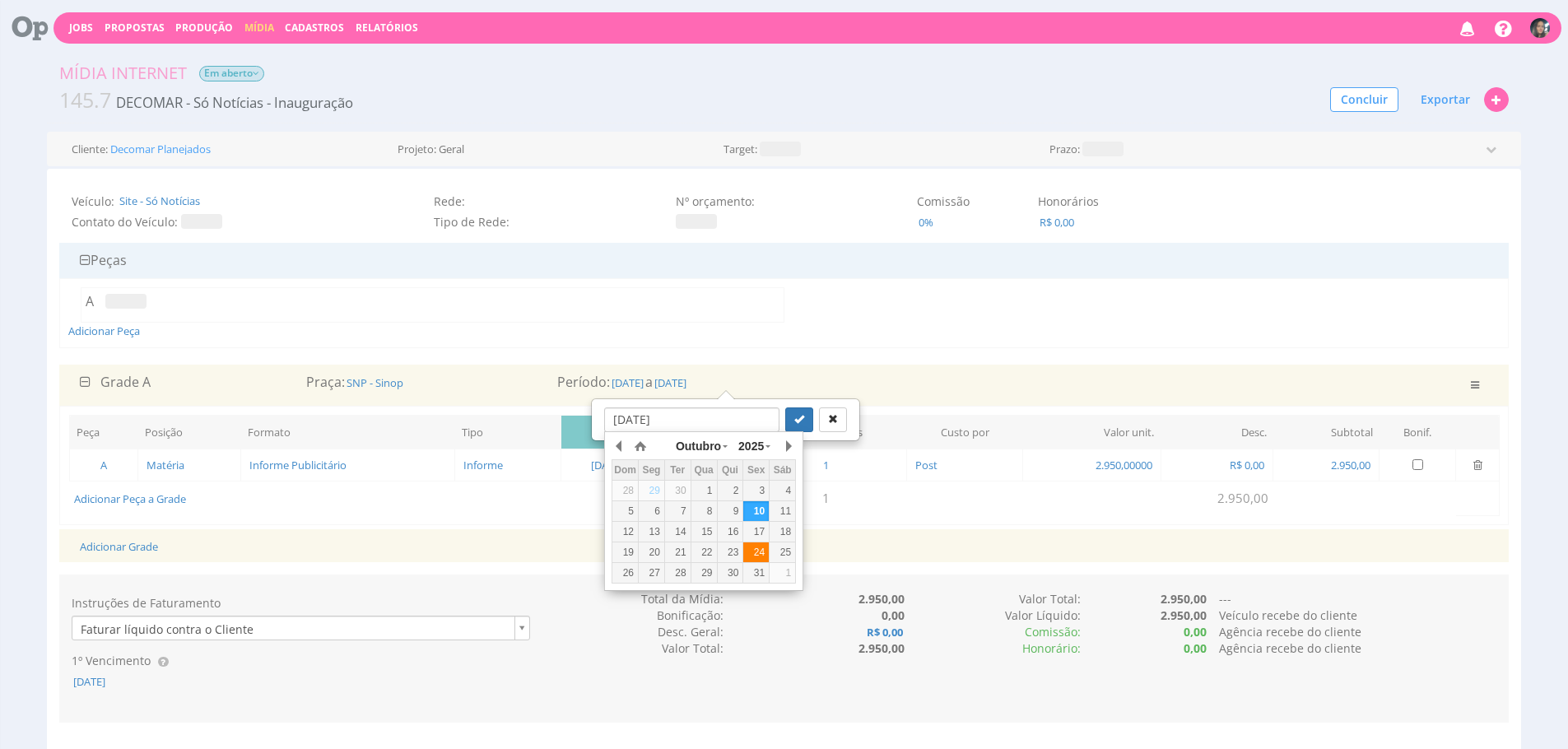
click at [757, 550] on div "24" at bounding box center [756, 552] width 25 height 14
type input "24/10/2025"
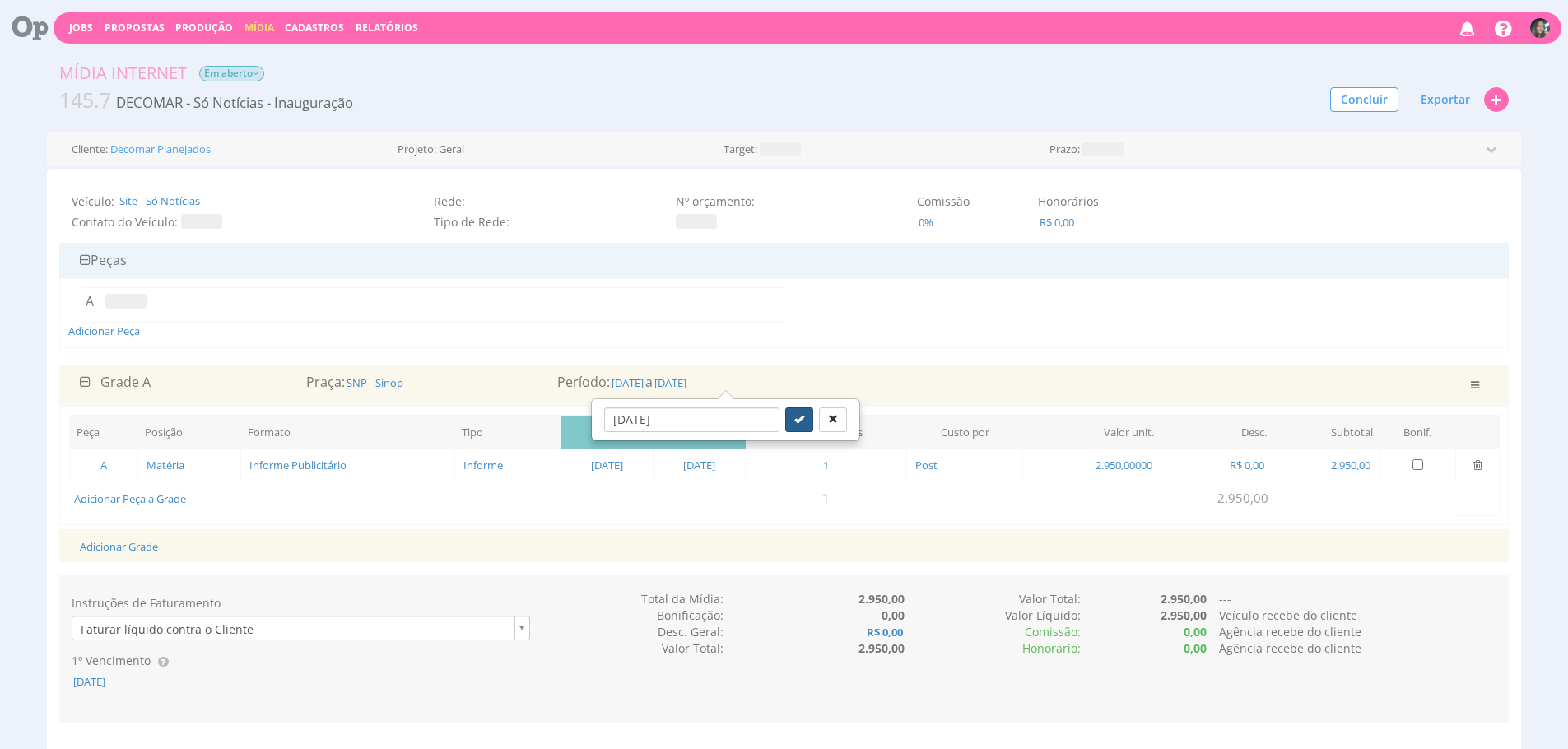
click at [790, 410] on button "submit" at bounding box center [799, 419] width 28 height 24
click at [643, 386] on span "10/10/2025" at bounding box center [628, 383] width 35 height 15
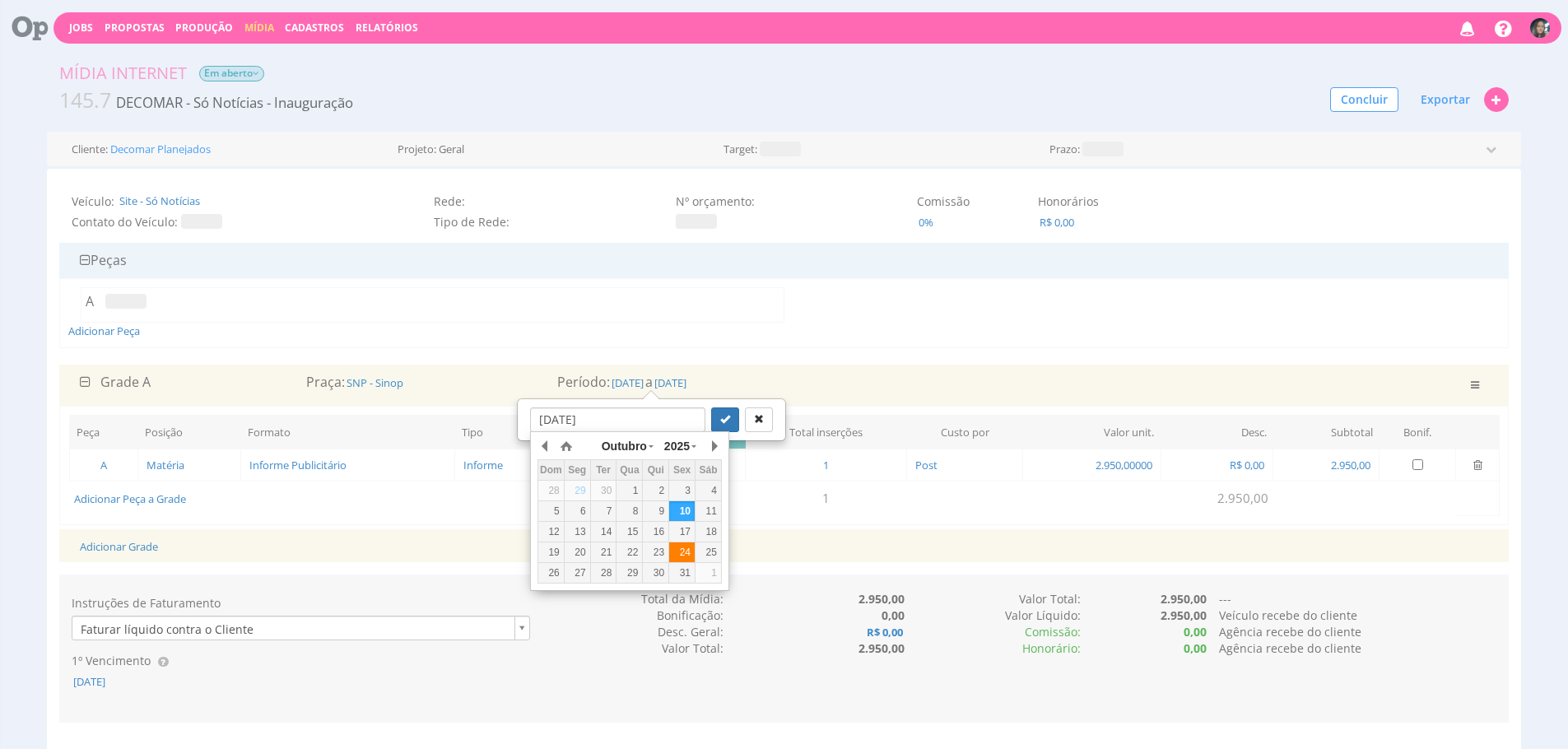
click at [683, 551] on div "24" at bounding box center [682, 552] width 25 height 14
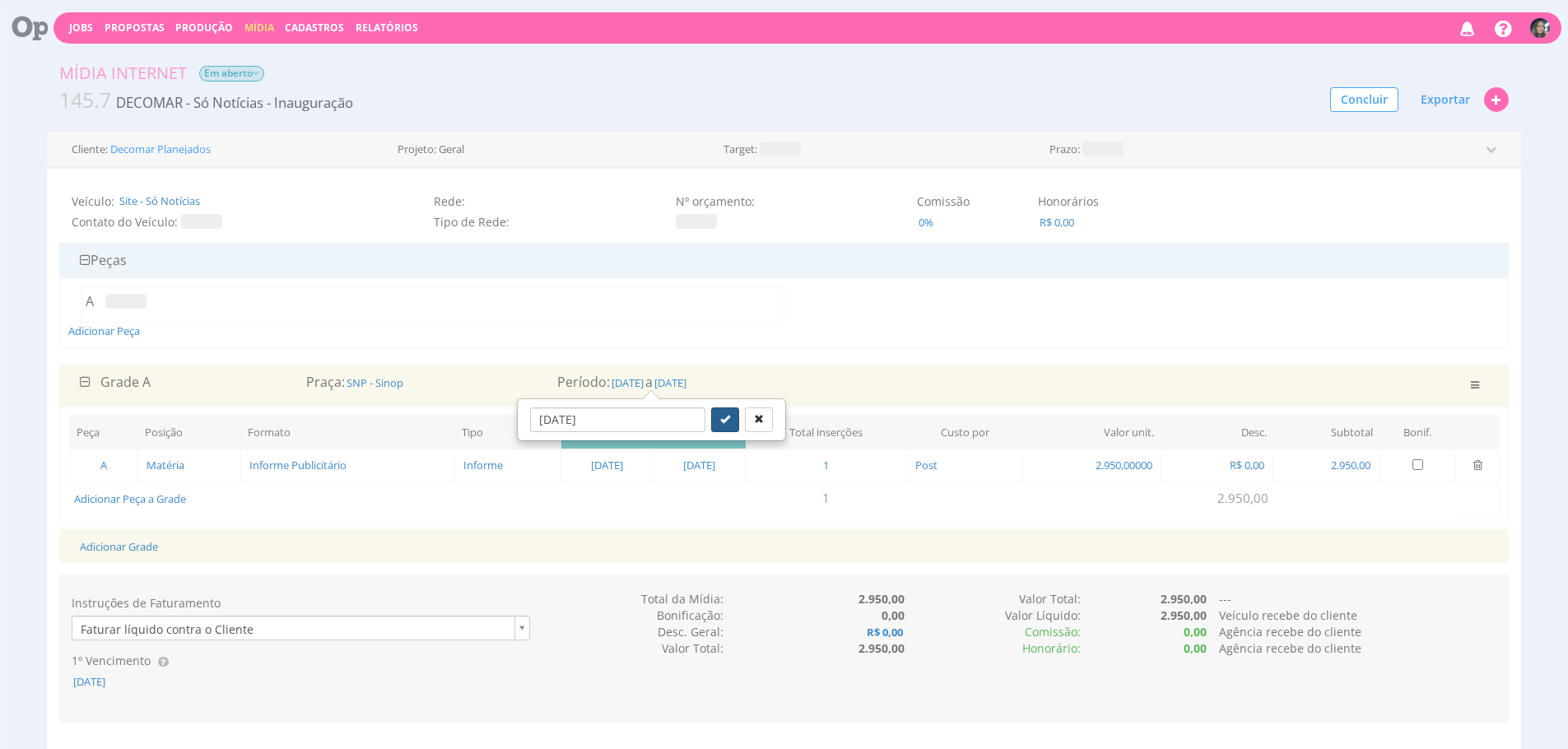
click at [721, 420] on icon "submit" at bounding box center [726, 419] width 10 height 10
type input "24/10/2025"
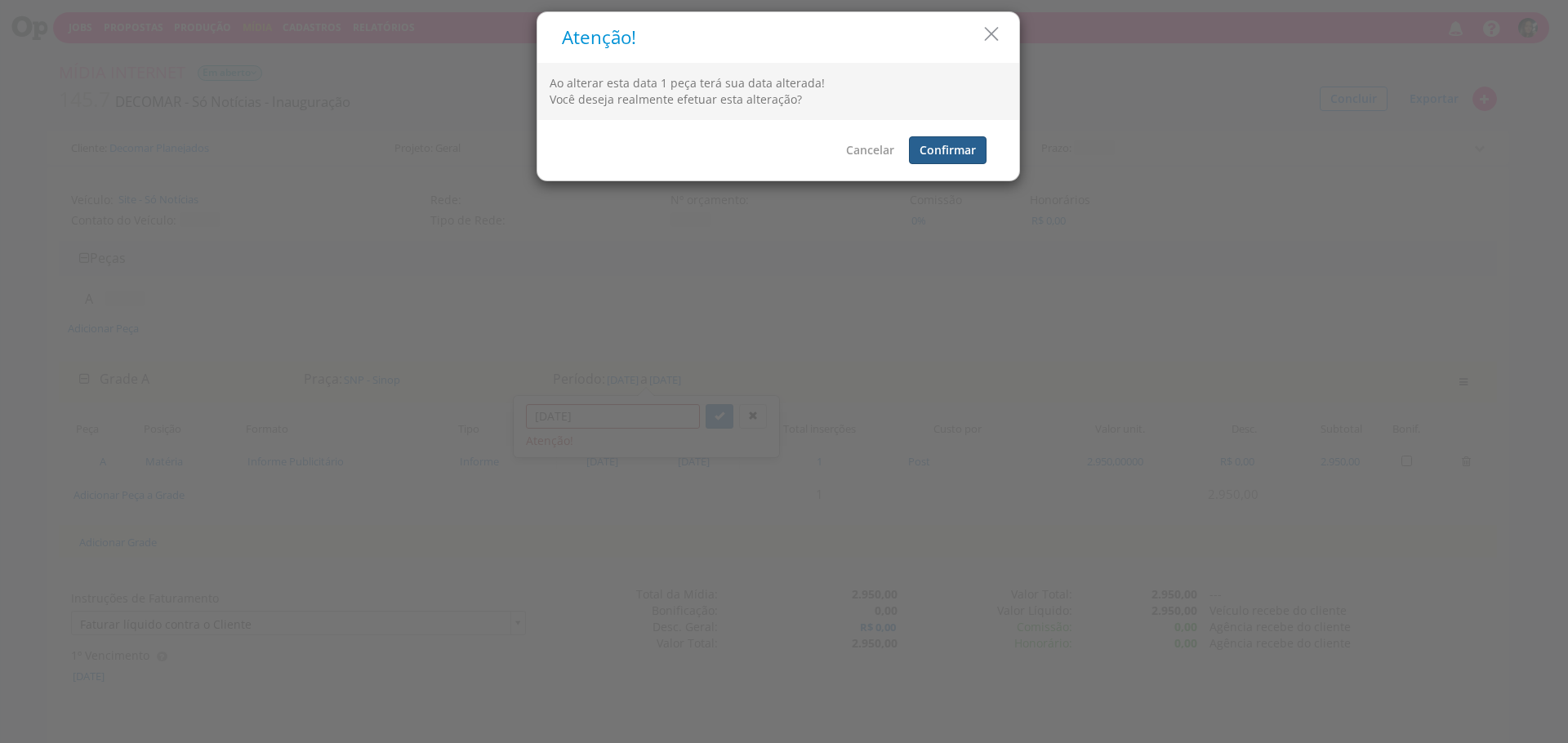
click at [978, 148] on button "Confirmar" at bounding box center [948, 150] width 78 height 28
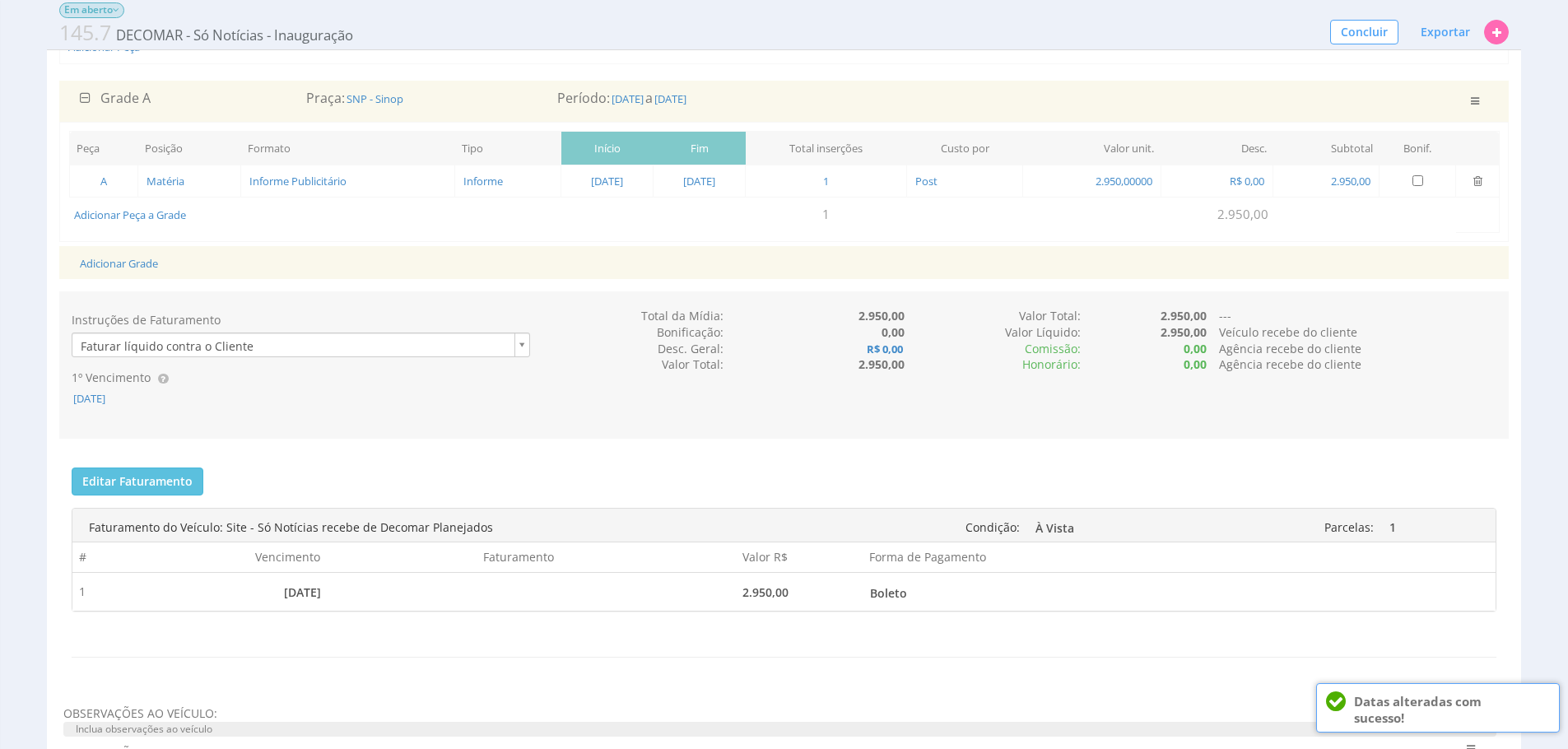
scroll to position [294, 0]
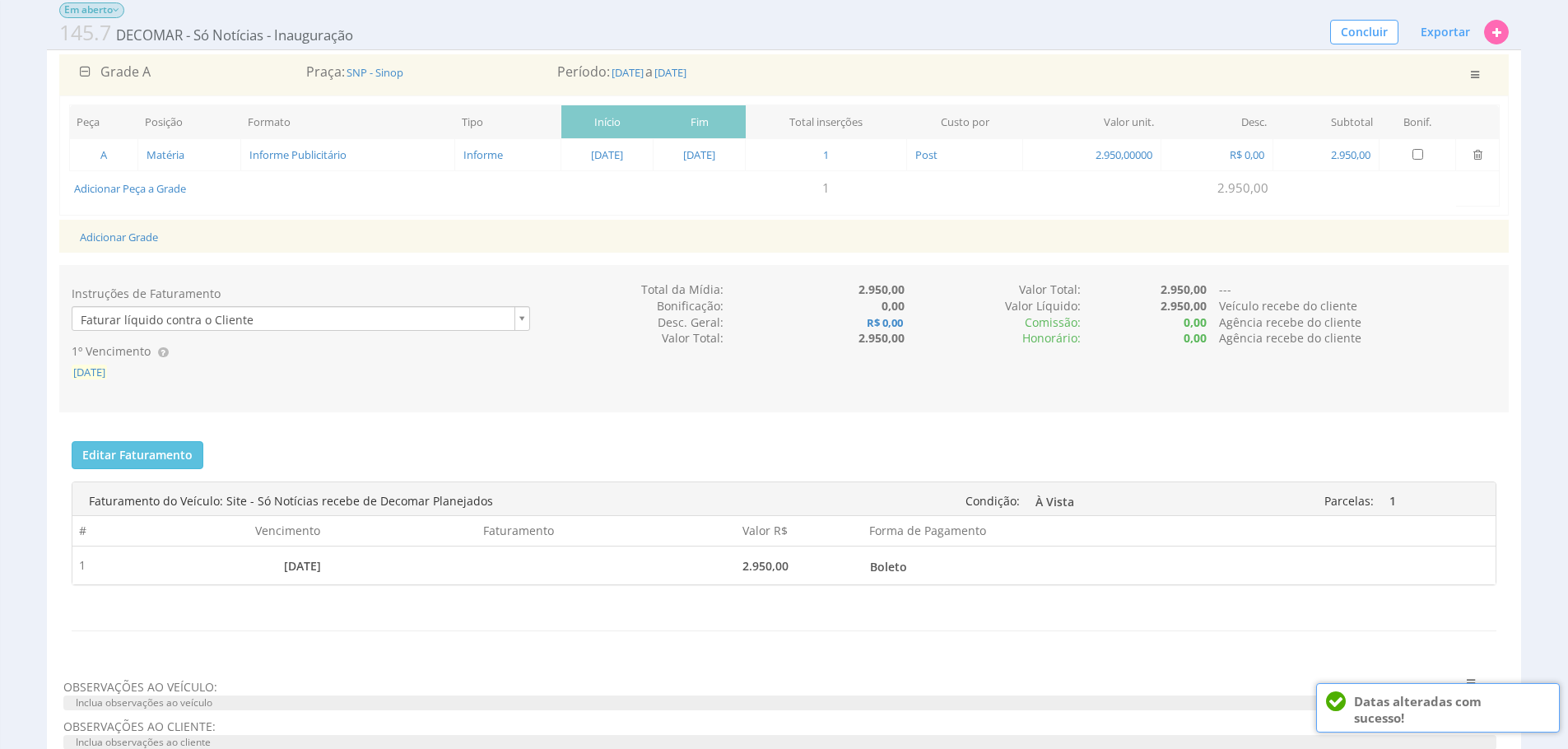
click at [106, 366] on span "27/10/2025" at bounding box center [90, 372] width 35 height 15
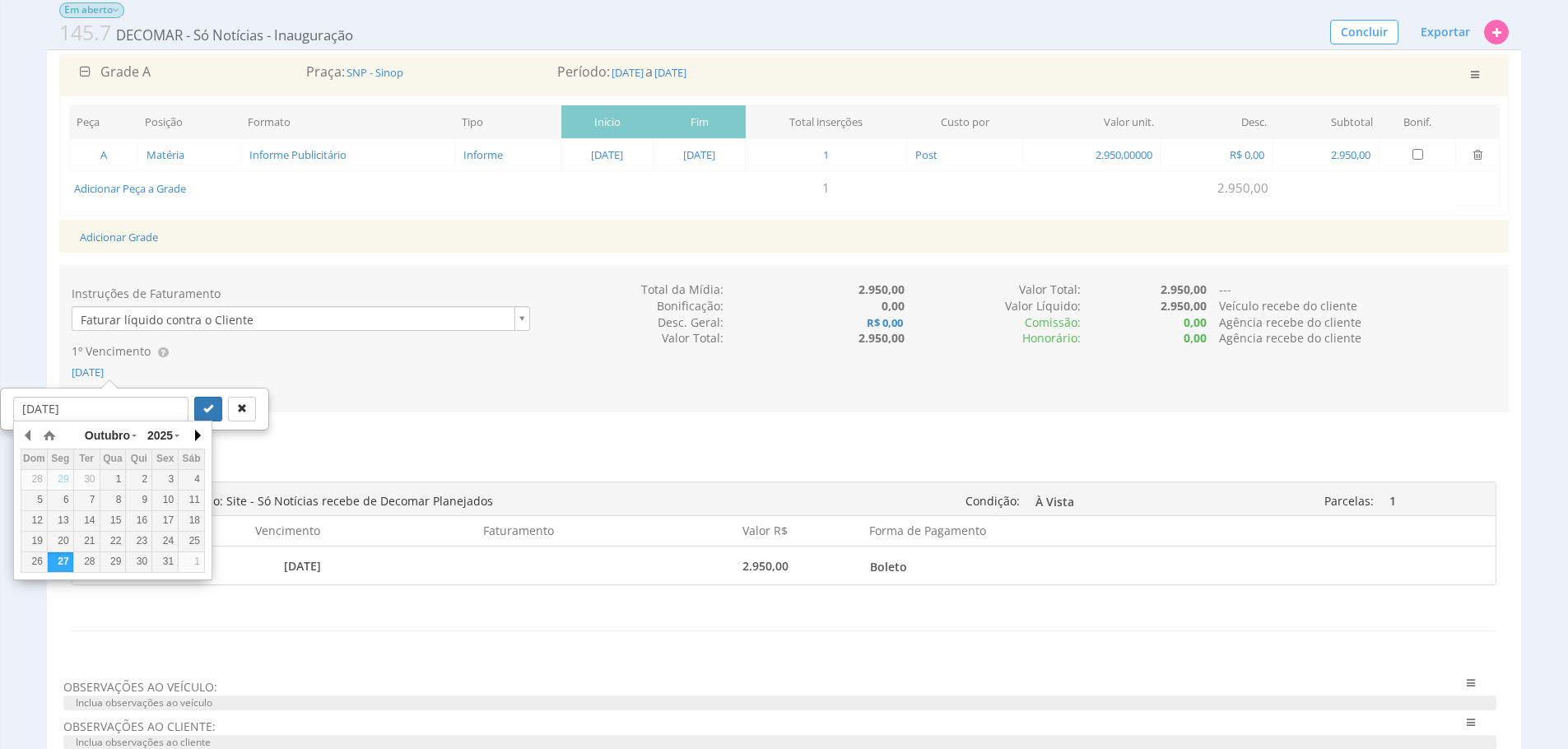
click at [196, 437] on button "button" at bounding box center [196, 435] width 16 height 24
click at [188, 510] on td "15" at bounding box center [191, 520] width 26 height 20
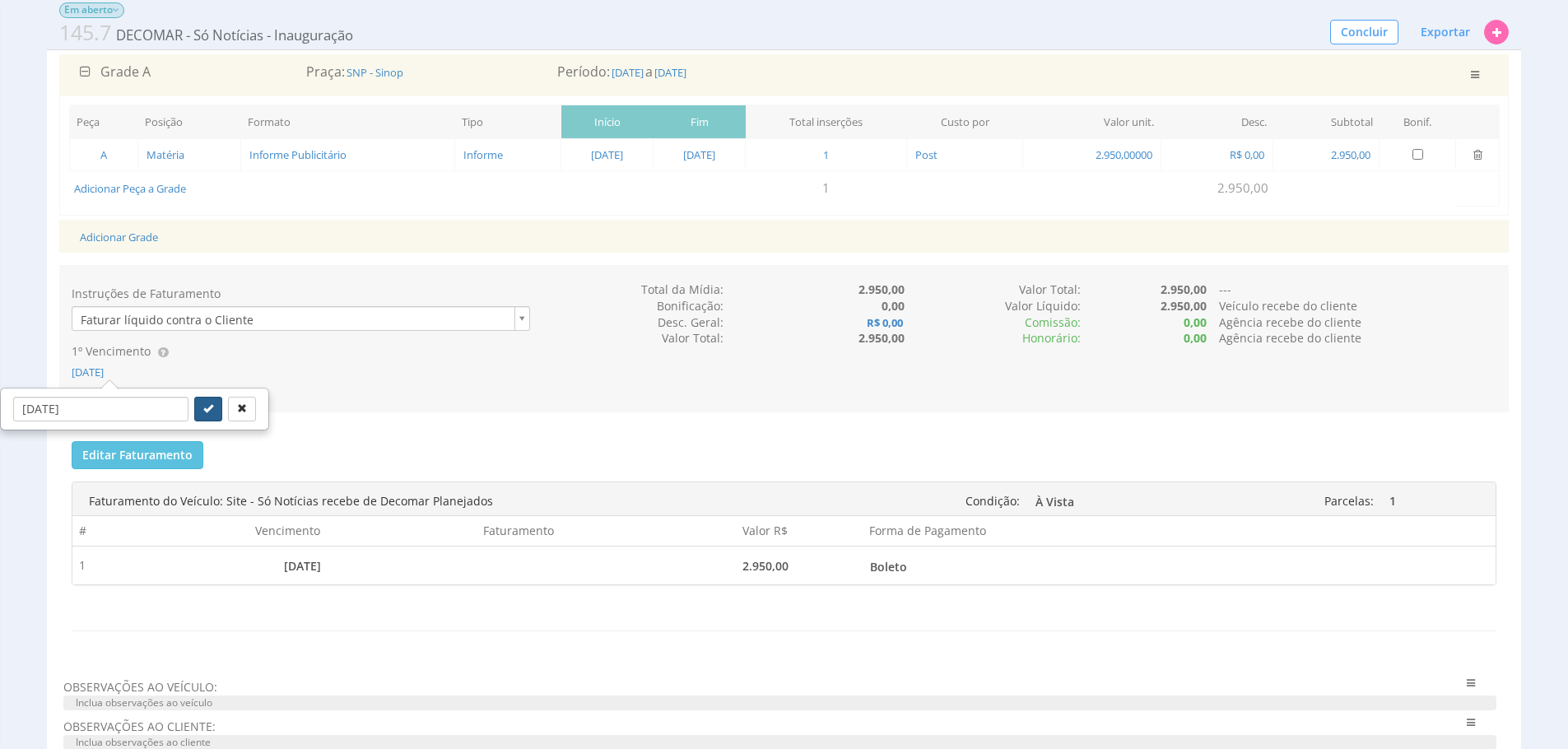
click at [194, 414] on button "submit" at bounding box center [208, 409] width 28 height 24
type input "15/11/2025"
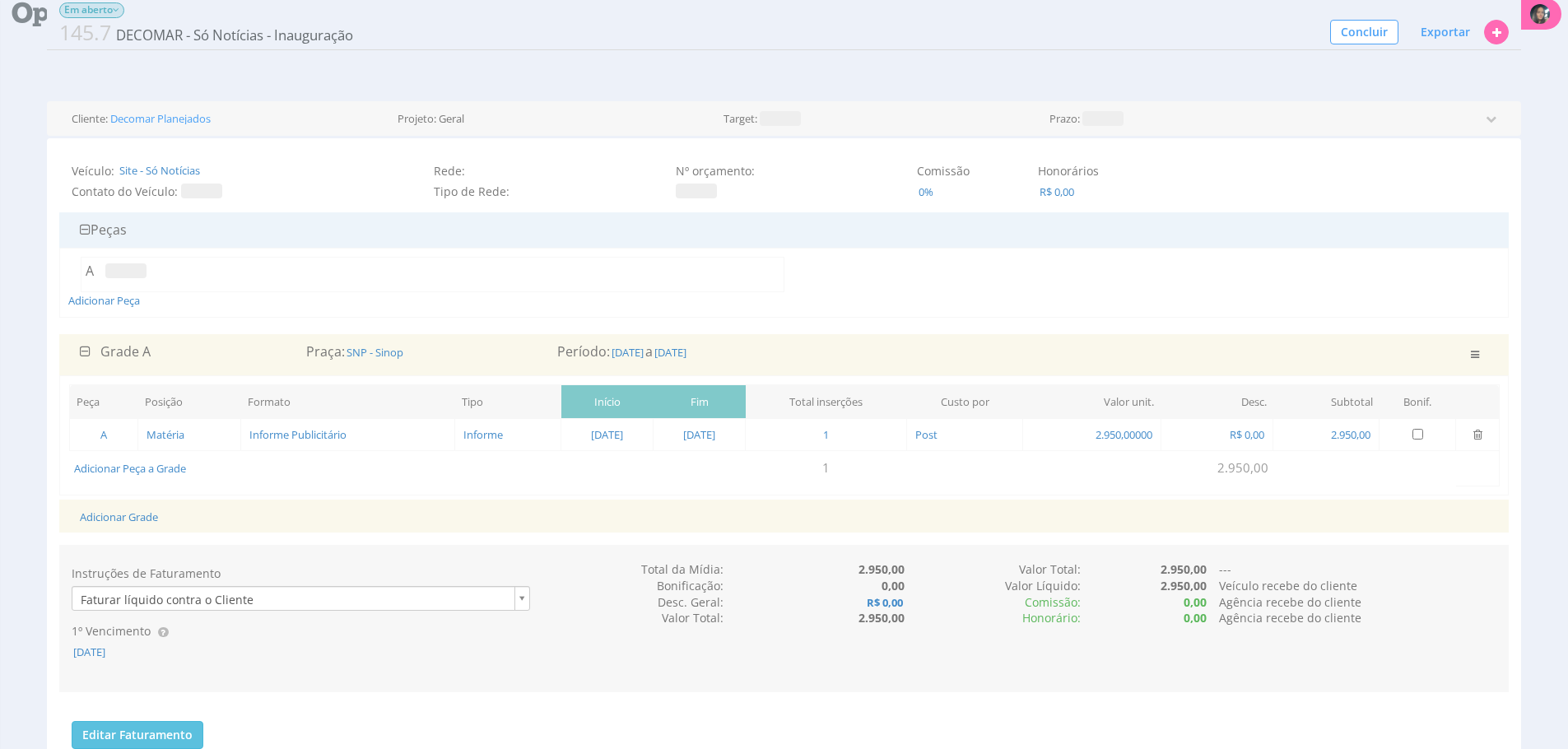
scroll to position [0, 0]
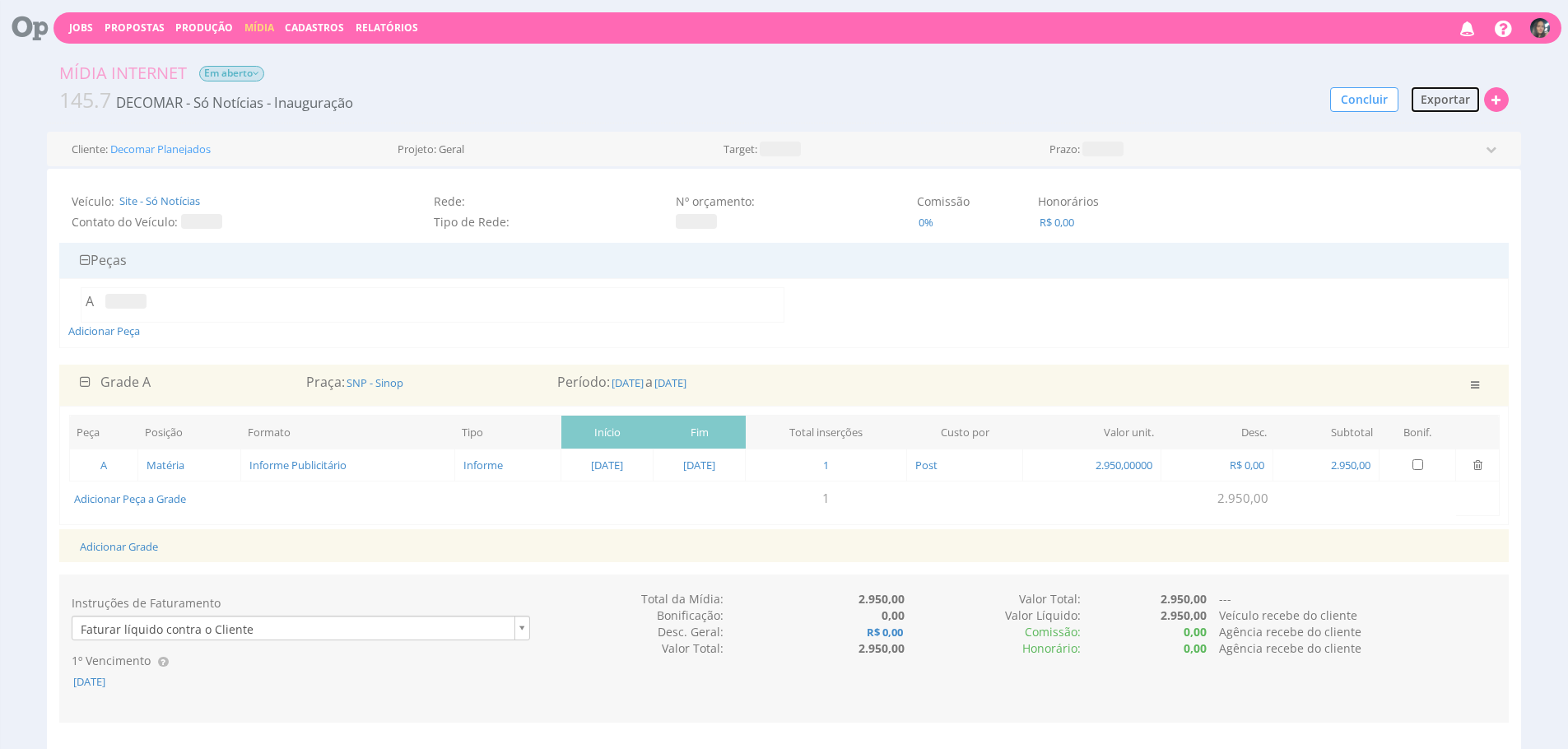
click at [1453, 109] on button "Exportar" at bounding box center [1446, 99] width 71 height 28
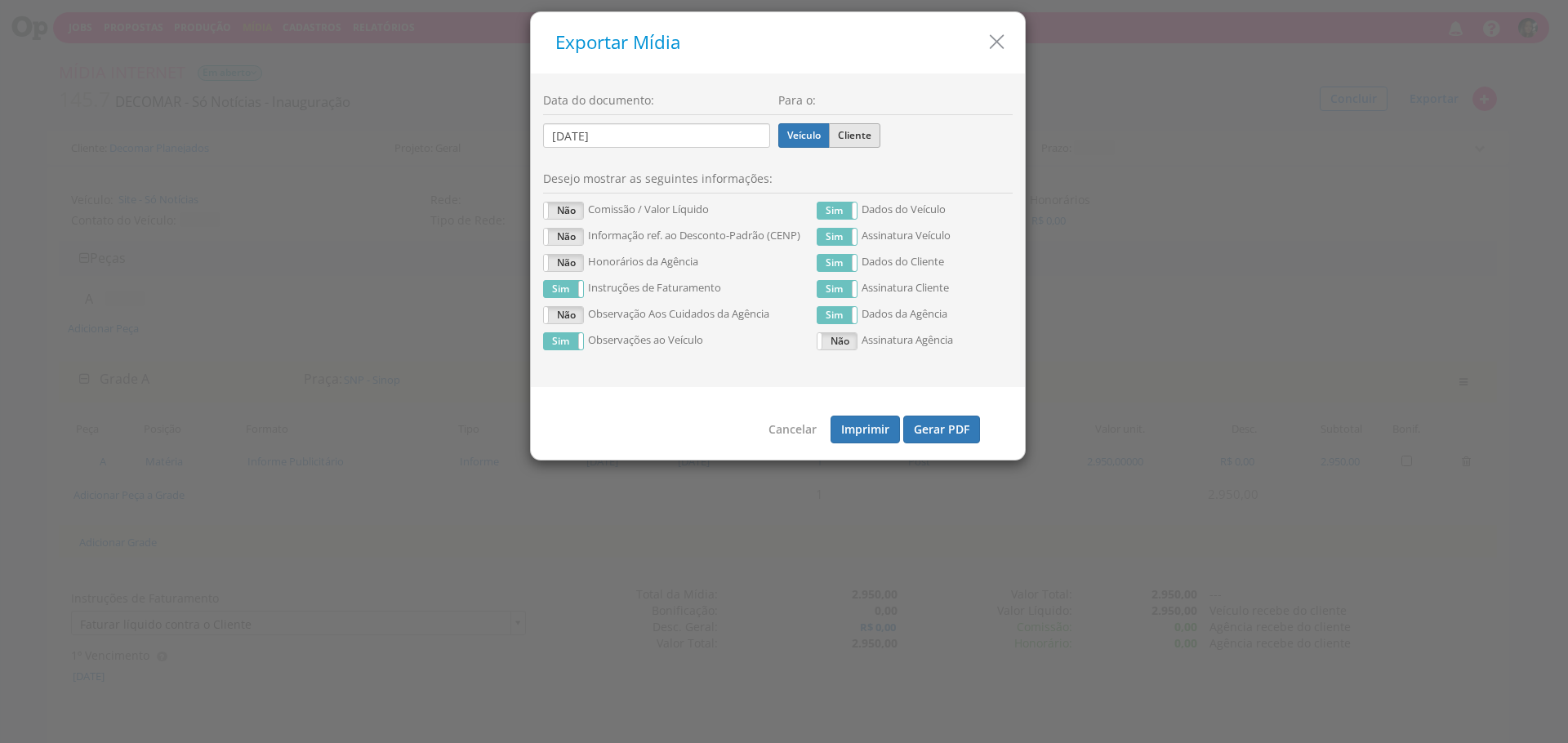
click at [859, 132] on label "Cliente" at bounding box center [854, 135] width 51 height 24
click at [0, 0] on input "Cliente" at bounding box center [0, 0] width 0 height 0
click at [913, 431] on button "Gerar PDF" at bounding box center [942, 429] width 77 height 28
click at [802, 130] on label "Veículo" at bounding box center [804, 135] width 51 height 24
click at [0, 0] on input "Veículo" at bounding box center [0, 0] width 0 height 0
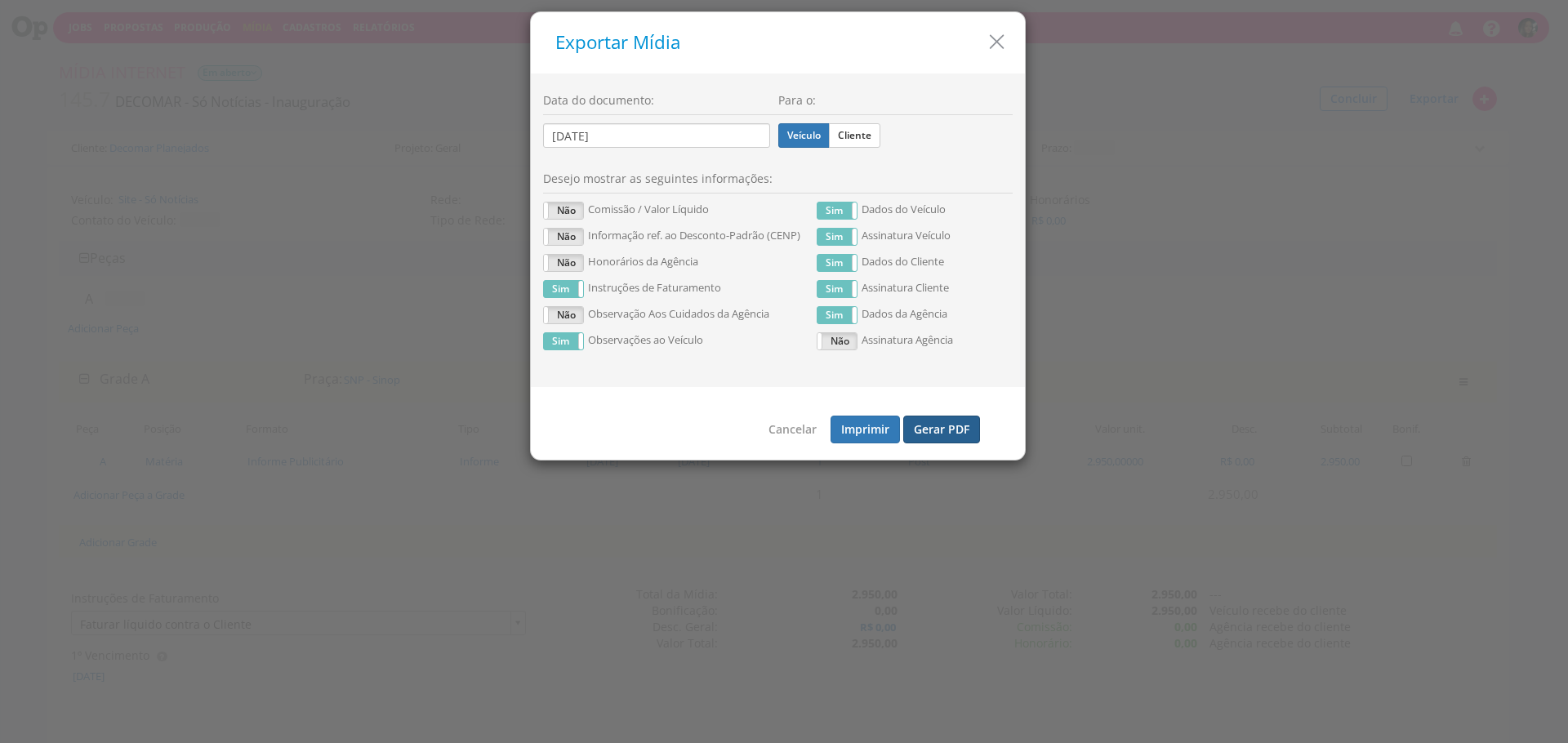
click at [953, 430] on button "Gerar PDF" at bounding box center [942, 429] width 77 height 28
click at [1007, 53] on icon "button" at bounding box center [996, 42] width 23 height 23
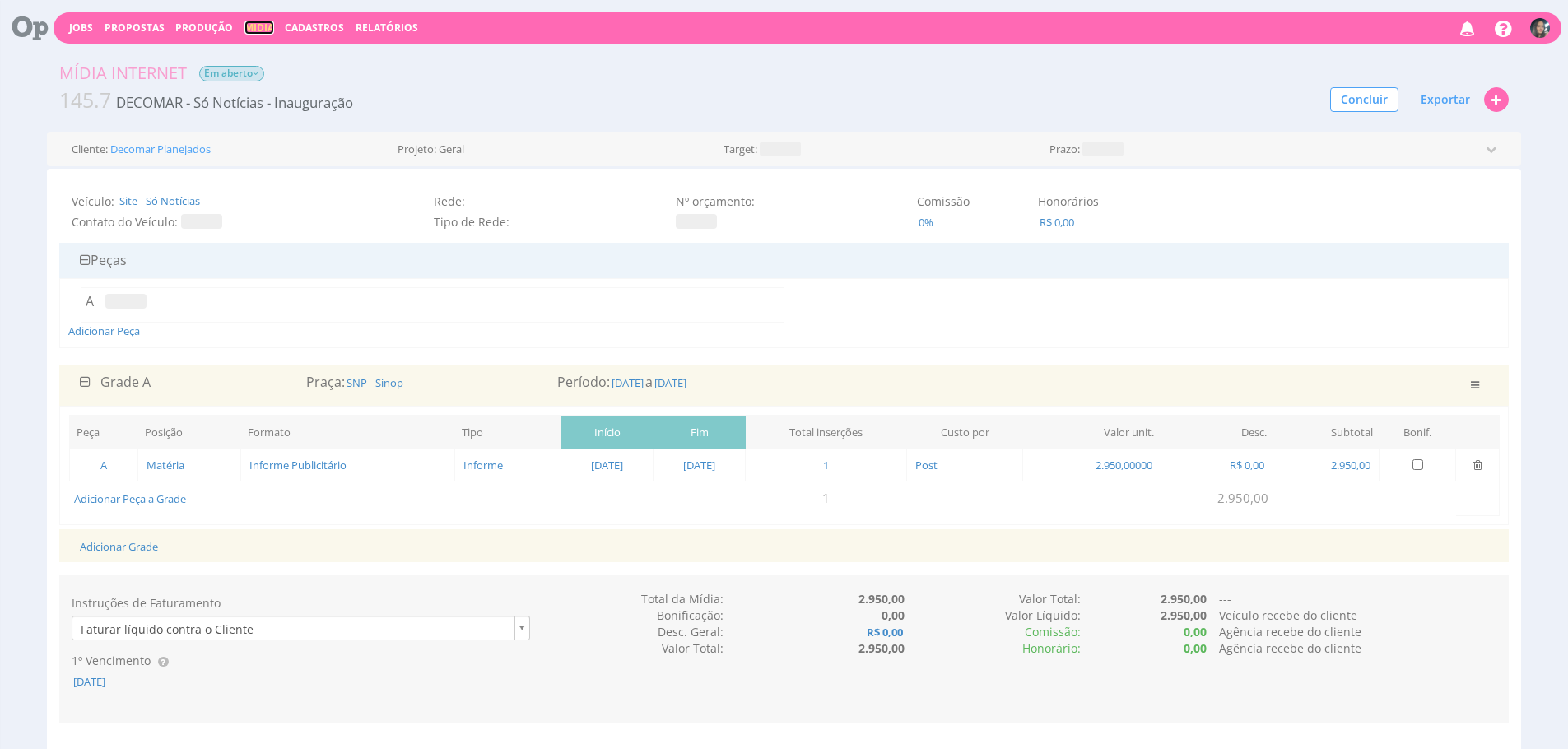
click at [259, 29] on link "Mídia" at bounding box center [259, 27] width 30 height 14
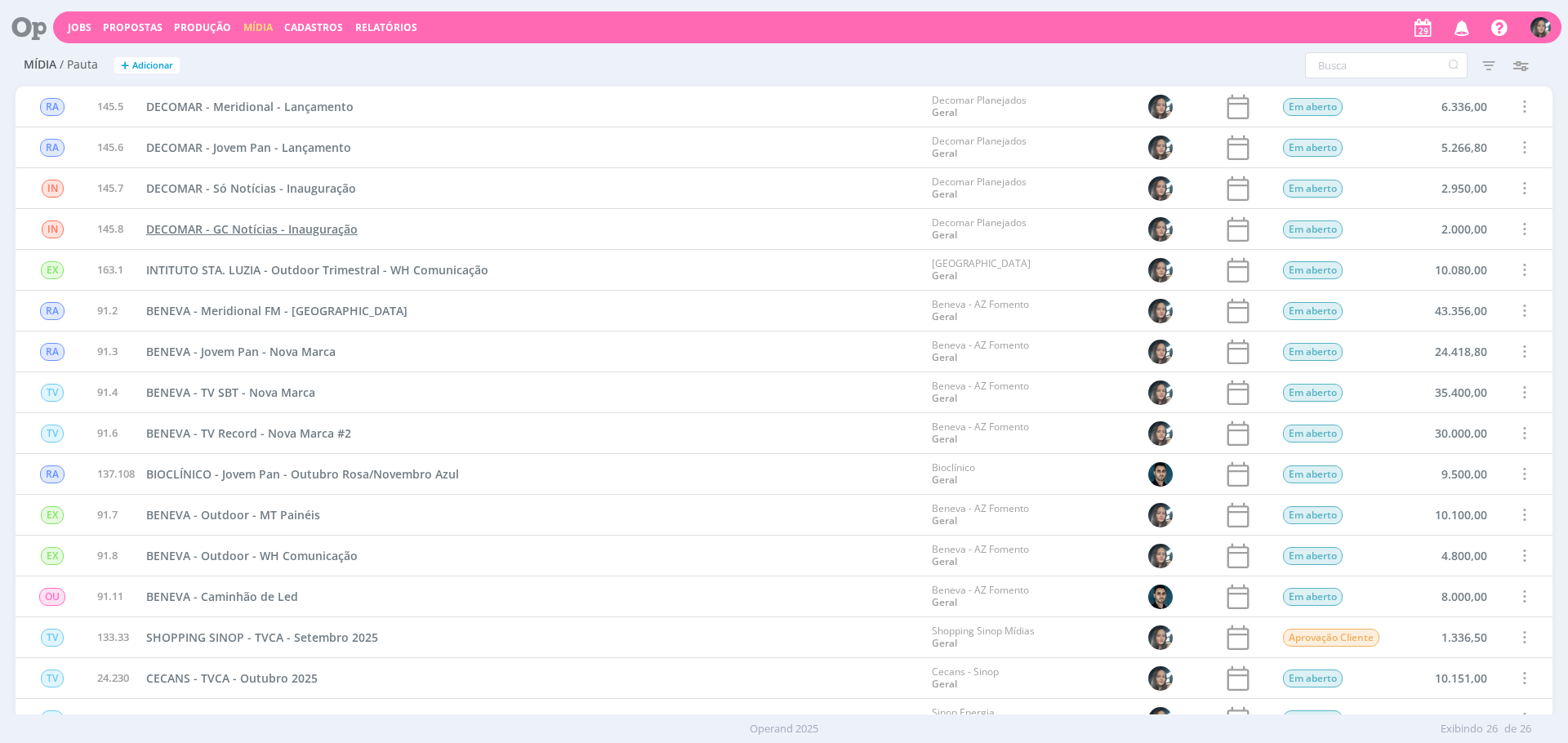
click at [291, 227] on span "DECOMAR - GC Notícias - Inauguração" at bounding box center [251, 229] width 211 height 16
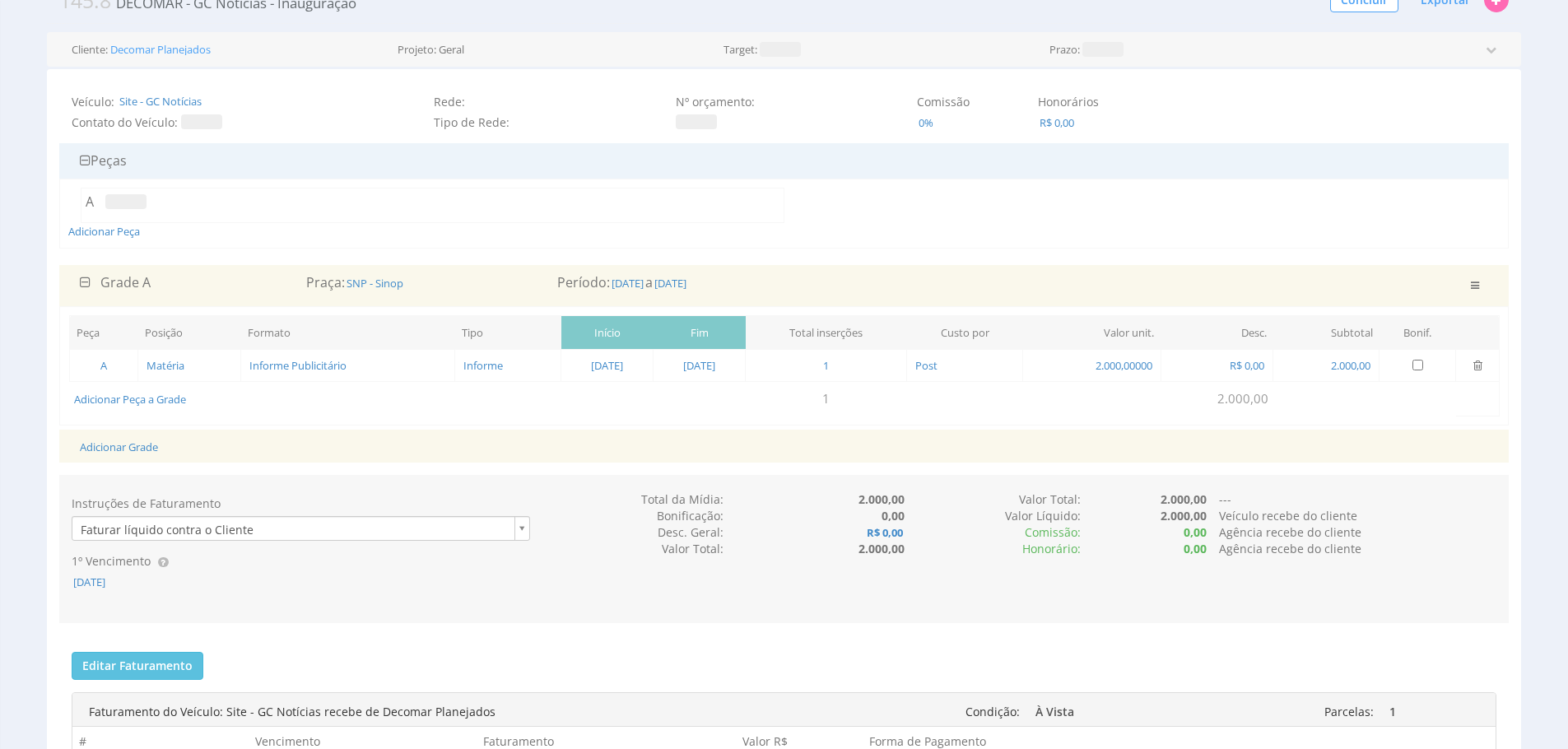
scroll to position [103, 0]
click at [689, 286] on span "[DATE]" at bounding box center [671, 280] width 35 height 15
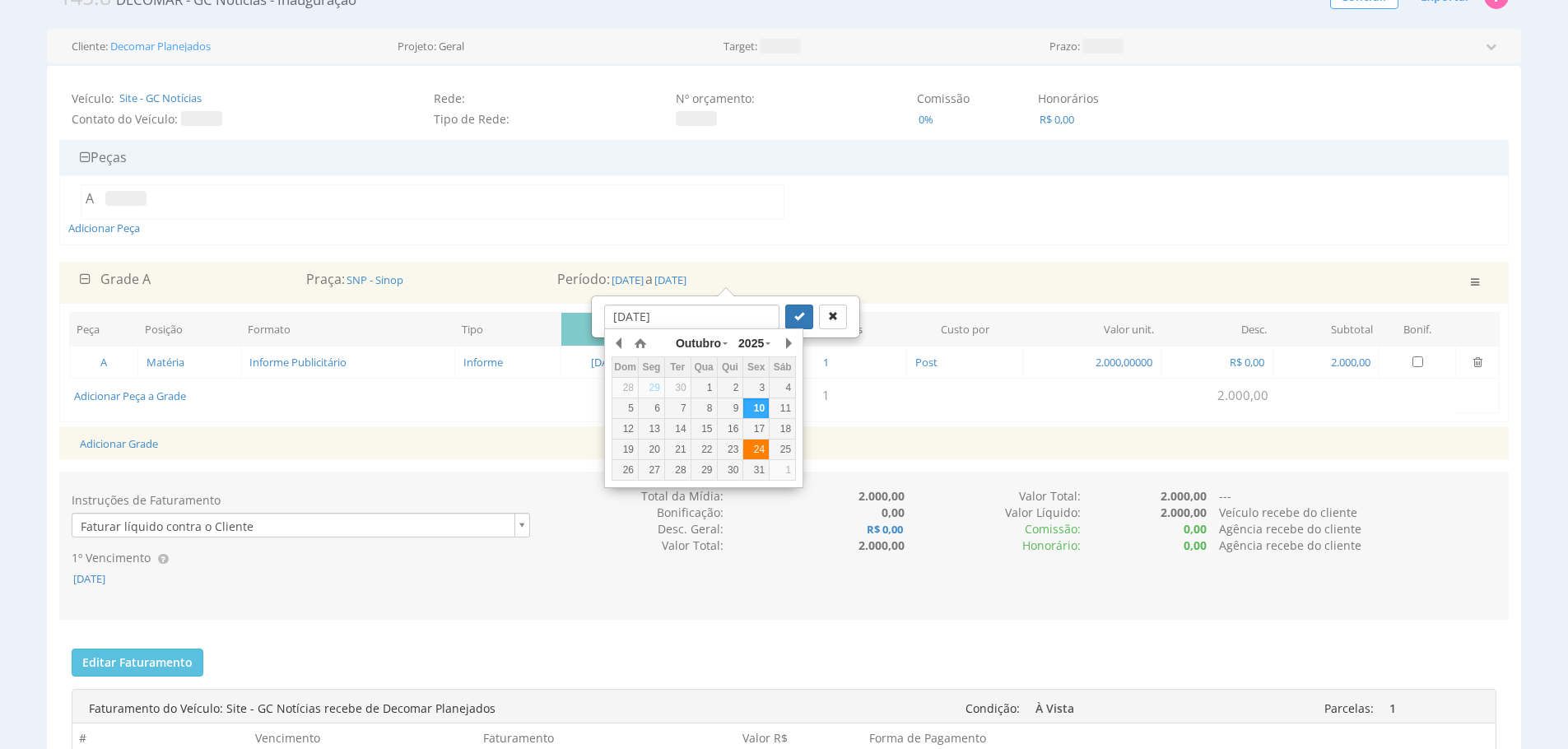
click at [761, 457] on td "24" at bounding box center [756, 449] width 26 height 20
type input "[DATE]"
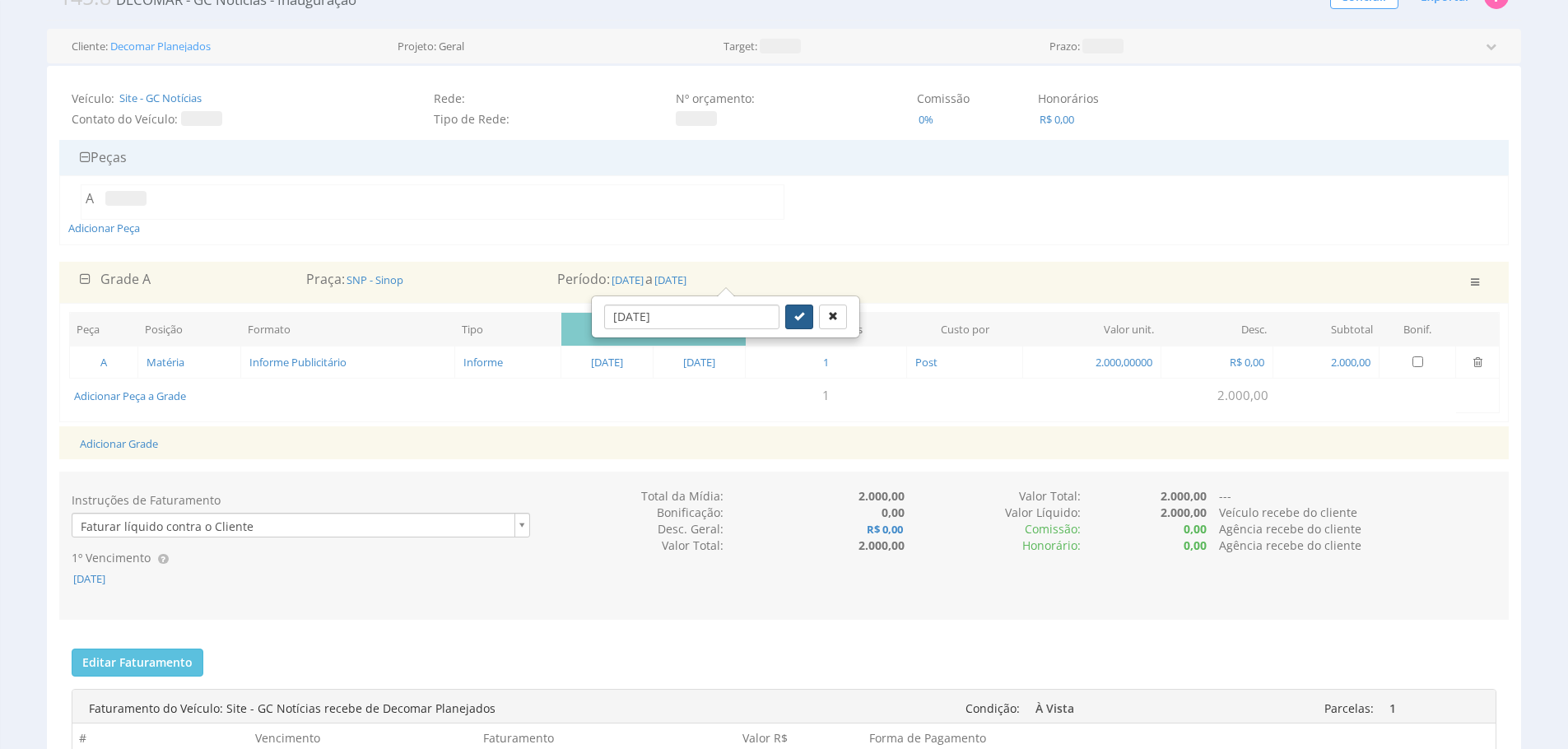
click at [794, 319] on icon "submit" at bounding box center [799, 316] width 10 height 10
click at [629, 277] on span "[DATE]" at bounding box center [628, 280] width 35 height 15
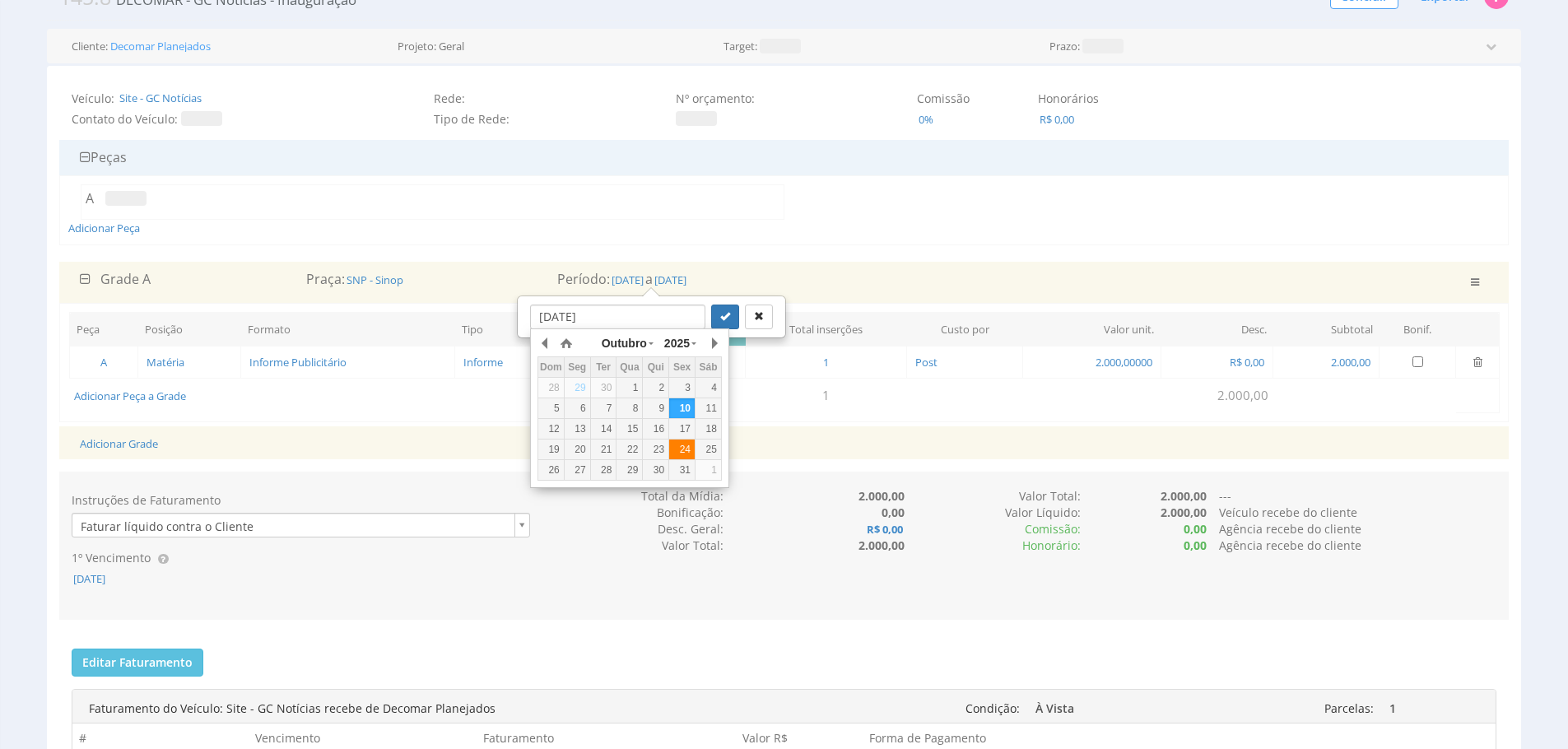
click at [683, 454] on div "24" at bounding box center [682, 449] width 25 height 14
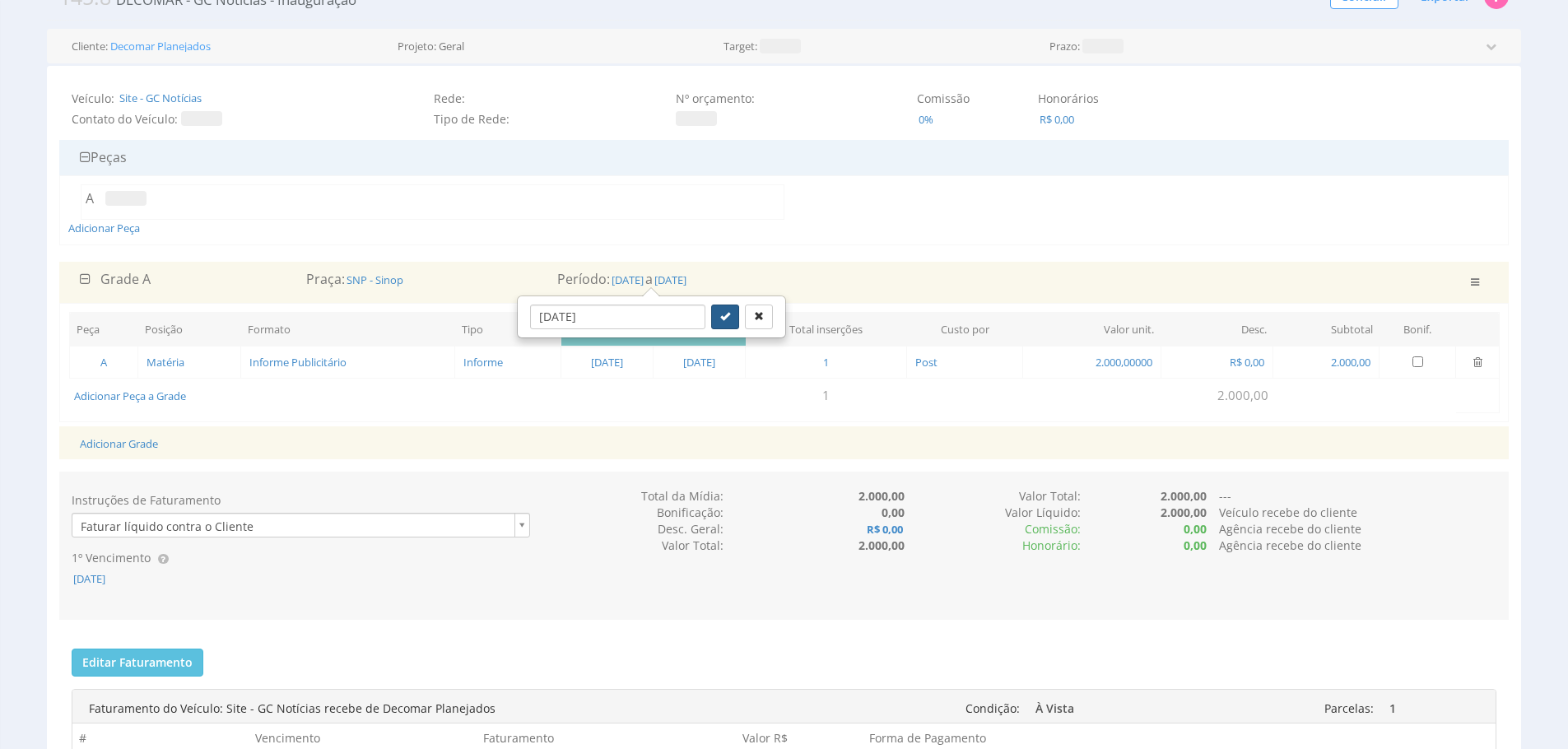
click at [711, 322] on button "submit" at bounding box center [725, 317] width 28 height 24
type input "[DATE]"
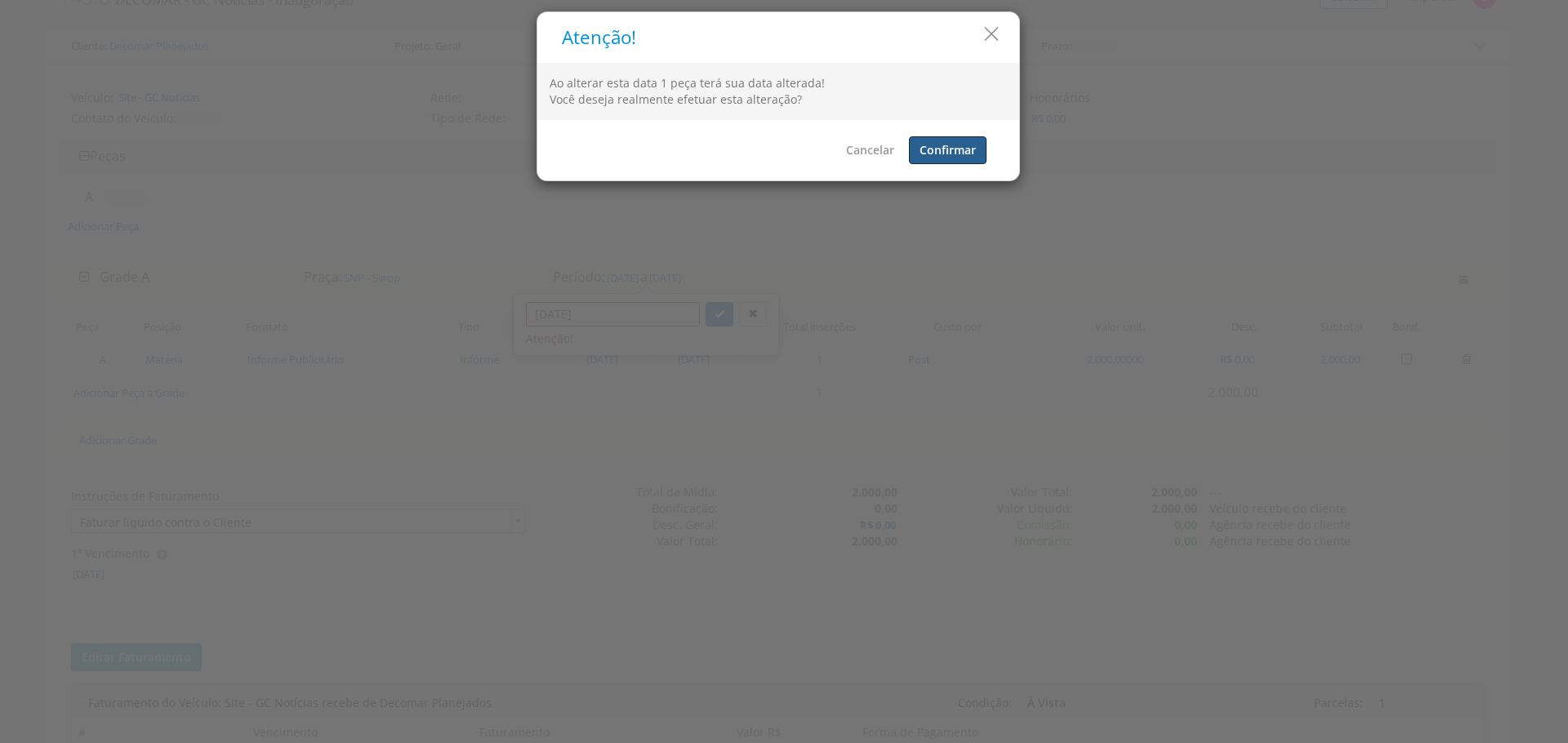
click at [960, 156] on button "Confirmar" at bounding box center [948, 150] width 78 height 28
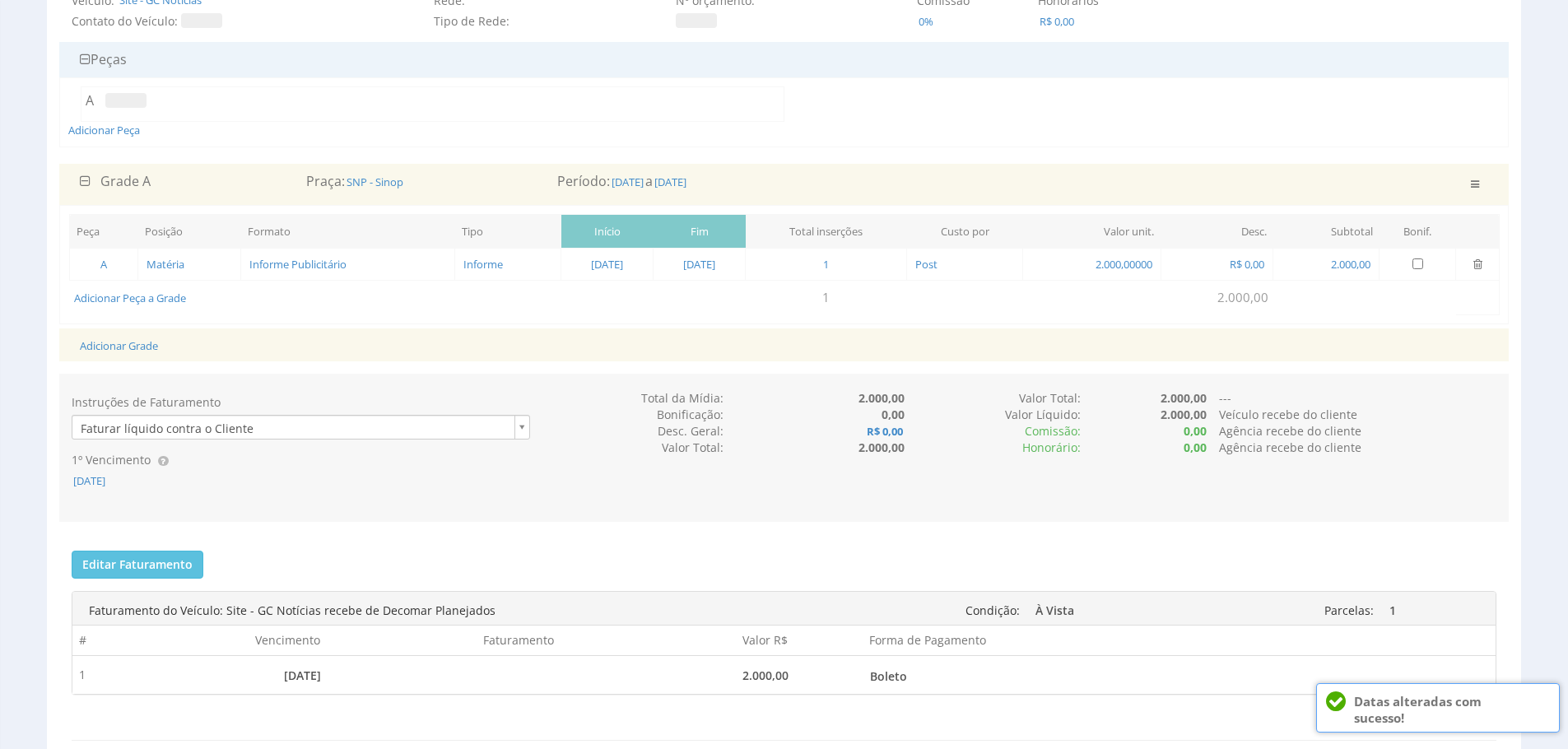
scroll to position [204, 0]
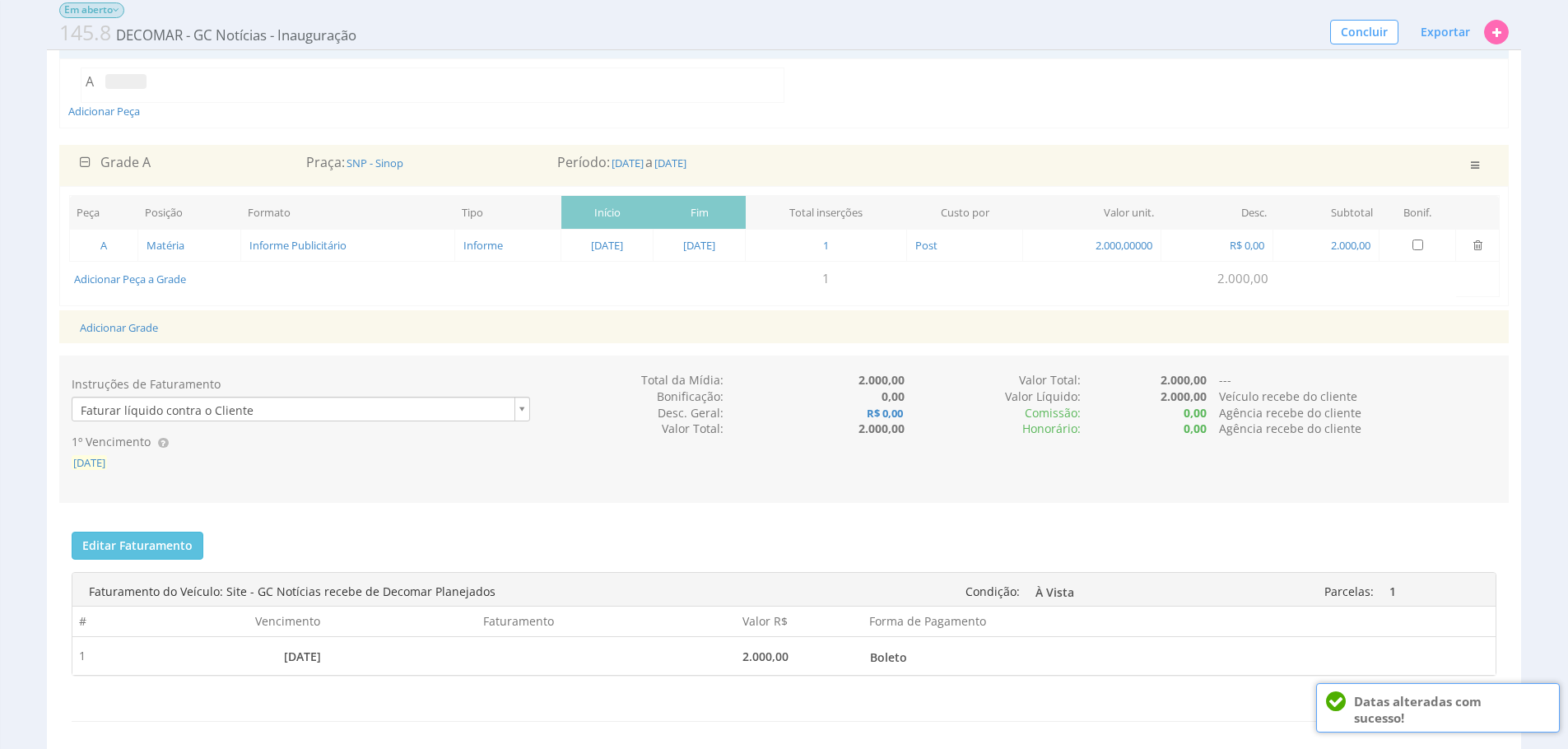
click at [107, 463] on span "[DATE]" at bounding box center [90, 463] width 35 height 15
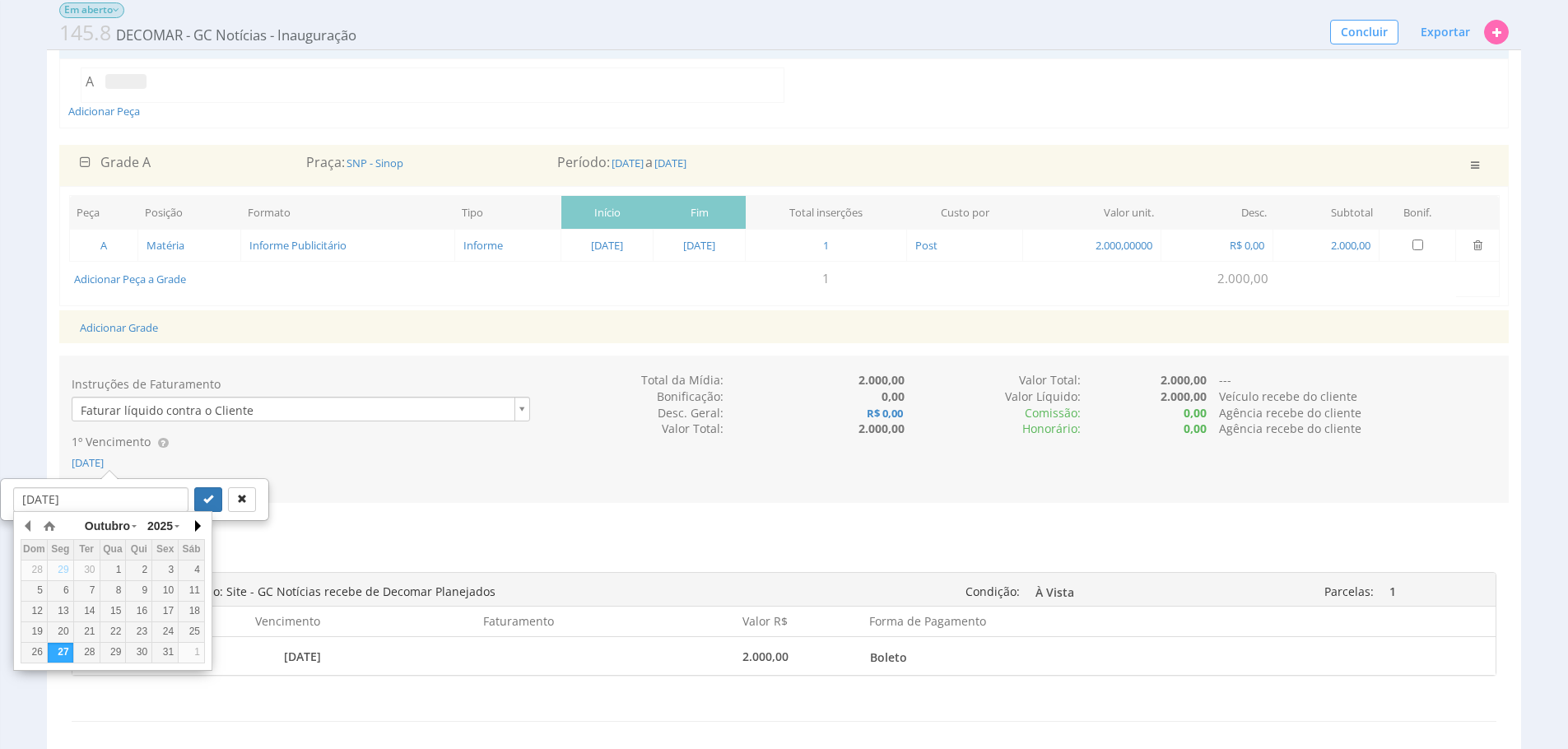
click at [193, 530] on button "button" at bounding box center [196, 525] width 16 height 24
click at [188, 615] on div "15" at bounding box center [191, 611] width 25 height 14
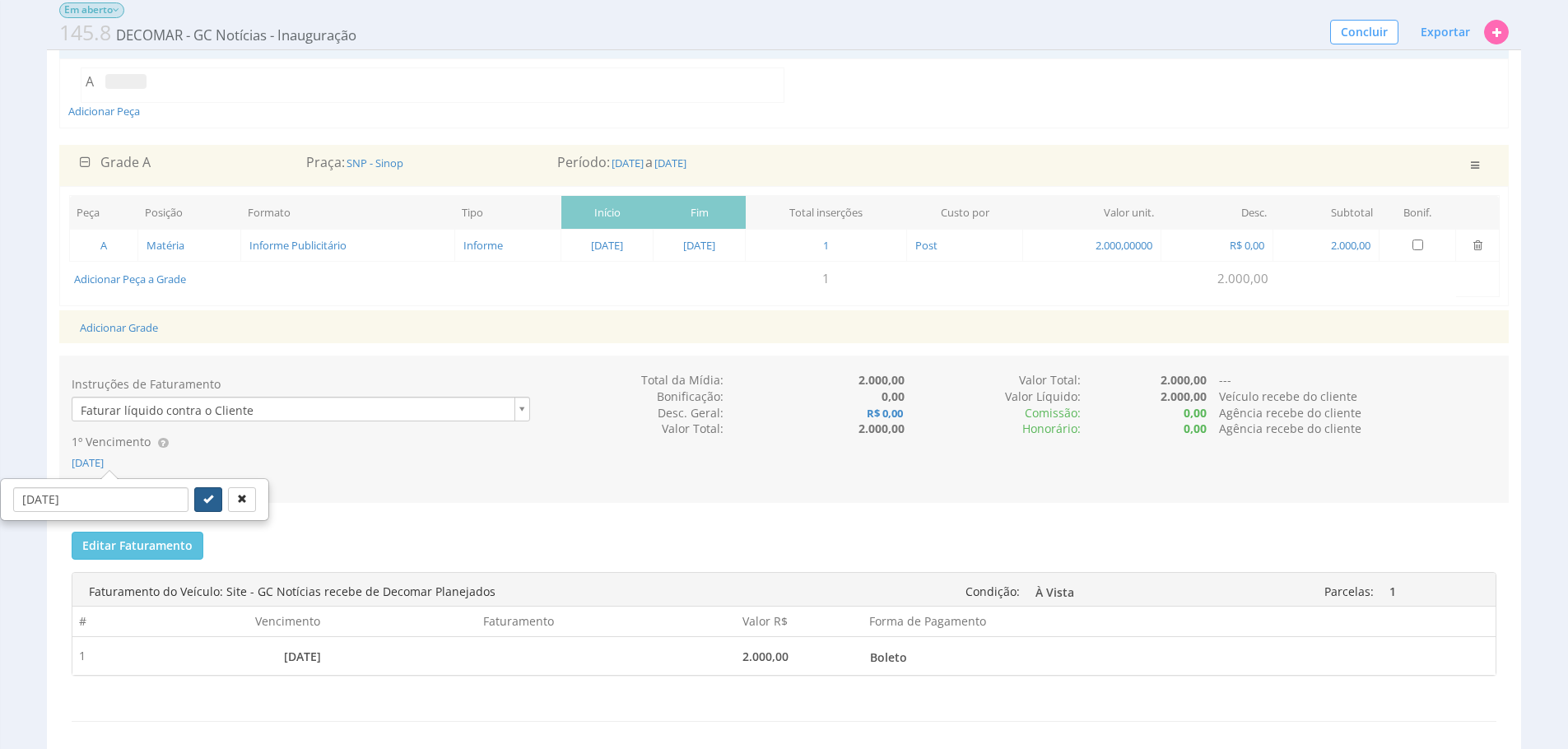
click at [194, 500] on button "submit" at bounding box center [208, 499] width 28 height 24
type input "[DATE]"
click at [1418, 31] on button "Exportar" at bounding box center [1446, 31] width 71 height 28
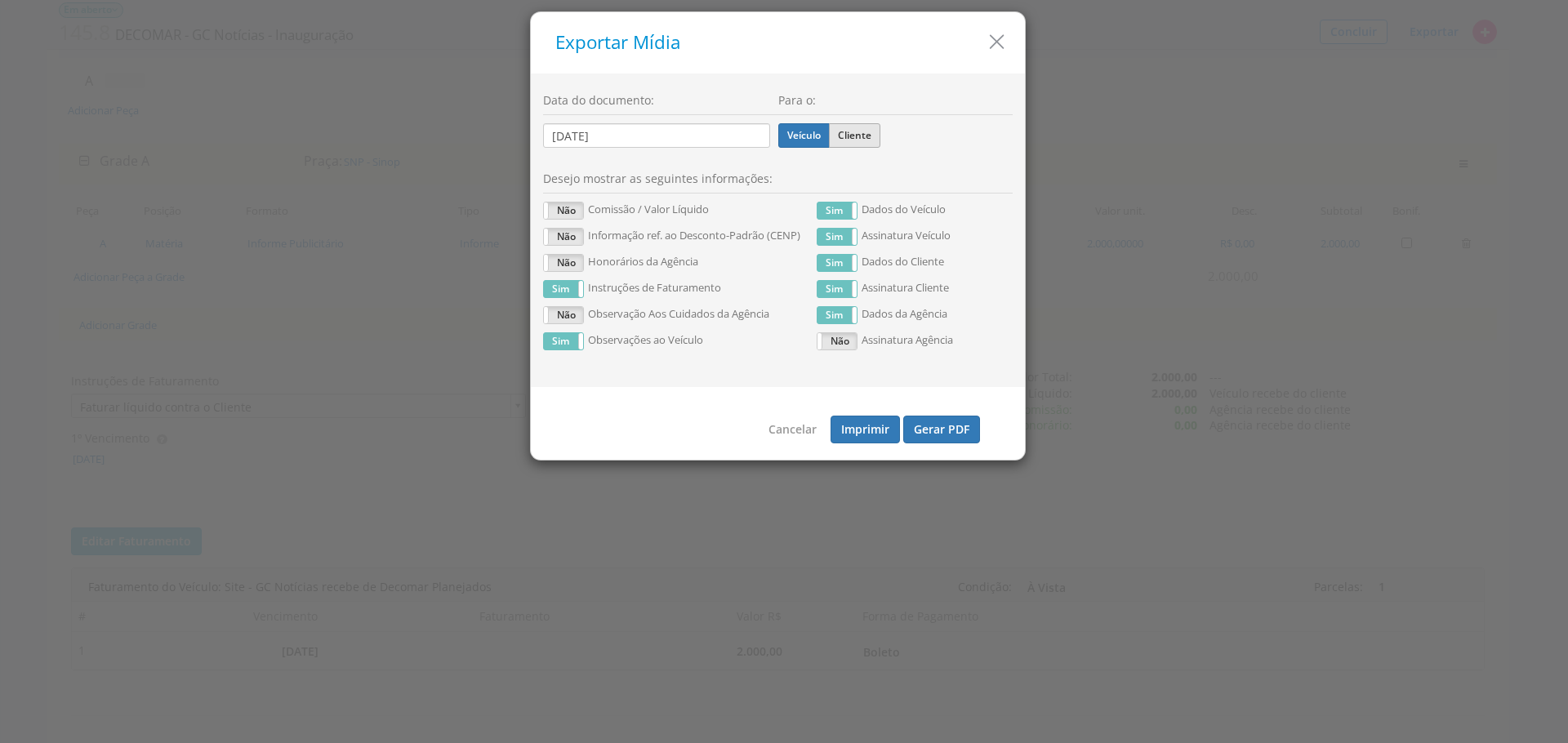
click at [848, 127] on label "Cliente" at bounding box center [854, 135] width 51 height 24
click at [0, 0] on input "Cliente" at bounding box center [0, 0] width 0 height 0
click at [960, 431] on button "Gerar PDF" at bounding box center [942, 429] width 77 height 28
click at [823, 147] on div "Para o: Veículo Cliente" at bounding box center [896, 125] width 235 height 79
click at [802, 132] on label "Veículo" at bounding box center [804, 135] width 51 height 24
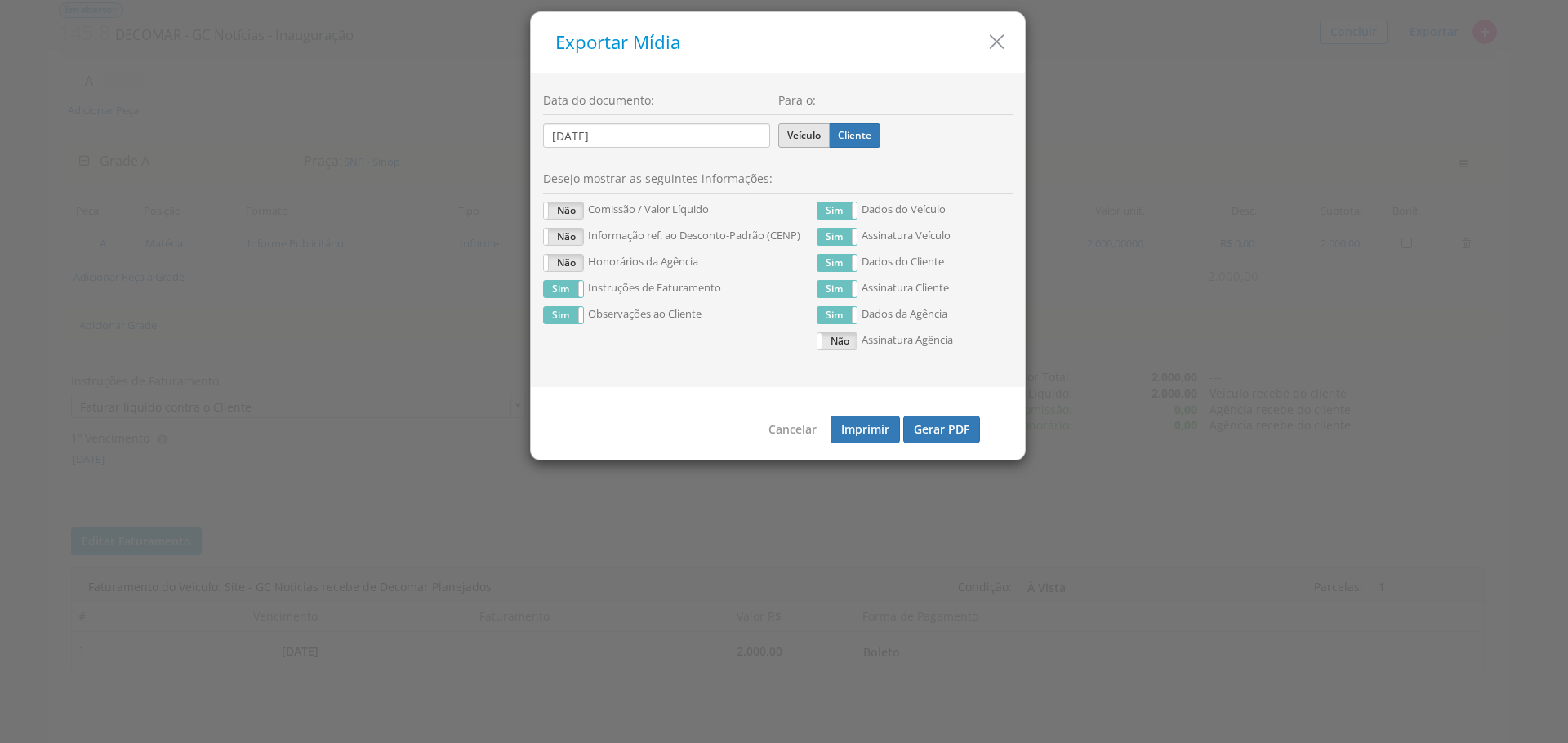
click at [0, 0] on input "Veículo" at bounding box center [0, 0] width 0 height 0
click at [967, 441] on button "Gerar PDF" at bounding box center [942, 429] width 77 height 28
click at [984, 45] on h5 "Exportar Mídia" at bounding box center [784, 43] width 458 height 20
click at [988, 44] on icon "button" at bounding box center [996, 42] width 23 height 23
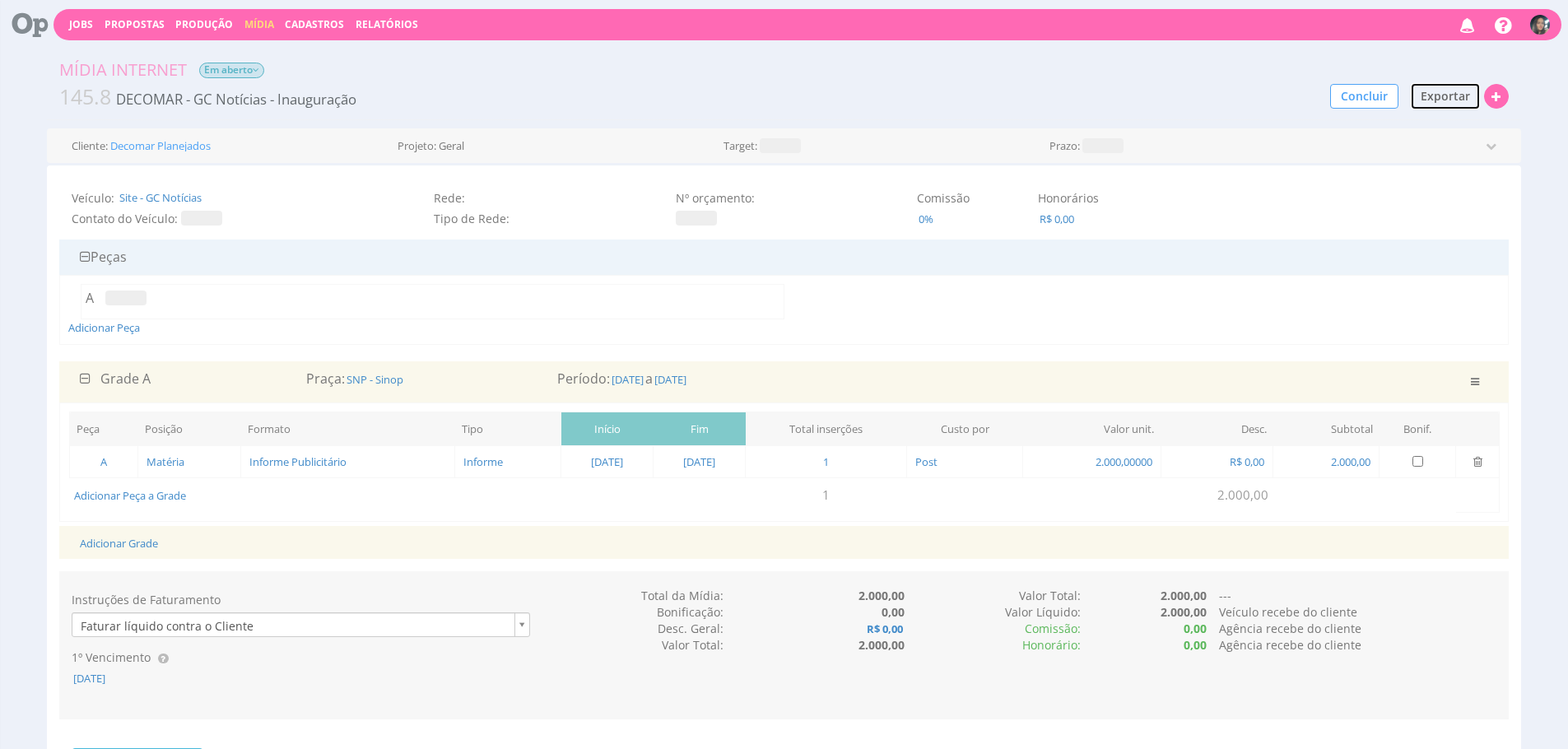
scroll to position [1, 0]
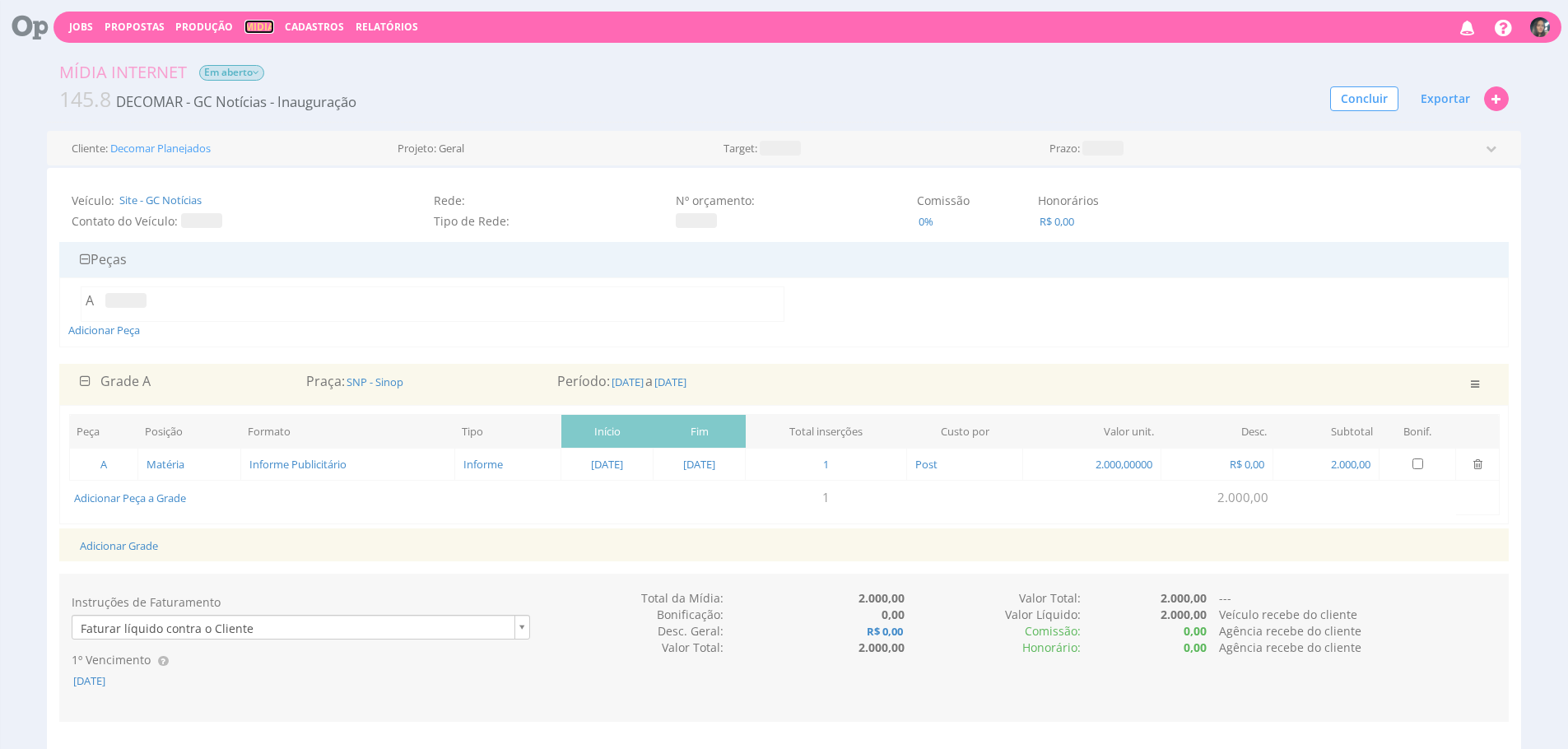
click at [244, 22] on link "Mídia" at bounding box center [259, 26] width 30 height 14
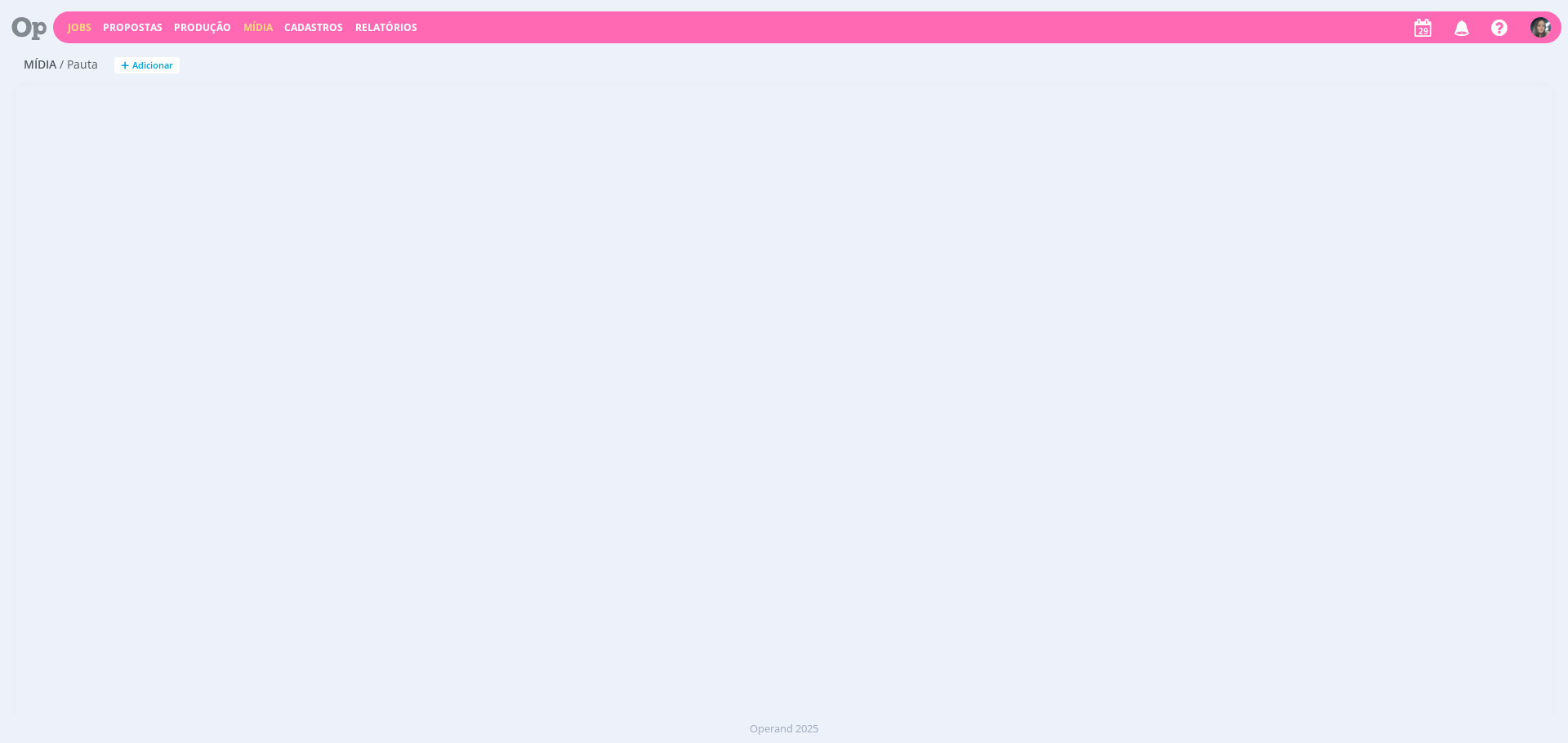
click at [80, 29] on link "Jobs" at bounding box center [80, 27] width 23 height 14
click at [74, 24] on link "Jobs" at bounding box center [80, 27] width 23 height 14
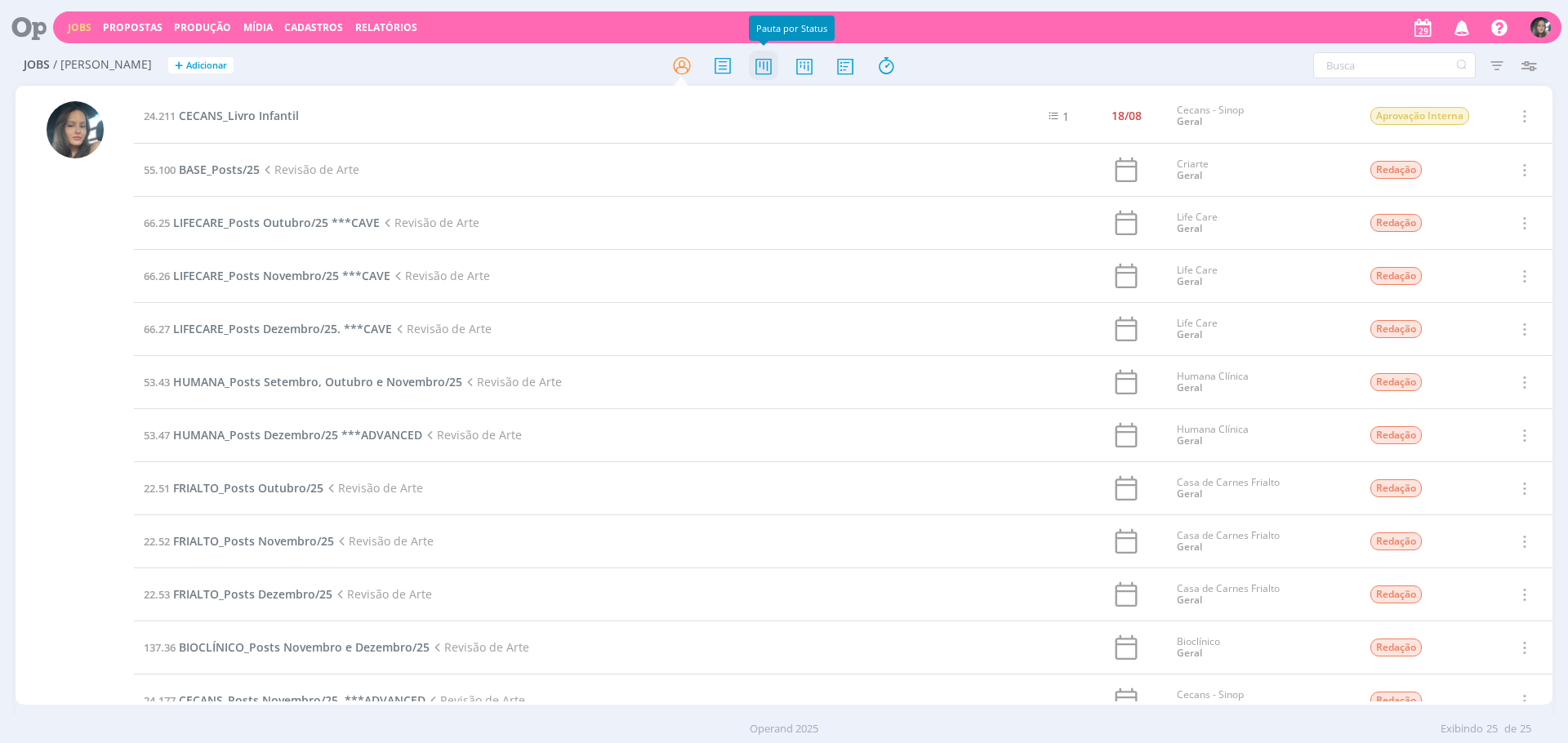
click at [761, 62] on icon at bounding box center [763, 65] width 29 height 32
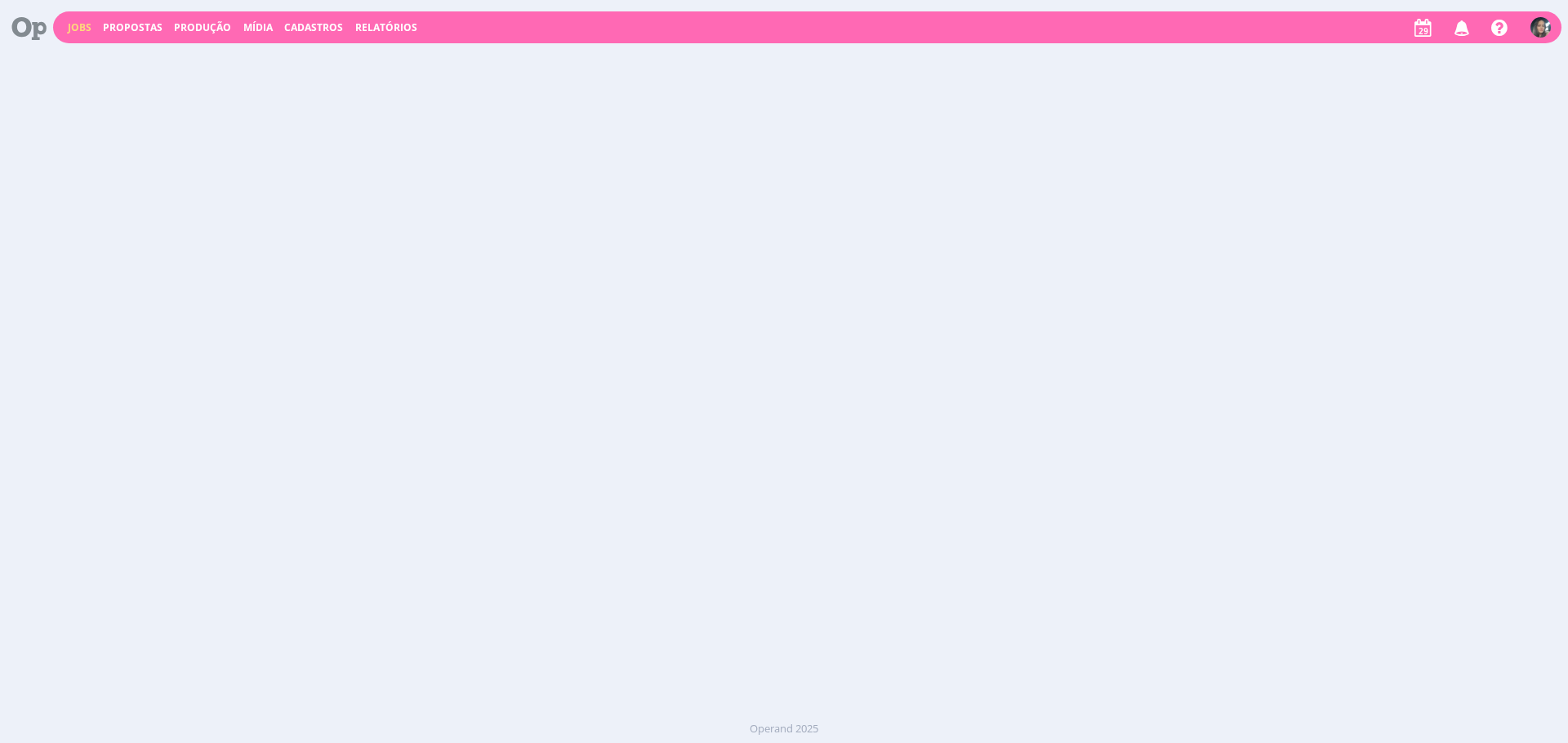
click at [80, 28] on link "Jobs" at bounding box center [80, 27] width 23 height 14
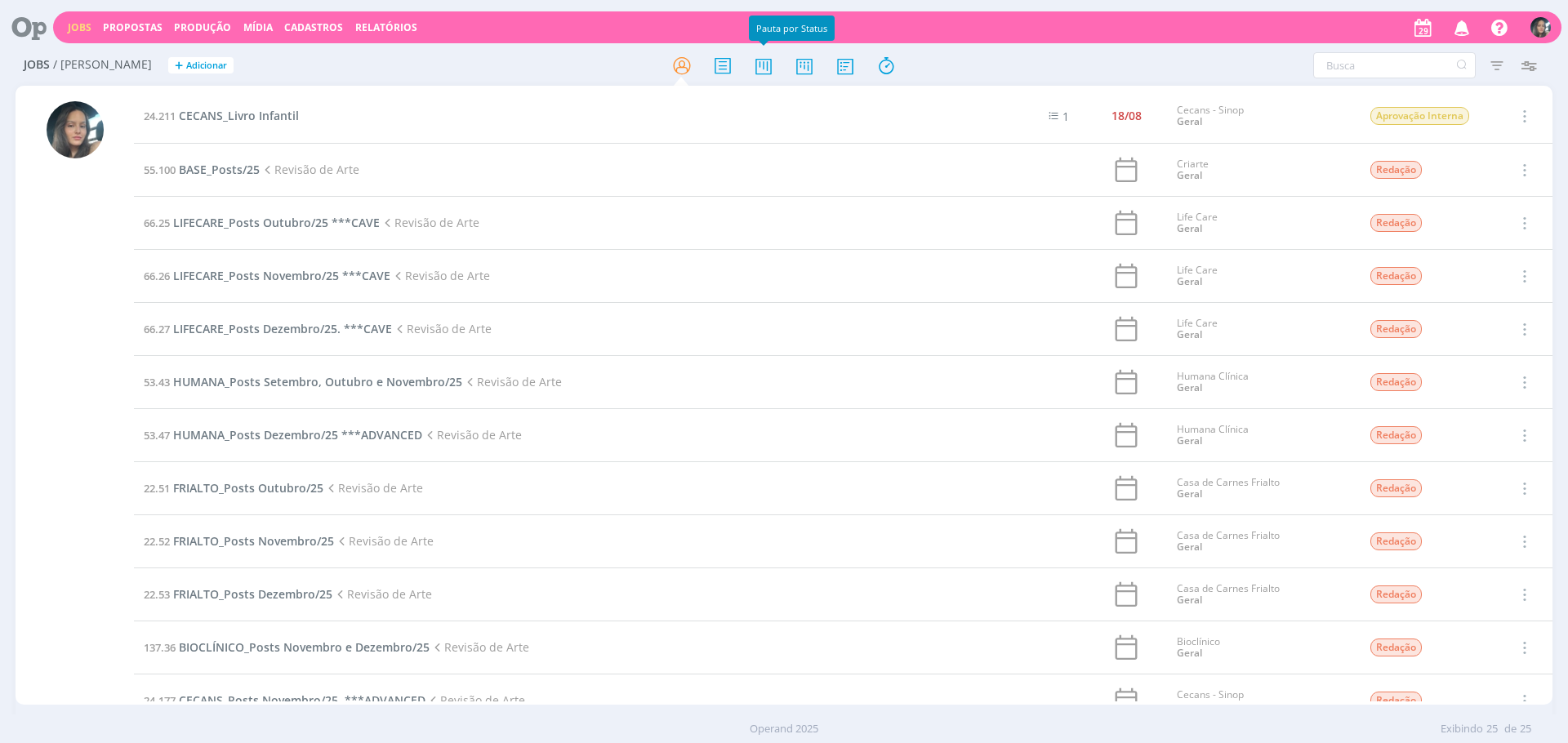
drag, startPoint x: 774, startPoint y: 75, endPoint x: 769, endPoint y: 97, distance: 22.6
click at [774, 75] on icon at bounding box center [763, 65] width 29 height 32
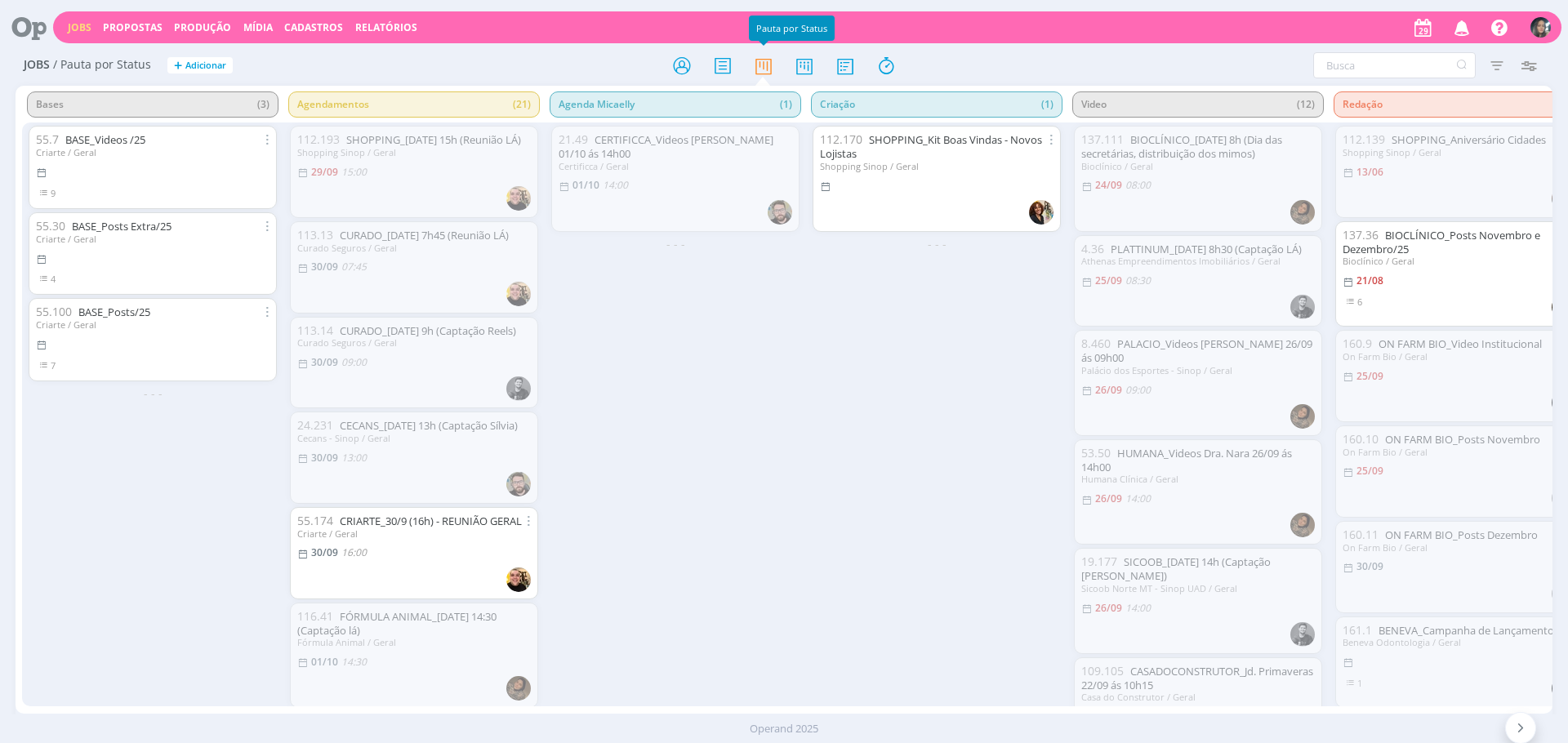
click at [867, 496] on div "112.170 SHOPPING_Kit Boas Vindas - Novos Lojistas Shopping Sinop / Geral - - -" at bounding box center [937, 414] width 261 height 583
click at [818, 348] on div "112.170 SHOPPING_Kit Boas Vindas - Novos Lojistas Shopping Sinop / Geral - - -" at bounding box center [937, 414] width 261 height 583
click at [850, 451] on div "112.170 SHOPPING_Kit Boas Vindas - Novos Lojistas Shopping Sinop / Geral - - -" at bounding box center [937, 414] width 261 height 583
click at [215, 21] on link "Produção" at bounding box center [203, 27] width 57 height 14
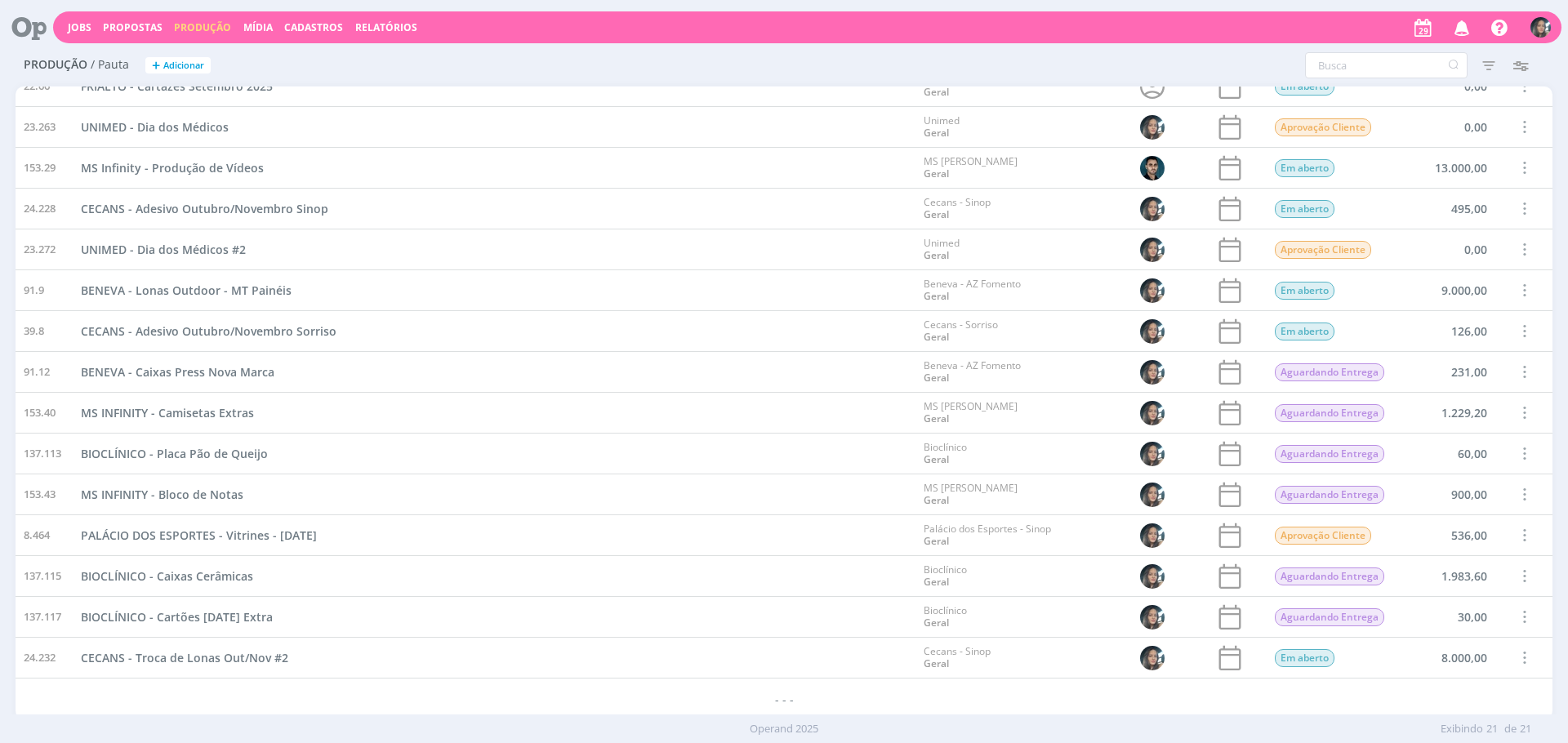
scroll to position [266, 0]
click at [1516, 620] on span at bounding box center [1524, 616] width 18 height 22
click at [1459, 558] on div "Concluir" at bounding box center [1482, 560] width 162 height 23
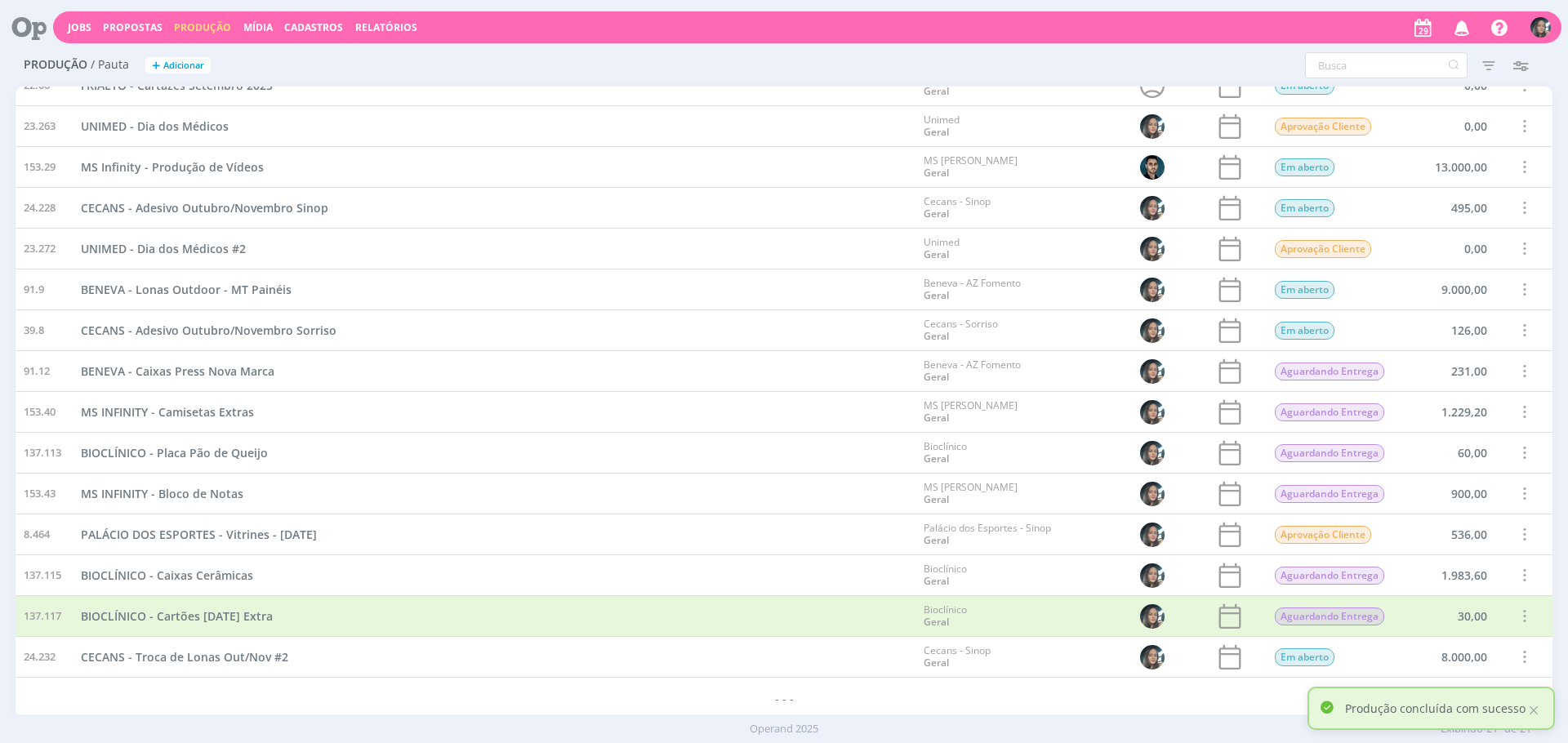
click at [1515, 492] on span at bounding box center [1524, 493] width 18 height 22
click at [1477, 436] on div "Concluir" at bounding box center [1482, 437] width 162 height 23
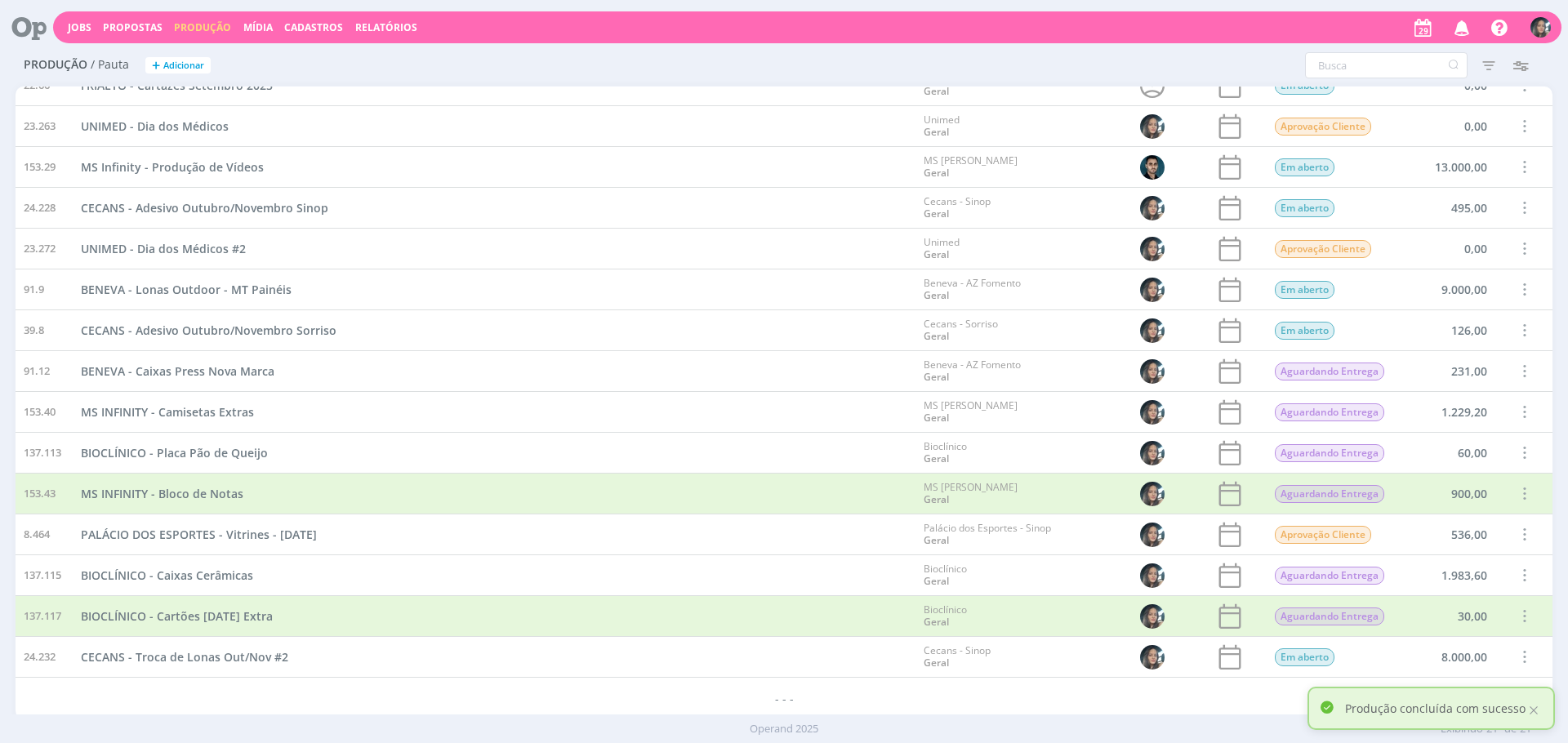
click at [1519, 364] on span at bounding box center [1524, 371] width 18 height 22
click at [1445, 317] on div "Concluir" at bounding box center [1482, 315] width 162 height 23
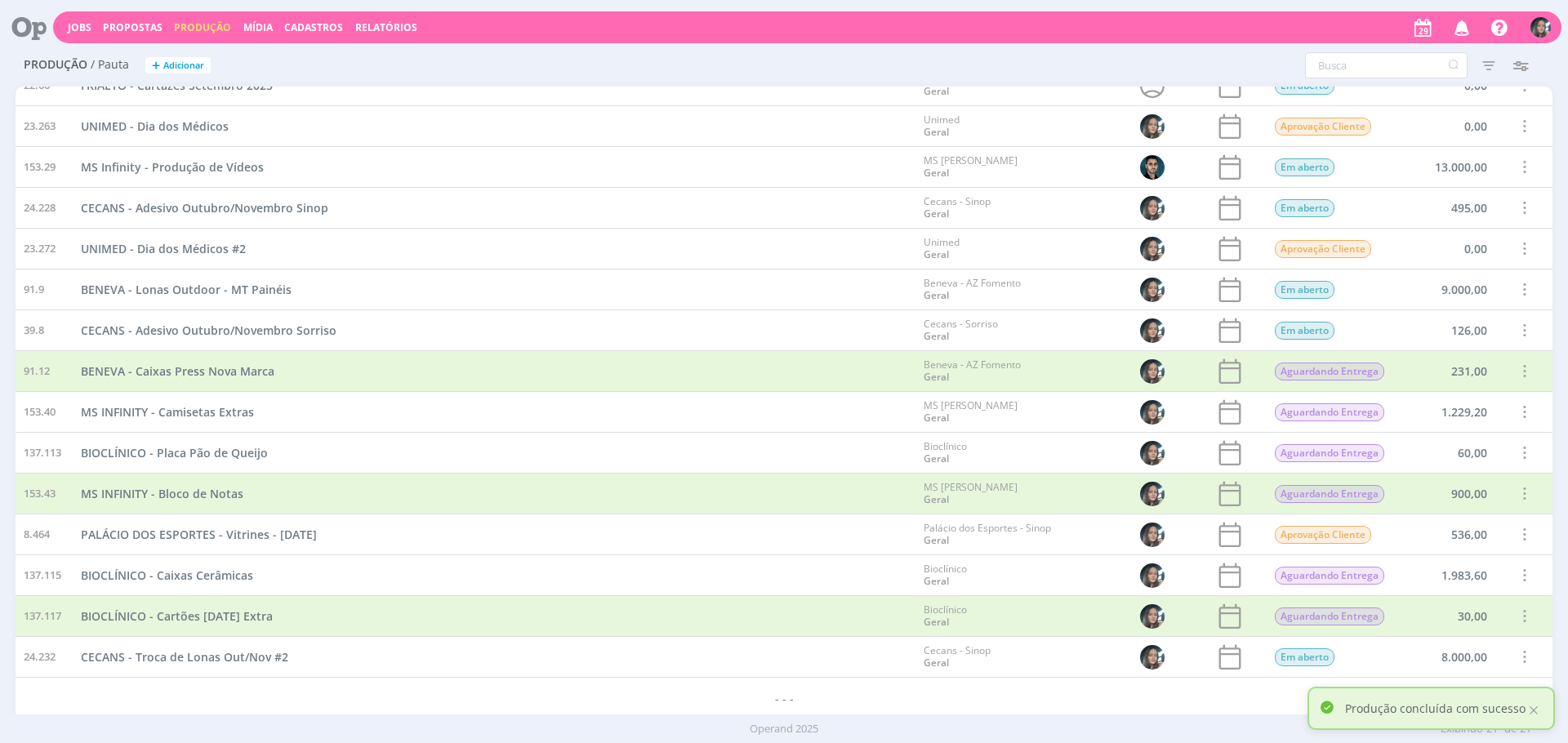
click at [1515, 405] on span at bounding box center [1524, 411] width 18 height 22
click at [1440, 355] on div "Concluir" at bounding box center [1482, 355] width 162 height 23
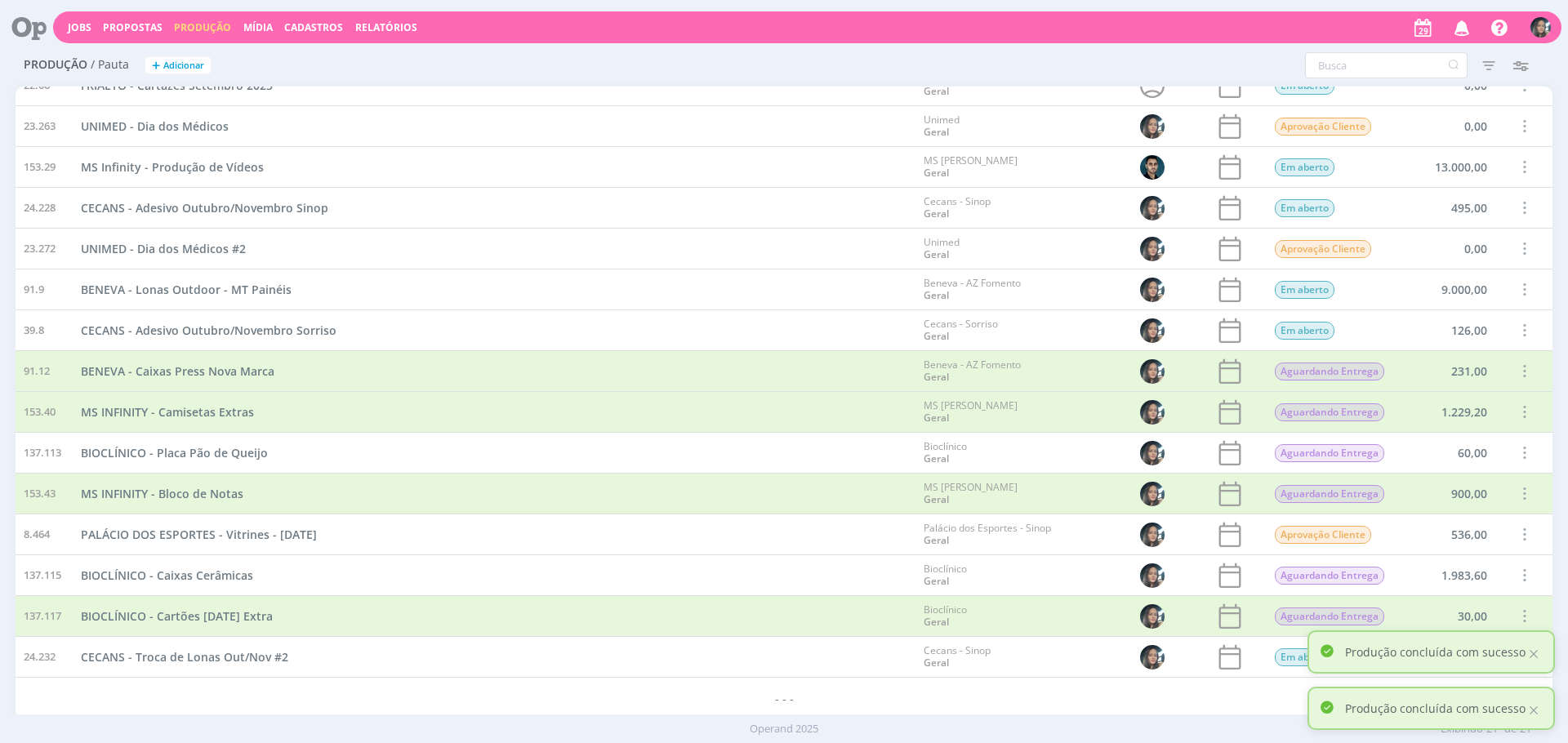
click at [1520, 284] on span at bounding box center [1524, 289] width 18 height 22
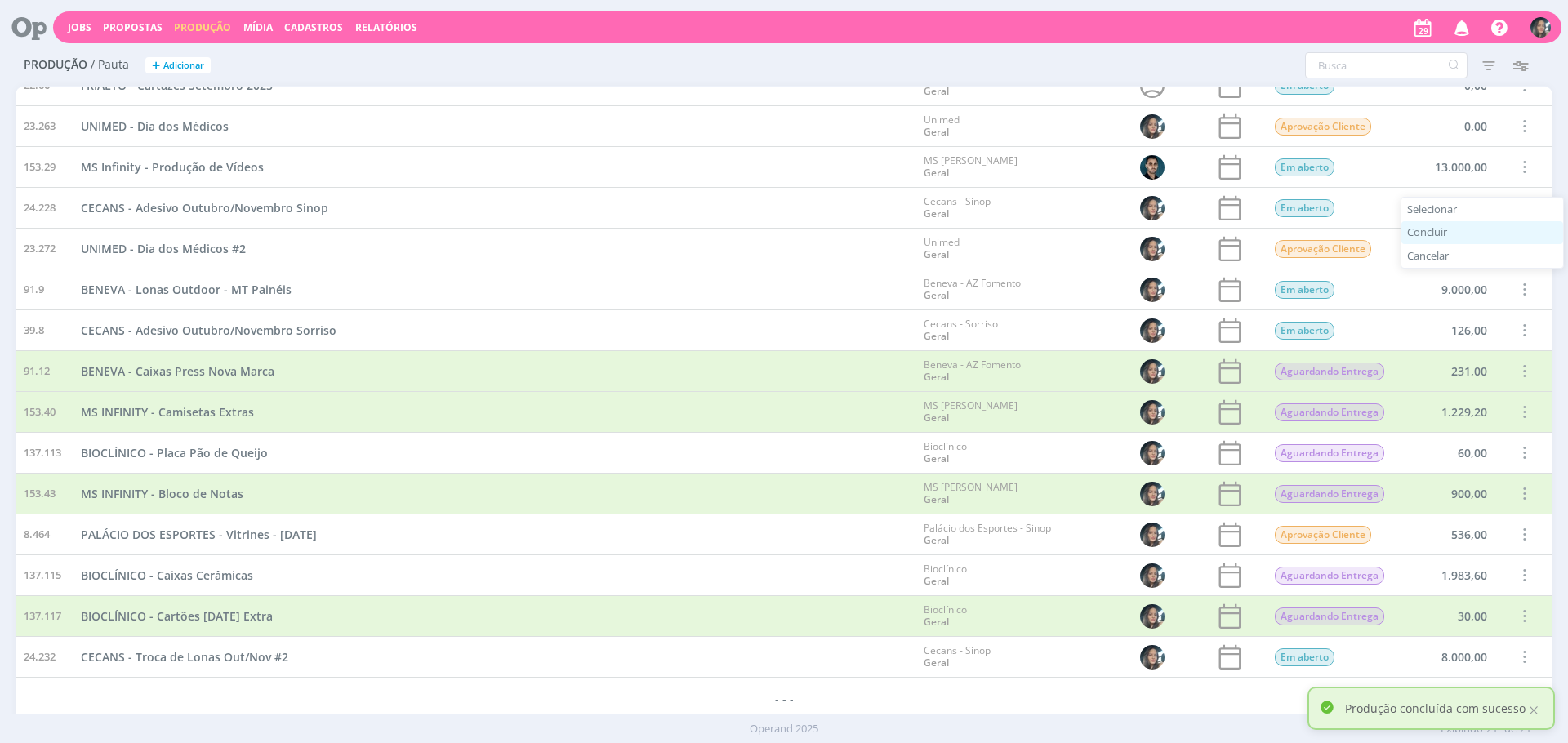
click at [1436, 235] on div "Concluir" at bounding box center [1482, 233] width 162 height 23
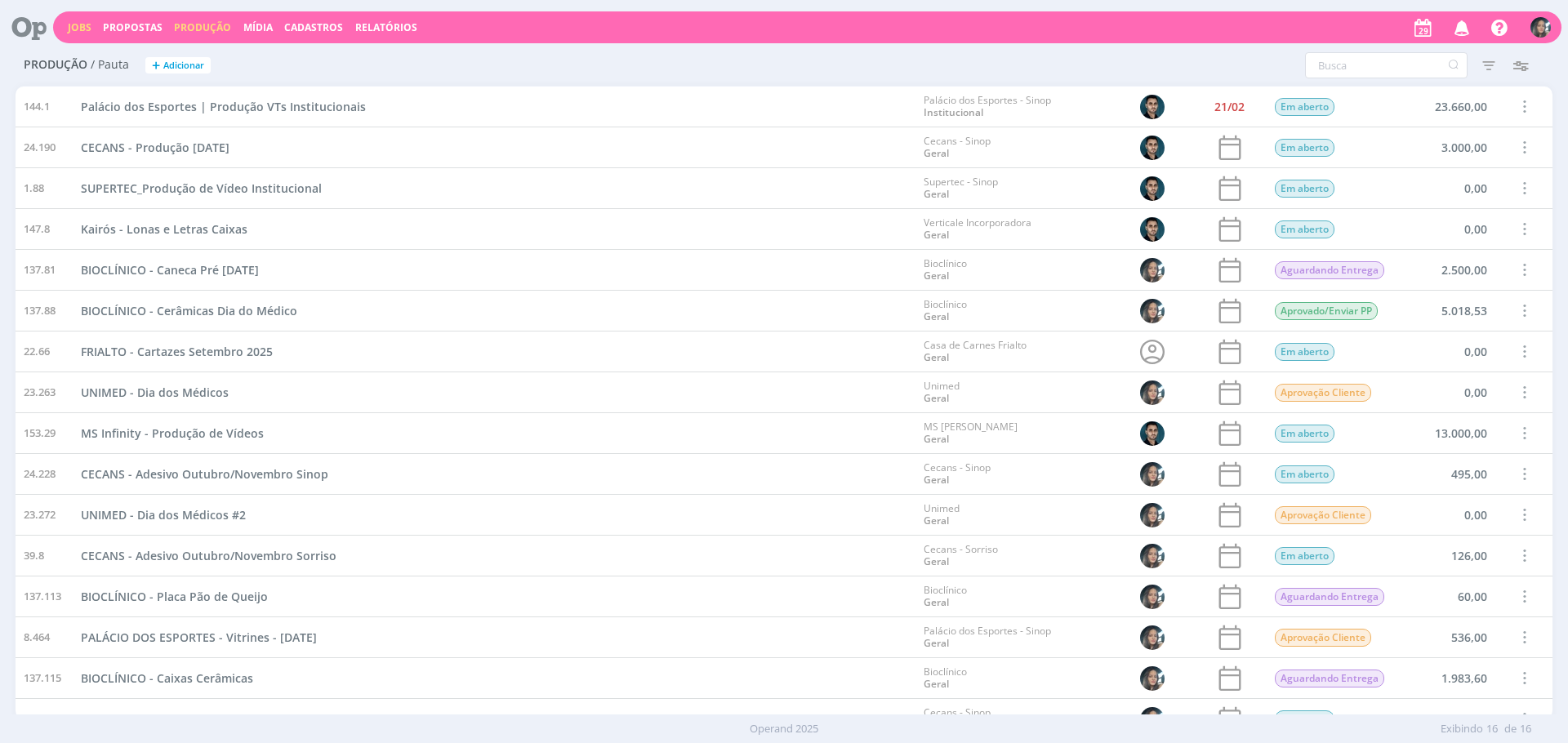
click at [82, 34] on link "Jobs" at bounding box center [80, 27] width 23 height 14
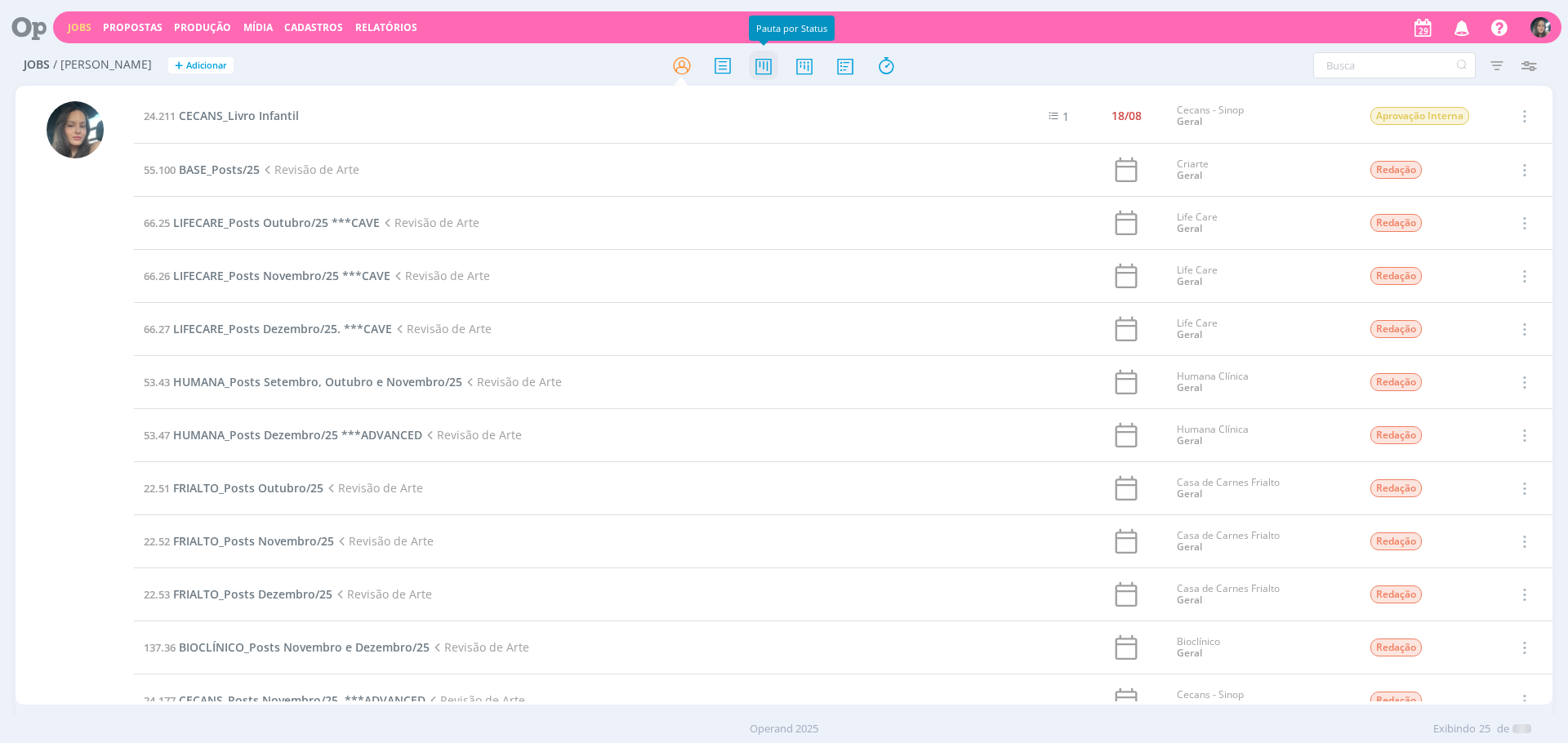
click at [766, 55] on icon at bounding box center [763, 65] width 29 height 32
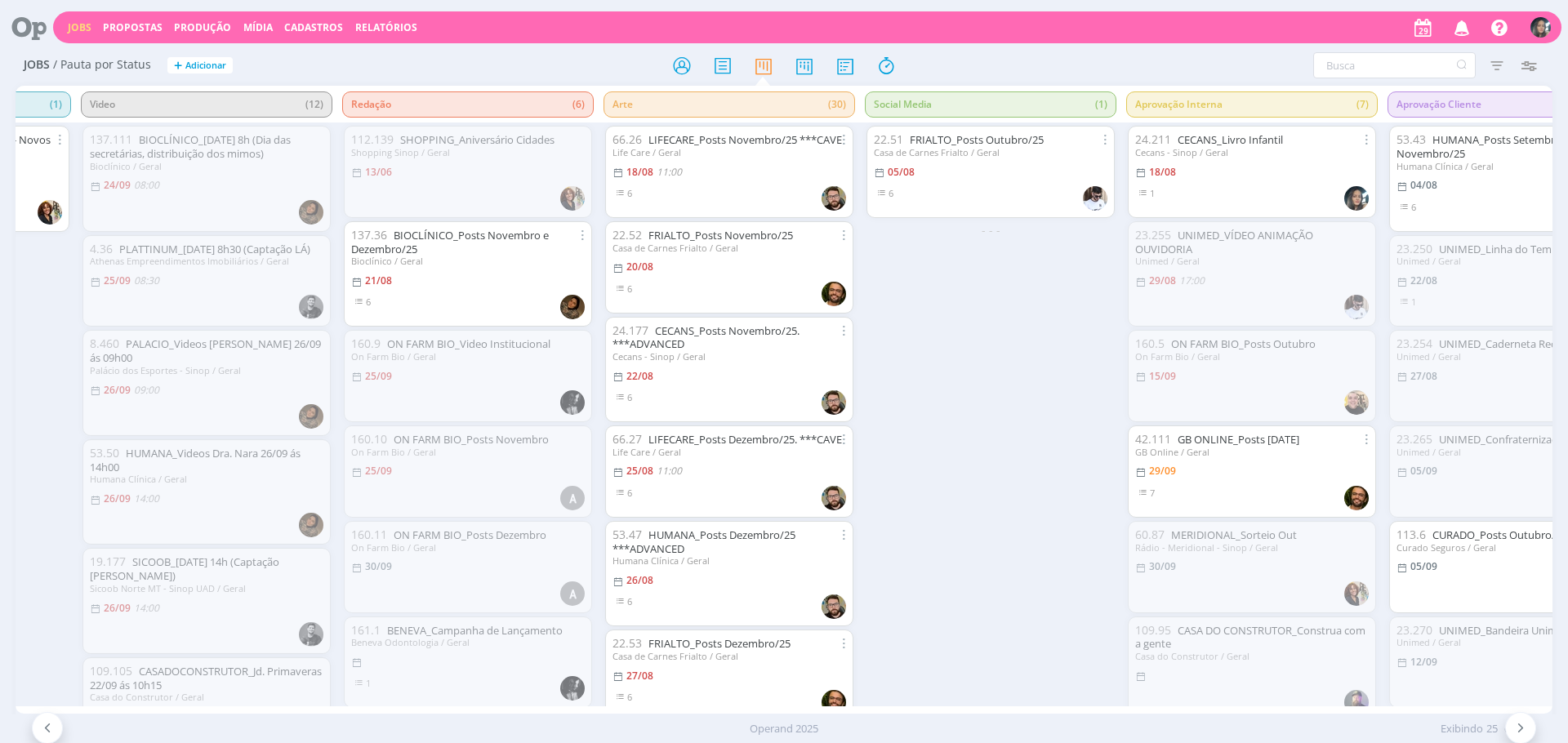
drag, startPoint x: 205, startPoint y: 27, endPoint x: 219, endPoint y: 34, distance: 15.7
click at [205, 27] on link "Produção" at bounding box center [203, 27] width 57 height 14
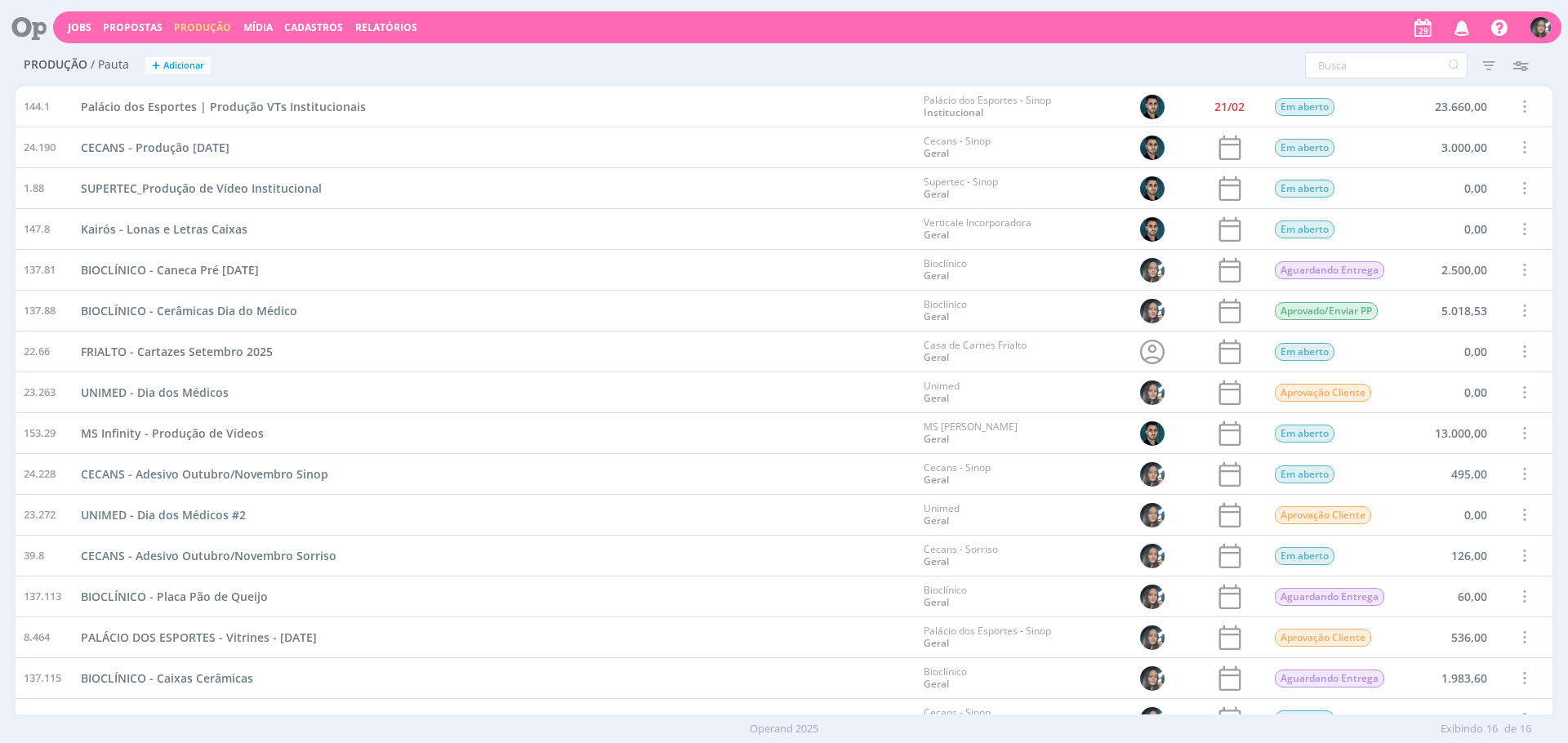
click at [803, 55] on div "Filtros Filtrar [GEOGRAPHIC_DATA] Data Personalizado a Responsável Situação Abe…" at bounding box center [1040, 64] width 1024 height 26
click at [312, 25] on span "Cadastros" at bounding box center [313, 27] width 59 height 14
drag, startPoint x: 304, startPoint y: 54, endPoint x: 361, endPoint y: 47, distance: 57.4
click at [304, 54] on link "Clientes" at bounding box center [318, 55] width 137 height 25
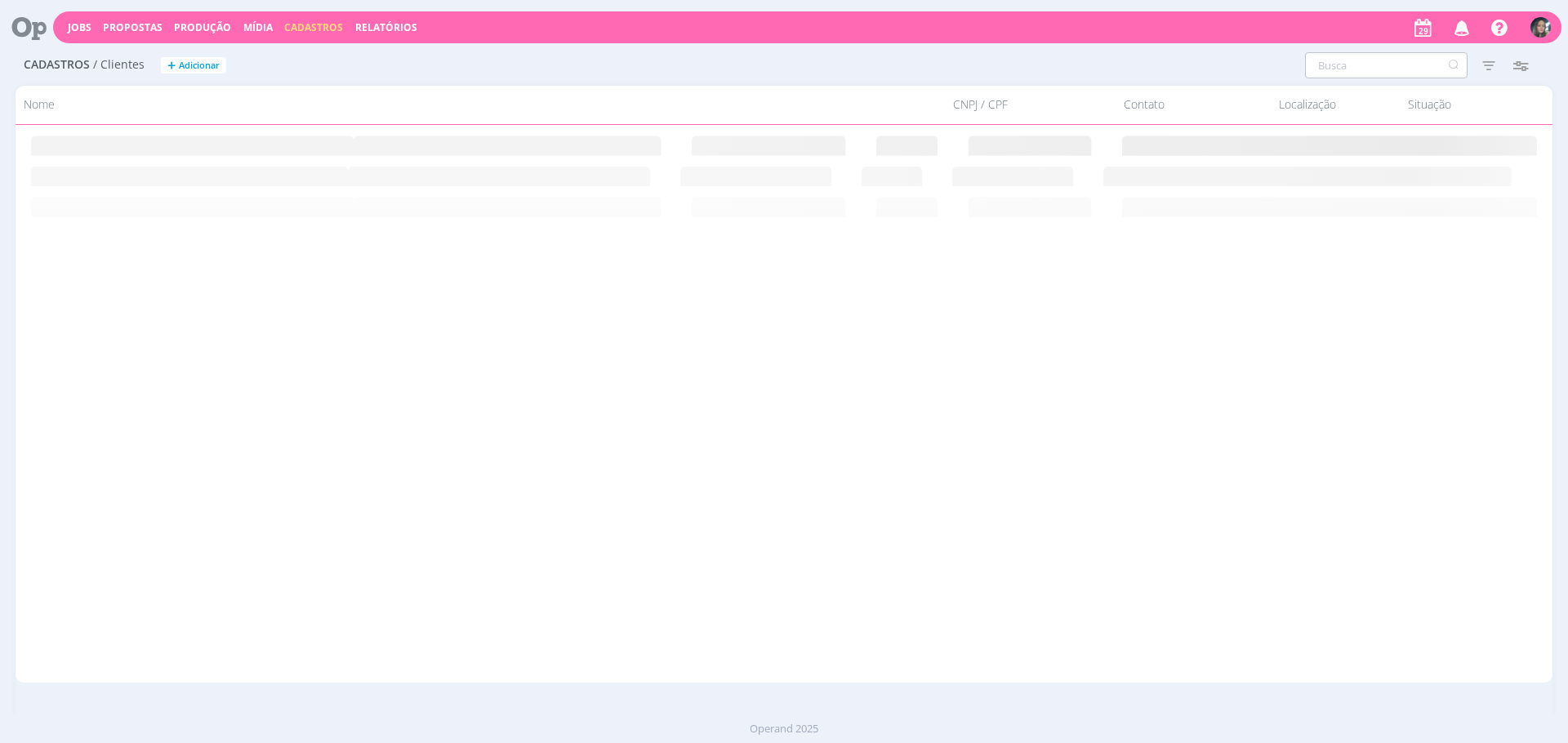
click at [1353, 72] on input "text" at bounding box center [1386, 64] width 163 height 26
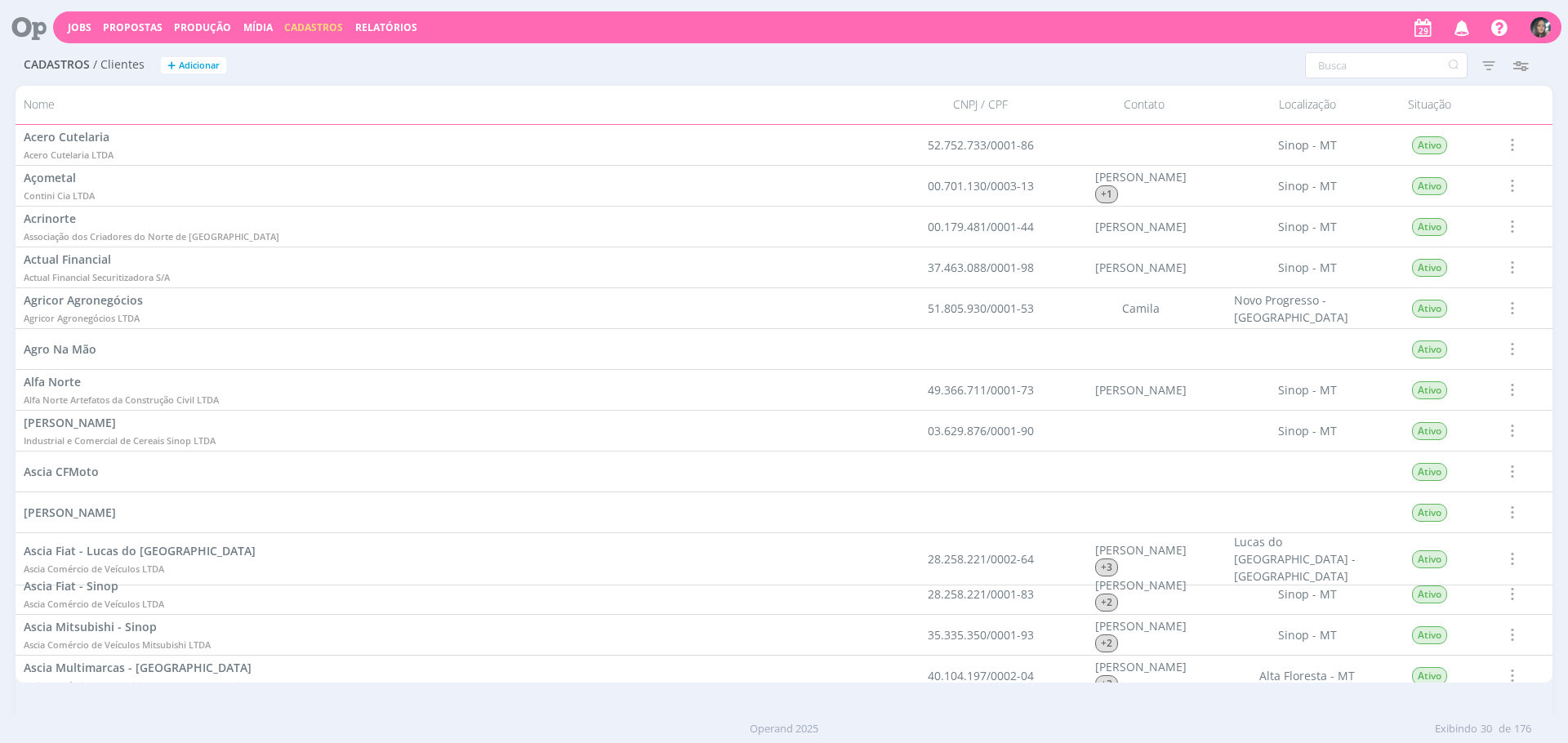
click at [687, 79] on h2 "Cadastros / Clientes + Adicionar" at bounding box center [399, 63] width 752 height 34
click at [1379, 59] on input "text" at bounding box center [1386, 64] width 163 height 26
type input "c"
type input "cr"
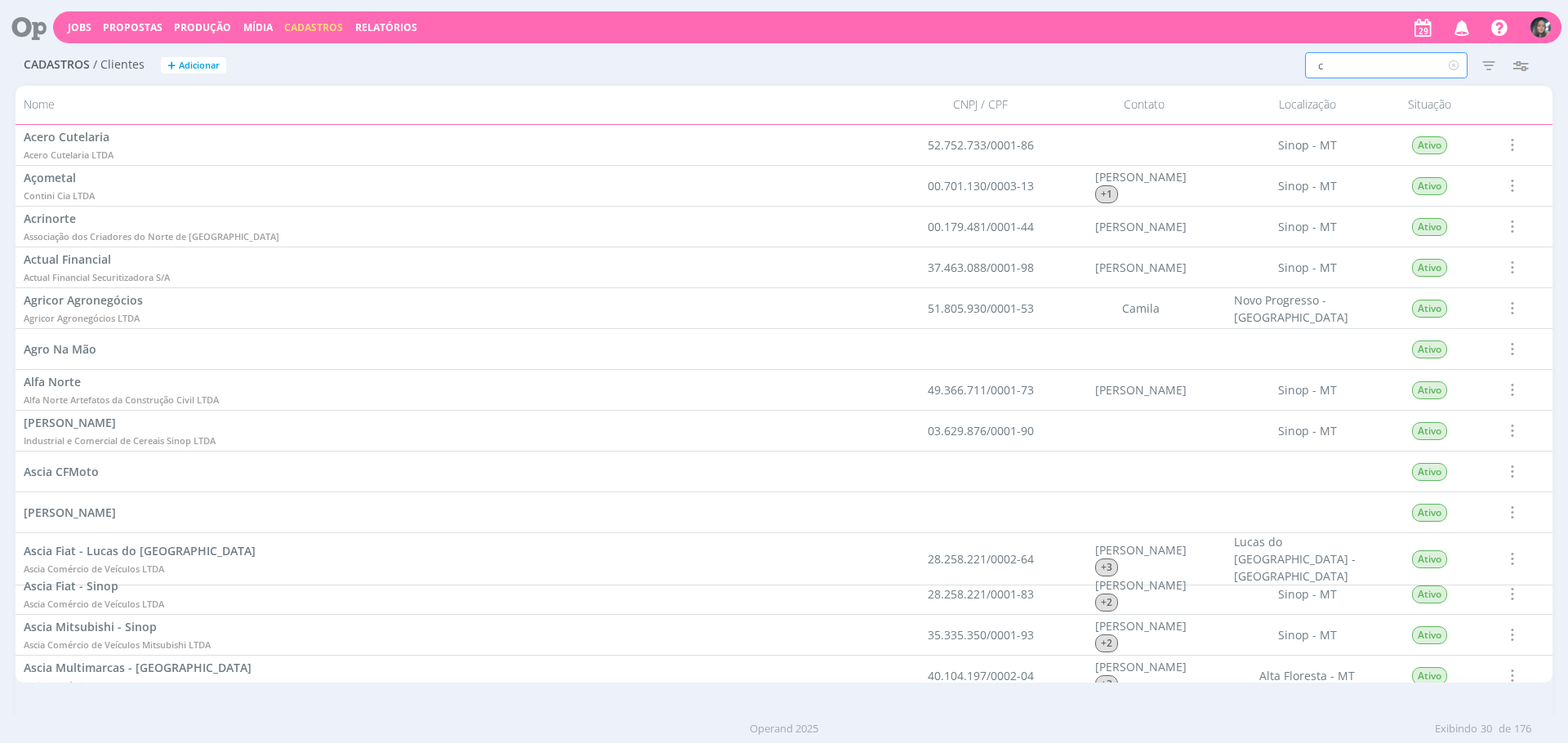
type input "cr"
type input "cri"
type input "cria"
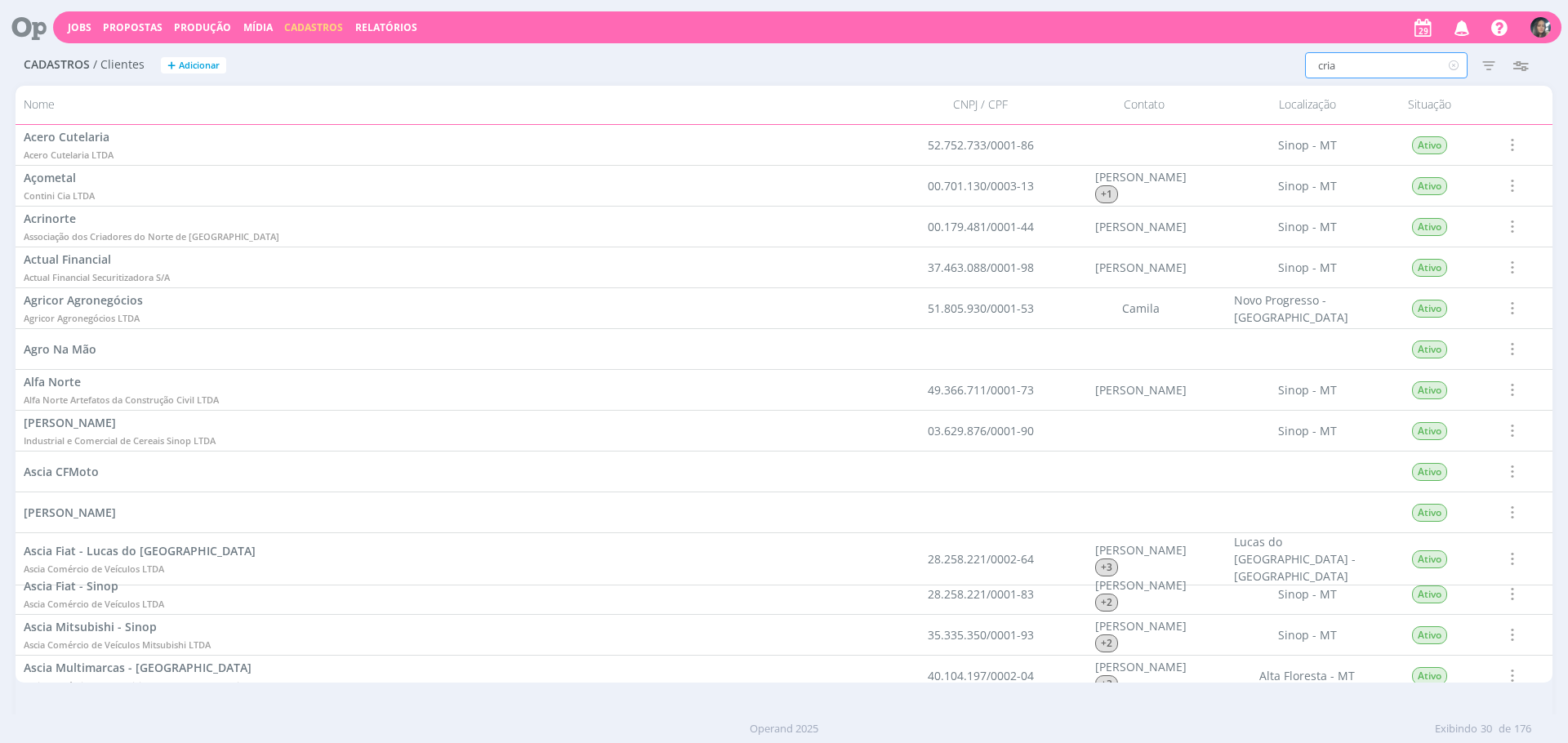
type input "criar"
type input "criart"
type input "criarte"
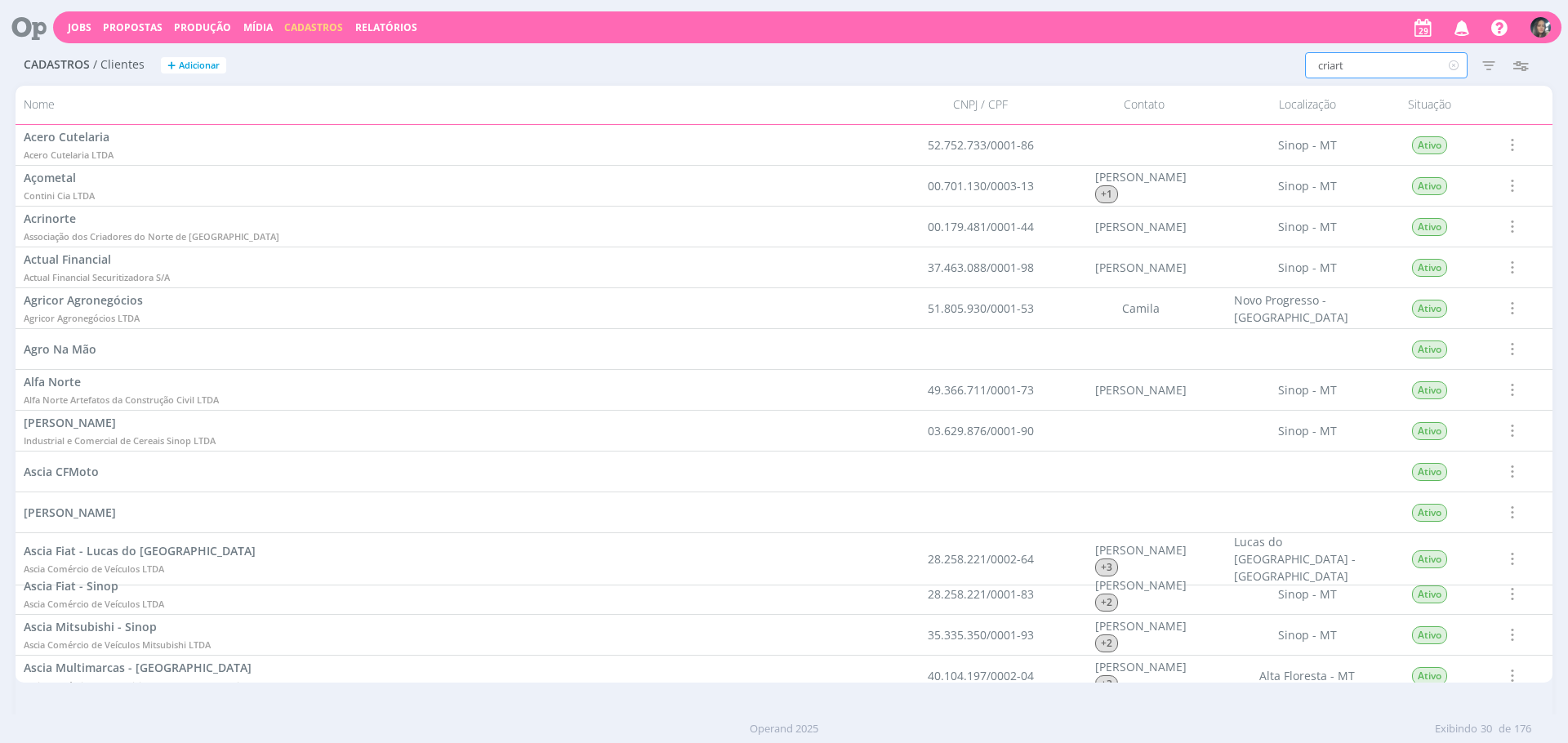
type input "criarte"
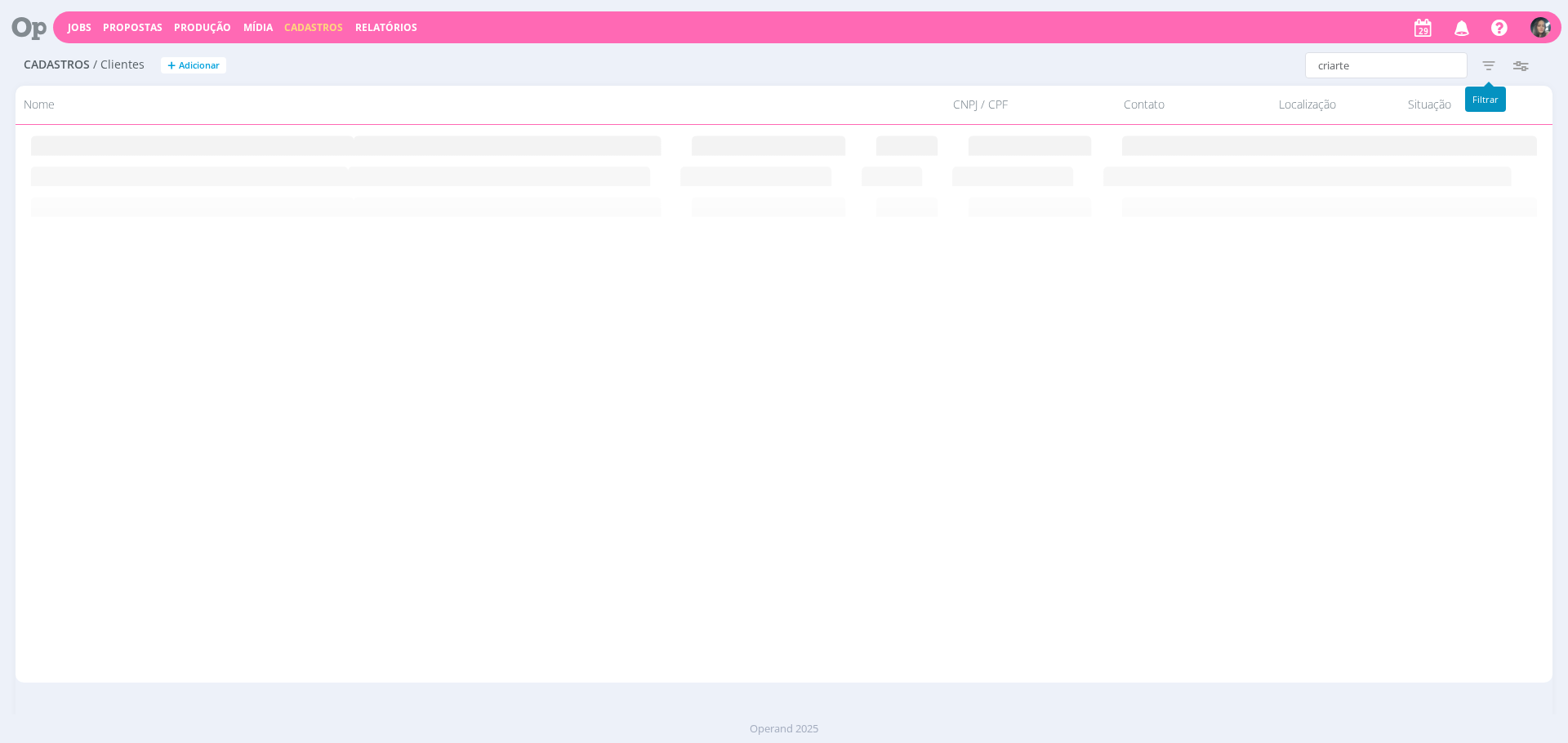
drag, startPoint x: 1480, startPoint y: 70, endPoint x: 1532, endPoint y: 35, distance: 62.7
click at [1480, 70] on icon "button" at bounding box center [1488, 64] width 29 height 29
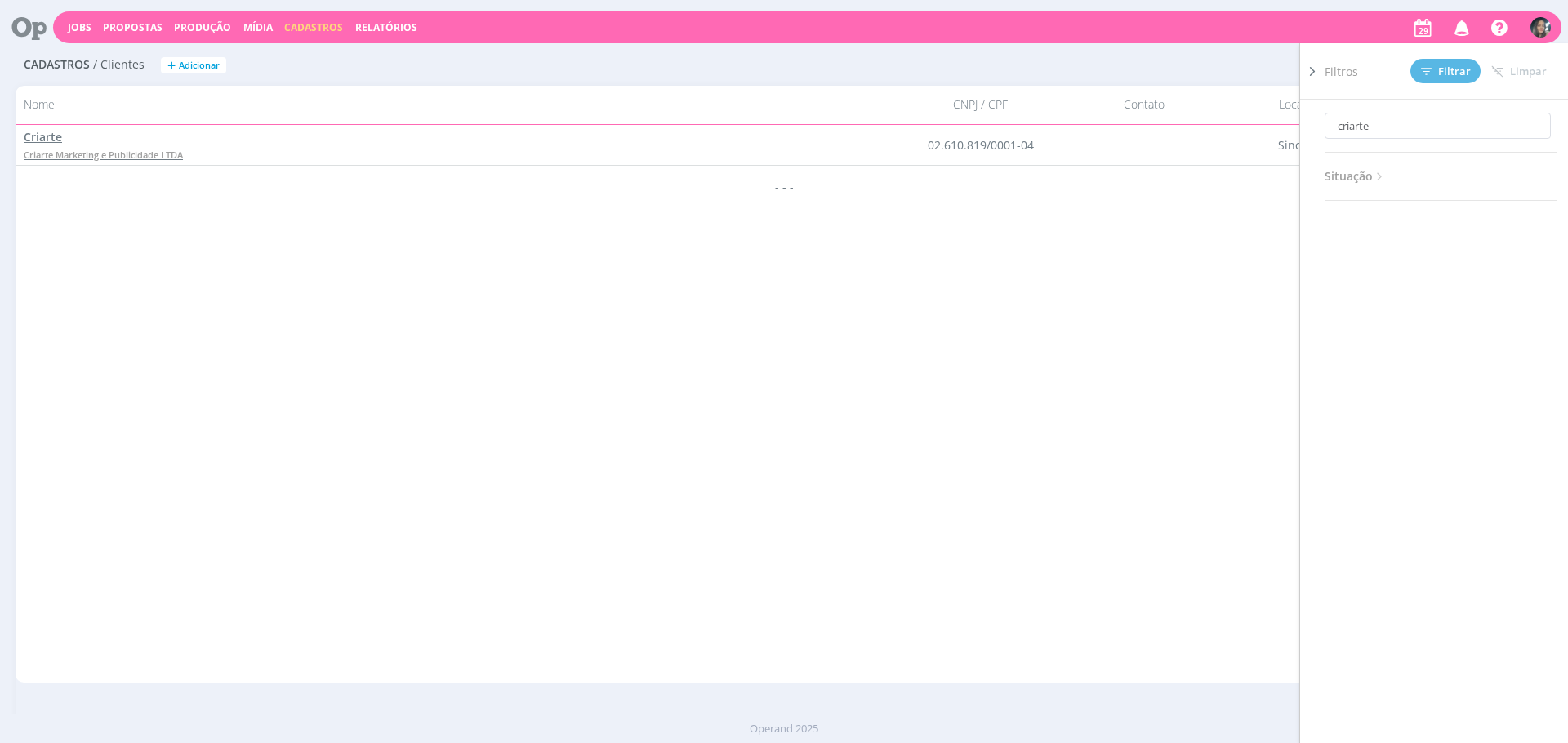
click at [96, 144] on link "Criarte Criarte Marketing e Publicidade LTDA" at bounding box center [103, 145] width 159 height 34
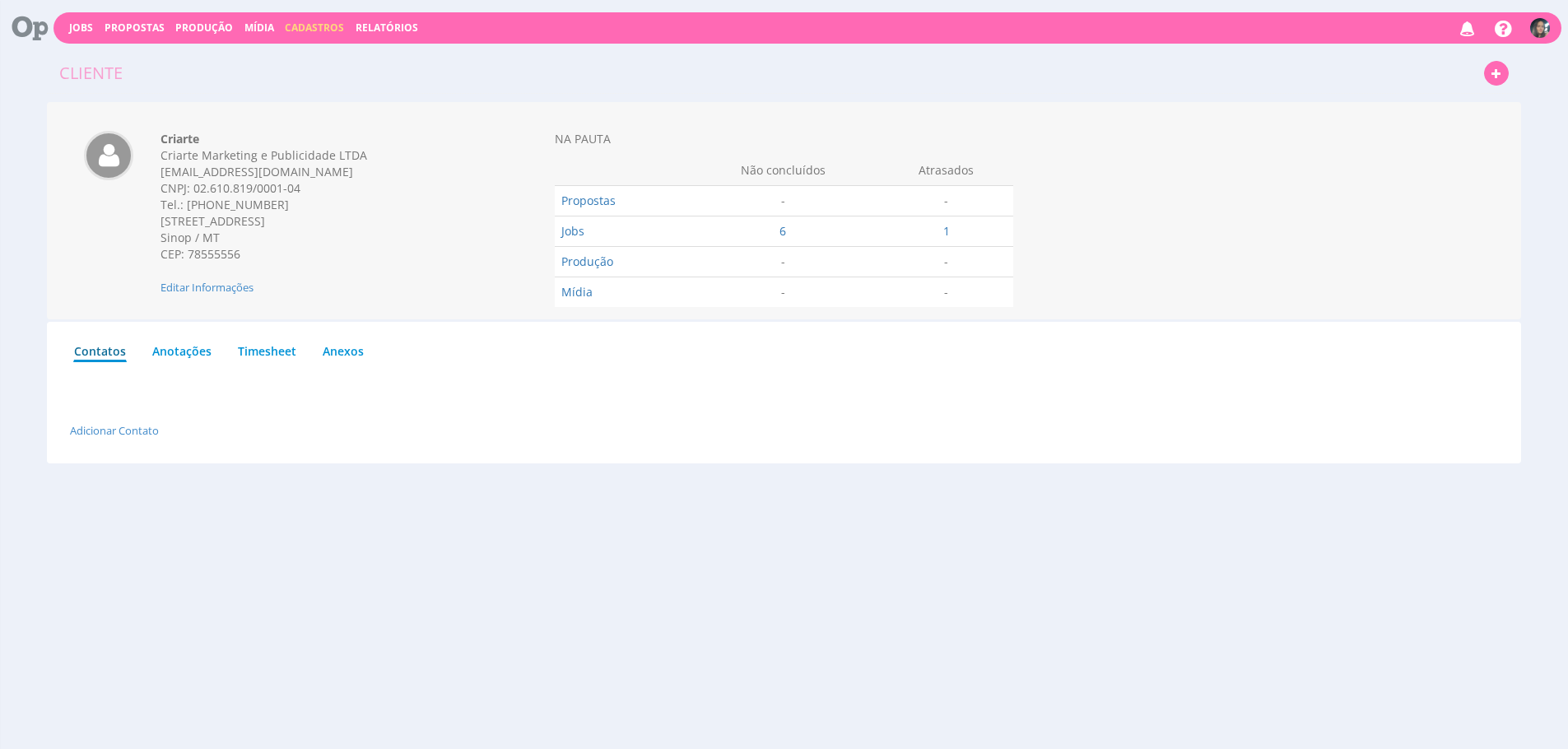
click at [246, 261] on div "Sinop / MT CEP: 78555556" at bounding box center [320, 246] width 319 height 33
click at [351, 218] on div "[STREET_ADDRESS]" at bounding box center [320, 220] width 319 height 16
click at [297, 24] on span "Cadastros" at bounding box center [314, 27] width 59 height 14
click at [269, 53] on link "Clientes" at bounding box center [319, 53] width 139 height 24
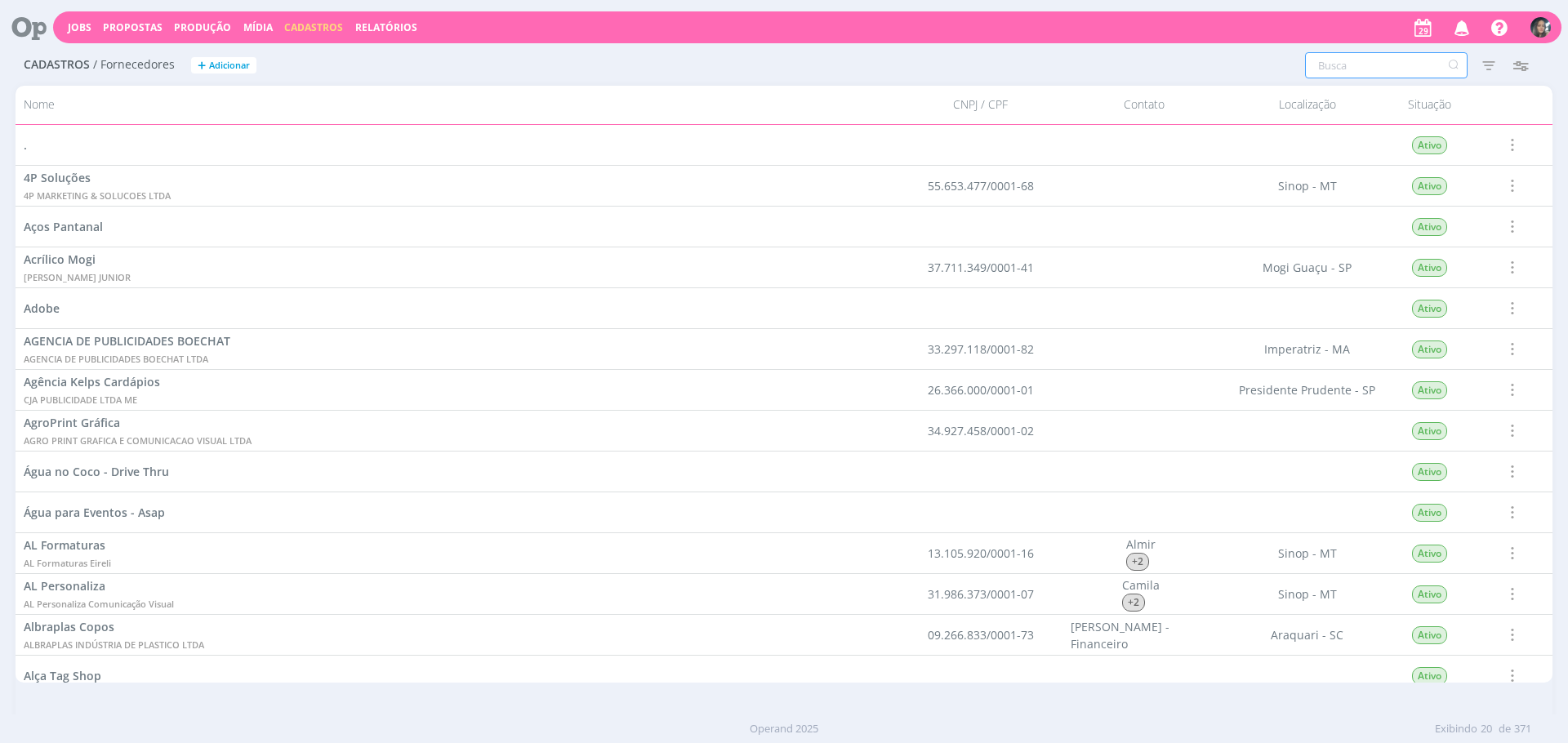
click at [1370, 68] on input "text" at bounding box center [1386, 64] width 163 height 26
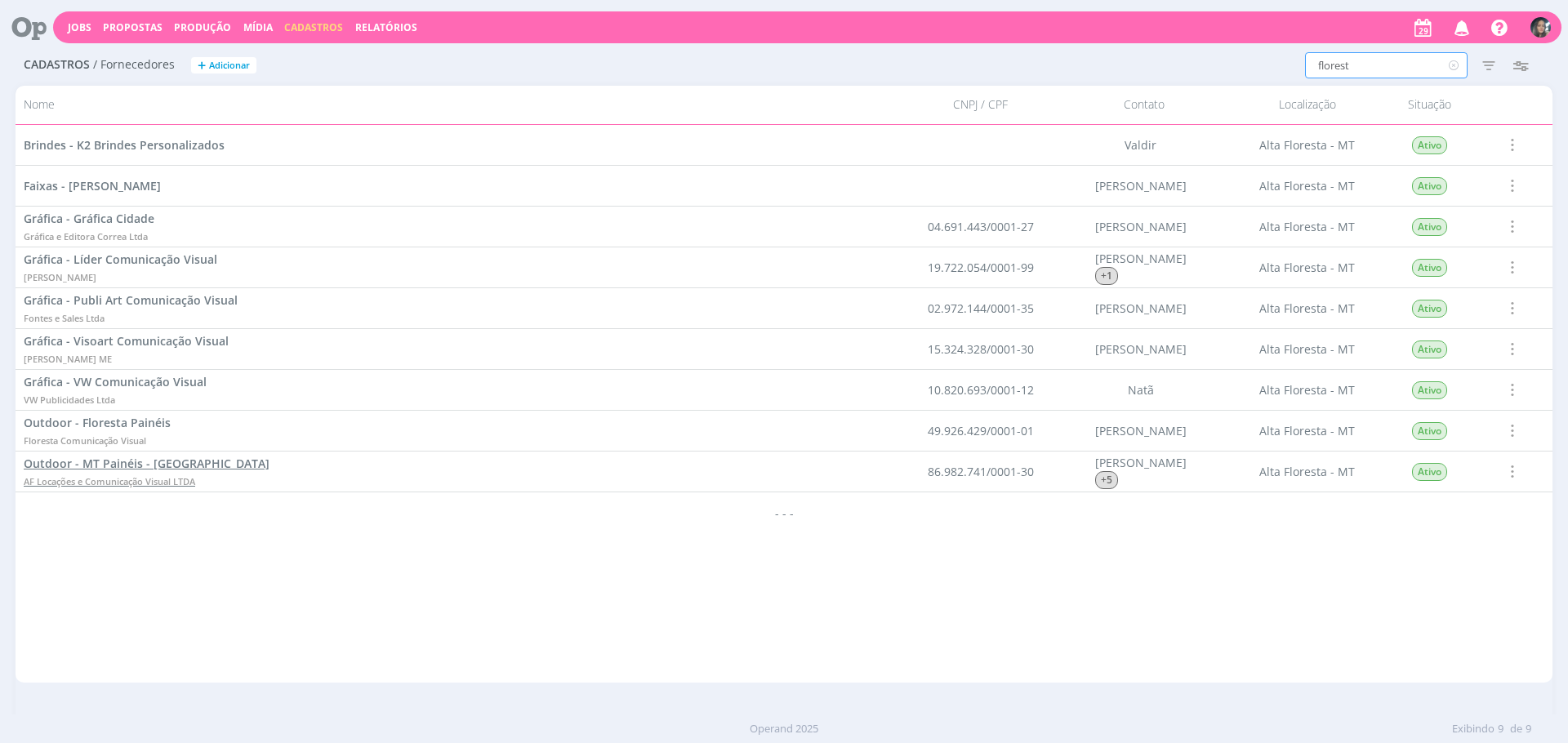
type input "florest"
click at [86, 423] on span "Outdoor - Floresta Painéis" at bounding box center [96, 422] width 147 height 16
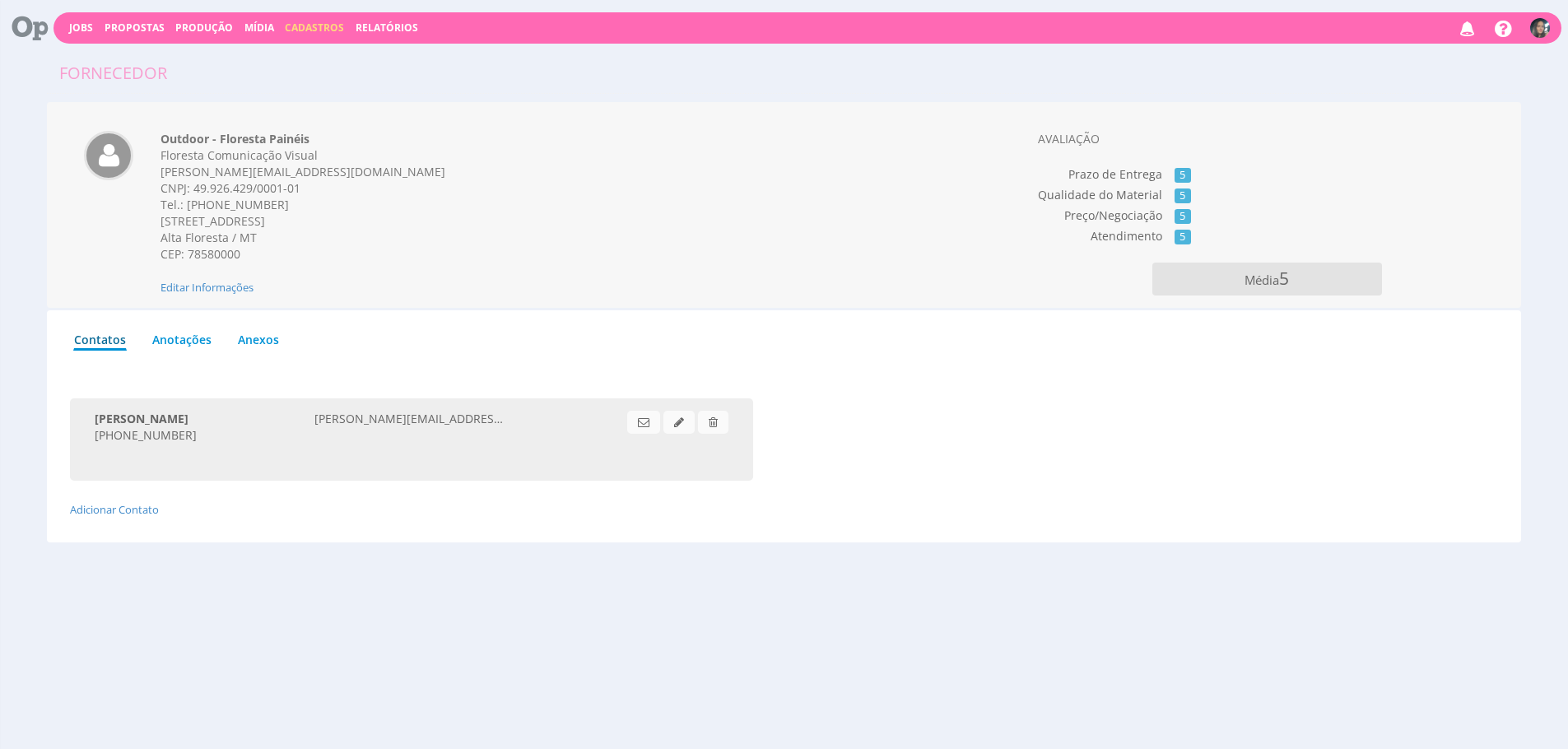
drag, startPoint x: 301, startPoint y: 253, endPoint x: 9, endPoint y: 149, distance: 310.0
click at [3, 156] on div "Fornecedor Outdoor - Floresta Painéis Floresta Comunicação Visual [EMAIL_ADDRES…" at bounding box center [784, 296] width 1568 height 500
copy div "Outdoor - Floresta Painéis Floresta Comunicação Visual [EMAIL_ADDRESS][DOMAIN_N…"
